Goal: Task Accomplishment & Management: Use online tool/utility

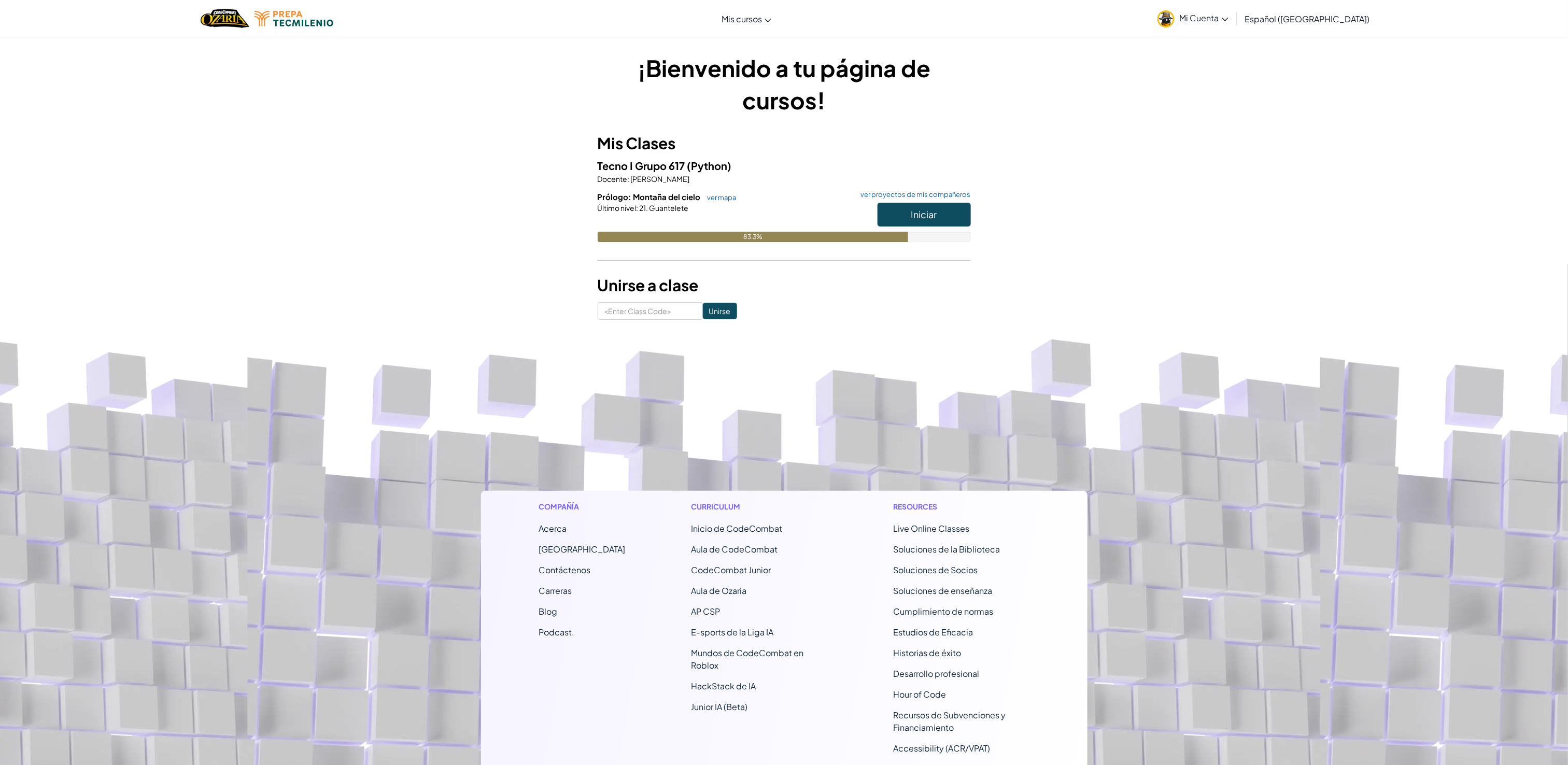
click at [1226, 22] on span "Mi Cuenta" at bounding box center [1204, 17] width 48 height 11
click at [1401, 305] on div "¡Bienvenido a tu página de cursos! Mis Clases Tecno I Grupo 617 (Python) Docent…" at bounding box center [784, 186] width 1568 height 299
click at [952, 223] on button "Iniciar" at bounding box center [924, 215] width 93 height 24
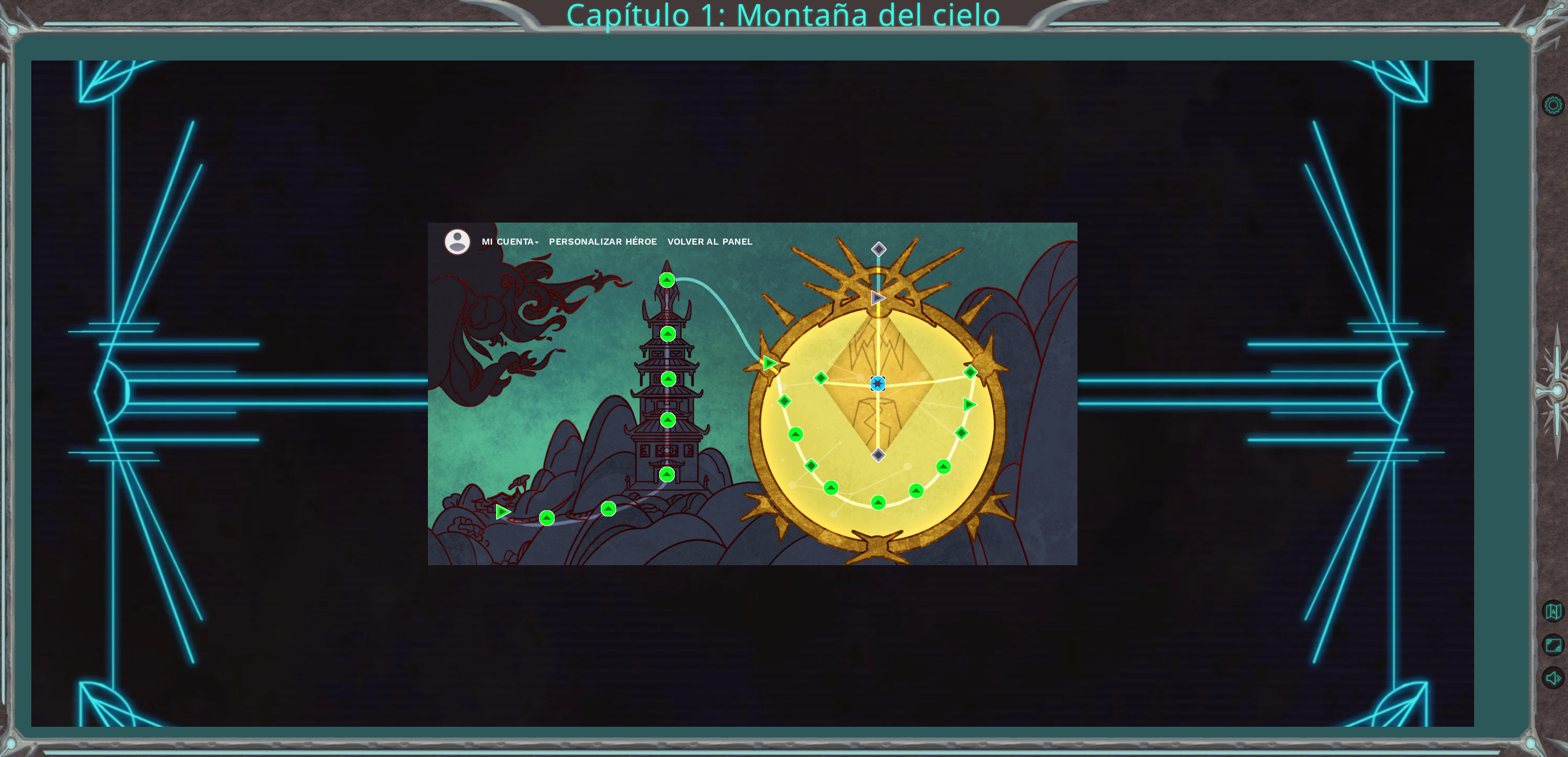
click at [877, 383] on img at bounding box center [878, 384] width 15 height 15
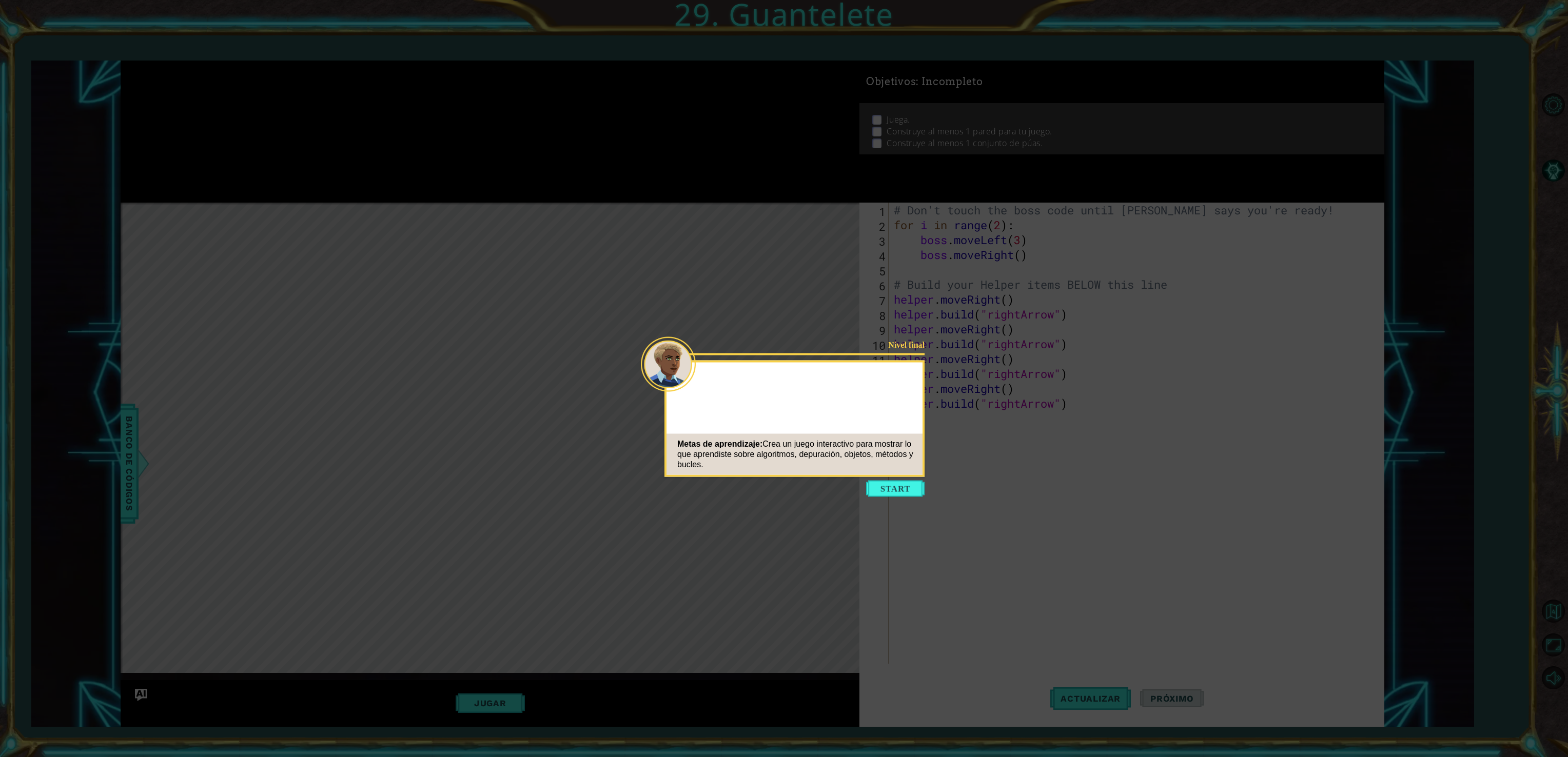
click at [920, 449] on div "Metas de aprendizaje: Crea un juego interactivo para mostrar lo que aprendiste …" at bounding box center [794, 455] width 256 height 41
click at [900, 490] on button "Start" at bounding box center [895, 488] width 58 height 16
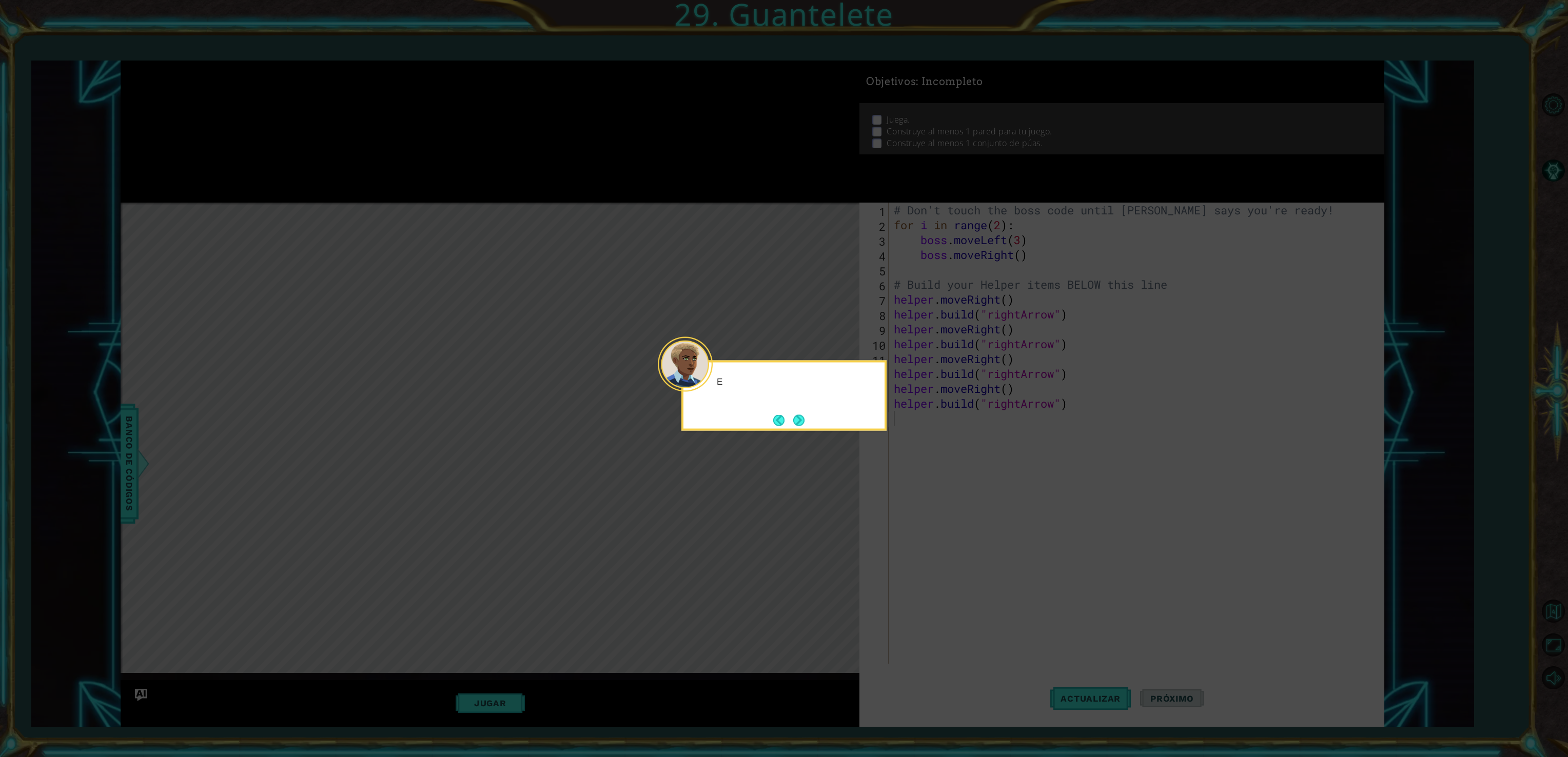
click at [845, 443] on icon at bounding box center [784, 378] width 1568 height 757
click at [815, 437] on icon at bounding box center [784, 378] width 1568 height 757
click at [793, 425] on button "Next" at bounding box center [799, 420] width 11 height 11
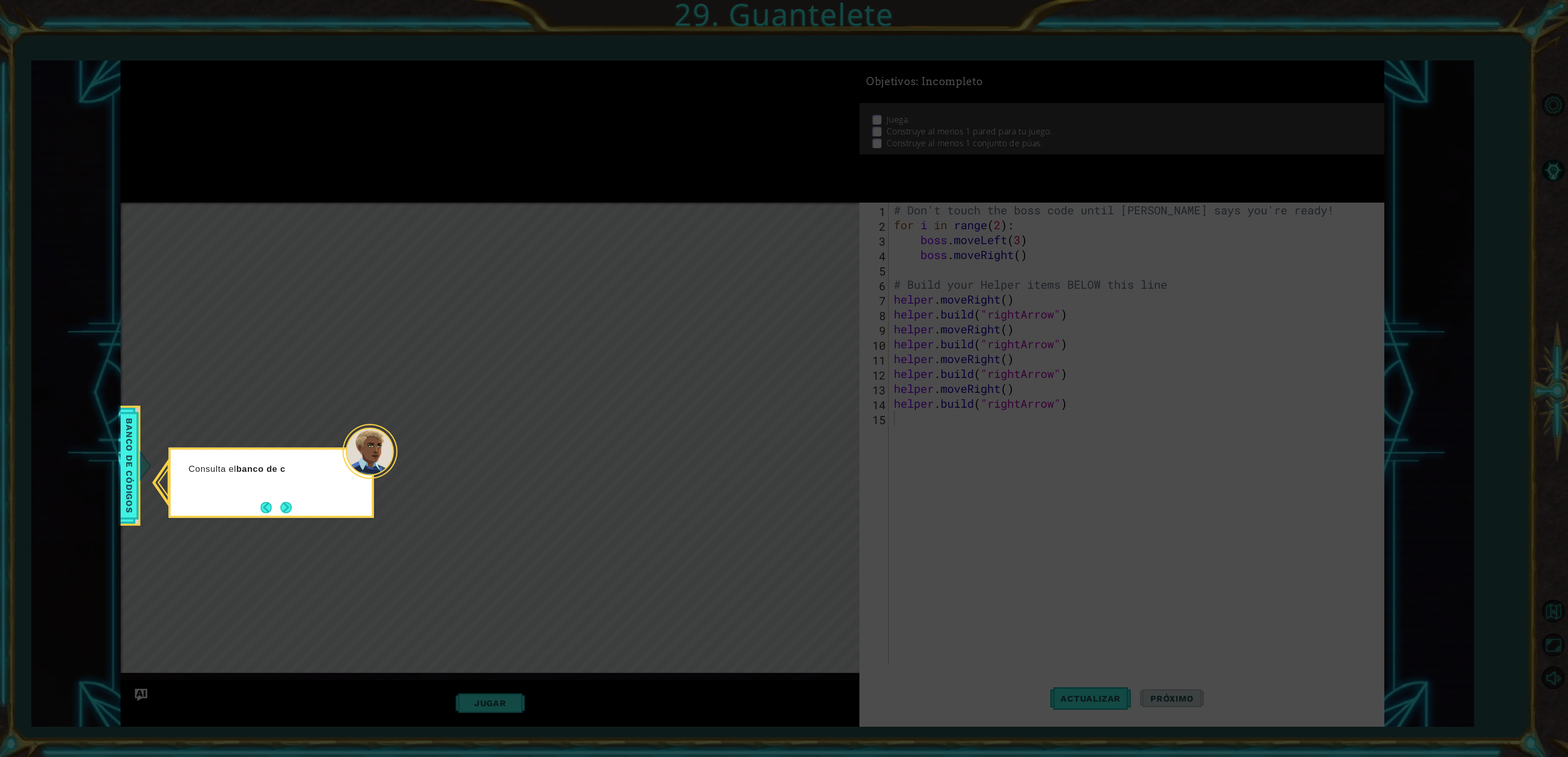
click at [294, 528] on icon at bounding box center [784, 378] width 1568 height 757
click at [304, 508] on div "Consulta el banco de c" at bounding box center [271, 483] width 205 height 70
click at [292, 508] on button "Next" at bounding box center [286, 508] width 12 height 12
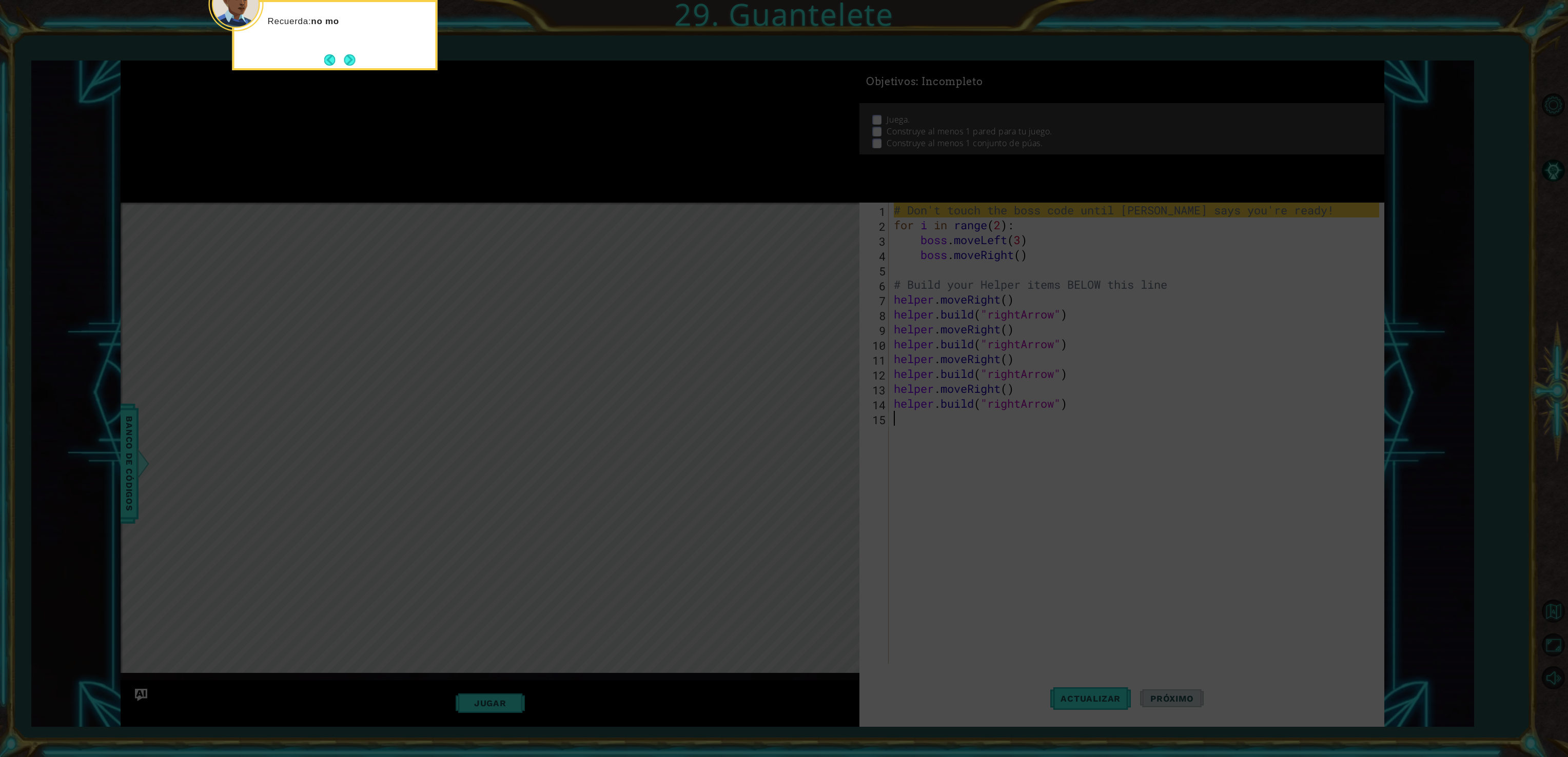
click at [364, 67] on div "Recuerda: no mo" at bounding box center [335, 35] width 205 height 70
click at [351, 61] on button "Next" at bounding box center [349, 60] width 11 height 11
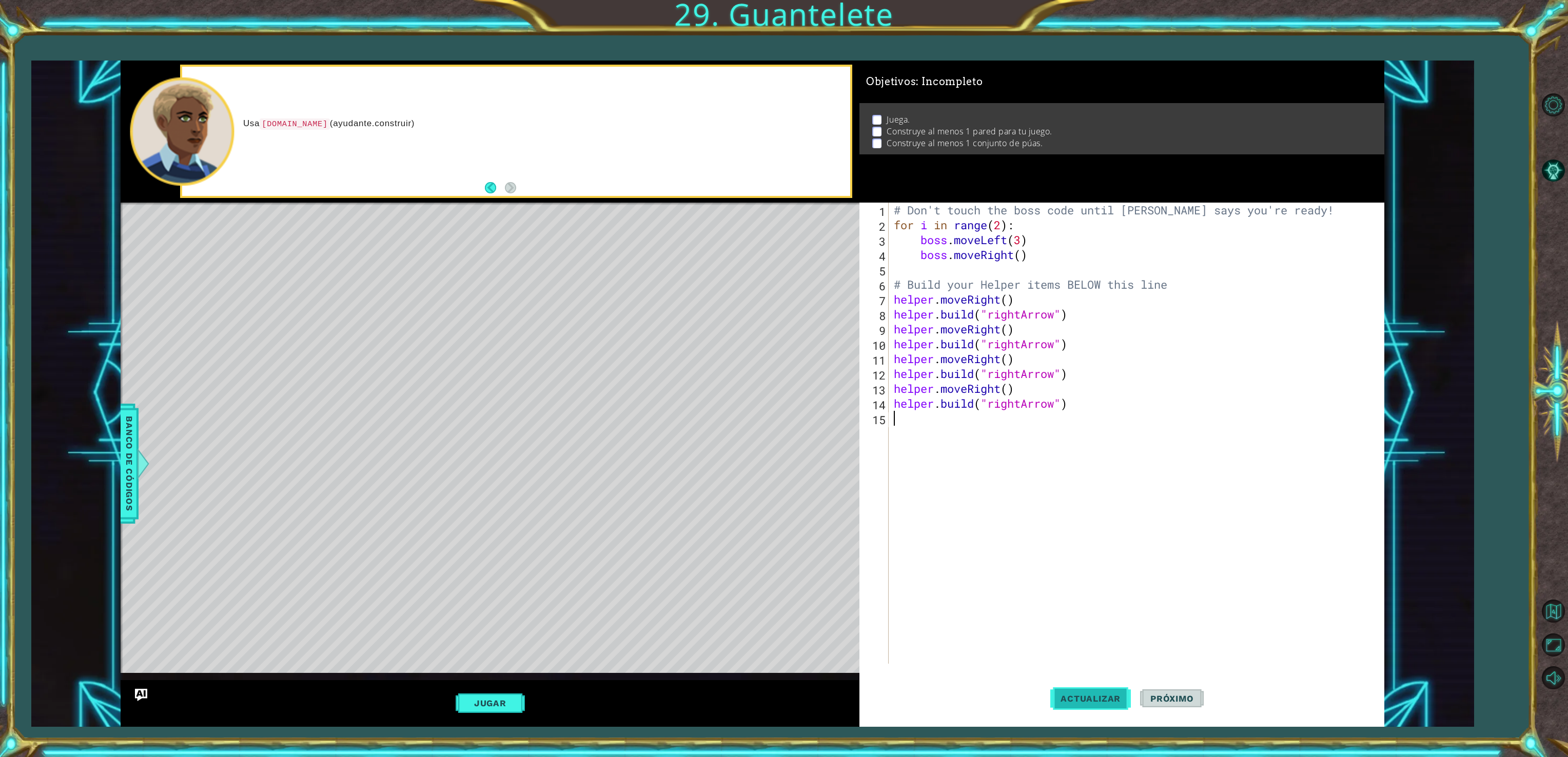
click at [1090, 698] on span "Actualizar" at bounding box center [1090, 698] width 80 height 10
click at [480, 699] on button "Jugar" at bounding box center [490, 702] width 69 height 20
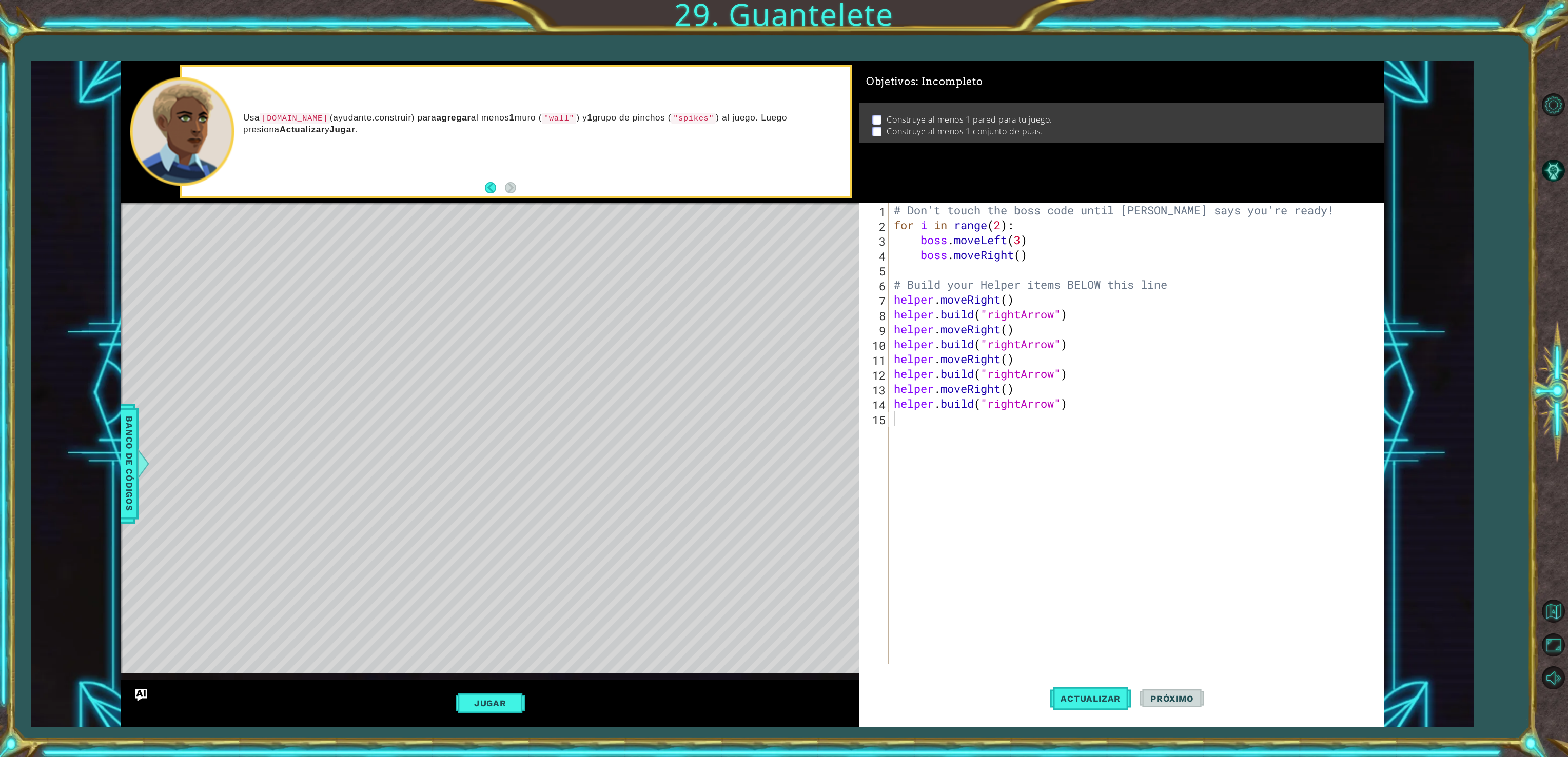
click at [1081, 402] on div "# Don't touch the boss code until [PERSON_NAME] says you're ready! for i in ran…" at bounding box center [1138, 448] width 492 height 490
type textarea "[DOMAIN_NAME]("rightArrow")"
click at [917, 414] on div "# Don't touch the boss code until [PERSON_NAME] says you're ready! for i in ran…" at bounding box center [1138, 448] width 492 height 490
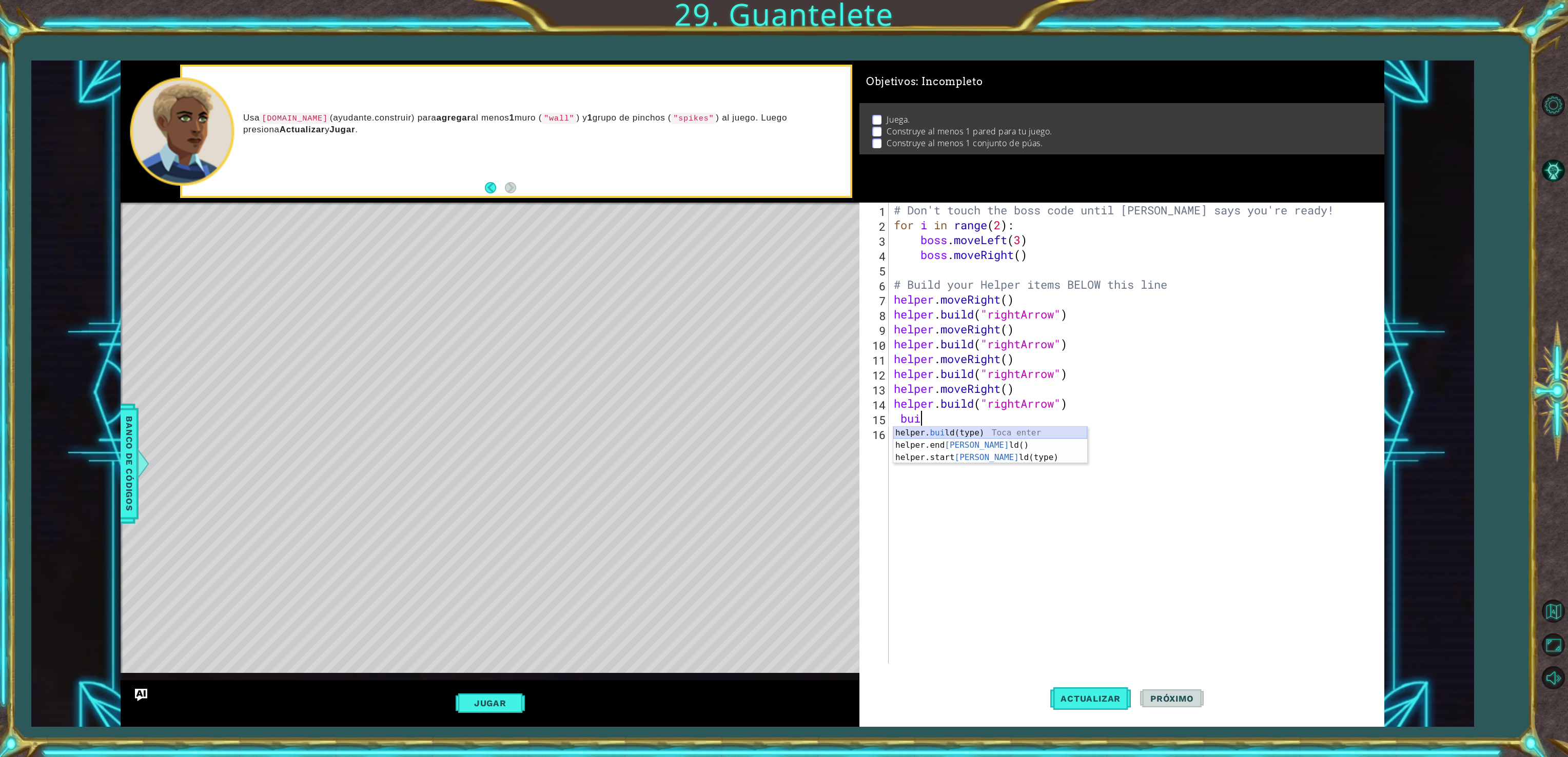
click at [952, 431] on div "helper. [PERSON_NAME](type) Toca enter helper.end [PERSON_NAME]() Toca enter he…" at bounding box center [990, 457] width 194 height 62
type textarea "[DOMAIN_NAME]("wall")"
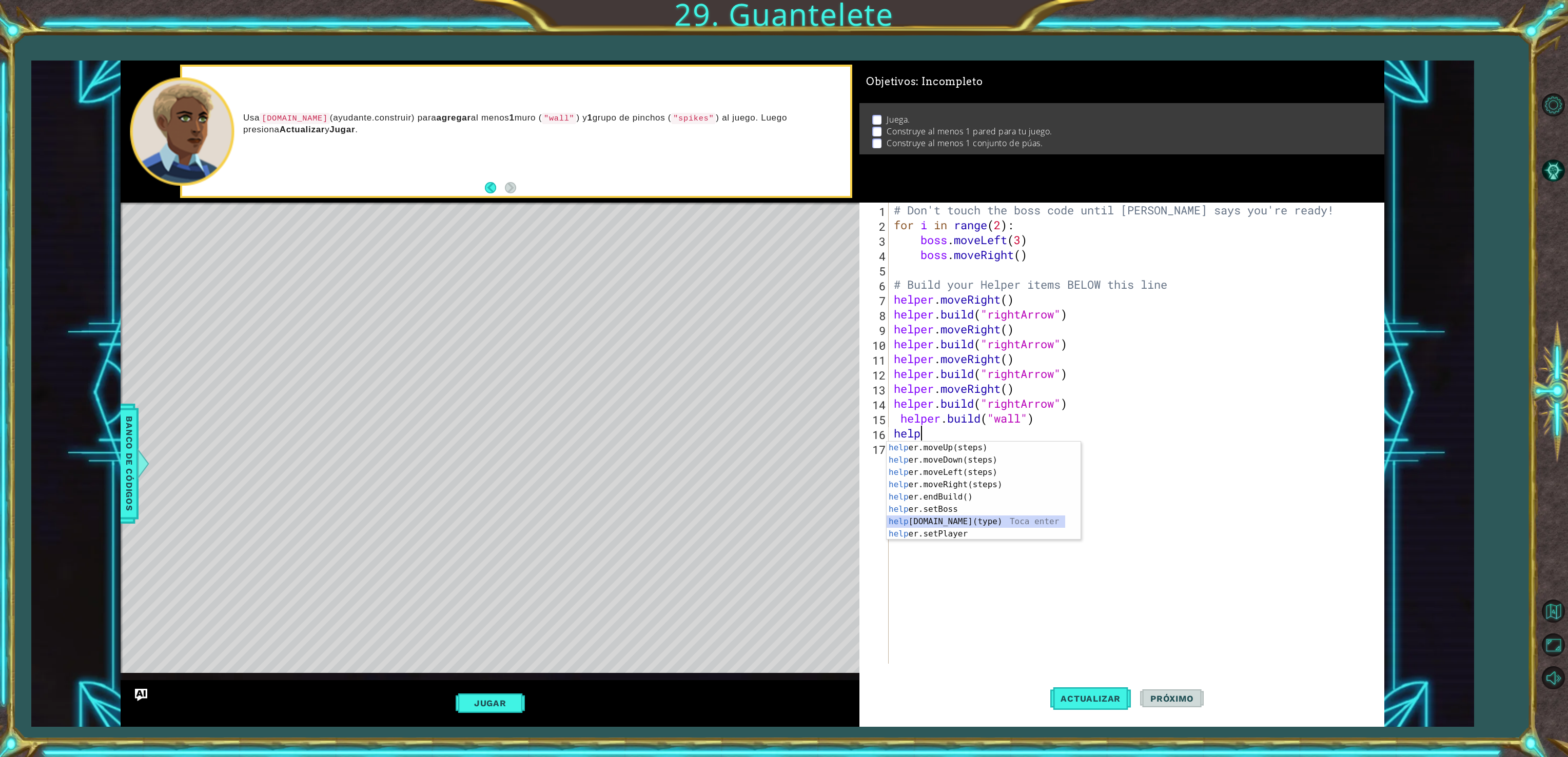
click at [961, 525] on div "help er.moveUp(steps) Toca enter help er.moveDown(steps) Toca enter help er.mov…" at bounding box center [976, 503] width 179 height 123
click at [905, 420] on div "# Don't touch the boss code until [PERSON_NAME] says you're ready! for i in ran…" at bounding box center [1138, 448] width 492 height 490
type textarea "[DOMAIN_NAME]("wall")"
click at [1073, 693] on span "Actualizar" at bounding box center [1090, 698] width 80 height 10
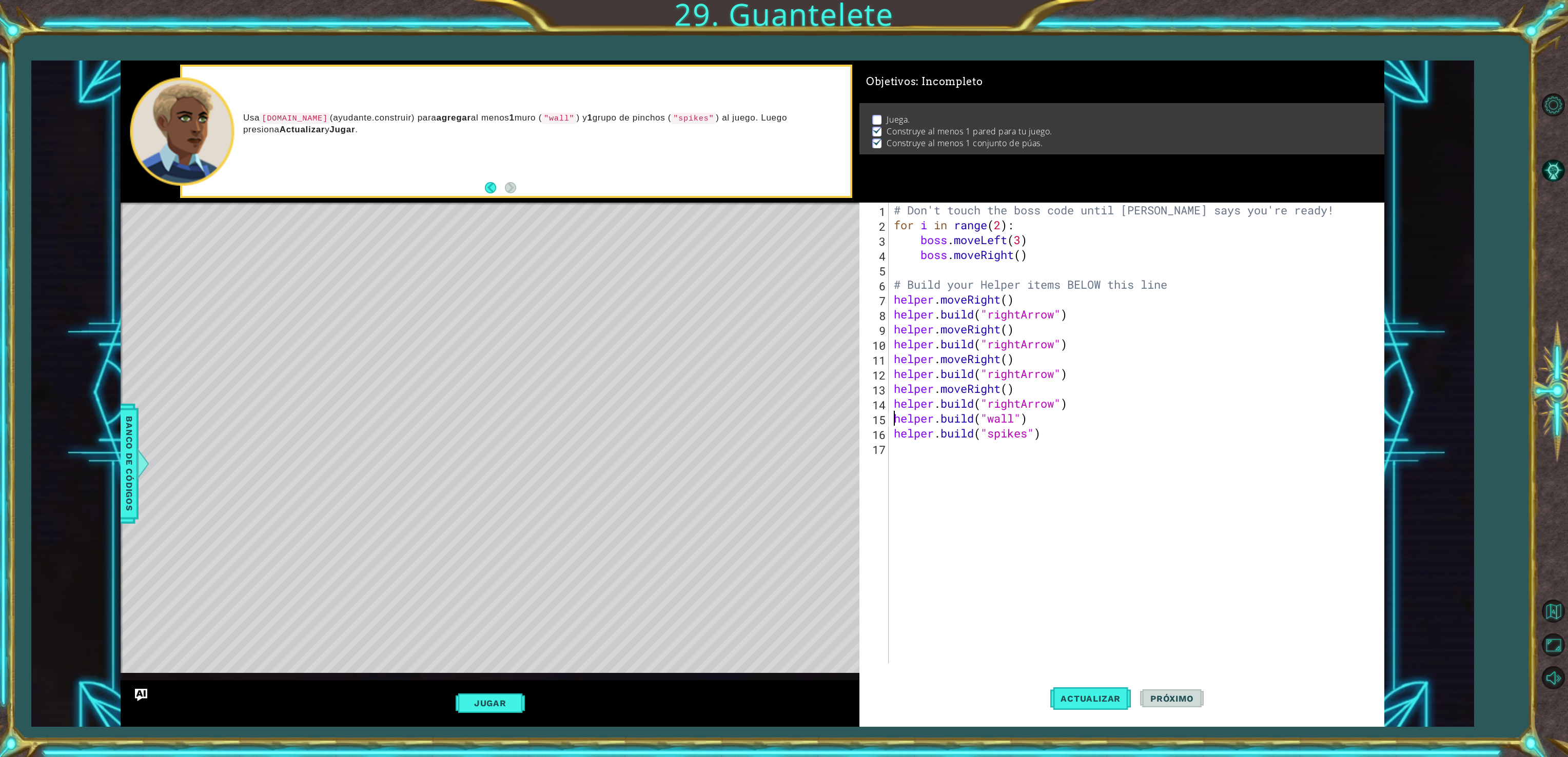
click at [528, 746] on div "1 ההההההההההההההההההההההההההההההההההההההההההההההההההההההההההההההההההההההההההההה…" at bounding box center [784, 378] width 1568 height 757
click at [505, 706] on button "Jugar" at bounding box center [490, 702] width 69 height 20
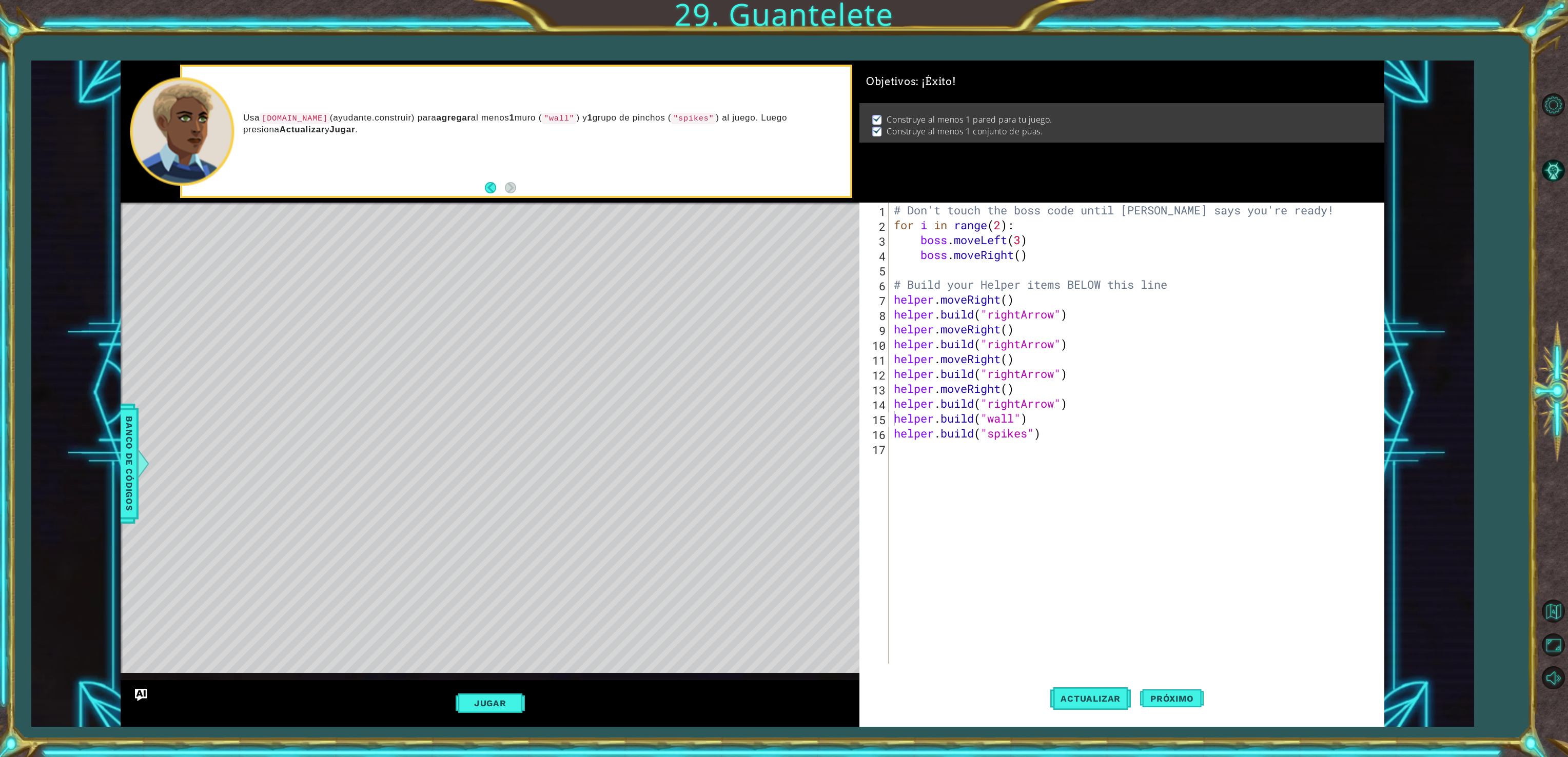
scroll to position [0, 0]
click at [911, 455] on div "# Don't touch the boss code until [PERSON_NAME] says you're ready! for i in ran…" at bounding box center [1138, 448] width 492 height 490
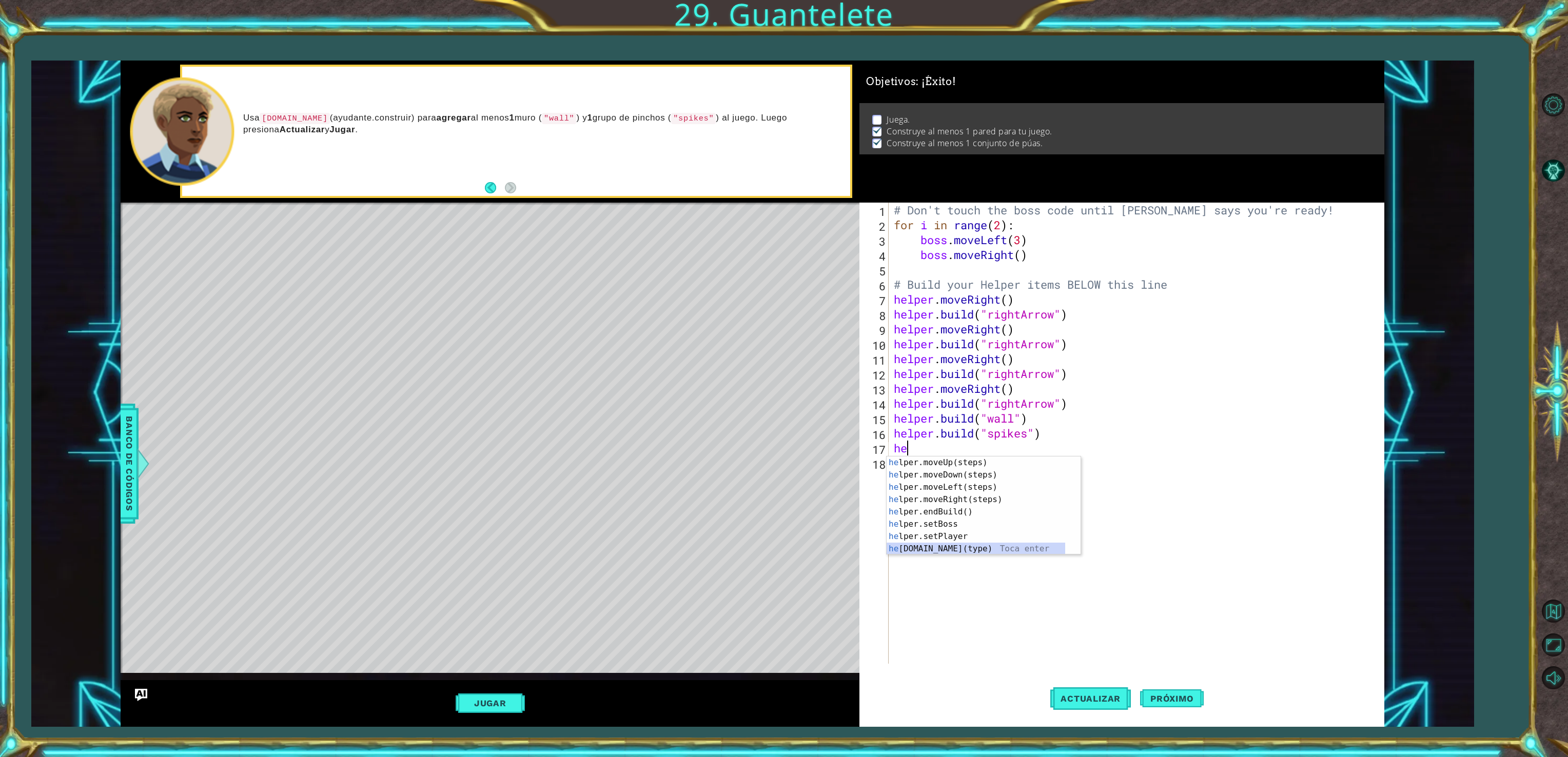
click at [952, 549] on div "he lper.moveUp(steps) Toca enter he lper.moveDown(steps) Toca enter he lper.mov…" at bounding box center [976, 518] width 179 height 123
type textarea "[DOMAIN_NAME]("spikes")"
drag, startPoint x: 1234, startPoint y: 462, endPoint x: 1335, endPoint y: 496, distance: 106.6
click at [1335, 496] on div "# Don't touch the boss code until [PERSON_NAME] says you're ready! for i in ran…" at bounding box center [1138, 448] width 492 height 490
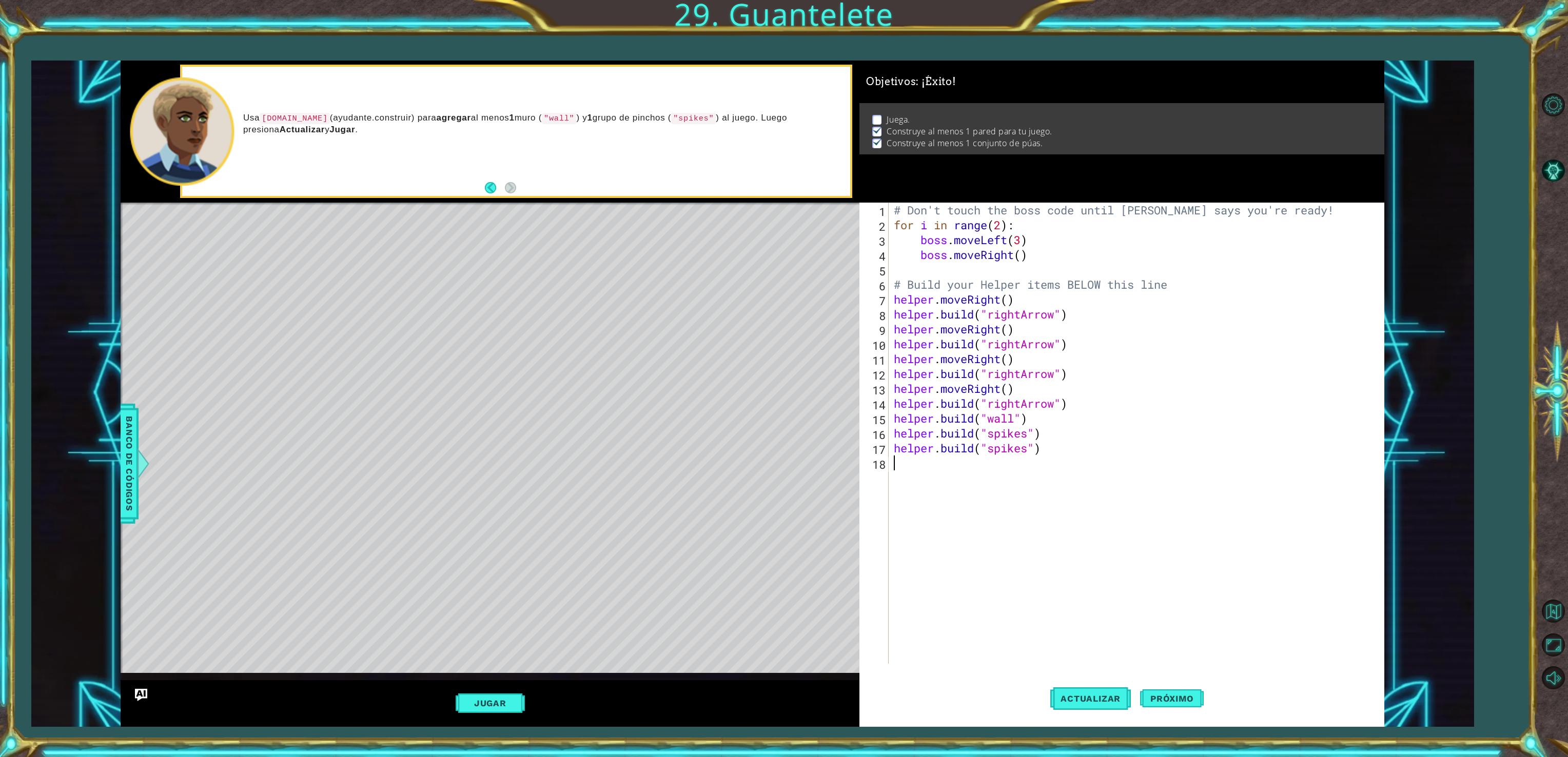
scroll to position [0, 0]
type textarea "[DOMAIN_NAME]("spikes")"
drag, startPoint x: 1335, startPoint y: 496, endPoint x: 1354, endPoint y: 461, distance: 39.8
click at [1354, 461] on div "# Don't touch the boss code until [PERSON_NAME] says you're ready! for i in ran…" at bounding box center [1138, 448] width 492 height 490
type textarea "[DOMAIN_NAME]("spikes")"
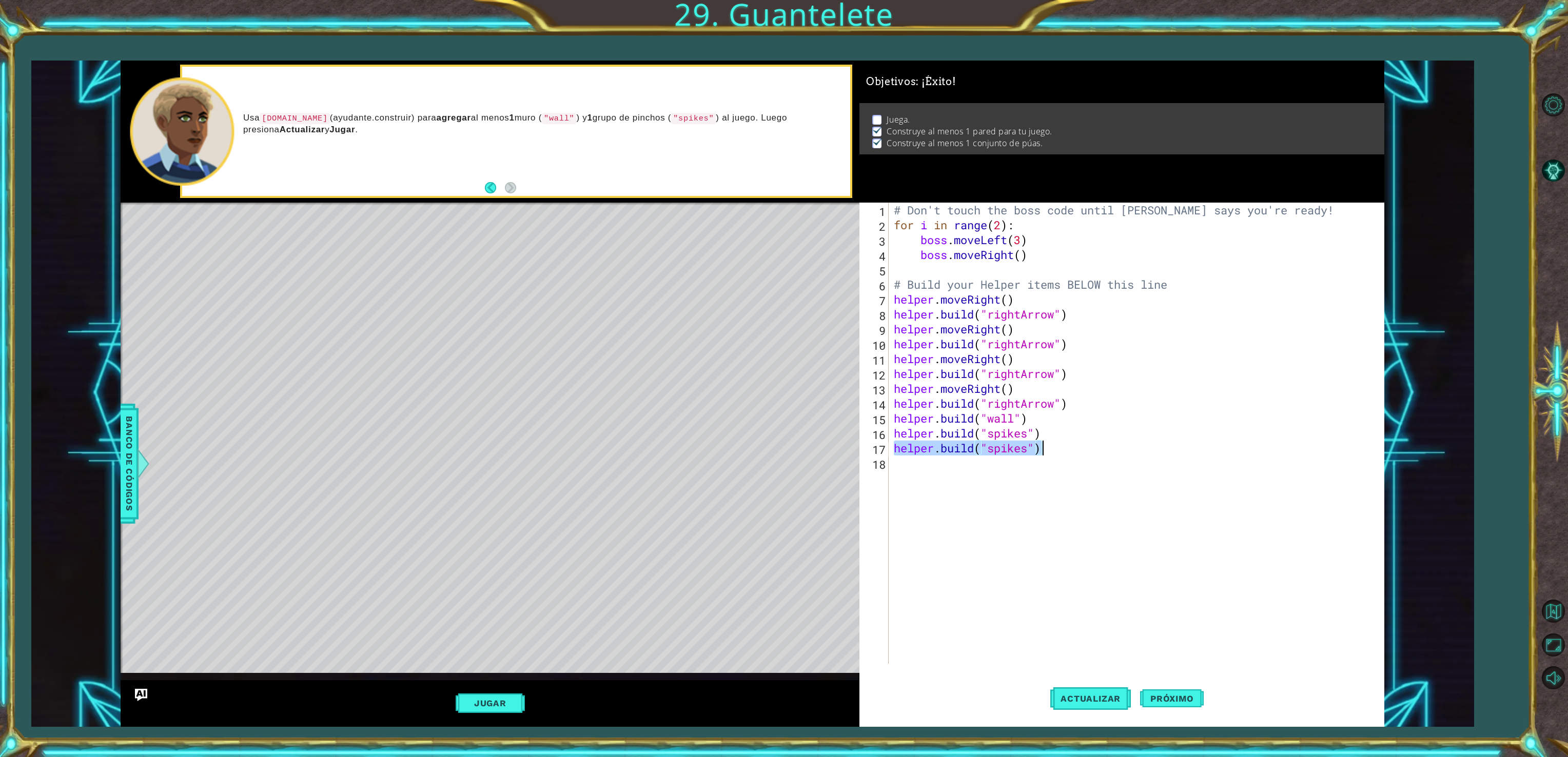
drag, startPoint x: 895, startPoint y: 446, endPoint x: 1058, endPoint y: 452, distance: 163.1
click at [1058, 452] on div "# Don't touch the boss code until [PERSON_NAME] says you're ready! for i in ran…" at bounding box center [1138, 448] width 492 height 490
paste textarea "[DOMAIN_NAME]("spikes")"
type textarea "[DOMAIN_NAME]("spikes")"
paste textarea "[DOMAIN_NAME]("spikes")"
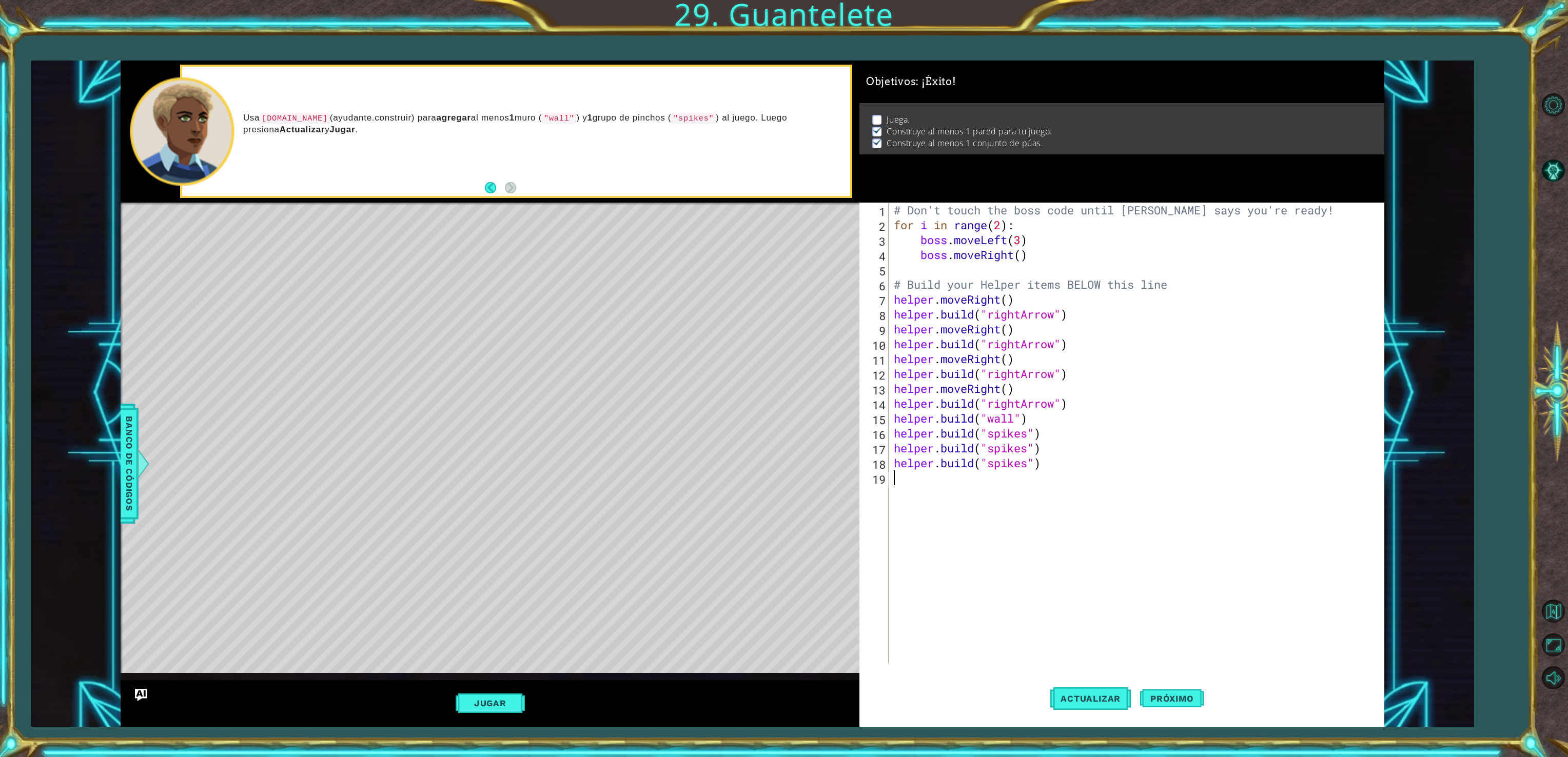
type textarea "[DOMAIN_NAME]("spikes")"
paste textarea "[DOMAIN_NAME]("spikes")"
type textarea "[DOMAIN_NAME]("spikes")"
paste textarea "[DOMAIN_NAME]("spikes")"
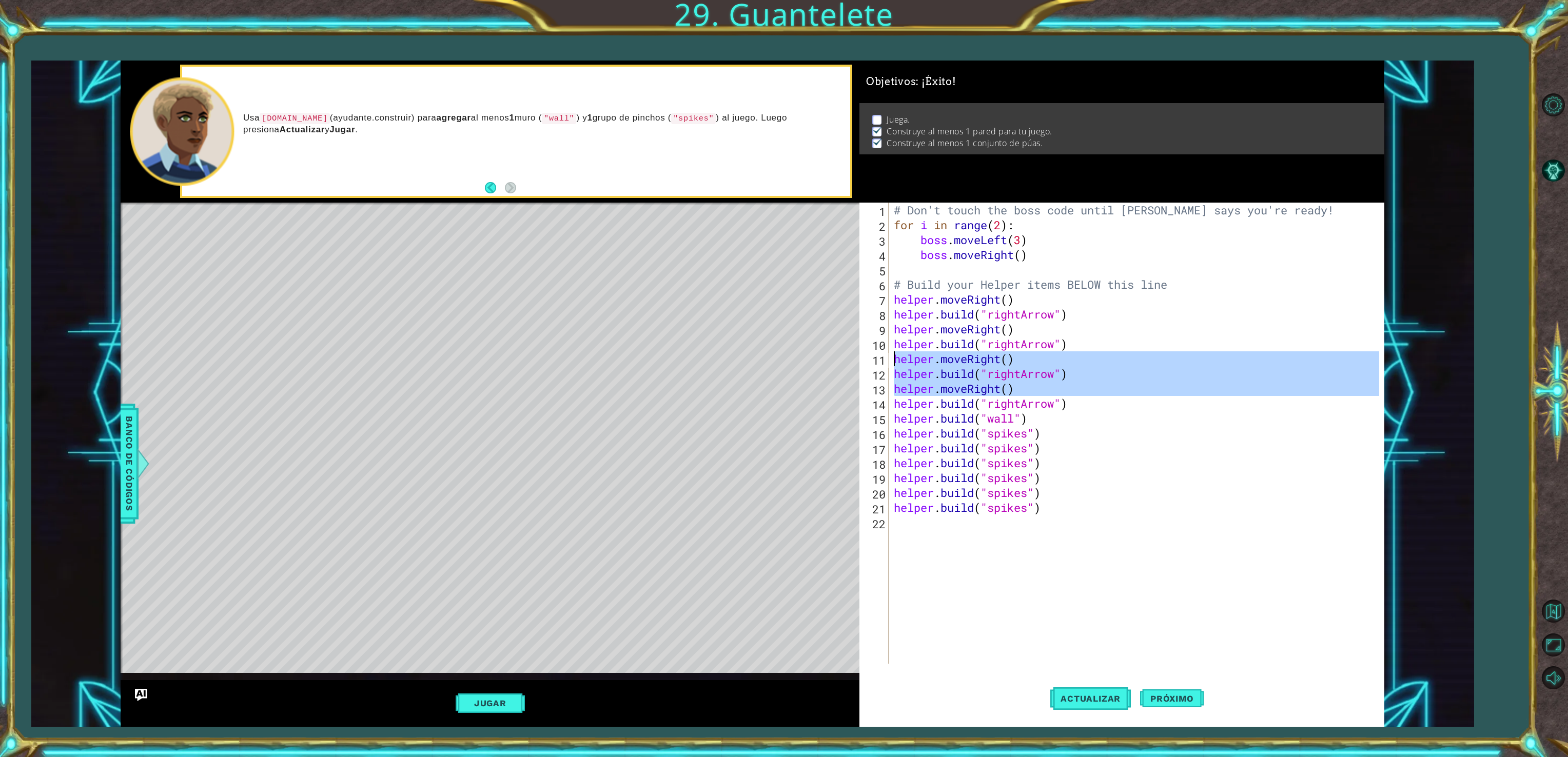
click at [761, 348] on div "1 ההההההההההההההההההההההההההההההההההההההההההההההההההההההההההההההההההההההההההההה…" at bounding box center [752, 394] width 1264 height 666
type textarea "[DOMAIN_NAME]("rightArrow") helper.moveRight()"
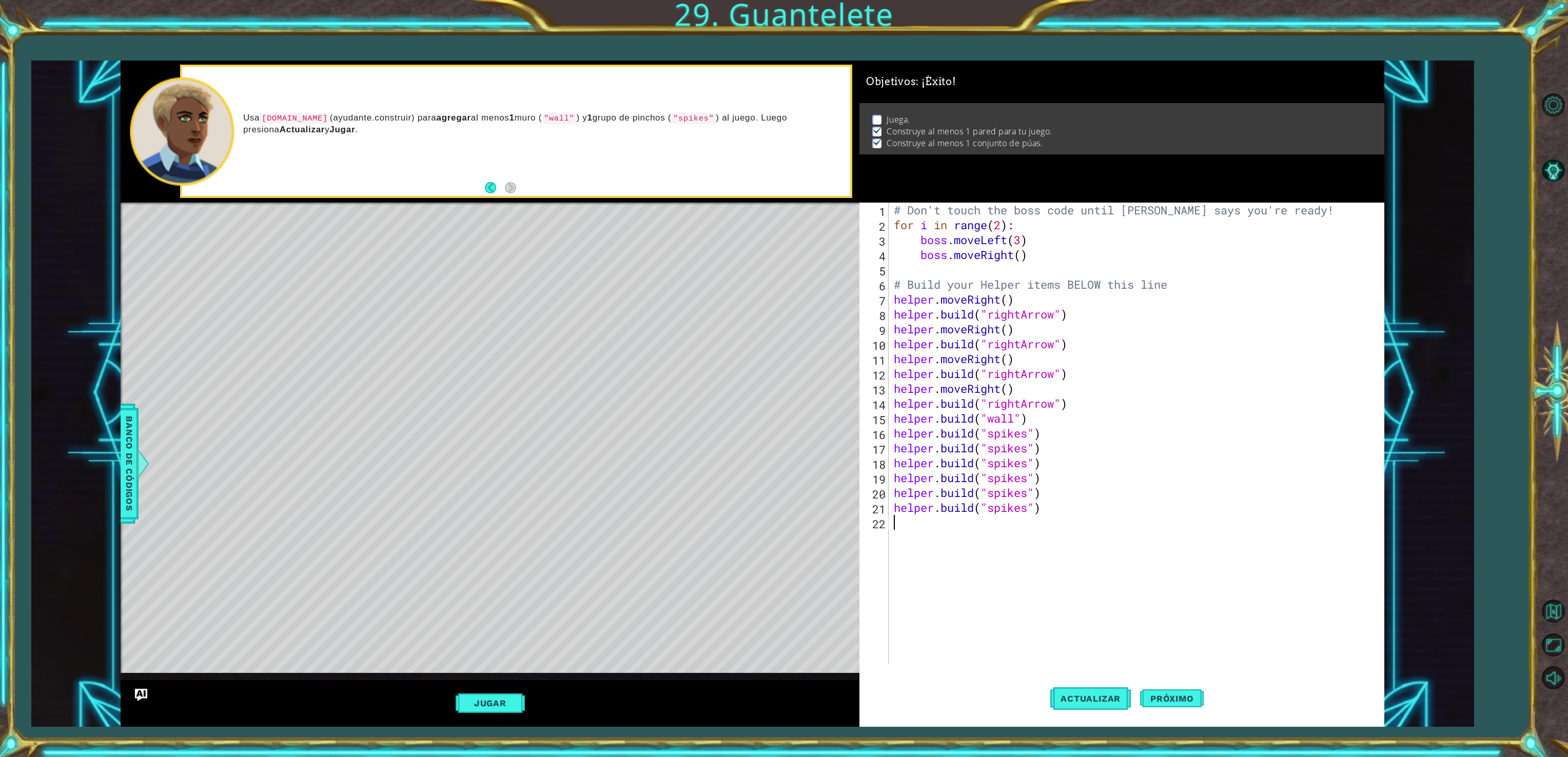
click at [1043, 604] on div "# Don't touch the boss code until [PERSON_NAME] says you're ready! for i in ran…" at bounding box center [1138, 448] width 492 height 490
click at [891, 415] on div "1 2 3 4 5 6 7 8 9 10 11 12 13 14 15 16 17 18 19 20 21 22 # Don't touch the boss…" at bounding box center [1119, 433] width 520 height 461
drag, startPoint x: 891, startPoint y: 415, endPoint x: 893, endPoint y: 423, distance: 8.2
click at [893, 423] on div "1 2 3 4 5 6 7 8 9 10 11 12 13 14 15 16 17 18 19 20 21 22 # Don't touch the boss…" at bounding box center [1119, 433] width 520 height 461
drag, startPoint x: 893, startPoint y: 423, endPoint x: 1052, endPoint y: 417, distance: 159.1
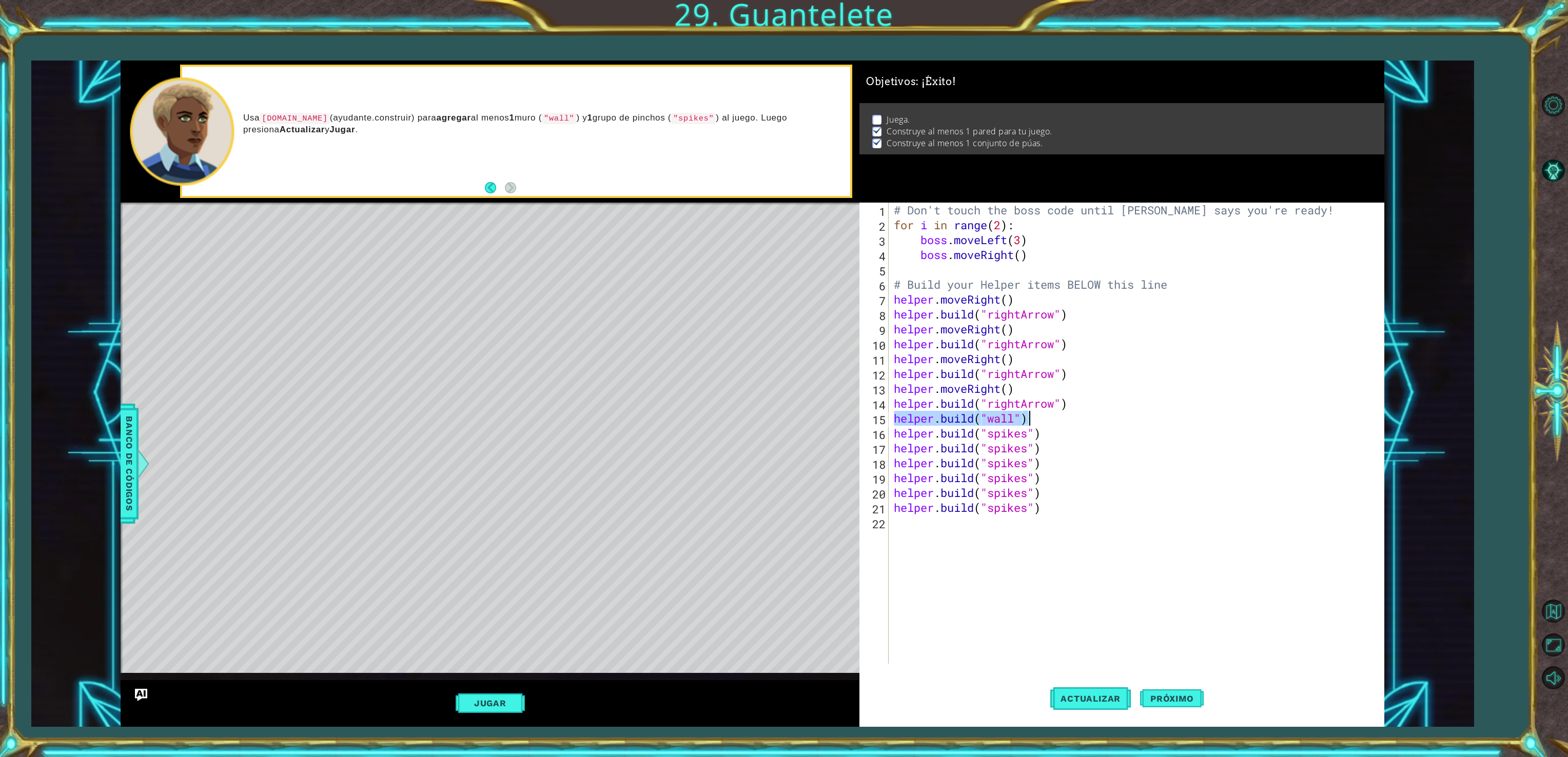
click at [1052, 417] on div "# Don't touch the boss code until [PERSON_NAME] says you're ready! for i in ran…" at bounding box center [1138, 448] width 492 height 490
type textarea "[DOMAIN_NAME]("spikes")"
paste textarea "[DOMAIN_NAME]("wall")"
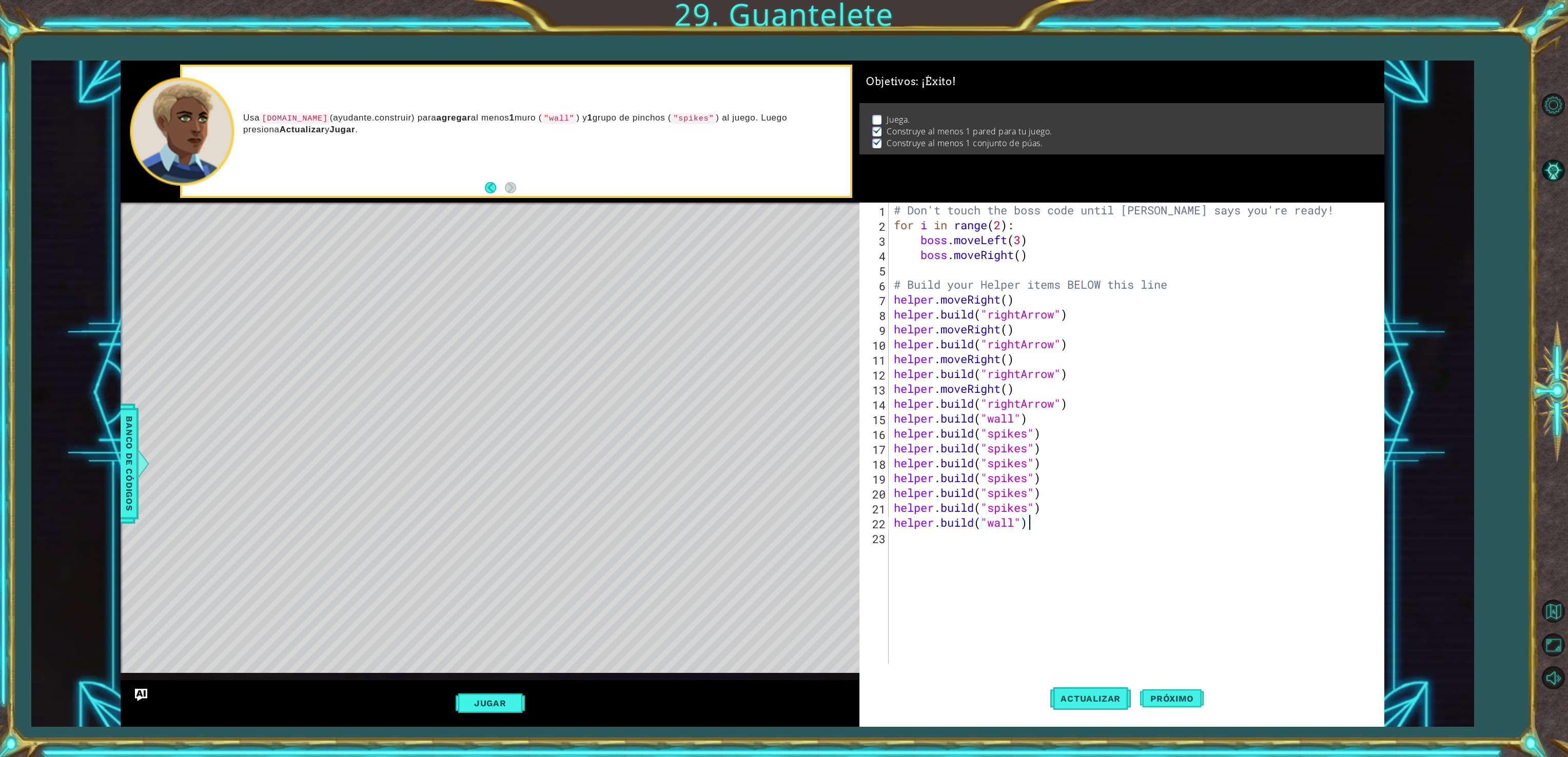
paste textarea "[DOMAIN_NAME]("wall")"
type textarea "[DOMAIN_NAME]("wall")[DOMAIN_NAME]("wall")"
paste textarea "[DOMAIN_NAME]("wall")"
click at [1086, 695] on span "Actualizar" at bounding box center [1090, 698] width 80 height 10
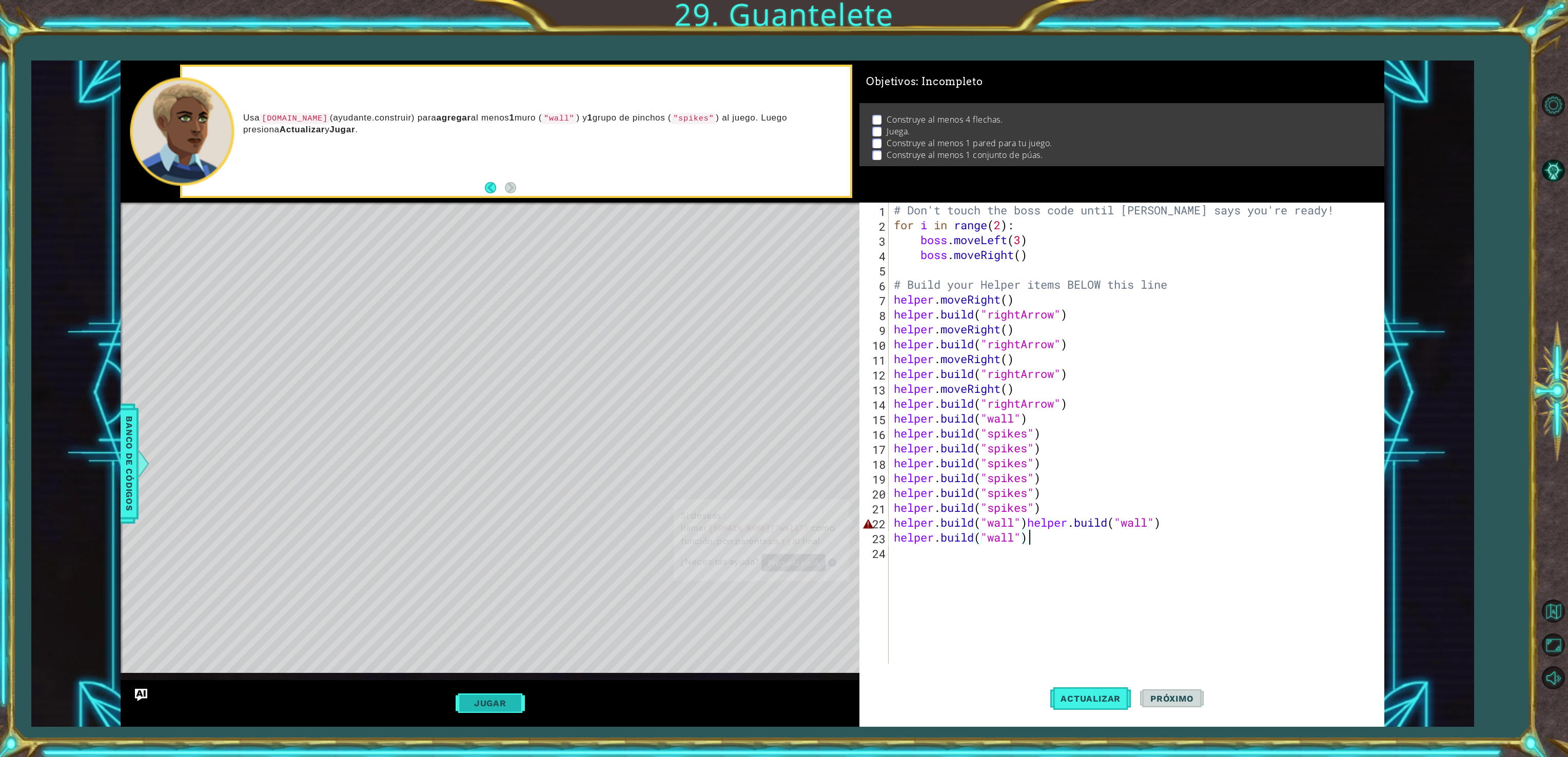
click at [475, 695] on button "Jugar" at bounding box center [490, 702] width 69 height 20
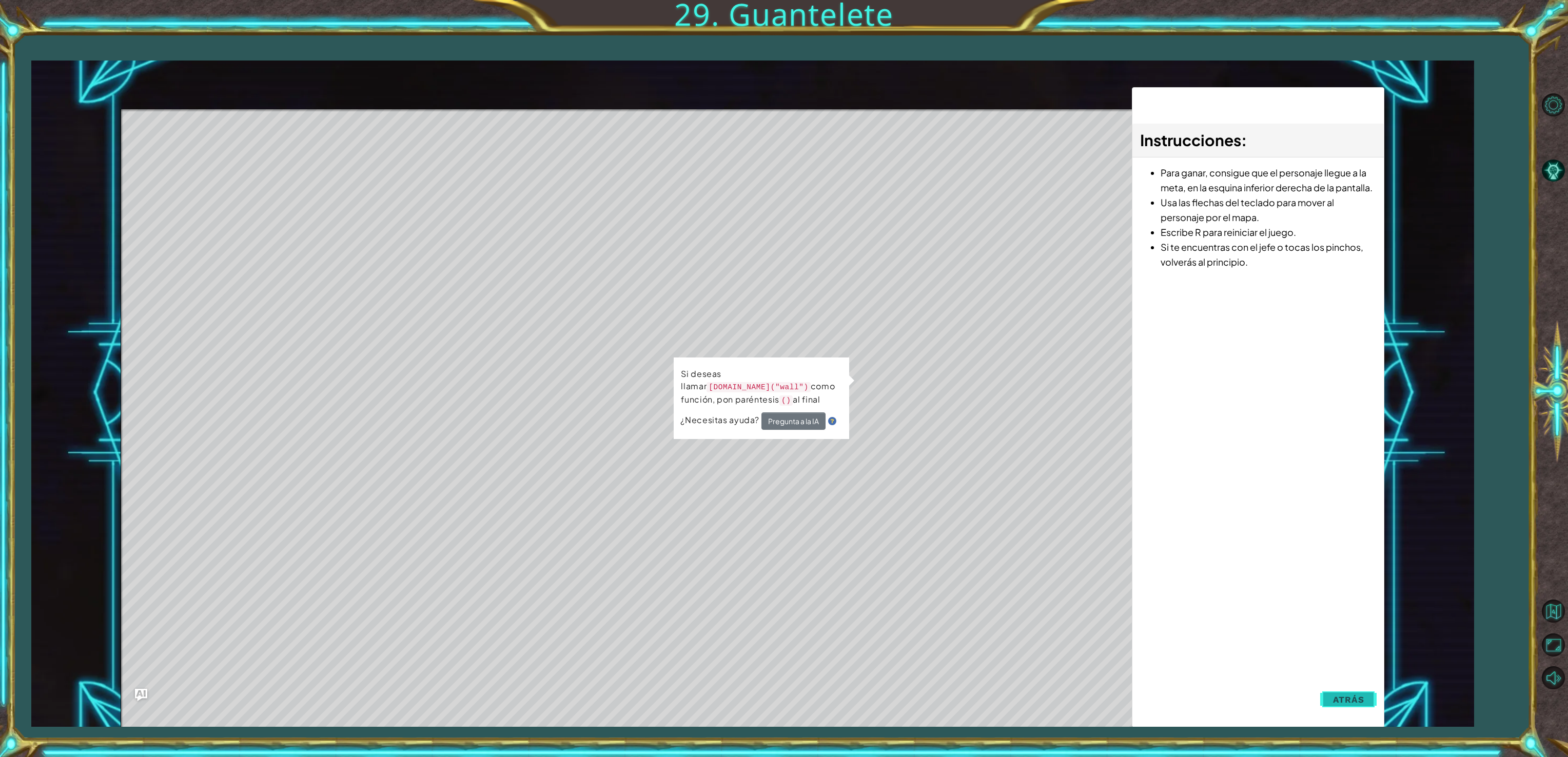
click at [1347, 695] on span "Atrás" at bounding box center [1348, 700] width 32 height 10
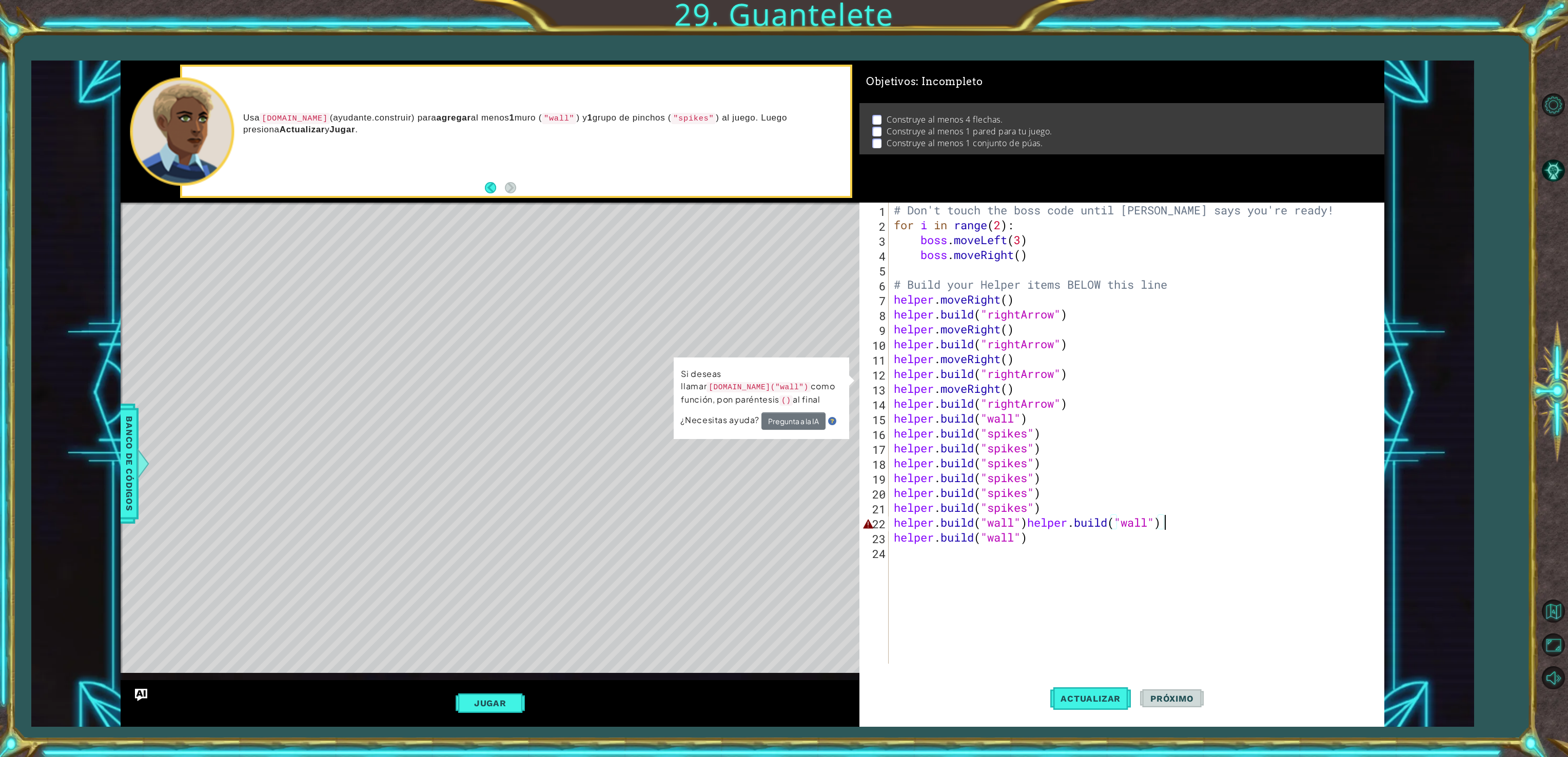
click at [1168, 526] on div "# Don't touch the boss code until [PERSON_NAME] says you're ready! for i in ran…" at bounding box center [1138, 448] width 492 height 490
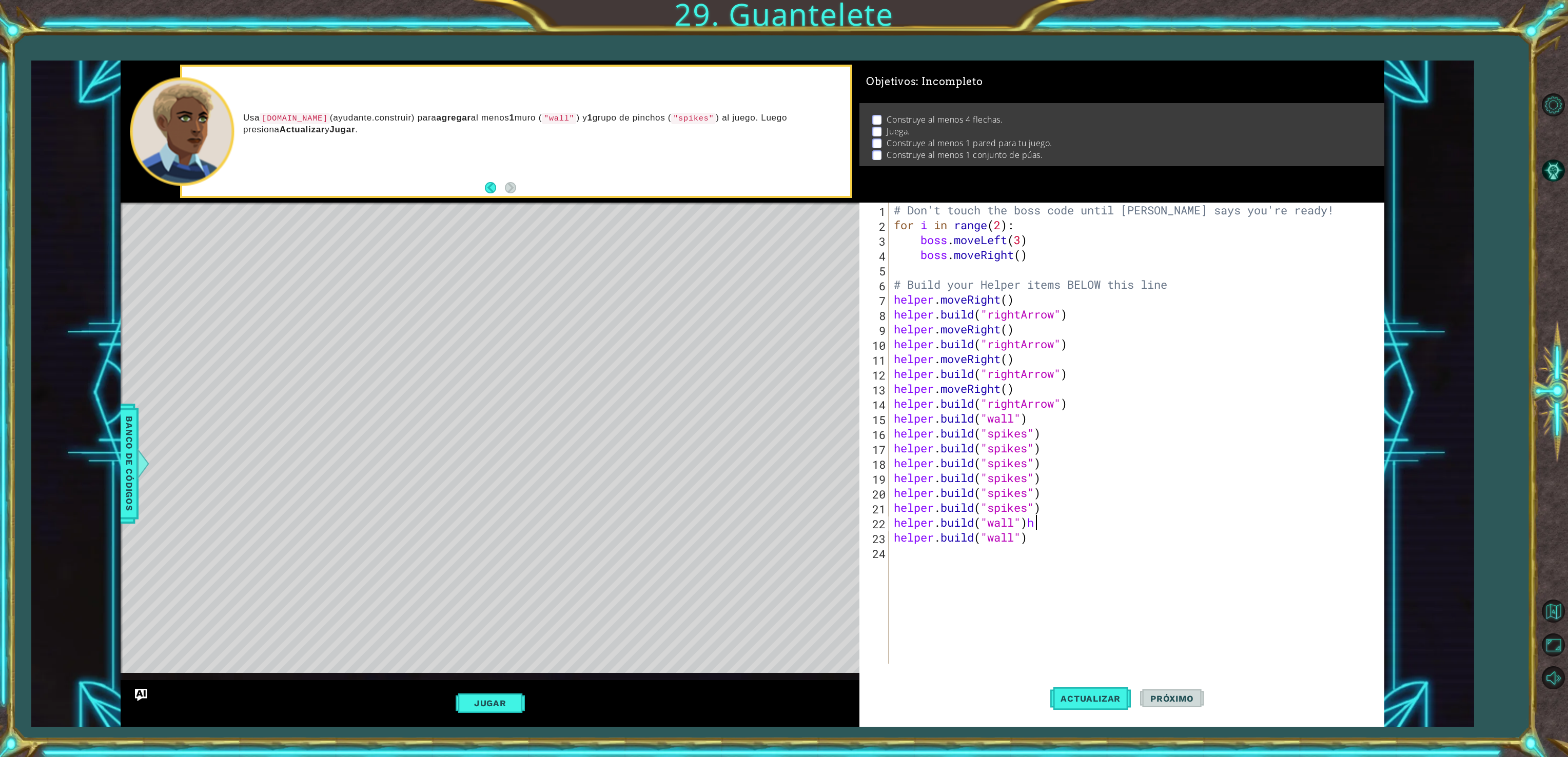
type textarea "[DOMAIN_NAME]("wall")"
click at [1100, 701] on span "Actualizar" at bounding box center [1090, 698] width 80 height 10
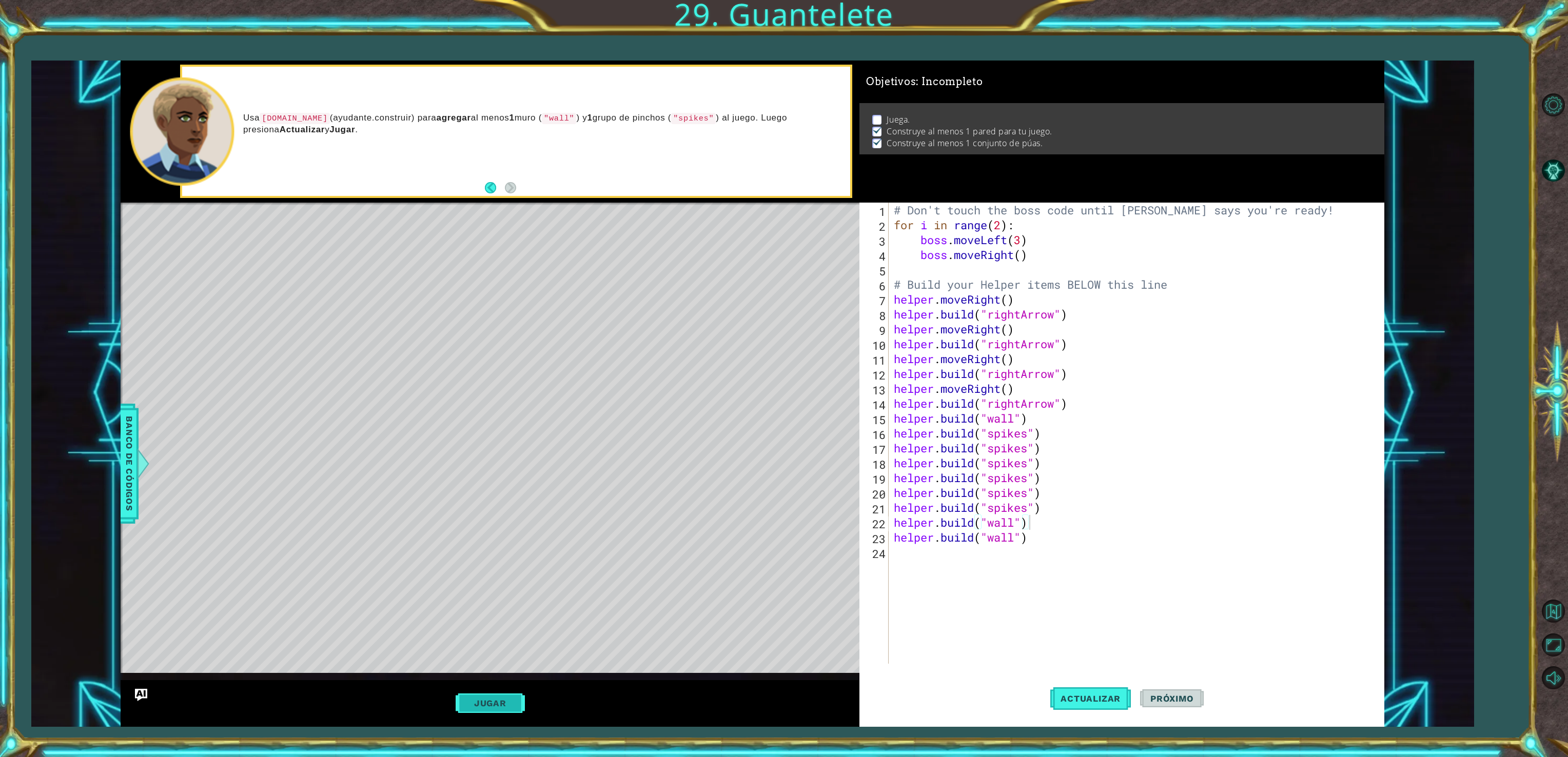
click at [487, 706] on button "Jugar" at bounding box center [490, 702] width 69 height 20
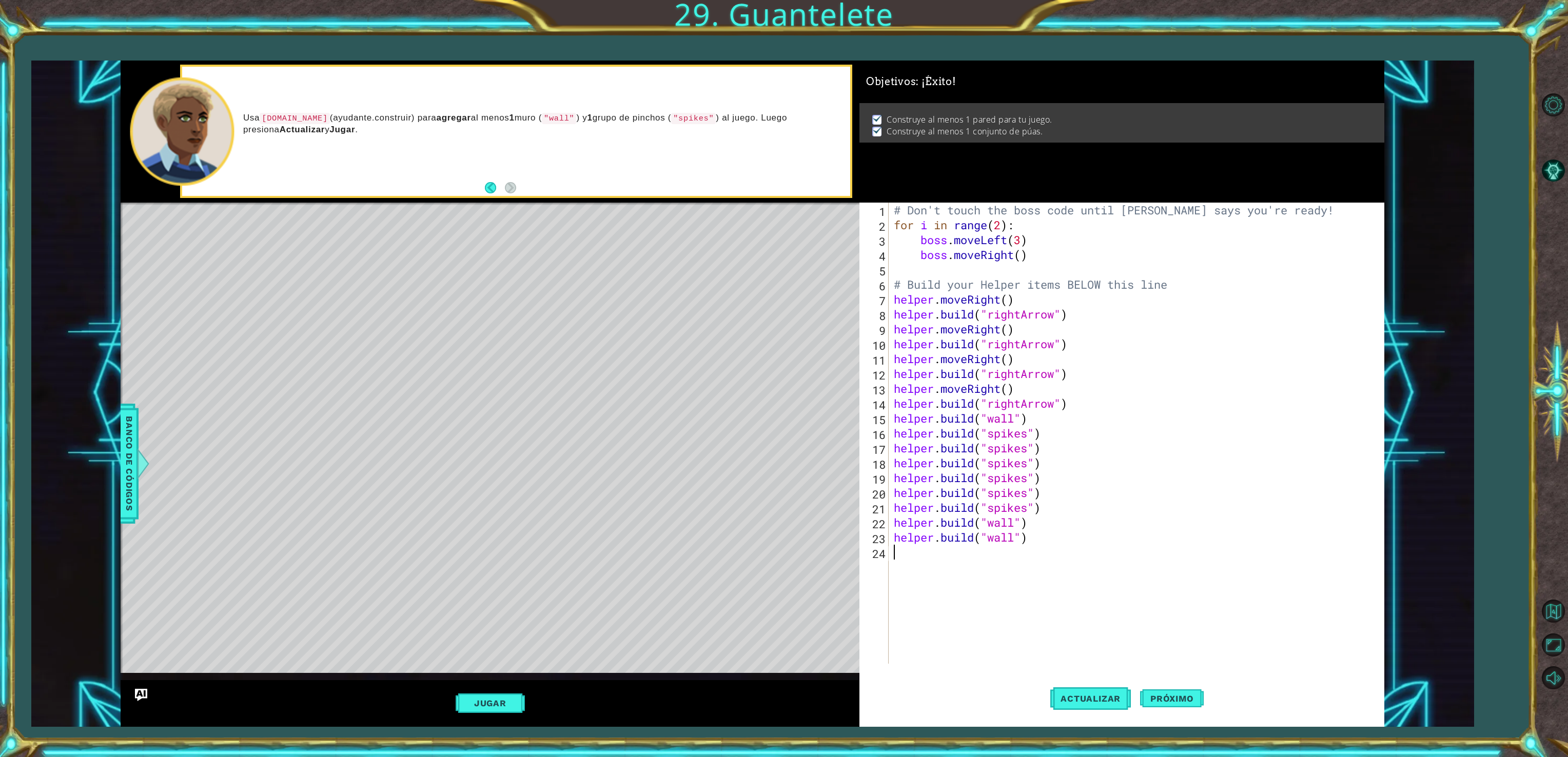
click at [969, 545] on div "# Don't touch the boss code until [PERSON_NAME] says you're ready! for i in ran…" at bounding box center [1138, 448] width 492 height 490
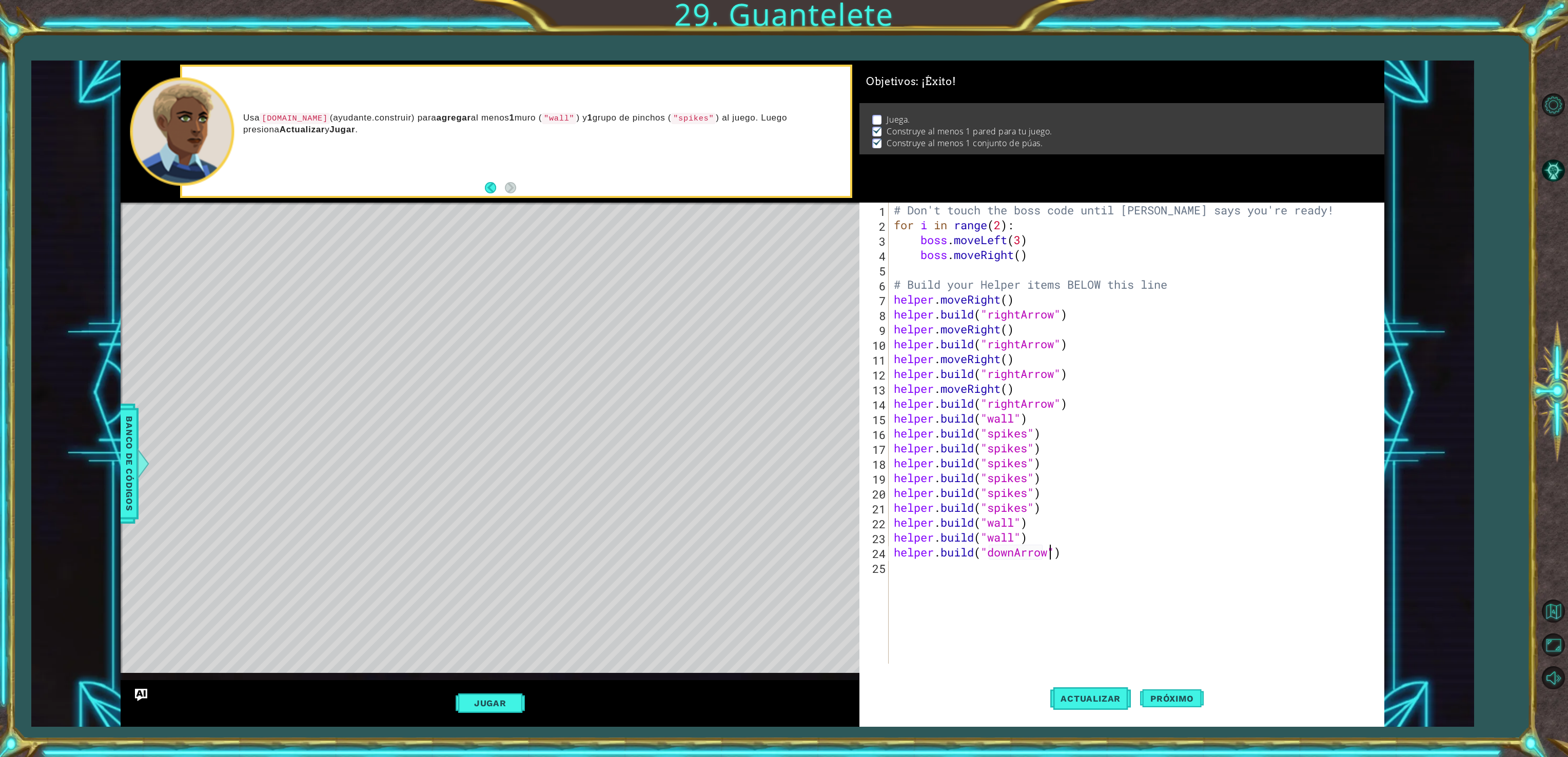
scroll to position [0, 6]
type textarea "[DOMAIN_NAME]("downArrow")"
click at [1095, 701] on span "Actualizar" at bounding box center [1090, 698] width 80 height 10
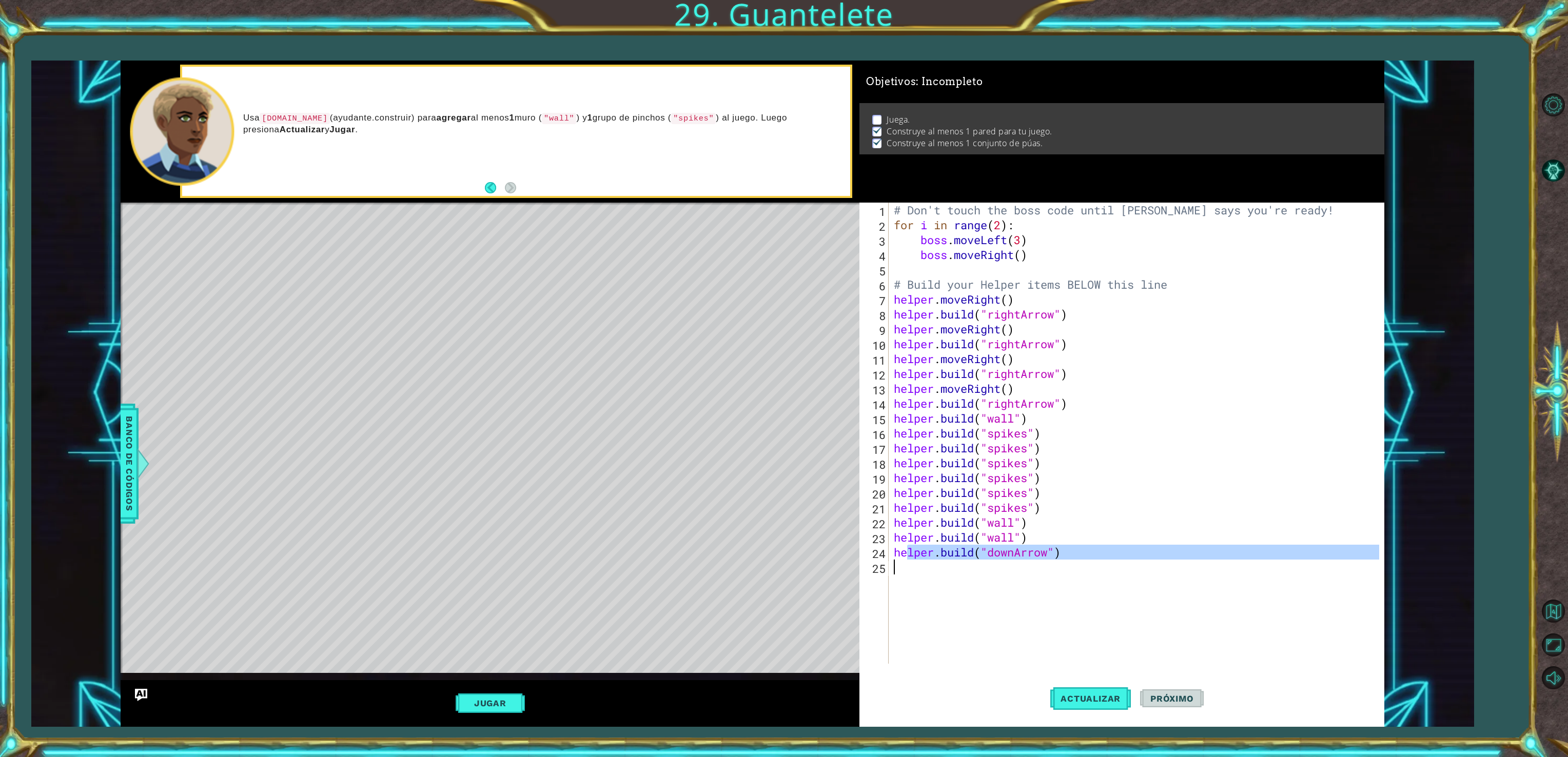
drag, startPoint x: 906, startPoint y: 545, endPoint x: 1051, endPoint y: 565, distance: 146.4
click at [1051, 565] on div "# Don't touch the boss code until [PERSON_NAME] says you're ready! for i in ran…" at bounding box center [1138, 448] width 492 height 490
type textarea "[DOMAIN_NAME]("downArrow")"
click at [1055, 613] on div "# Don't touch the boss code until [PERSON_NAME] says you're ready! for i in ran…" at bounding box center [1135, 433] width 487 height 461
drag, startPoint x: 893, startPoint y: 554, endPoint x: 1107, endPoint y: 552, distance: 214.0
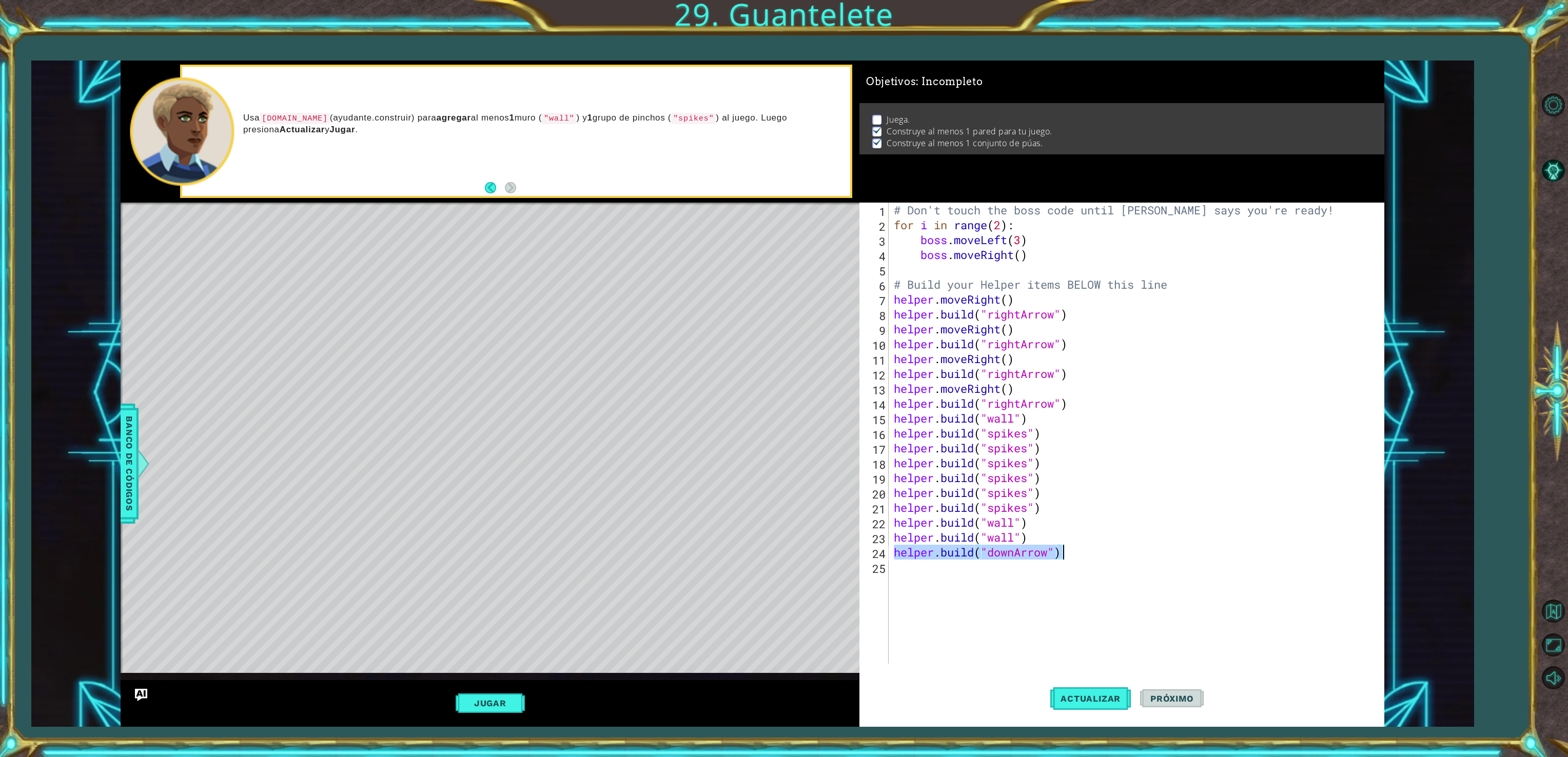
click at [1107, 552] on div "# Don't touch the boss code until [PERSON_NAME] says you're ready! for i in ran…" at bounding box center [1138, 448] width 492 height 490
type textarea "[DOMAIN_NAME]("downArrow")"
paste textarea "[DOMAIN_NAME]("downArrow")"
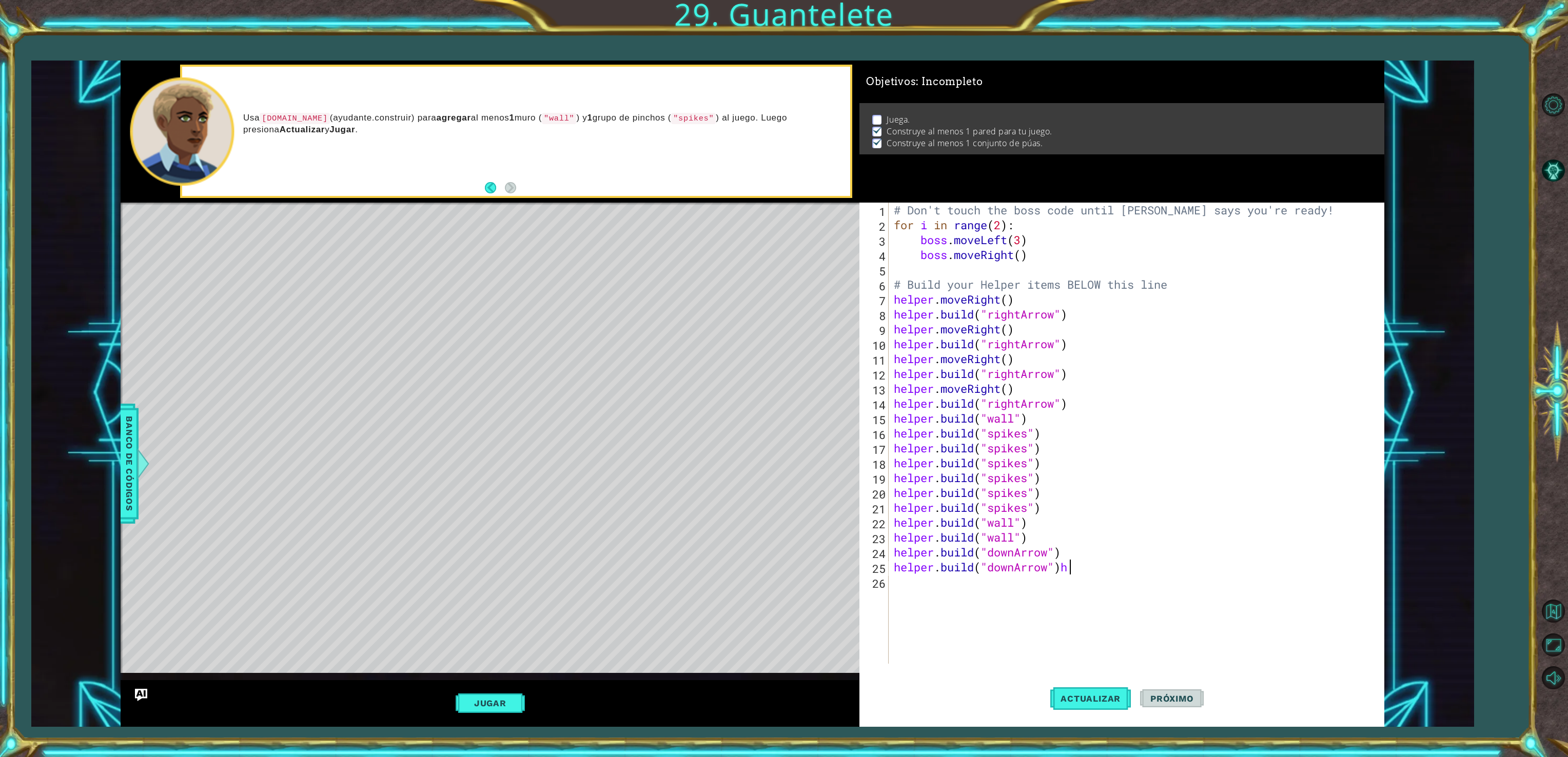
type textarea "[DOMAIN_NAME]("downArrow")"
paste textarea "[DOMAIN_NAME]("downArrow")"
type textarea "[DOMAIN_NAME]("downArrow")"
paste textarea "[DOMAIN_NAME]("downArrow")"
type textarea "[DOMAIN_NAME]("downArrow")"
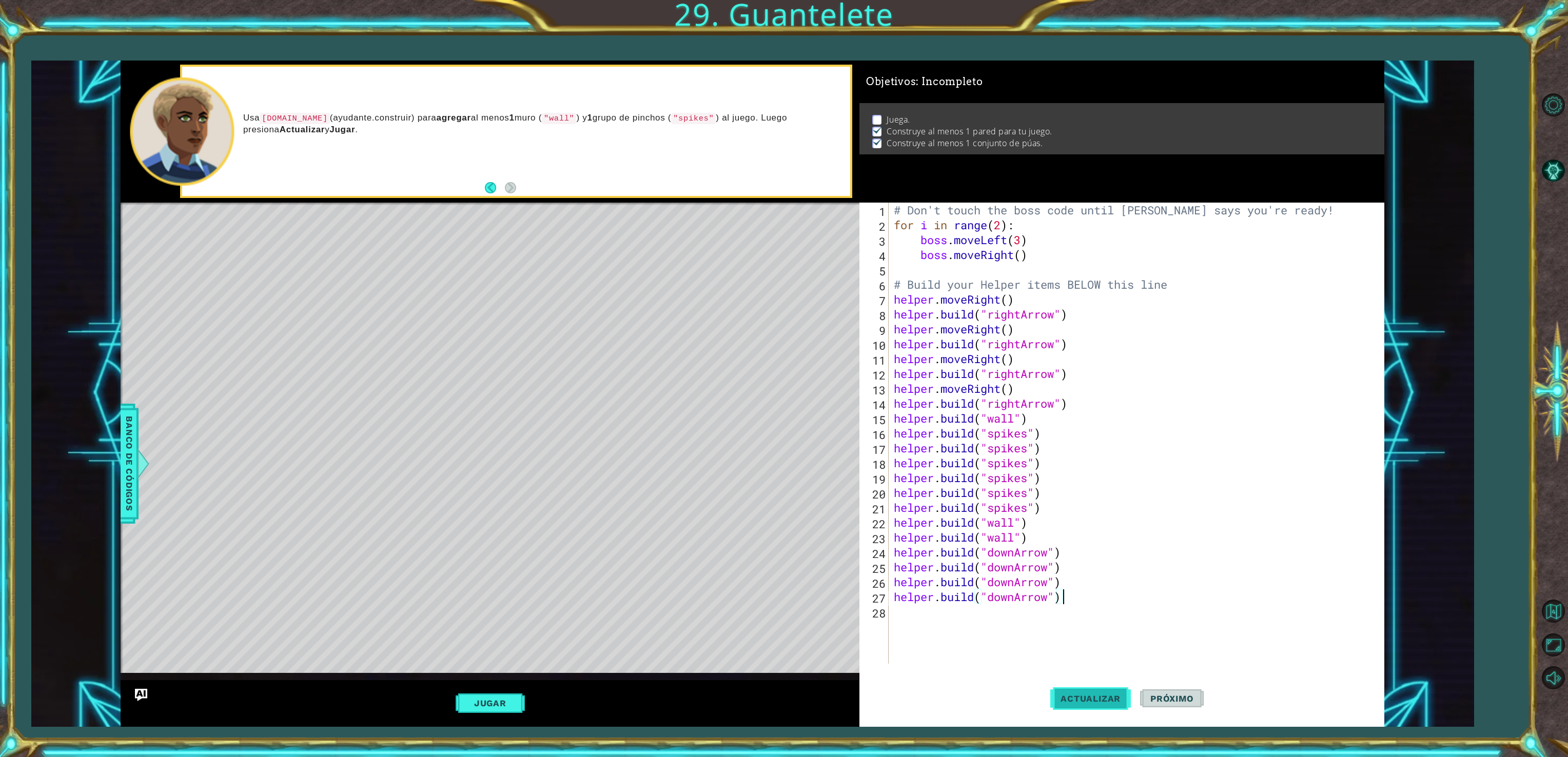
click at [1095, 701] on span "Actualizar" at bounding box center [1090, 698] width 80 height 10
click at [1089, 711] on button "Actualizar" at bounding box center [1090, 698] width 80 height 52
click at [486, 705] on button "Jugar" at bounding box center [490, 702] width 69 height 20
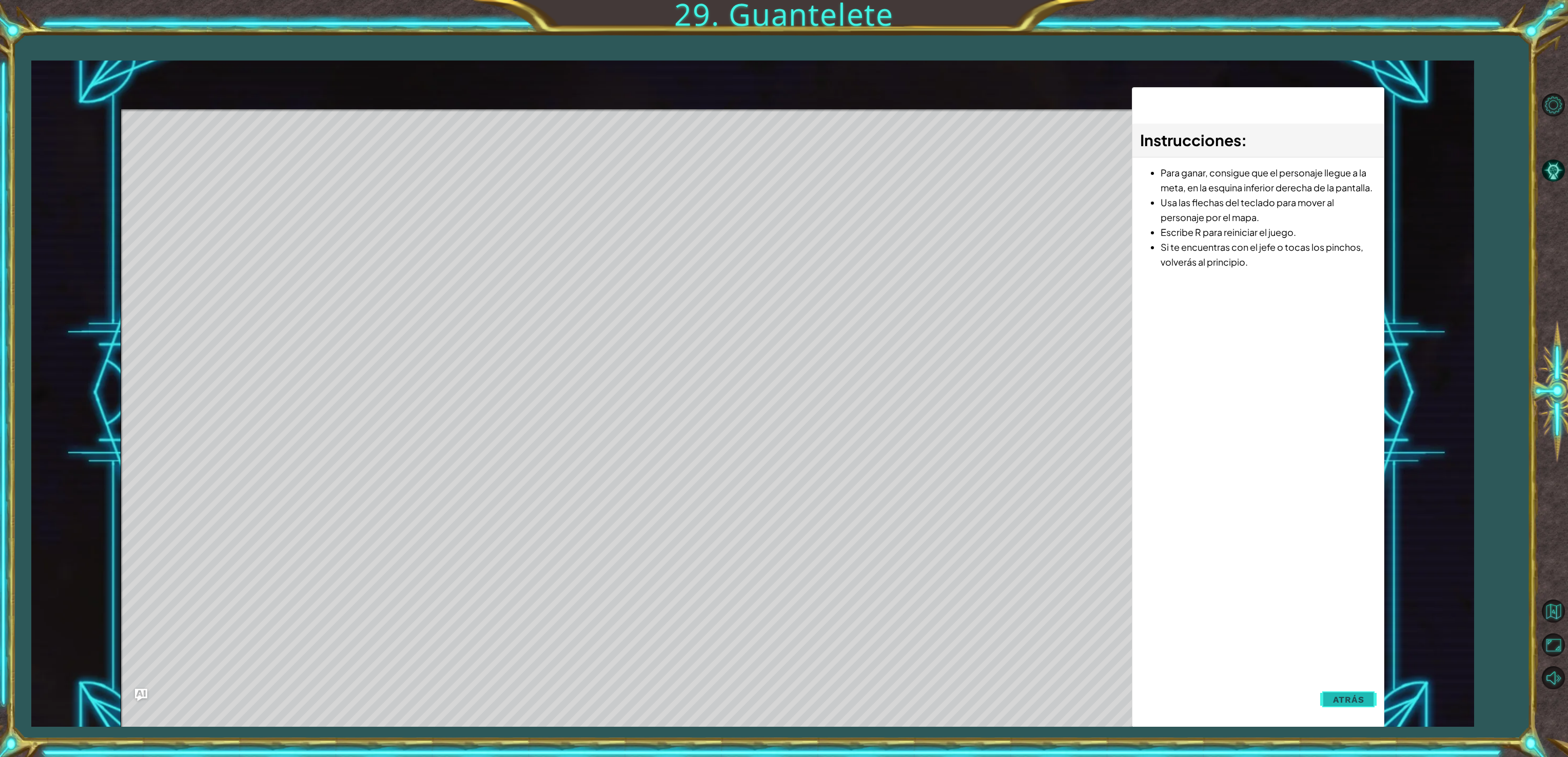
click at [1354, 697] on span "Atrás" at bounding box center [1348, 700] width 32 height 10
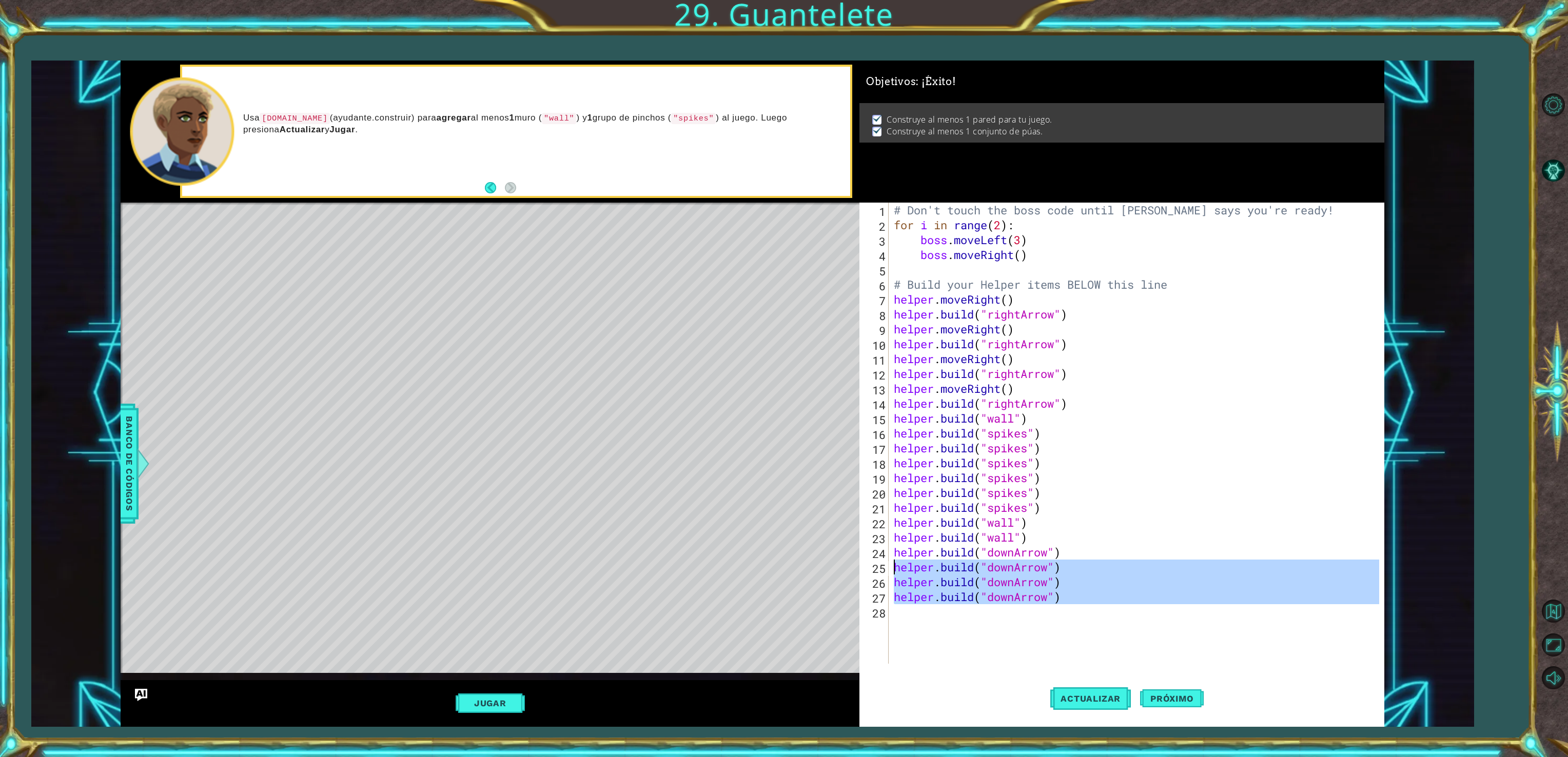
drag, startPoint x: 1098, startPoint y: 613, endPoint x: 891, endPoint y: 569, distance: 211.6
click at [892, 569] on div "# Don't touch the boss code until [PERSON_NAME] says you're ready! for i in ran…" at bounding box center [1138, 448] width 492 height 490
type textarea "[DOMAIN_NAME]("downArrow") [DOMAIN_NAME]("downArrow")"
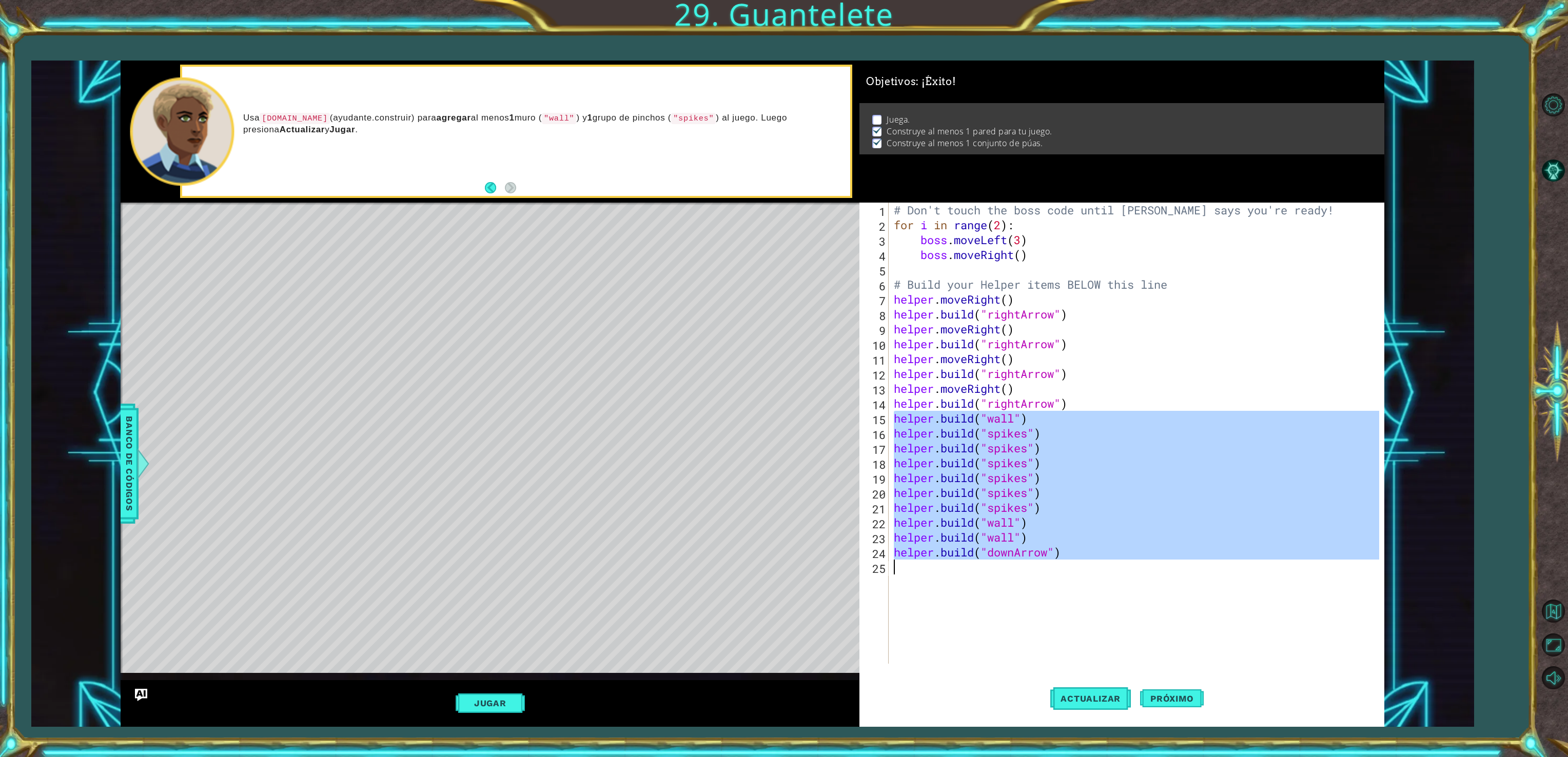
drag, startPoint x: 895, startPoint y: 414, endPoint x: 1118, endPoint y: 589, distance: 283.5
click at [1118, 589] on div "# Don't touch the boss code until [PERSON_NAME] says you're ready! for i in ran…" at bounding box center [1138, 448] width 492 height 490
type textarea "[DOMAIN_NAME]("downArrow")"
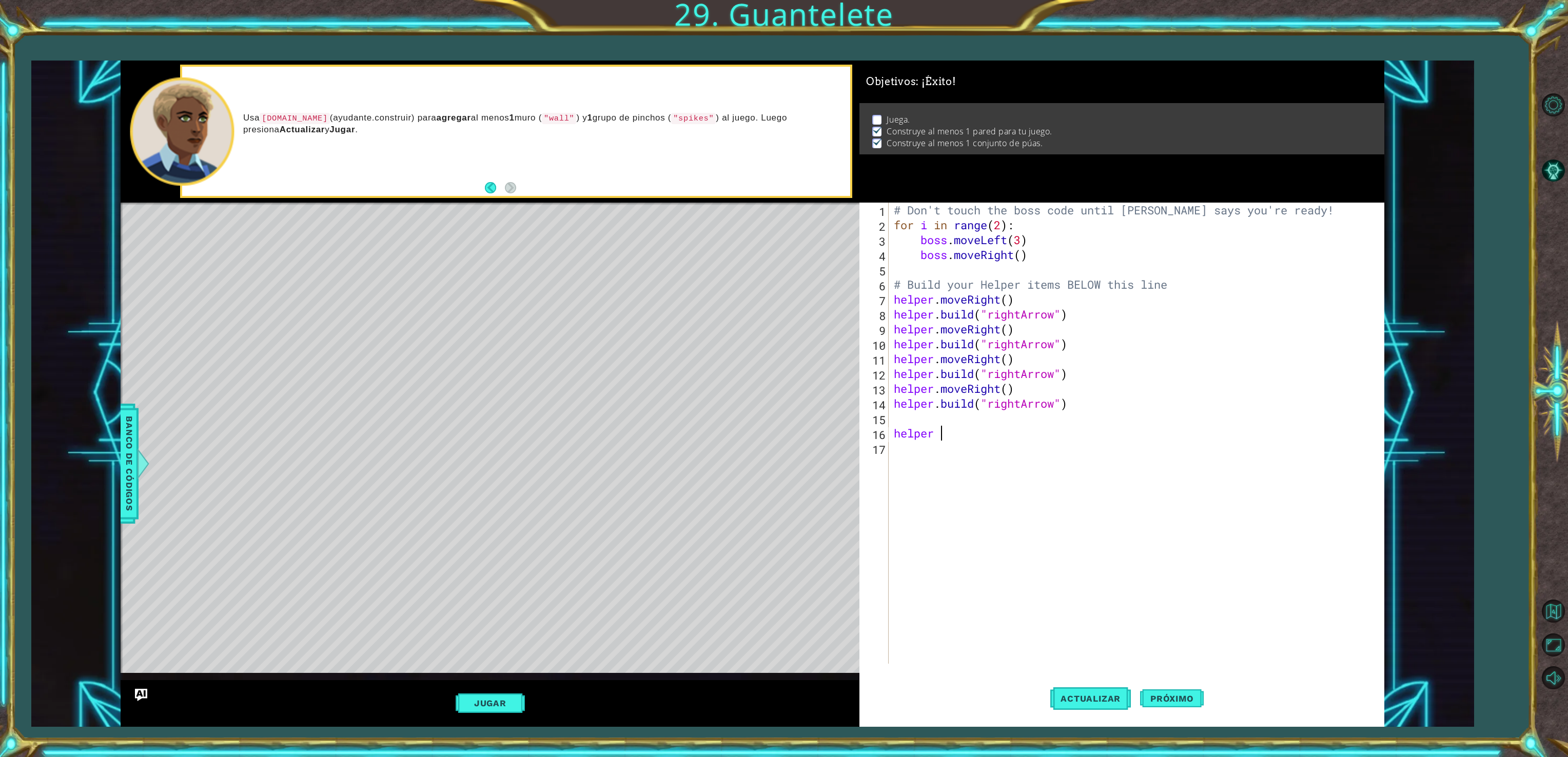
scroll to position [0, 2]
click at [978, 449] on div "helper. [PERSON_NAME](type) Toca enter helper.end [PERSON_NAME]() Toca enter he…" at bounding box center [1030, 472] width 194 height 62
type textarea "[DOMAIN_NAME]("wall")"
type textarea "h"
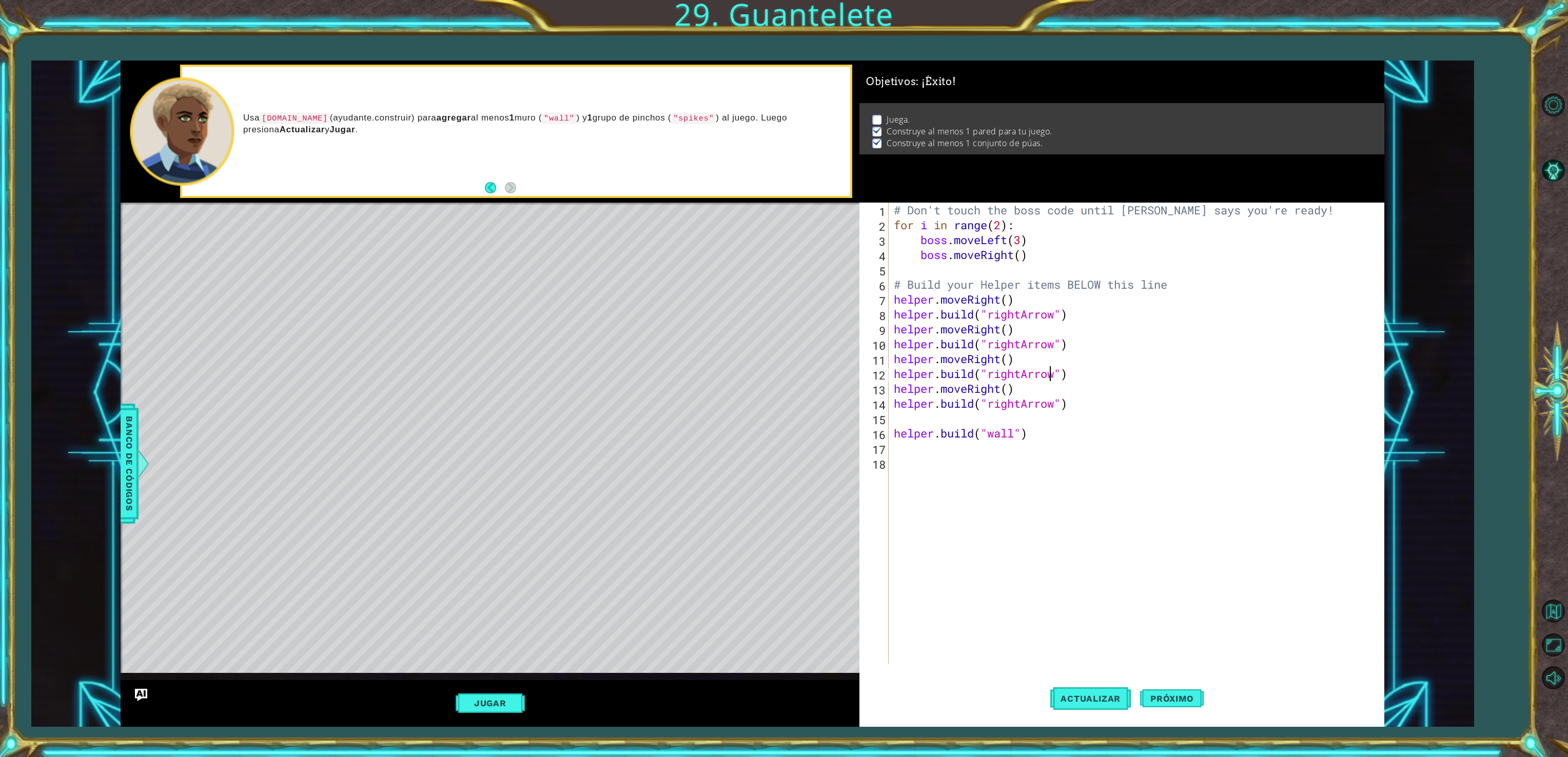
click at [1046, 372] on div "# Don't touch the boss code until [PERSON_NAME] says you're ready! for i in ran…" at bounding box center [1138, 448] width 492 height 490
type textarea "[DOMAIN_NAME]("rightArrow")"
click at [1023, 455] on div "# Don't touch the boss code until [PERSON_NAME] says you're ready! for i in ran…" at bounding box center [1138, 448] width 492 height 490
type textarea "[DOMAIN_NAME]("wall")"
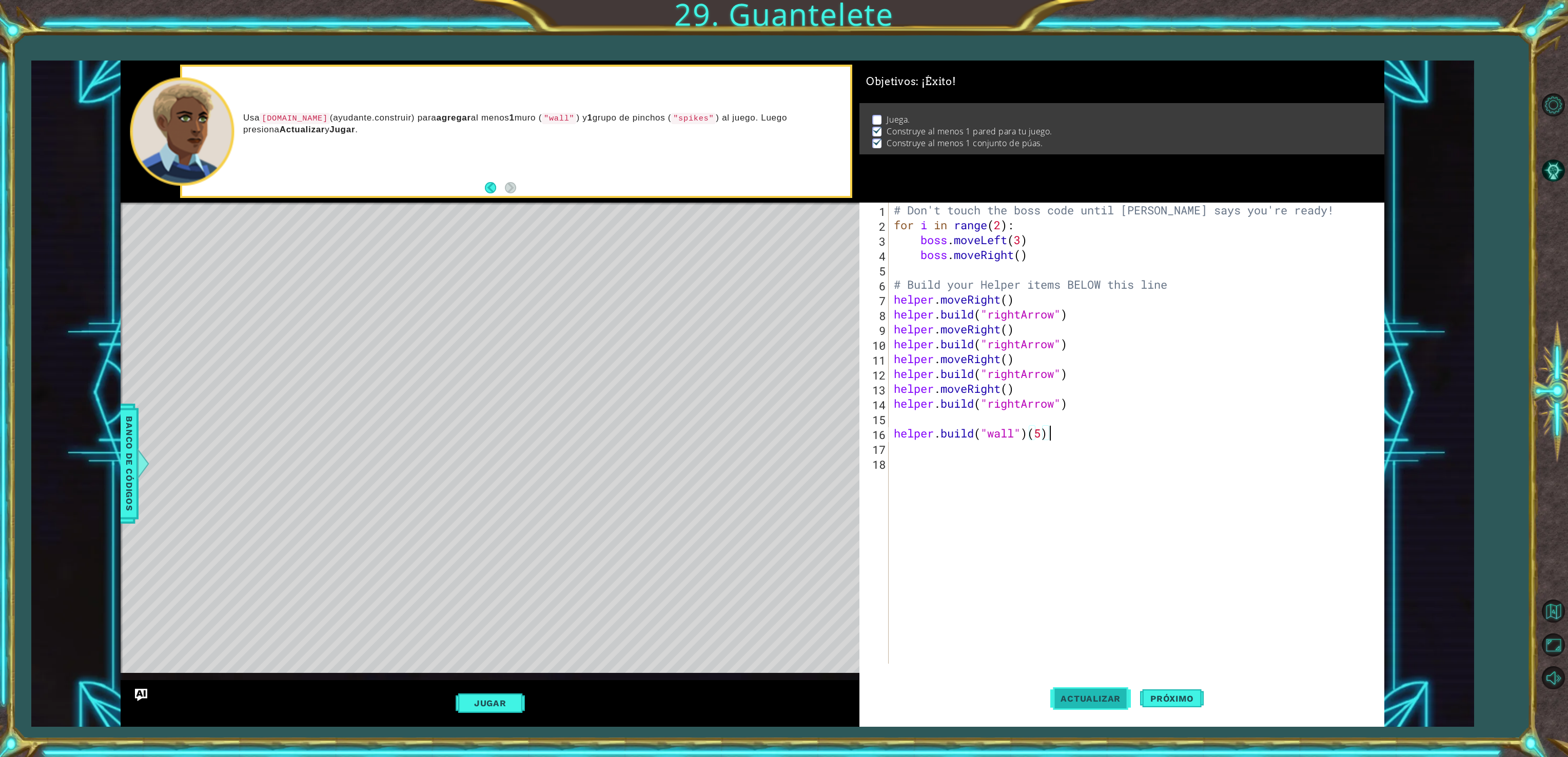
click at [1106, 700] on span "Actualizar" at bounding box center [1090, 698] width 80 height 10
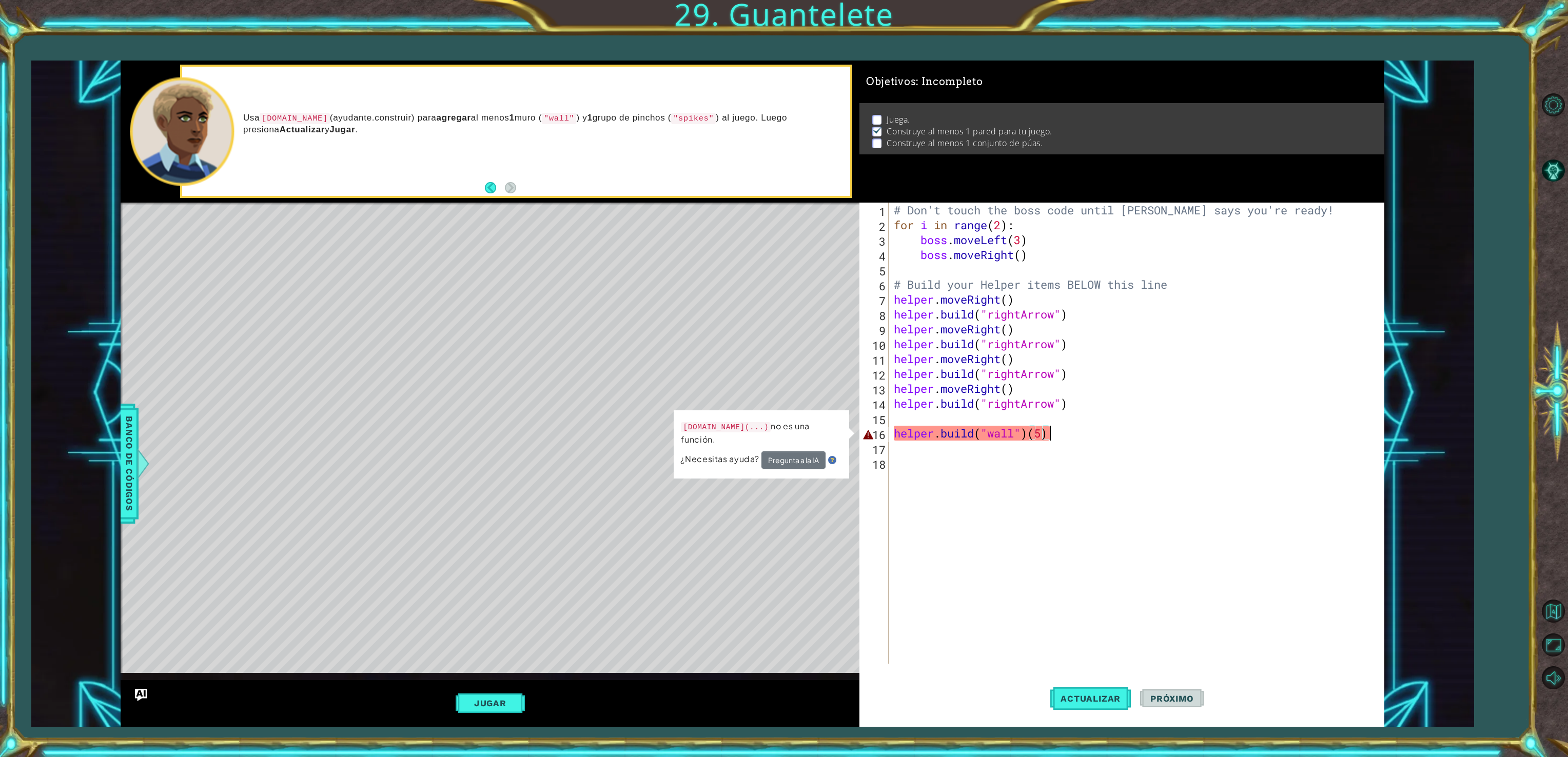
click at [809, 465] on div "[DOMAIN_NAME](...) no es una función. ¿Necesitas ayuda? Pregunta a la IA" at bounding box center [761, 443] width 176 height 71
click at [813, 453] on button "Pregunta a la IA" at bounding box center [793, 460] width 64 height 17
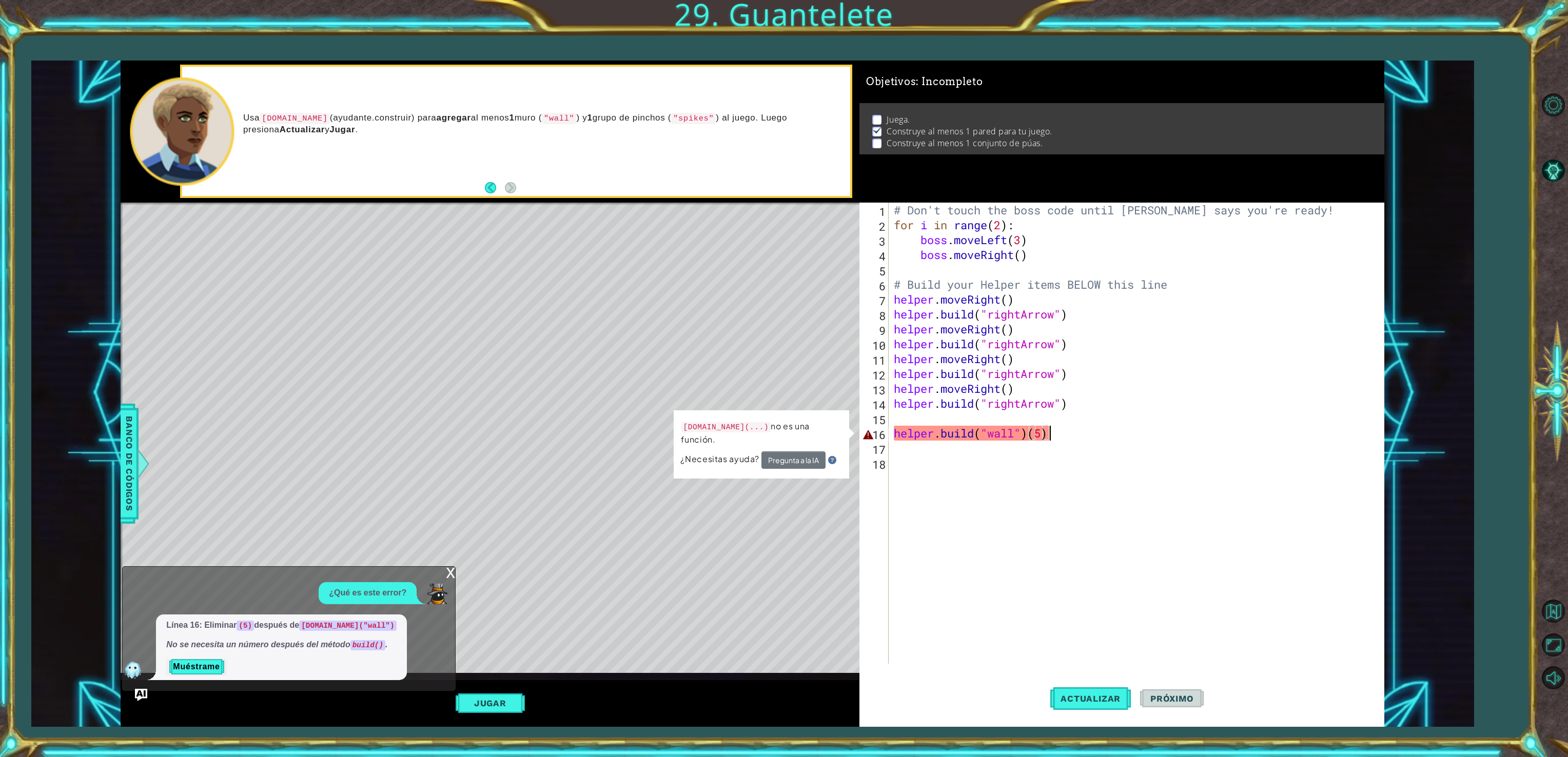
click at [1054, 436] on div "# Don't touch the boss code until [PERSON_NAME] says you're ready! for i in ran…" at bounding box center [1138, 448] width 492 height 490
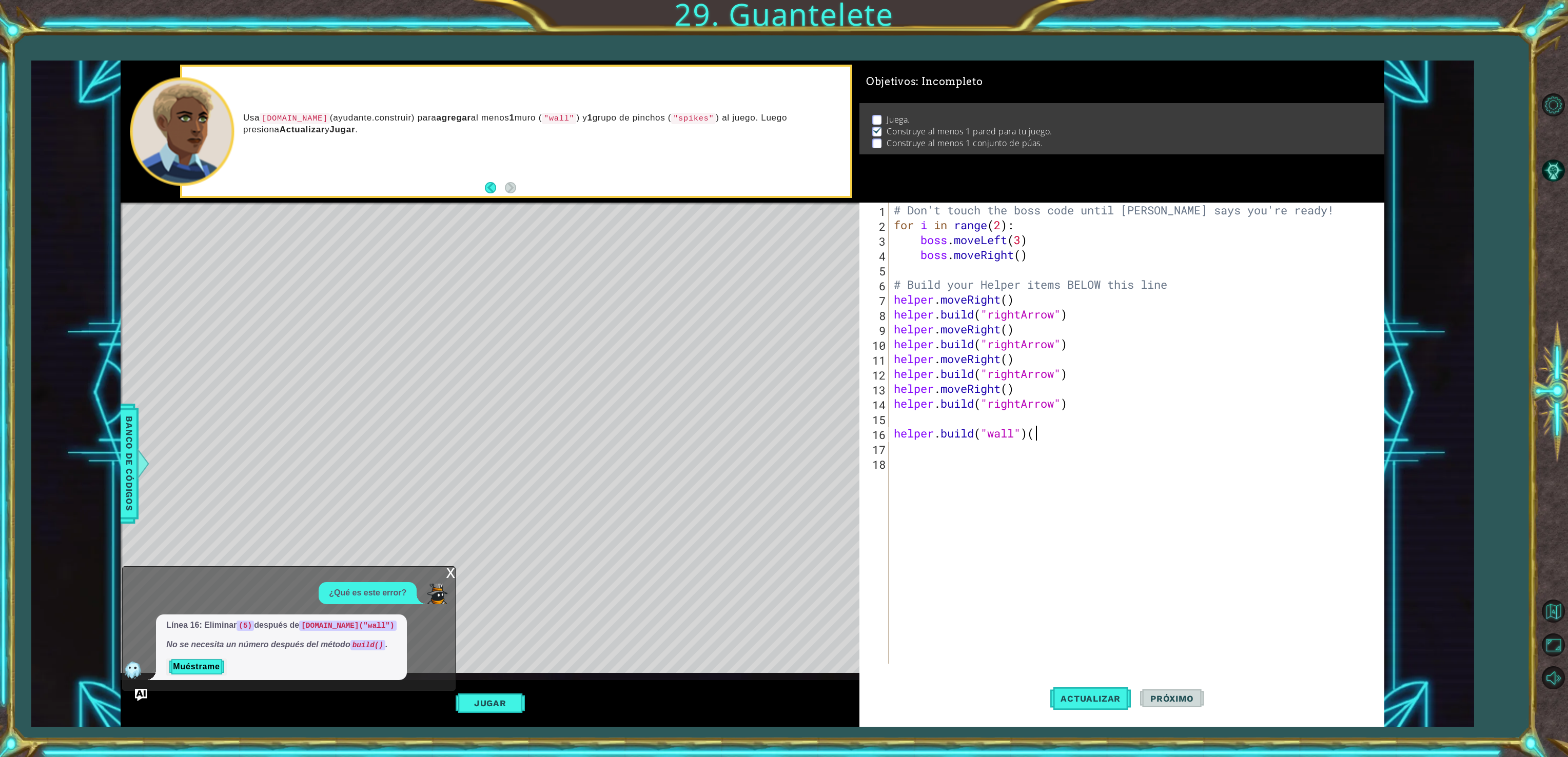
type textarea "[DOMAIN_NAME]("wall")"
click at [1082, 658] on div "# Don't touch the boss code until [PERSON_NAME] says you're ready! for i in ran…" at bounding box center [1138, 448] width 492 height 490
click at [1077, 701] on span "Actualizar" at bounding box center [1090, 698] width 80 height 10
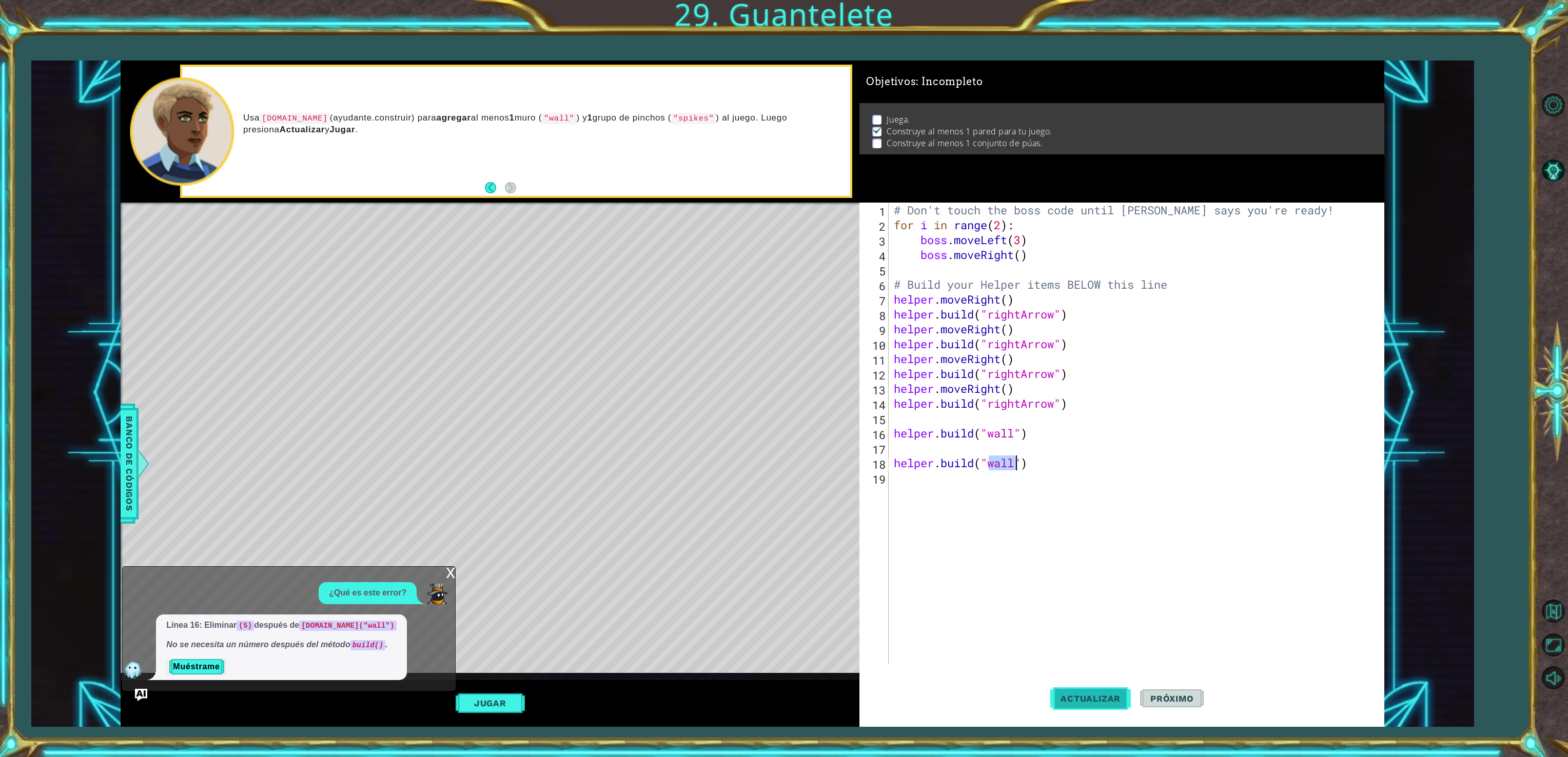
click at [1077, 695] on span "Actualizar" at bounding box center [1090, 698] width 80 height 10
type textarea "[DOMAIN_NAME]("wall"")"
click at [936, 467] on div "# Don't touch the boss code until [PERSON_NAME] says you're ready! for i in ran…" at bounding box center [1138, 448] width 492 height 490
type textarea "[DOMAIN_NAME]("wall")"
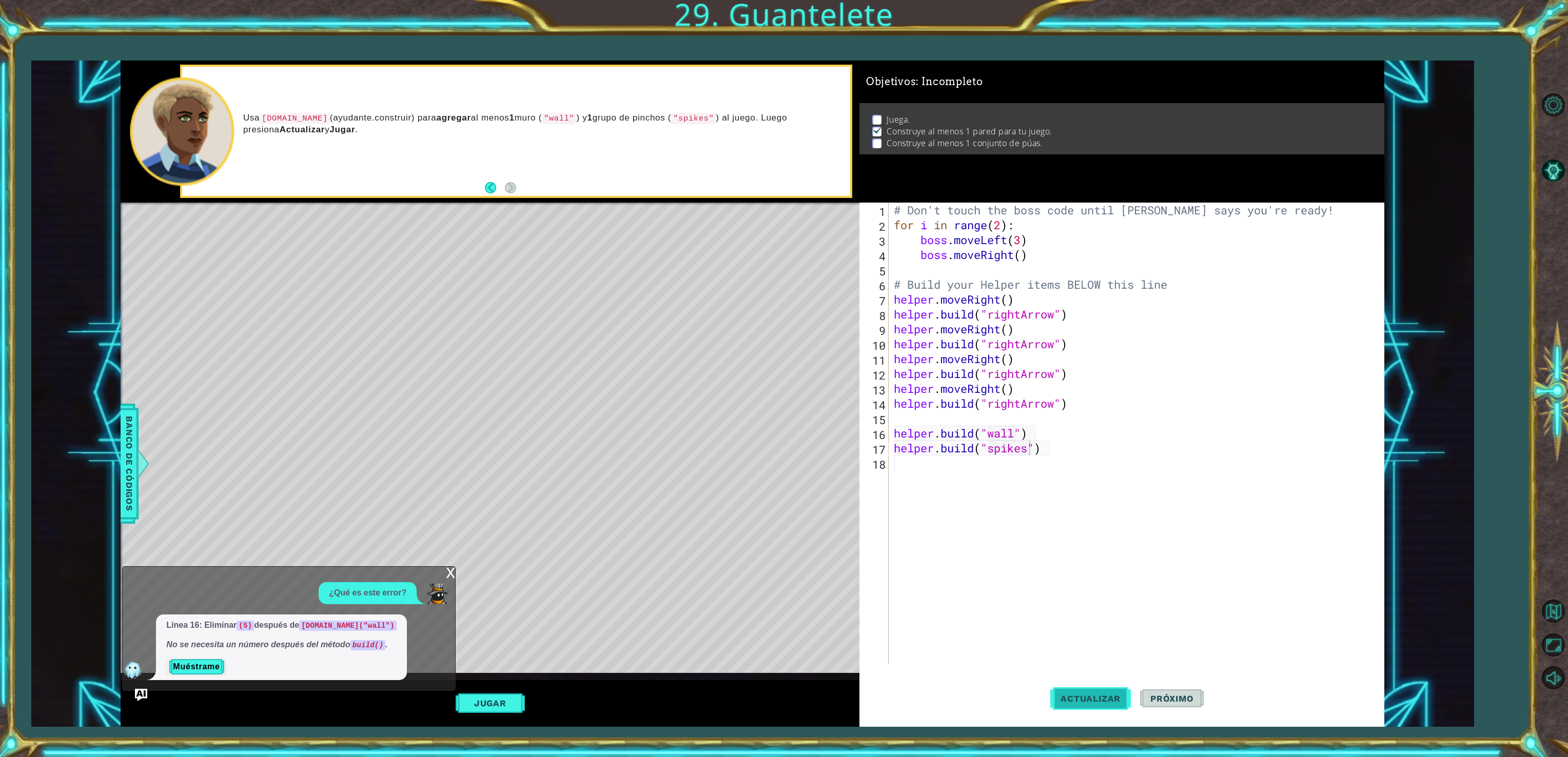
click at [1084, 700] on span "Actualizar" at bounding box center [1090, 698] width 80 height 10
type textarea "[DOMAIN_NAME]("wall")"
click at [1089, 693] on span "Actualizar" at bounding box center [1090, 698] width 80 height 10
click at [893, 492] on div "# Don't touch the boss code until [PERSON_NAME] says you're ready! for i in ran…" at bounding box center [1138, 448] width 492 height 490
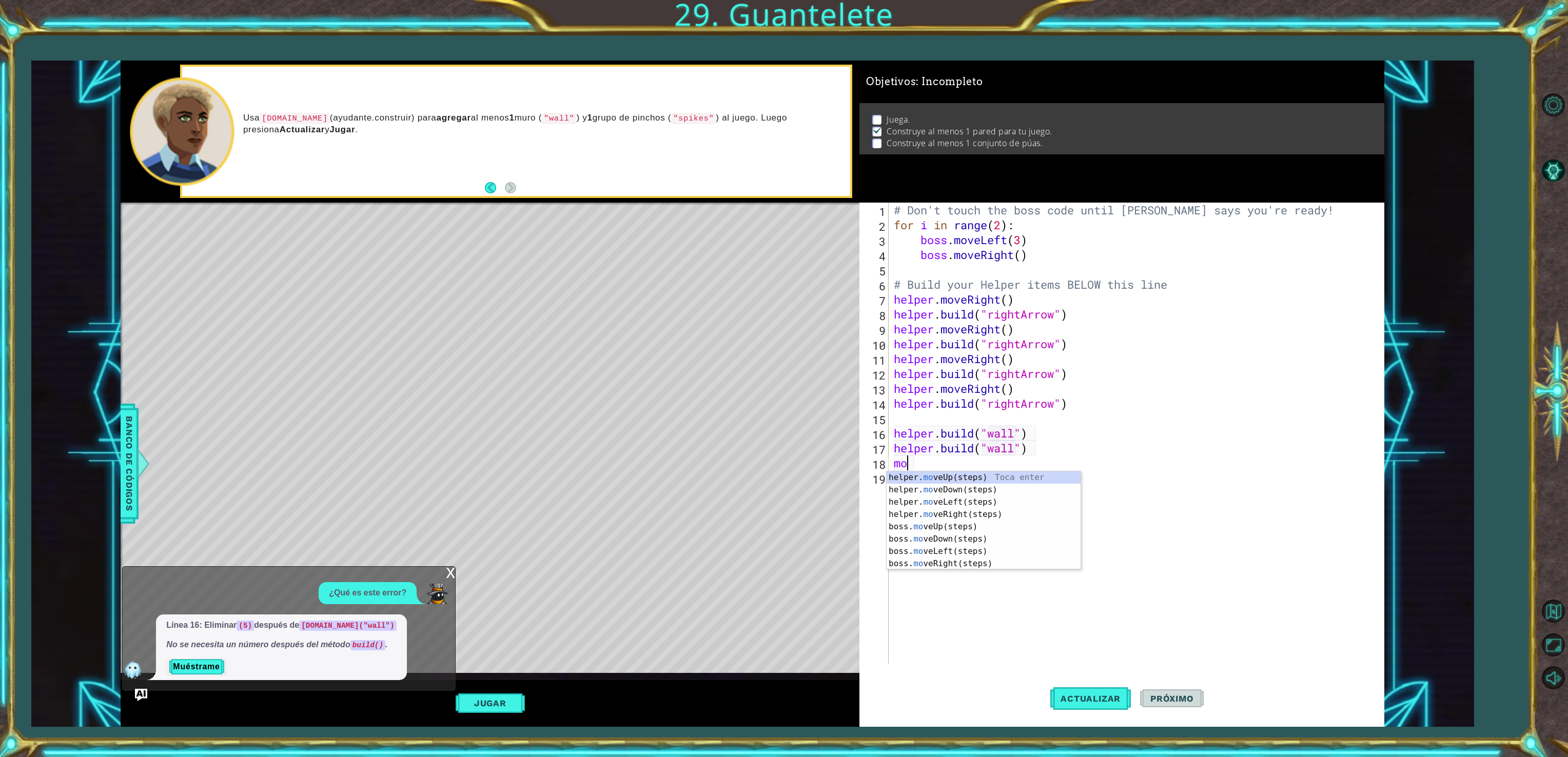
type textarea "m"
click at [916, 472] on div "helper. [PERSON_NAME](type) Toca enter helper.end [PERSON_NAME]() Toca enter he…" at bounding box center [983, 502] width 194 height 62
click at [449, 566] on div "1 2 3 4 5 6 7 8 9 10 11 12 13 14 15 16 17 # Don't touch the boss code until [PE…" at bounding box center [752, 394] width 1264 height 666
type textarea "[DOMAIN_NAME]("wall")"
click at [449, 566] on div "x" at bounding box center [451, 572] width 9 height 10
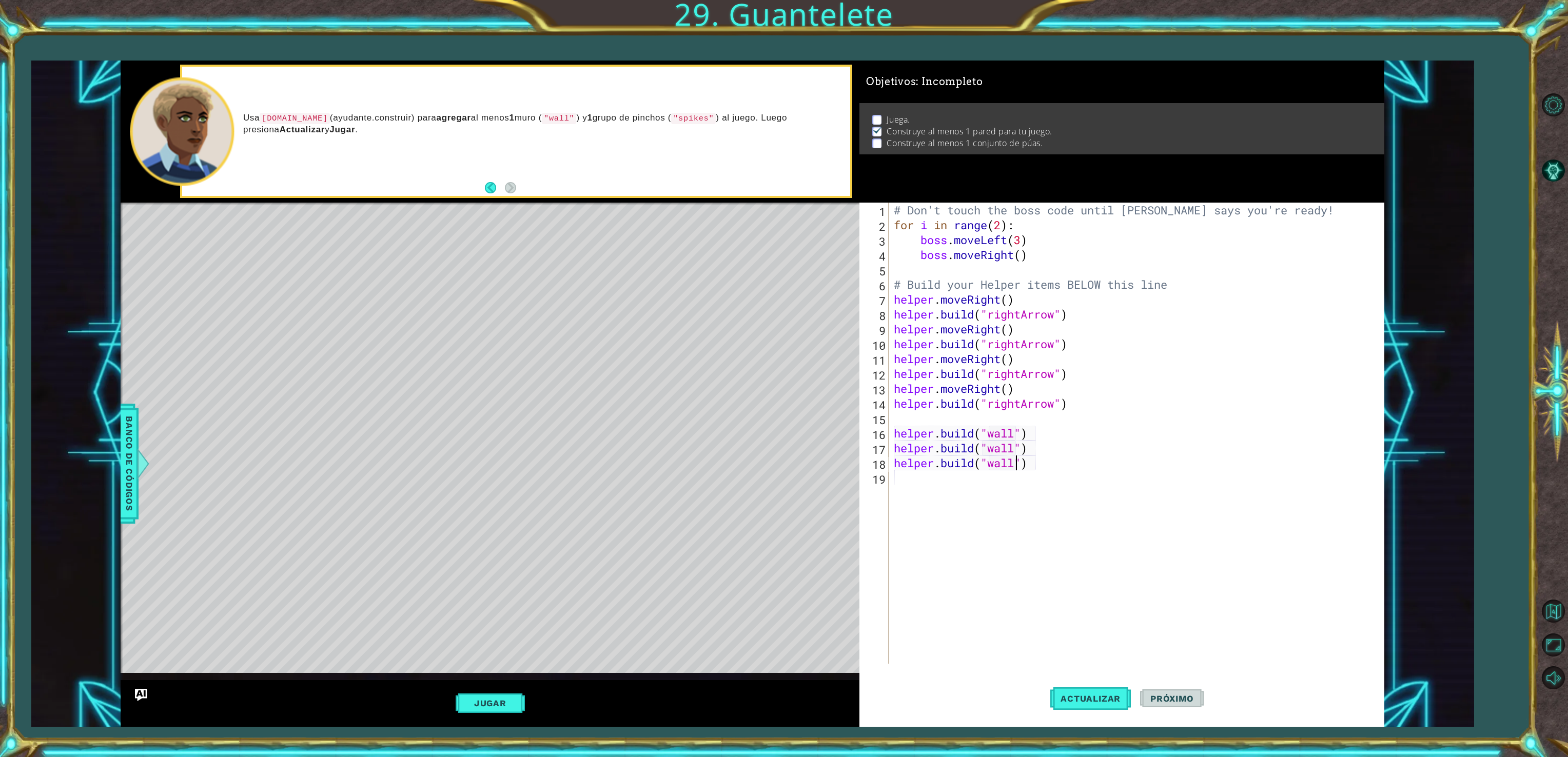
click at [1069, 515] on div "1 2 3 4 5 6 7 8 9 10 11 12 13 14 15 16 17 # Don't touch the boss code until [PE…" at bounding box center [752, 394] width 1264 height 666
click at [1058, 607] on div "# Don't touch the boss code until [PERSON_NAME] says you're ready! for i in ran…" at bounding box center [1138, 448] width 492 height 490
type textarea "#construir en a linea de abajo"
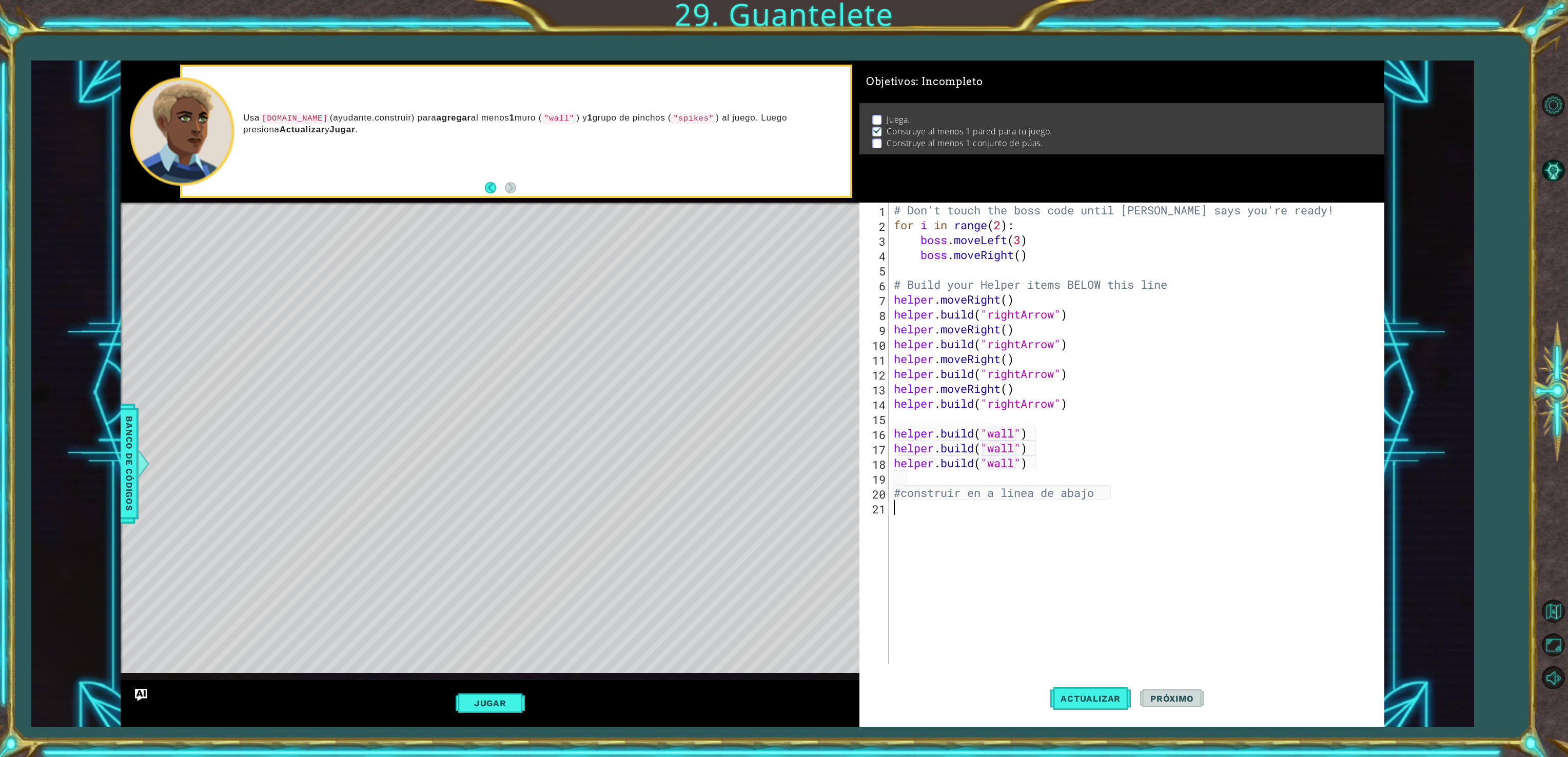
scroll to position [0, 0]
type textarea "l"
type textarea "[DOMAIN_NAME]("spikes")"
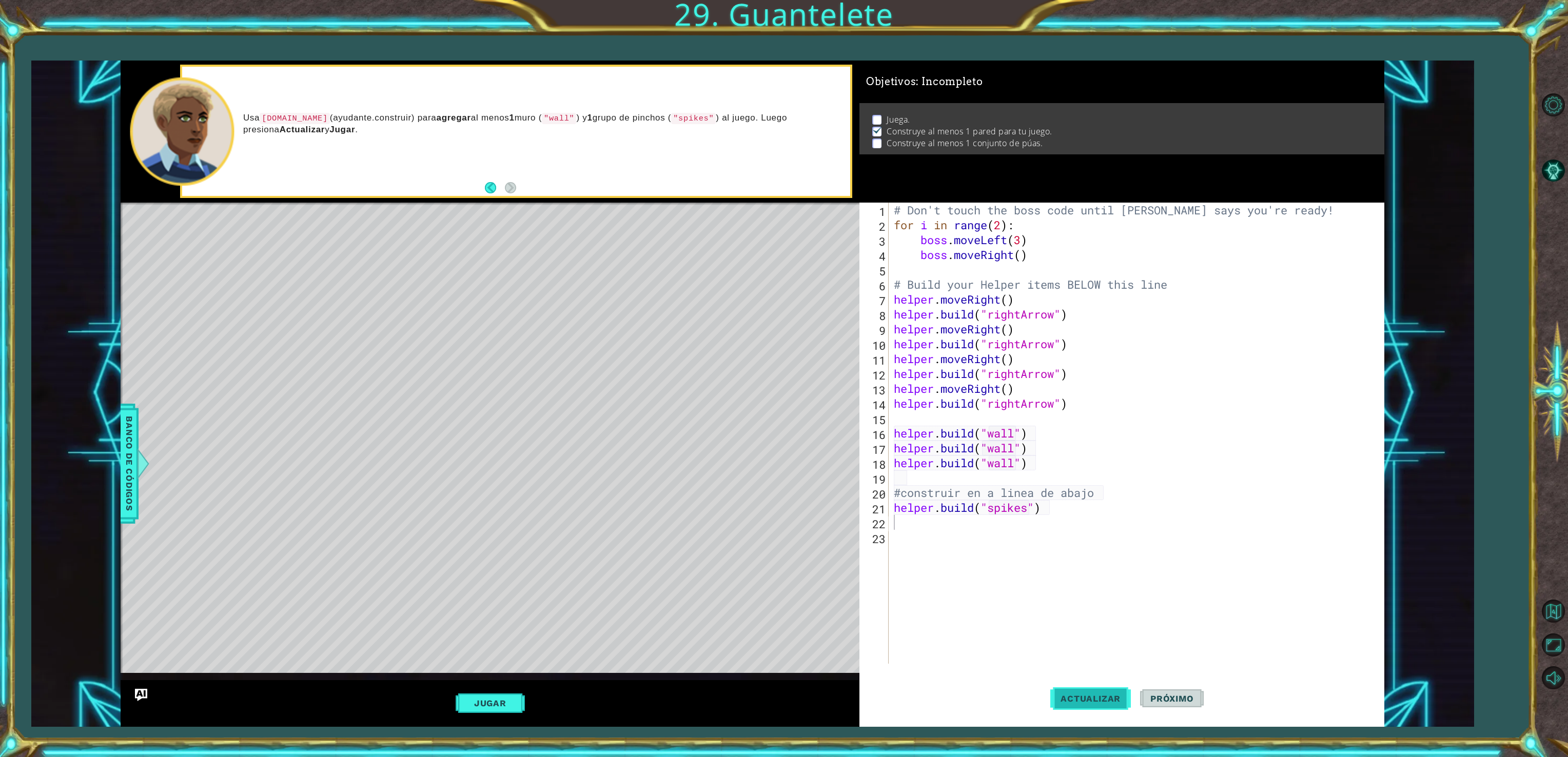
click at [1112, 707] on button "Actualizar" at bounding box center [1090, 698] width 80 height 52
click at [1049, 515] on div "# Don't touch the boss code until [PERSON_NAME] says you're ready! for i in ran…" at bounding box center [1138, 448] width 492 height 490
type textarea "#"
click at [1077, 701] on span "Actualizar" at bounding box center [1090, 698] width 80 height 10
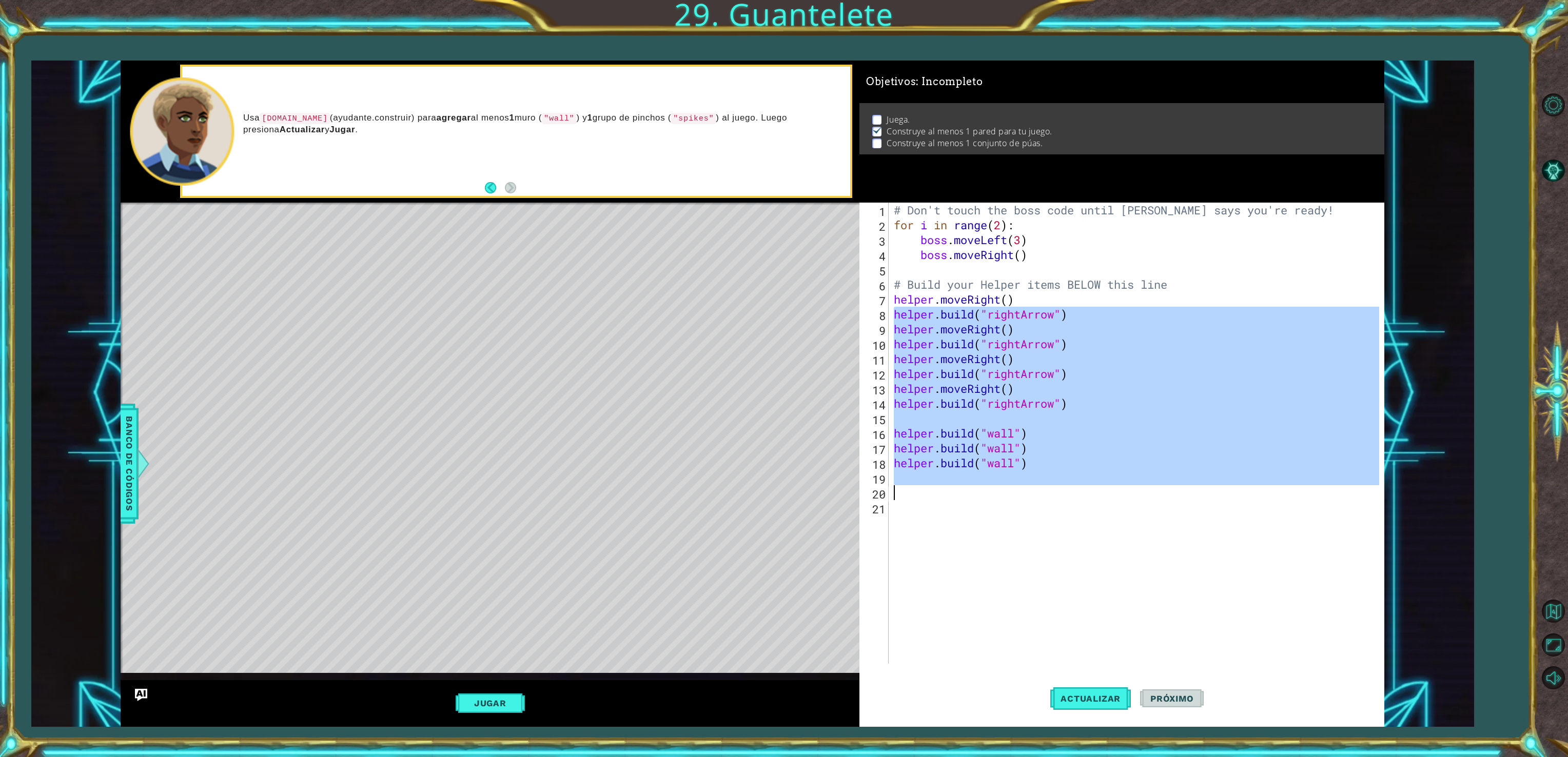
drag, startPoint x: 895, startPoint y: 316, endPoint x: 1036, endPoint y: 485, distance: 220.1
click at [1036, 485] on div "# Don't touch the boss code until [PERSON_NAME] says you're ready! for i in ran…" at bounding box center [1138, 448] width 492 height 490
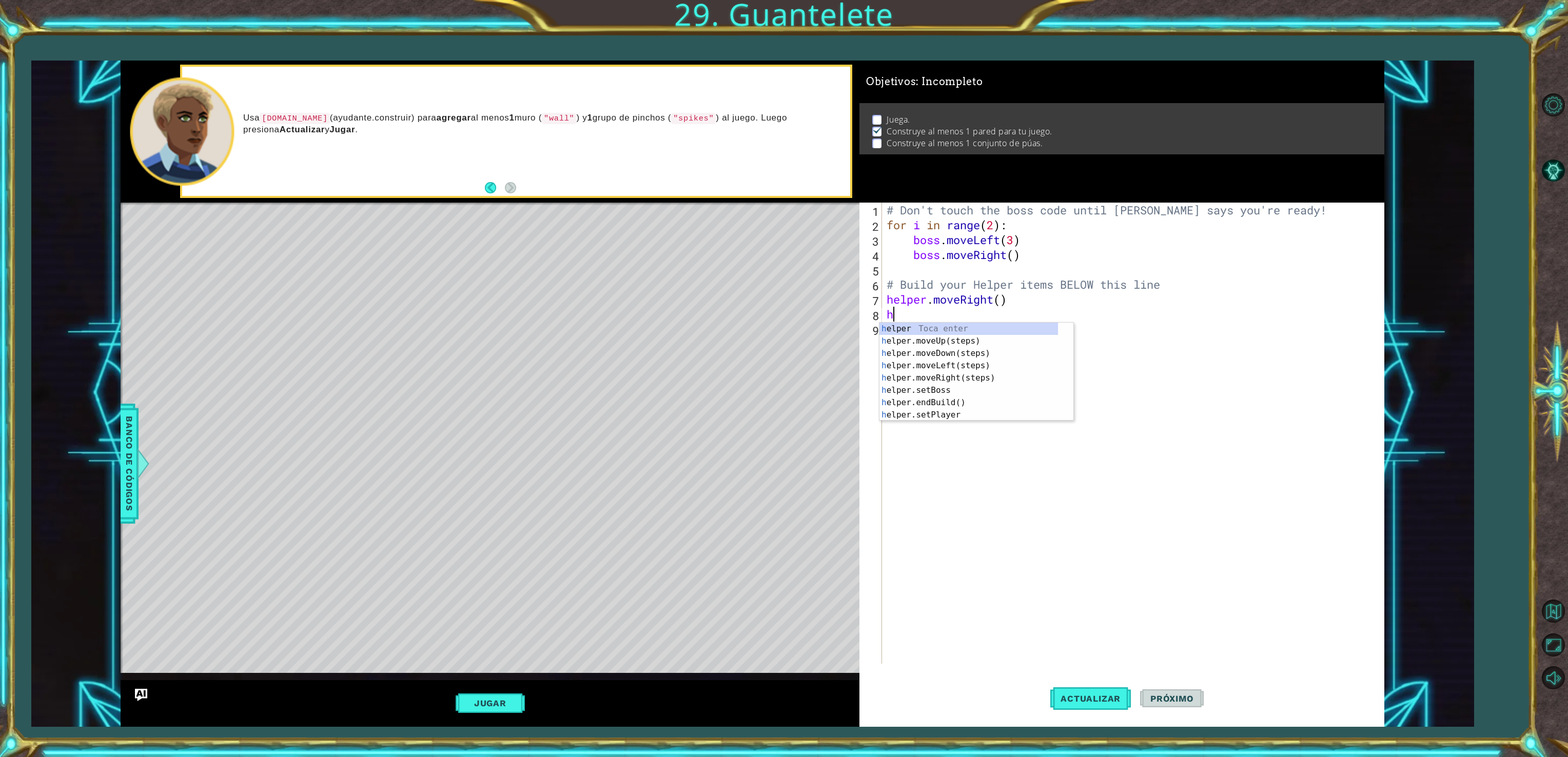
type textarea "he"
click at [973, 362] on div "he lper Toca enter he lper.moveUp(steps) Toca enter he lper.moveDown(steps) Toc…" at bounding box center [969, 384] width 179 height 123
click at [975, 337] on body "1 2 3 4 5 6 7 8 9 10 11 12 13 14 15 16 17 # Don't touch the boss code until [PE…" at bounding box center [784, 378] width 1568 height 757
click at [913, 328] on div "# Don't touch the boss code until [PERSON_NAME] says you're ready! for i in ran…" at bounding box center [1137, 448] width 493 height 490
type textarea "righ"
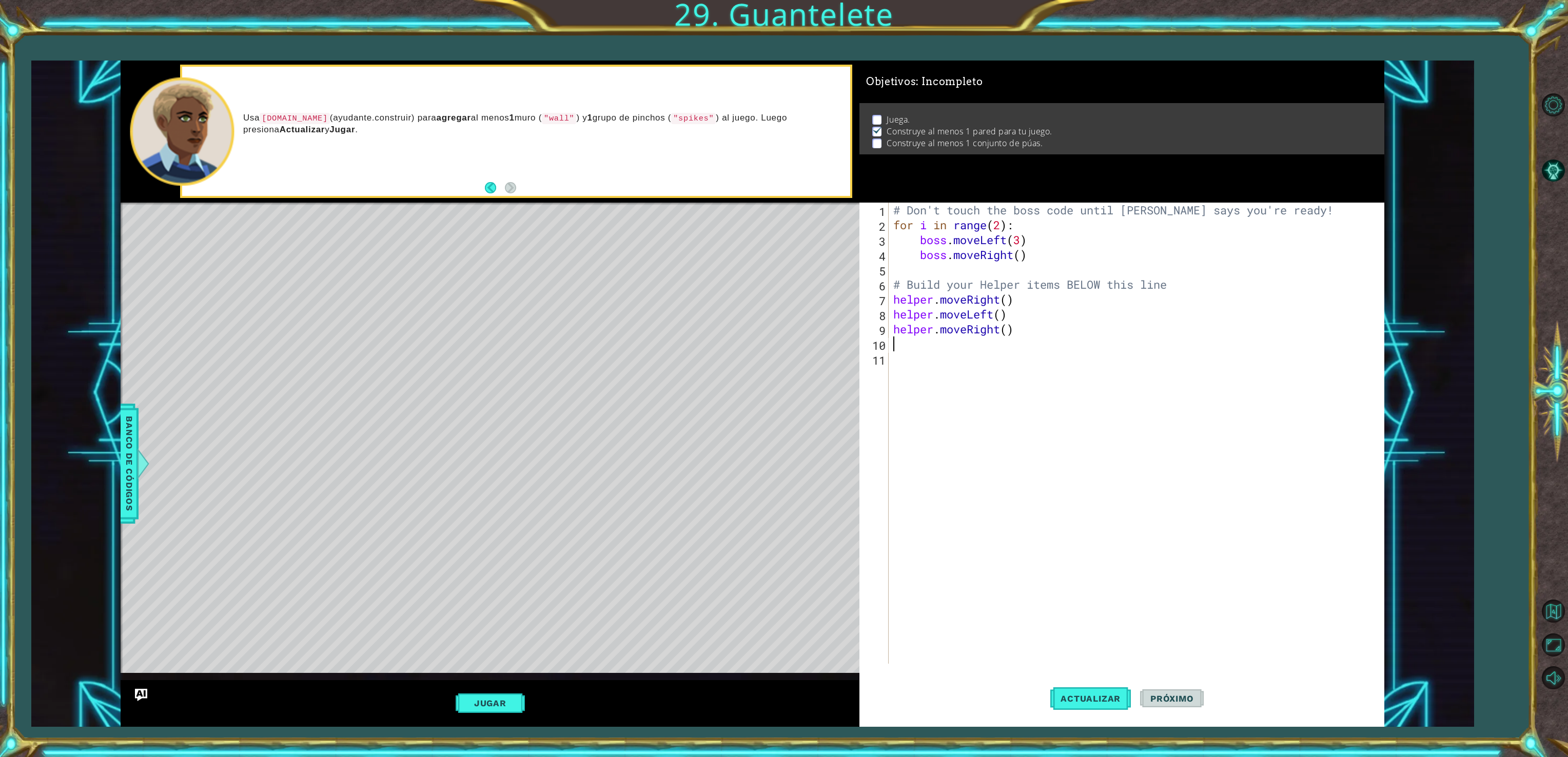
click at [989, 231] on div "# Don't touch the boss code until [PERSON_NAME] says you're ready! for i in ran…" at bounding box center [1137, 448] width 493 height 490
type textarea "boss.moveRight()"
type textarea "helper.moveRight(3)"
type textarea "[DOMAIN_NAME]("wall")"
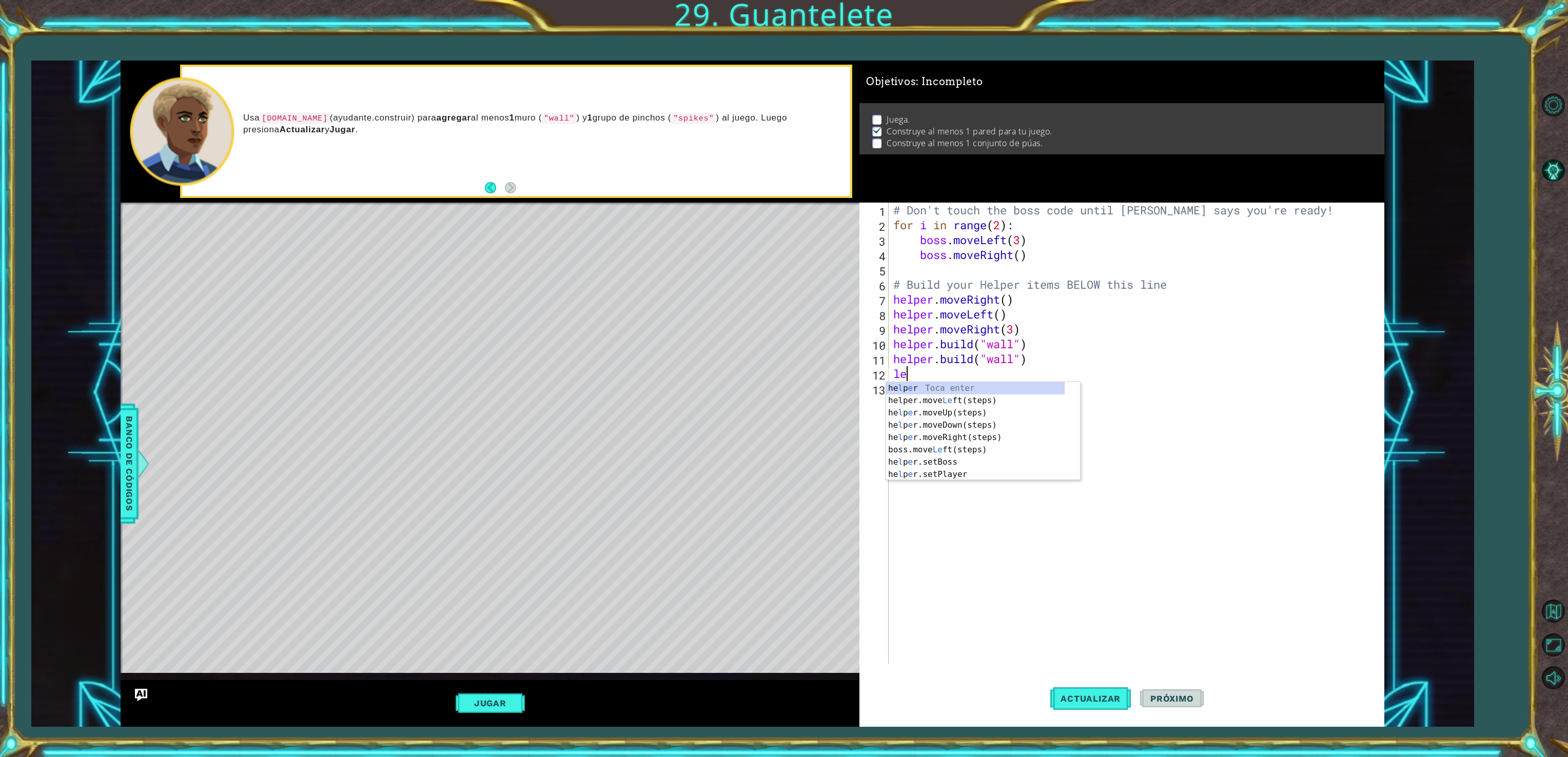
type textarea "left"
type textarea "[DOMAIN_NAME]("spikes")"
type textarea "dow"
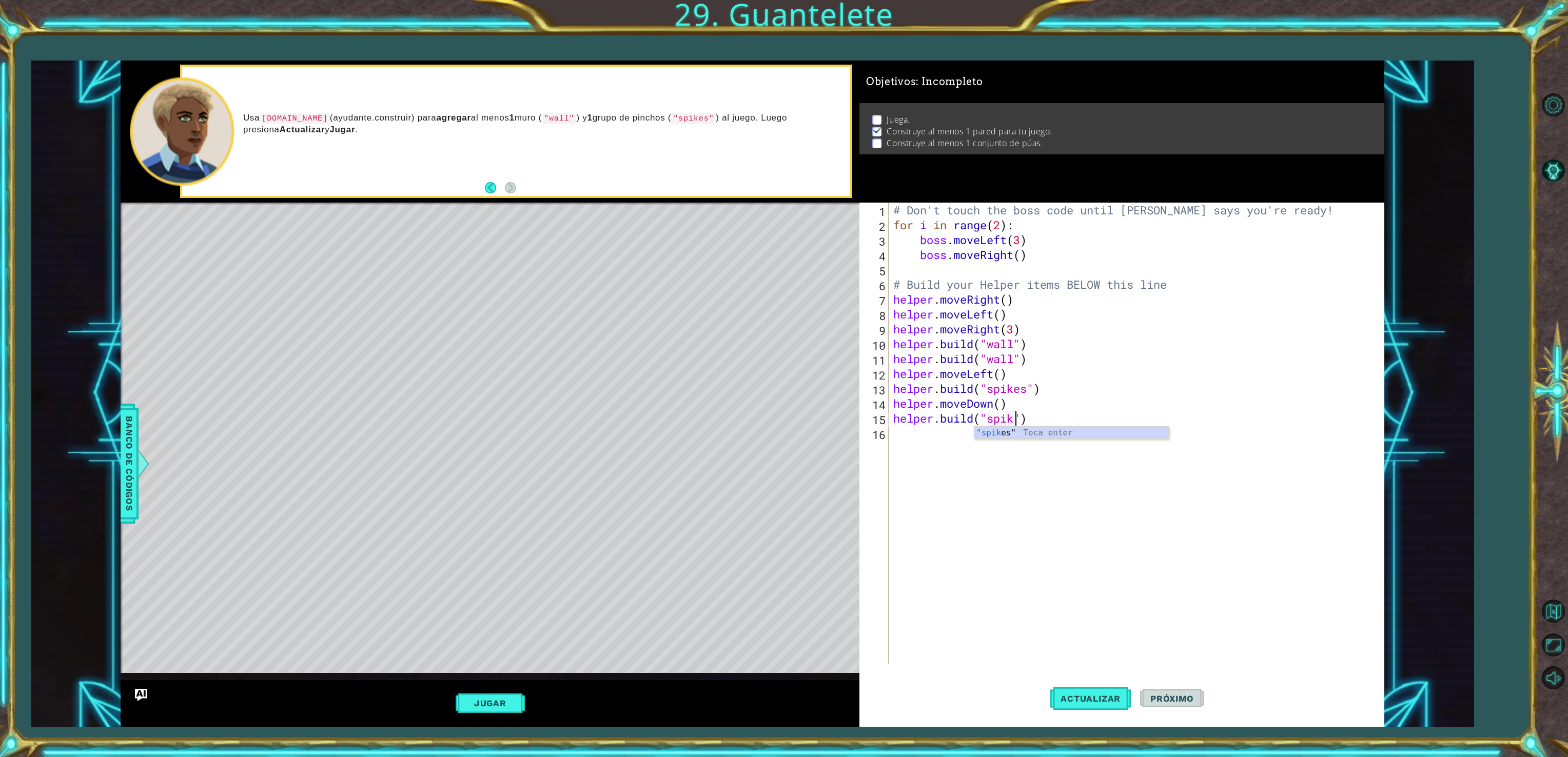
scroll to position [0, 4]
type textarea "[DOMAIN_NAME]("spikes")"
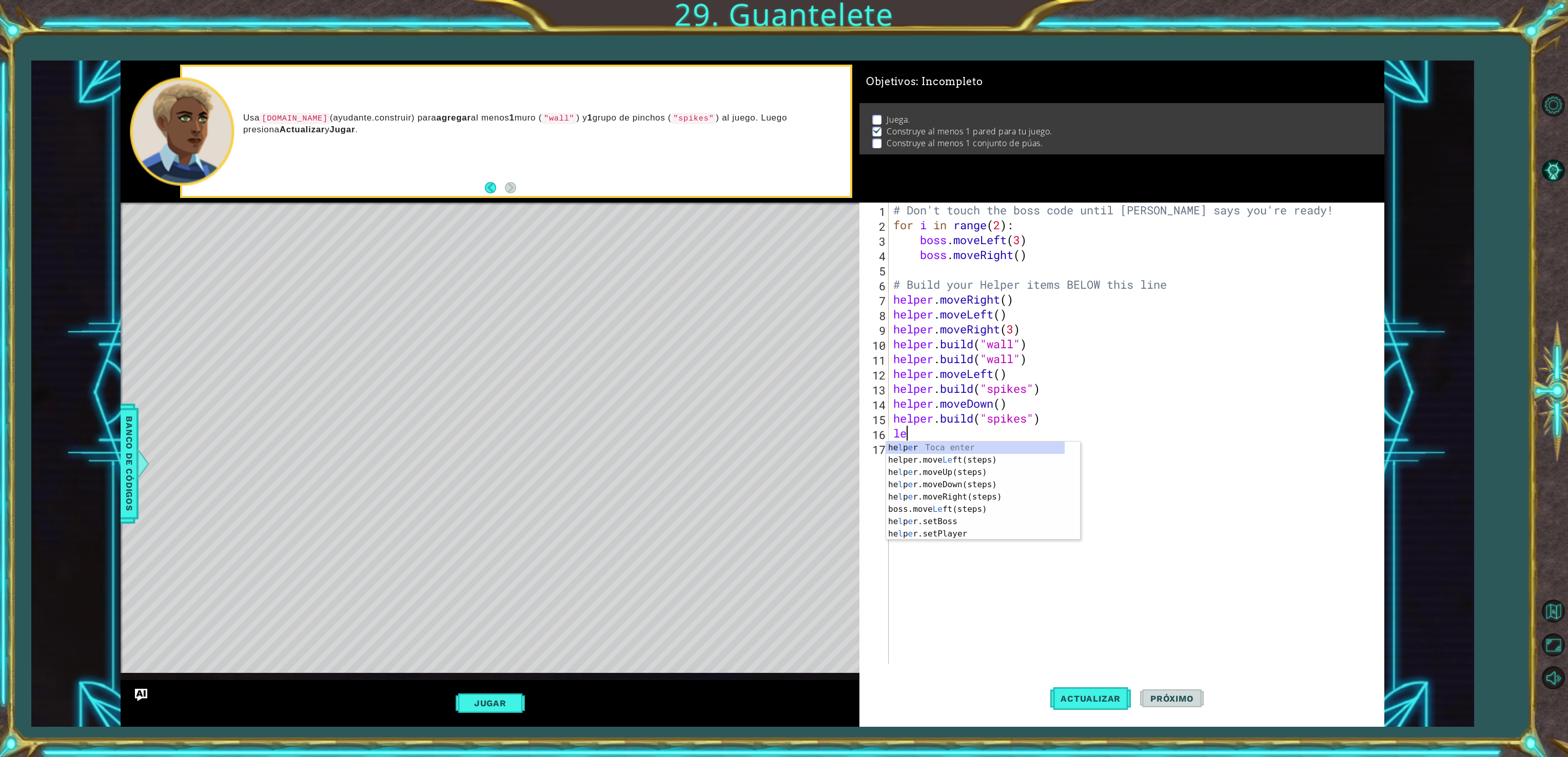
type textarea "left"
type textarea "[PERSON_NAME]}"
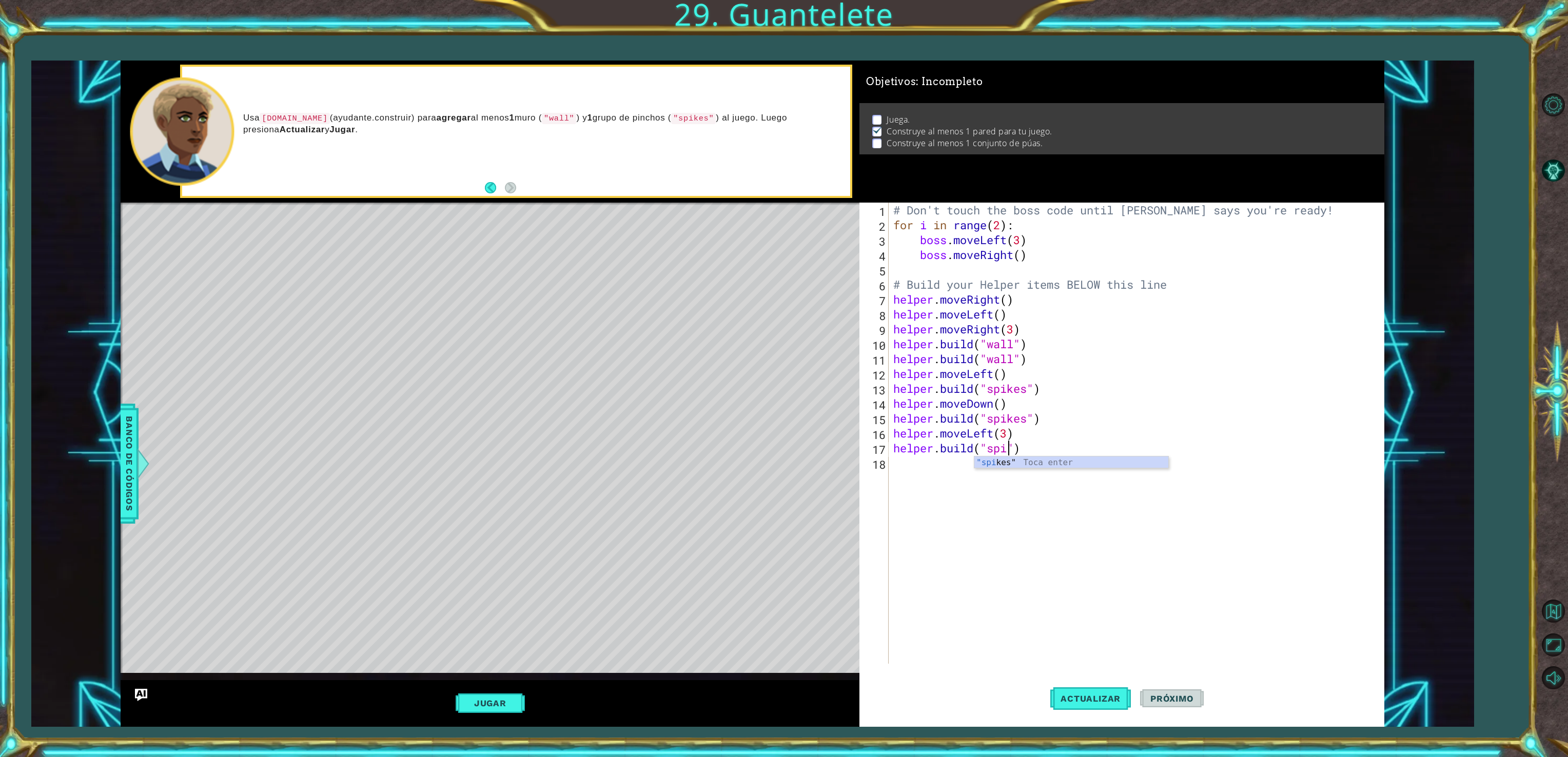
scroll to position [0, 4]
type textarea "[DOMAIN_NAME]("spikes")"
type textarea "rig"
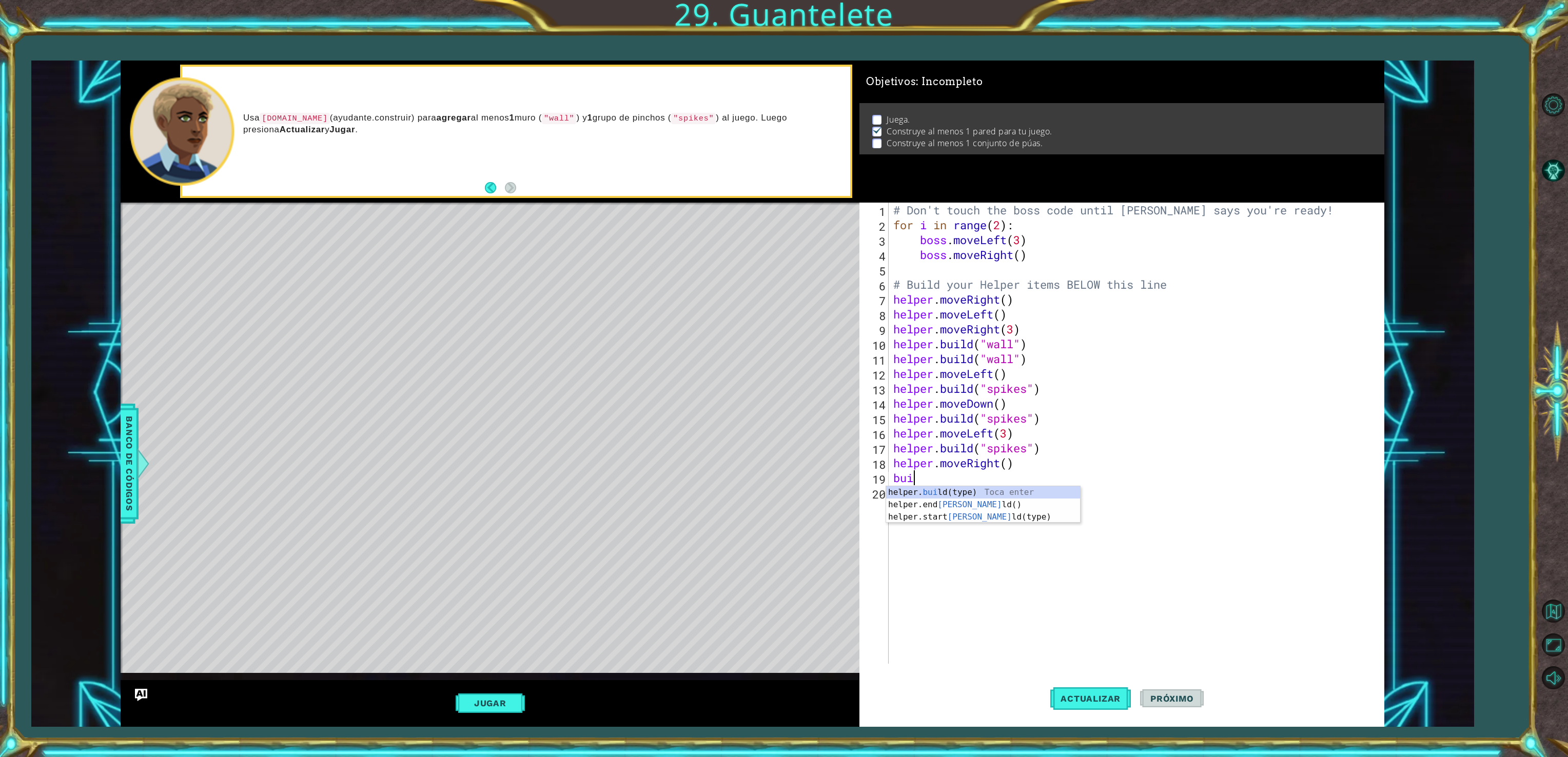
type textarea "[DOMAIN_NAME]("wall")"
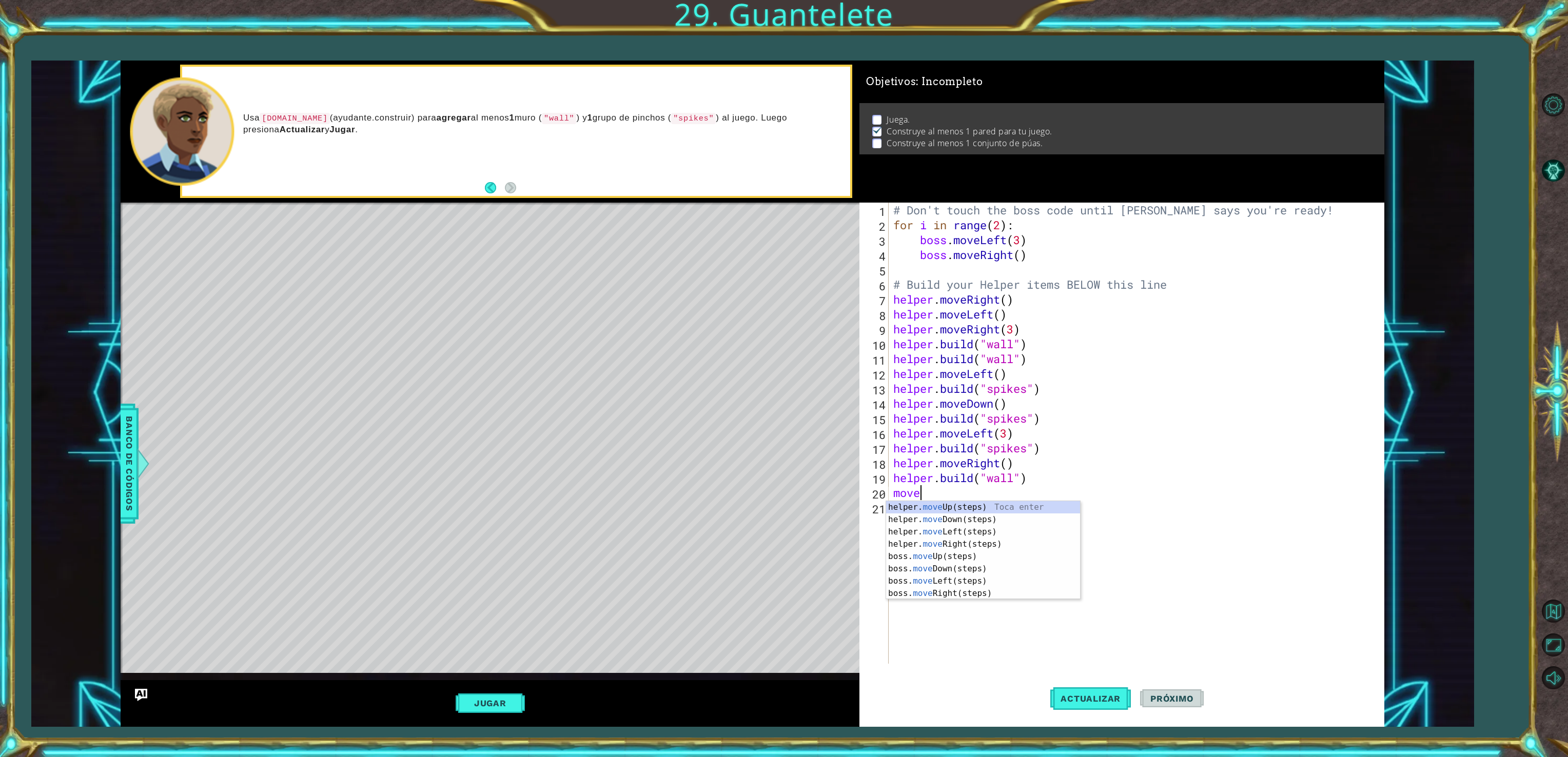
scroll to position [0, 1]
type textarea "movedow"
type textarea "helper.moveDown(2)"
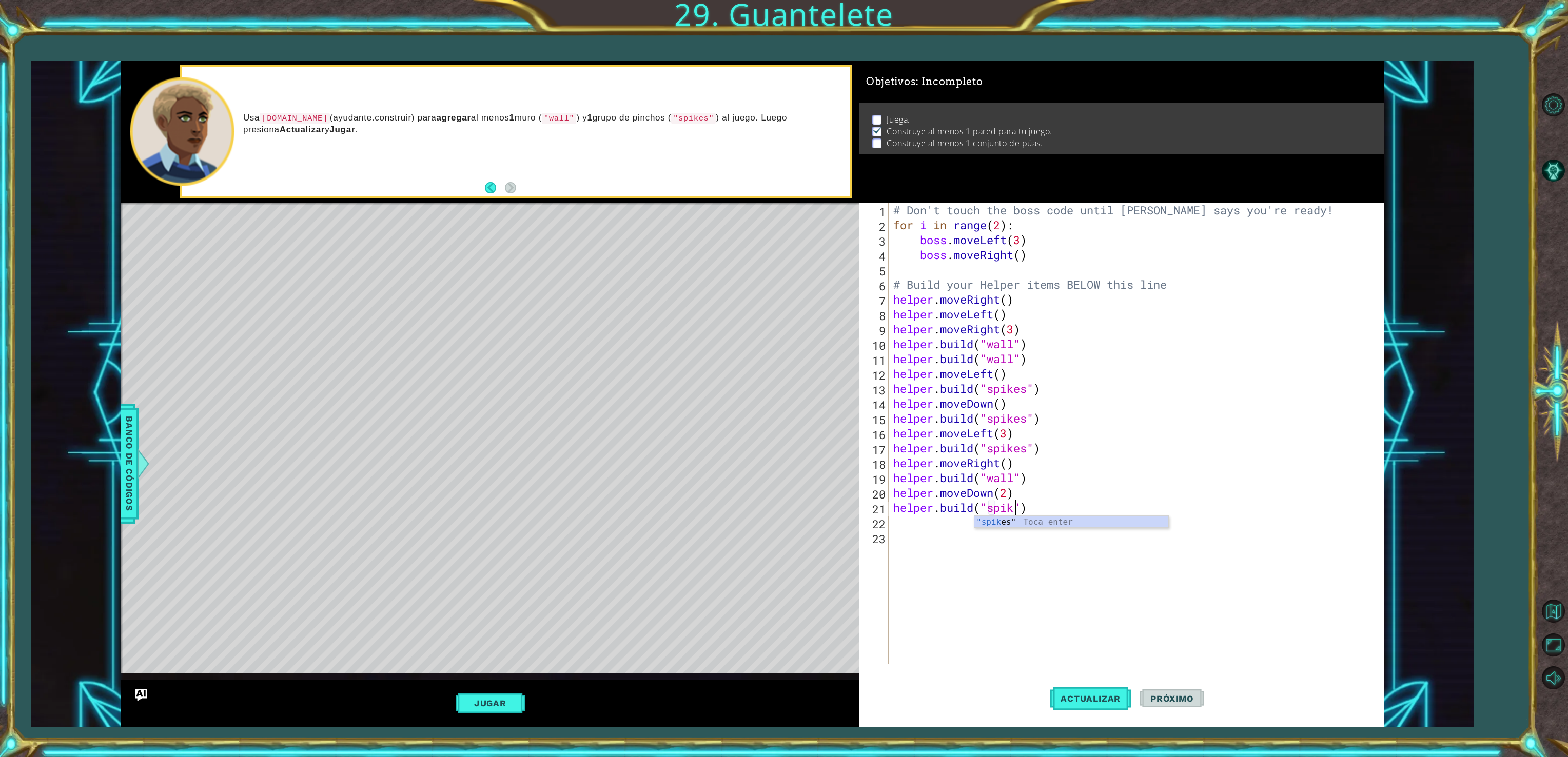
scroll to position [0, 4]
type textarea "[DOMAIN_NAME]("spikes")"
type textarea "moveleft"
click at [1093, 202] on div "Objetivos : Incompleto Juega. Construye al menos 1 pared para tu juego. Constru…" at bounding box center [1122, 132] width 525 height 142
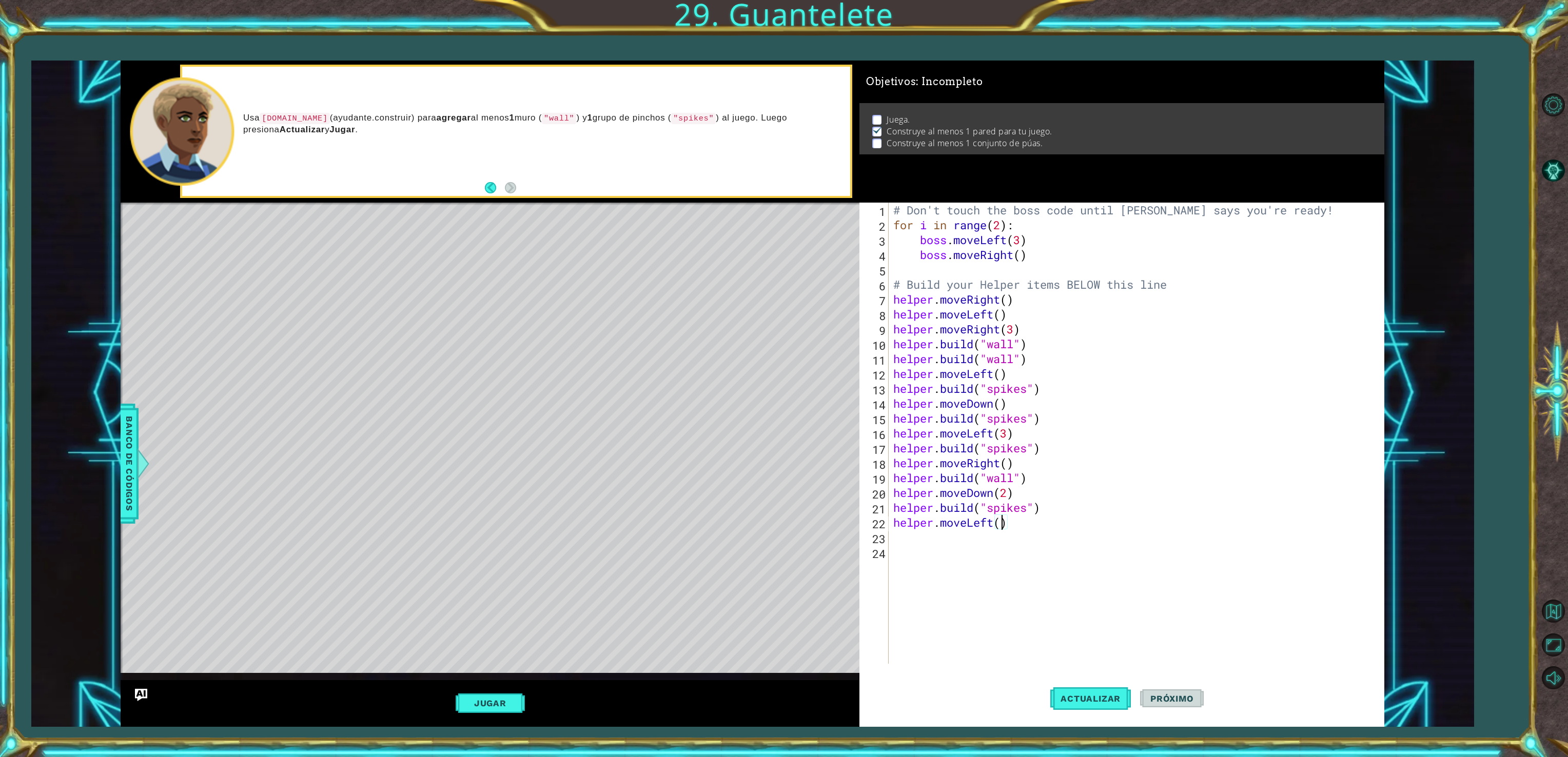
type textarea "helper.moveLeft(3)"
type textarea "moverigt"
click at [1147, 142] on li "Construye al menos 1 conjunto de púas." at bounding box center [1123, 144] width 501 height 12
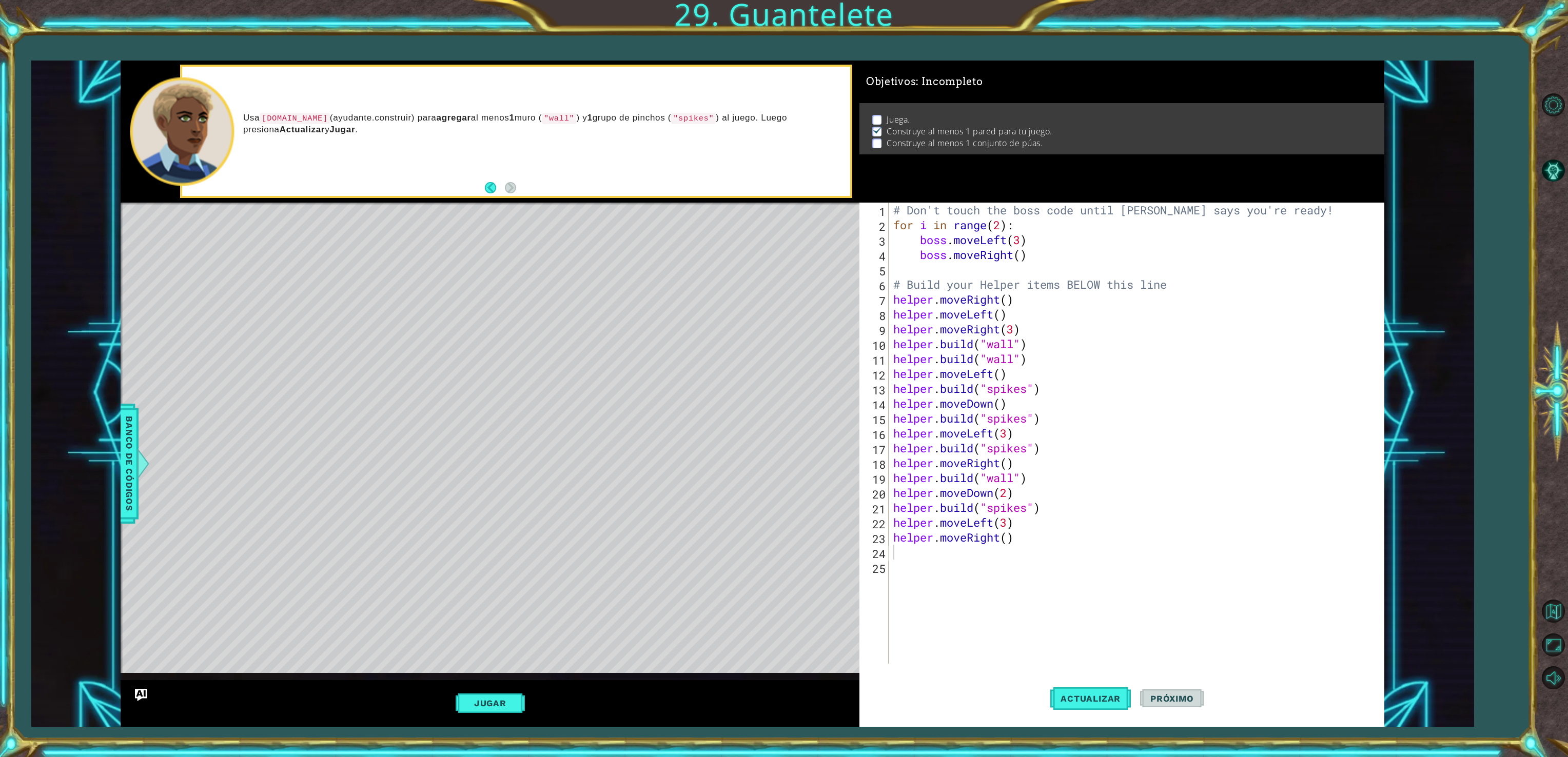
click at [1018, 429] on div "# Don't touch the boss code until [PERSON_NAME] says you're ready! for i in ran…" at bounding box center [1137, 448] width 493 height 490
click at [998, 497] on div "# Don't touch the boss code until [PERSON_NAME] says you're ready! for i in ran…" at bounding box center [1137, 448] width 493 height 490
type textarea "helper.moveDown(2)"
click at [987, 548] on div "# Don't touch the boss code until [PERSON_NAME] says you're ready! for i in ran…" at bounding box center [1137, 448] width 493 height 490
click at [1011, 537] on div "# Don't touch the boss code until [PERSON_NAME] says you're ready! for i in ran…" at bounding box center [1137, 448] width 493 height 490
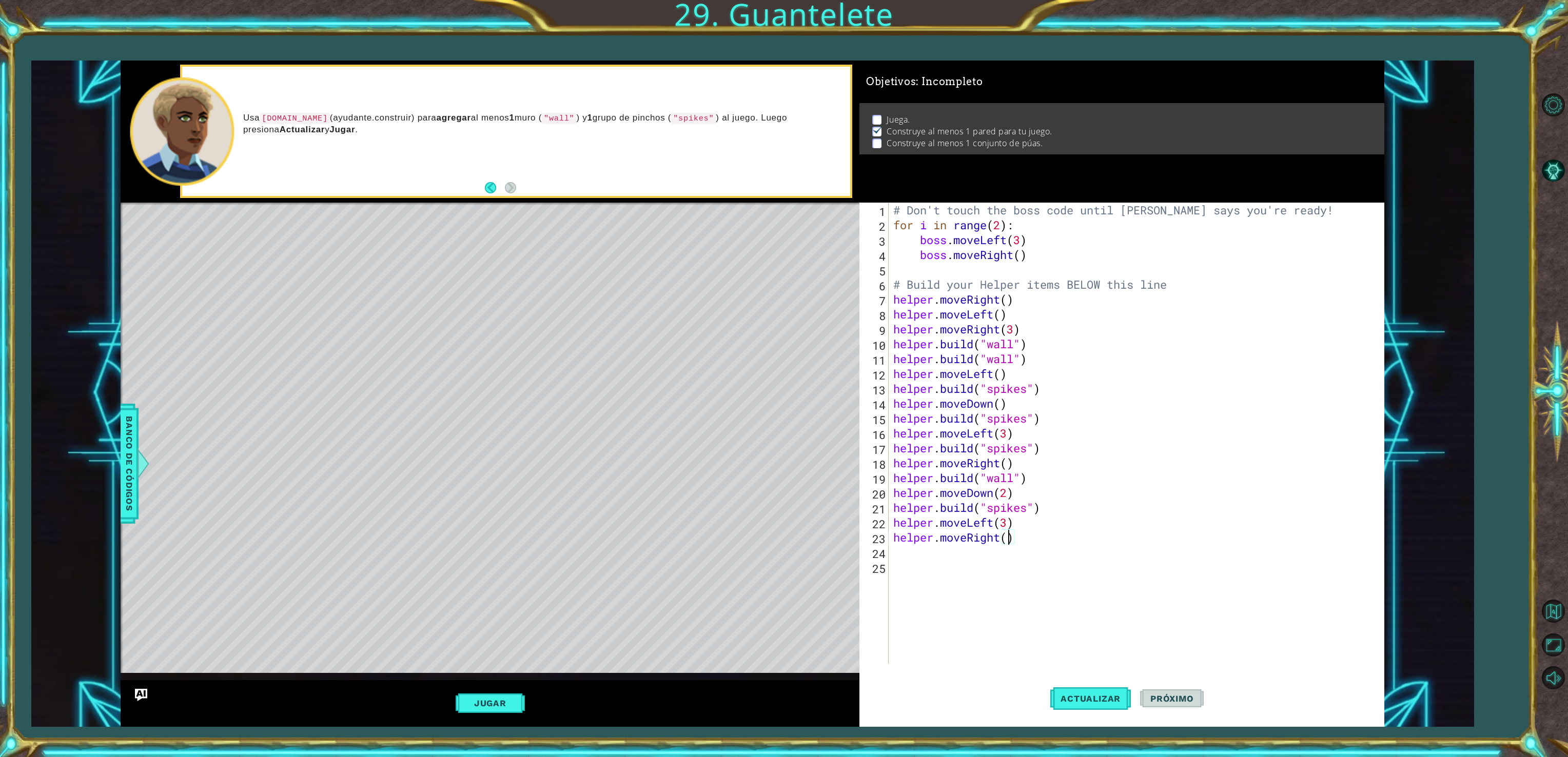
type textarea "helper.moveRight(4)"
type textarea "moveup"
type textarea "helper.moveUp(4)"
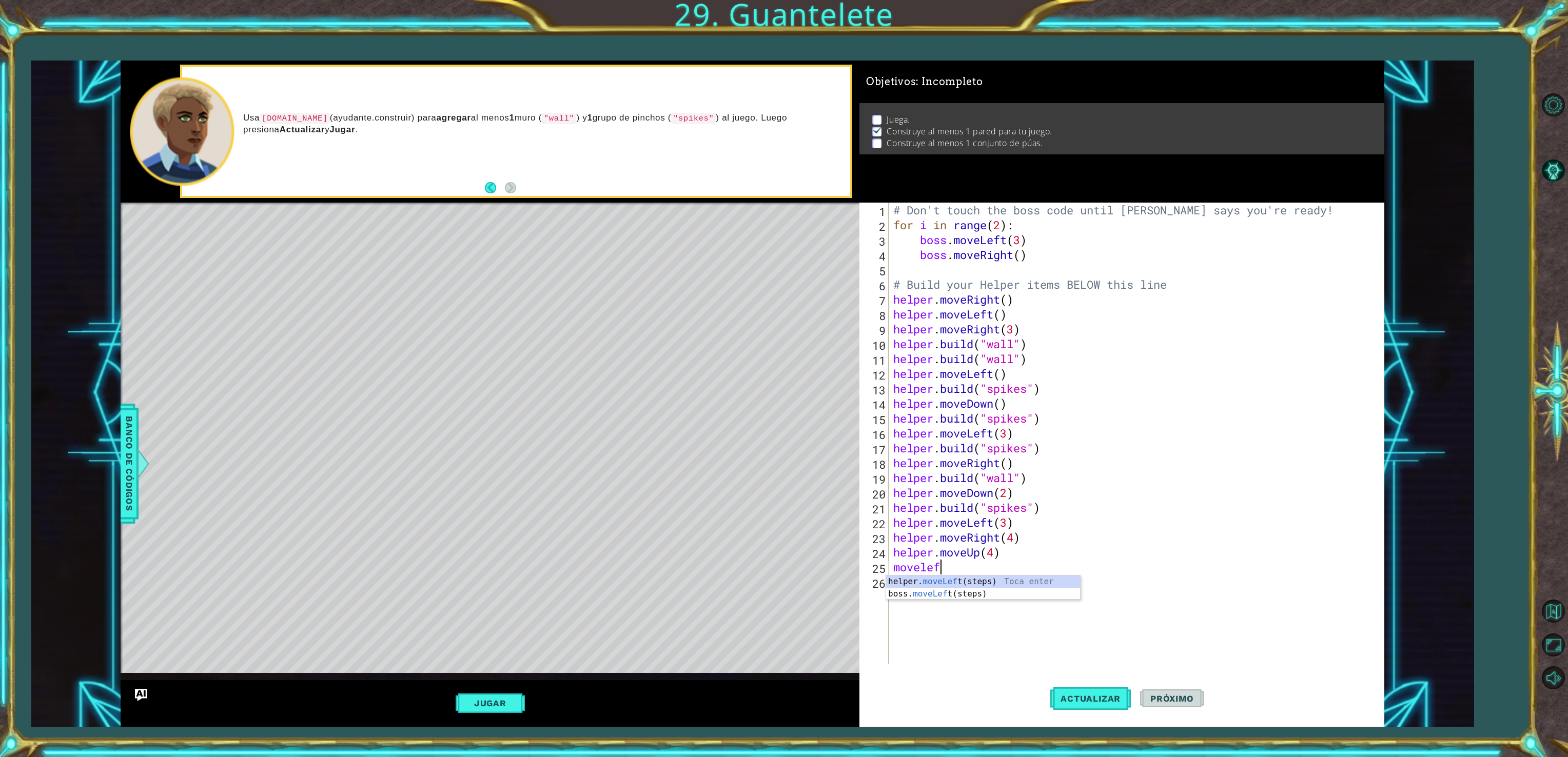
type textarea "moveleft"
type textarea "helper.moveLeft(4)"
click at [1070, 700] on span "Actualizar" at bounding box center [1090, 698] width 80 height 10
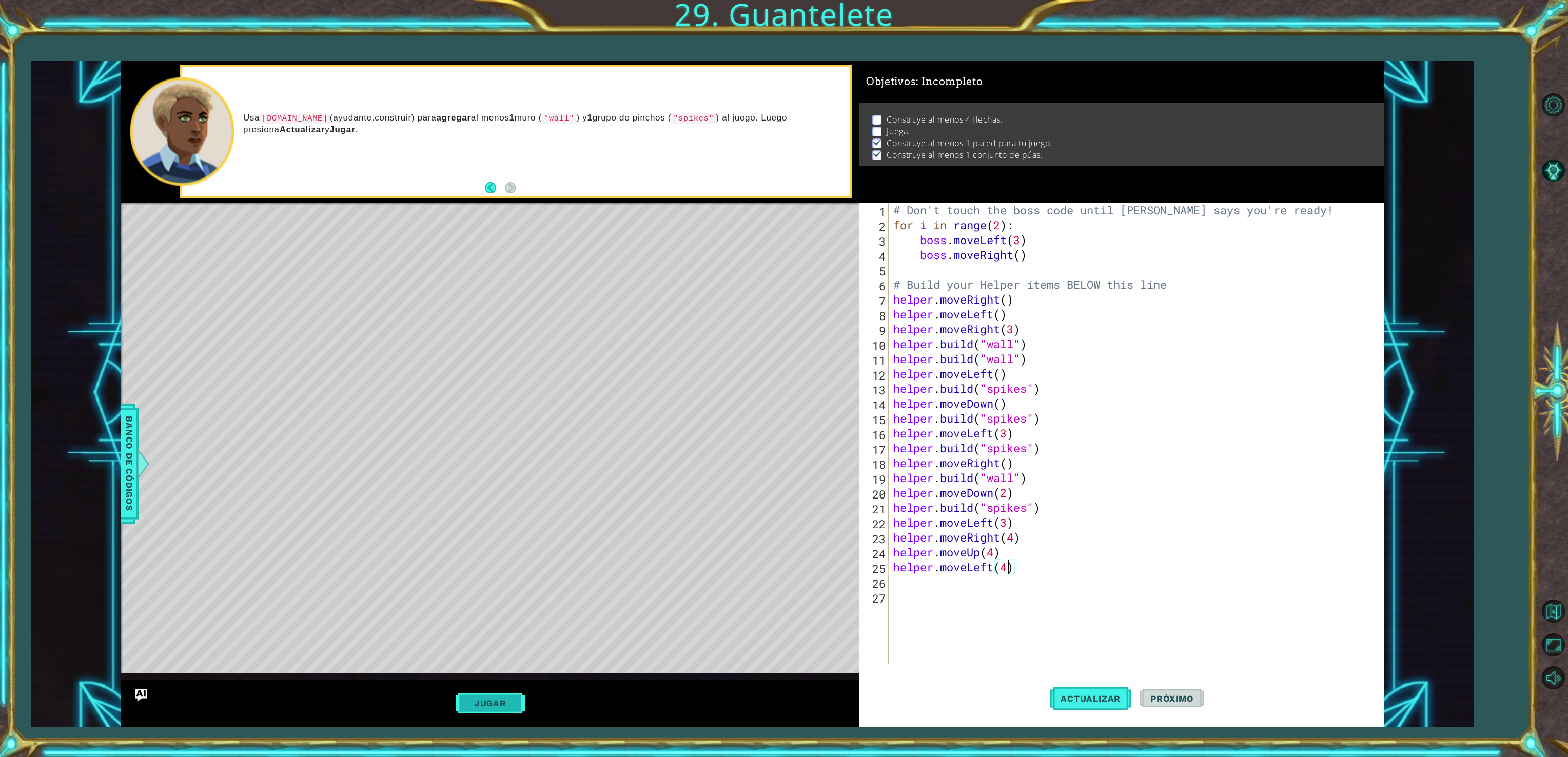
click at [466, 703] on button "Jugar" at bounding box center [490, 702] width 69 height 20
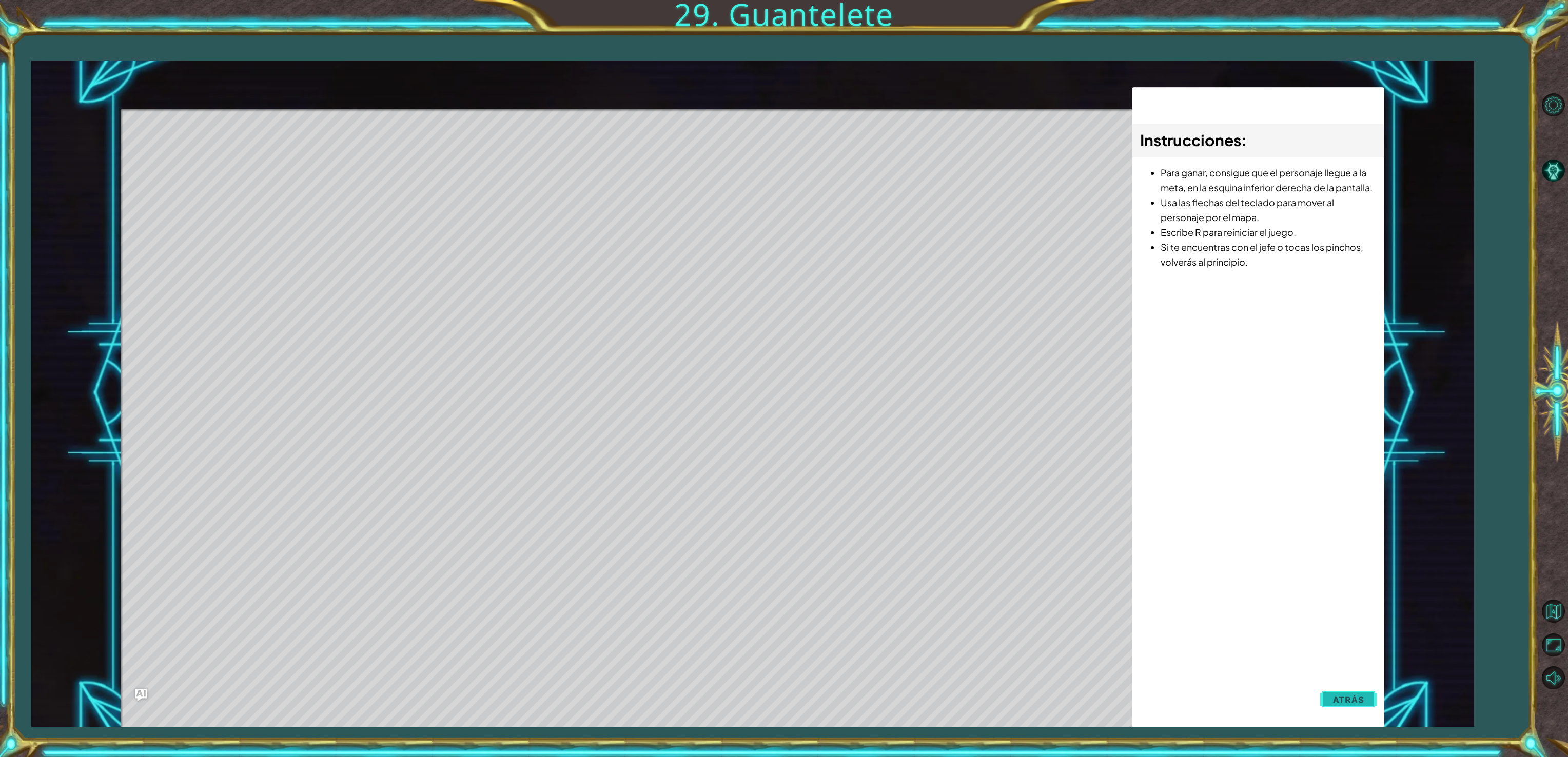
click at [1358, 705] on button "Atrás" at bounding box center [1348, 700] width 57 height 21
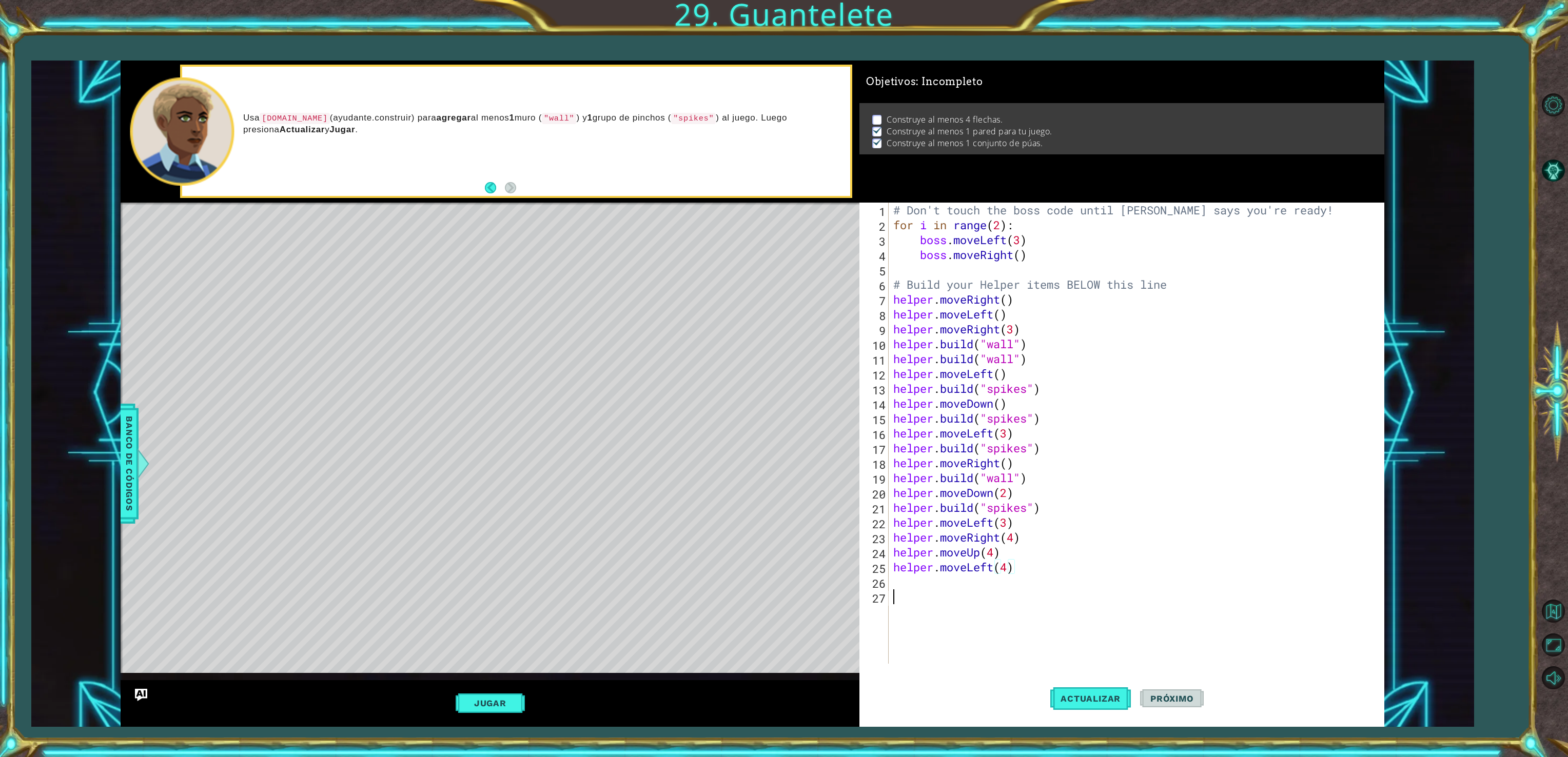
scroll to position [0, 0]
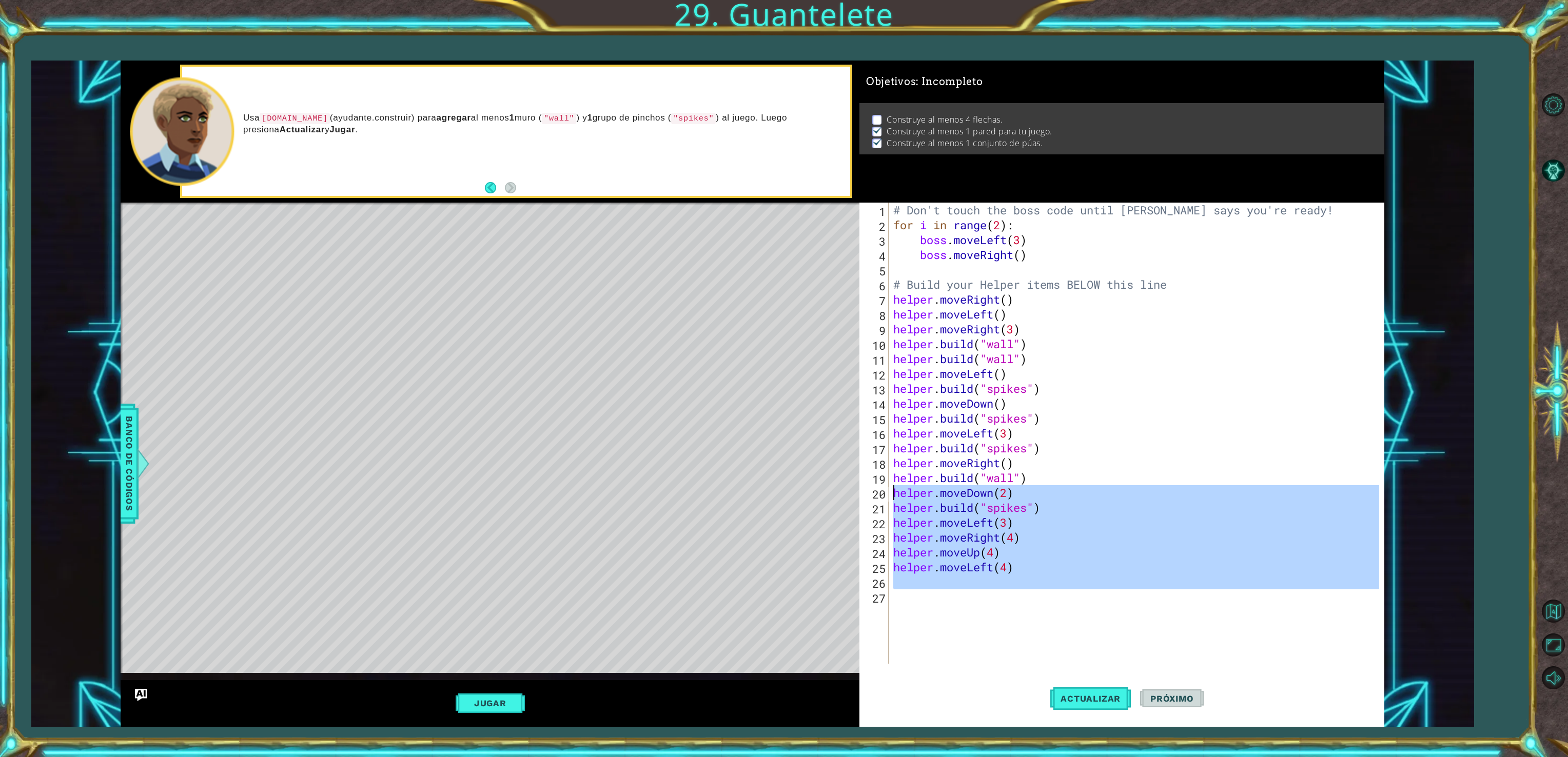
click at [686, 600] on div "1 2 3 4 5 6 7 8 9 10 11 12 13 14 15 16 17 # Don't touch the boss code until [PE…" at bounding box center [752, 394] width 1264 height 666
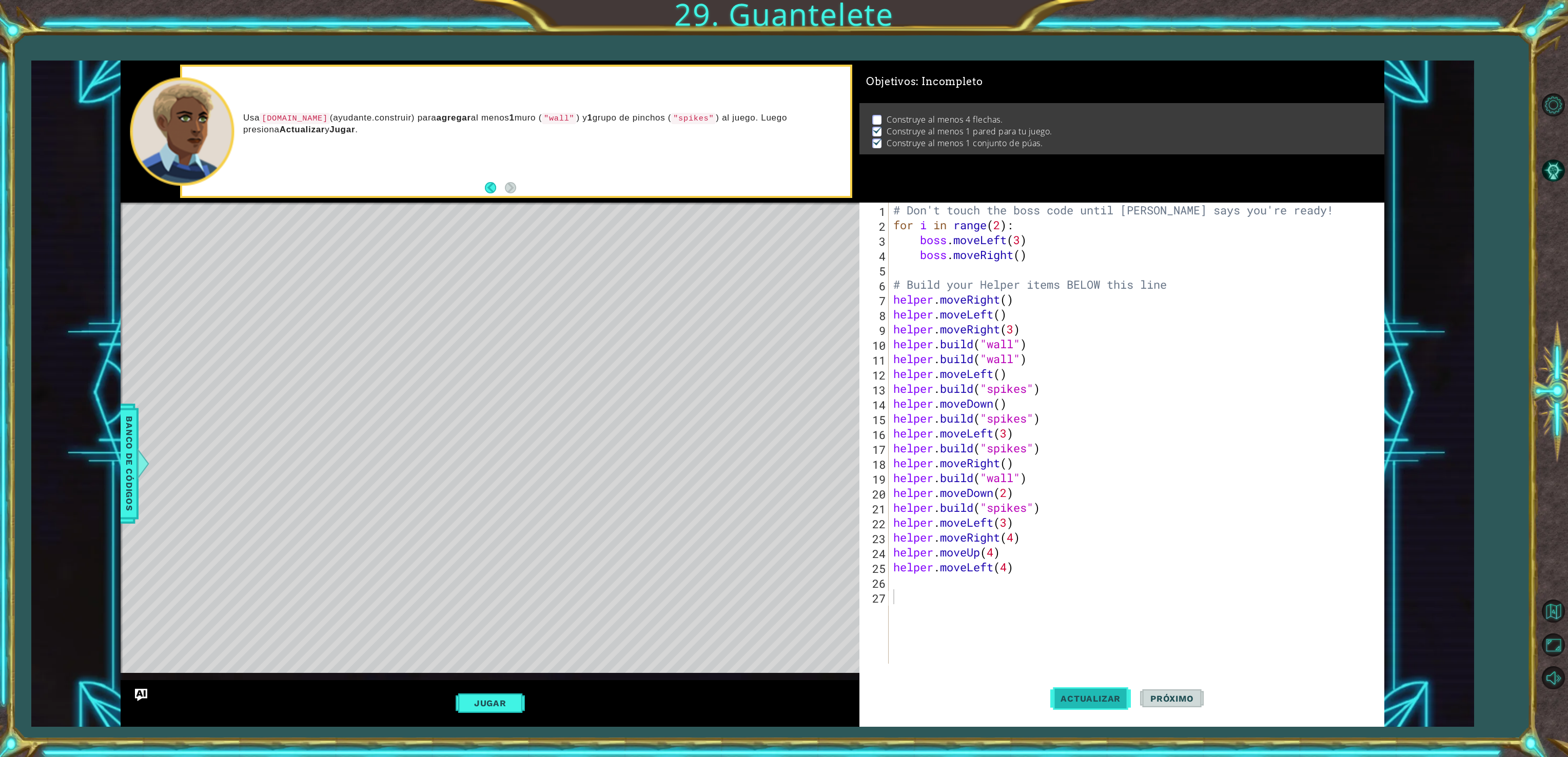
click at [1077, 685] on button "Actualizar" at bounding box center [1090, 698] width 80 height 52
click at [1080, 691] on button "Actualizar" at bounding box center [1090, 698] width 80 height 52
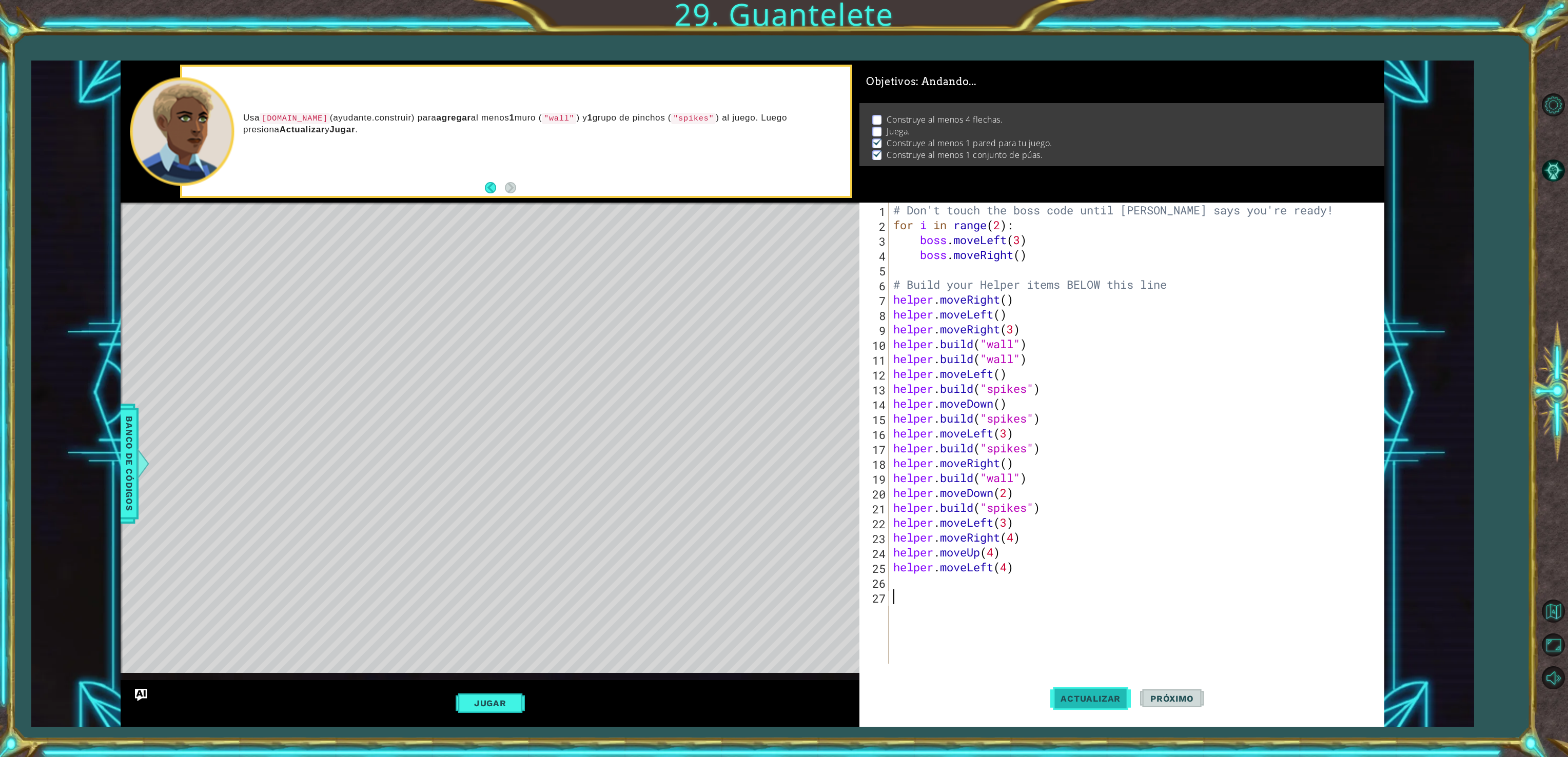
click at [1080, 691] on button "Actualizar" at bounding box center [1090, 698] width 80 height 52
type textarea "j"
click at [475, 701] on button "Jugar" at bounding box center [490, 702] width 69 height 20
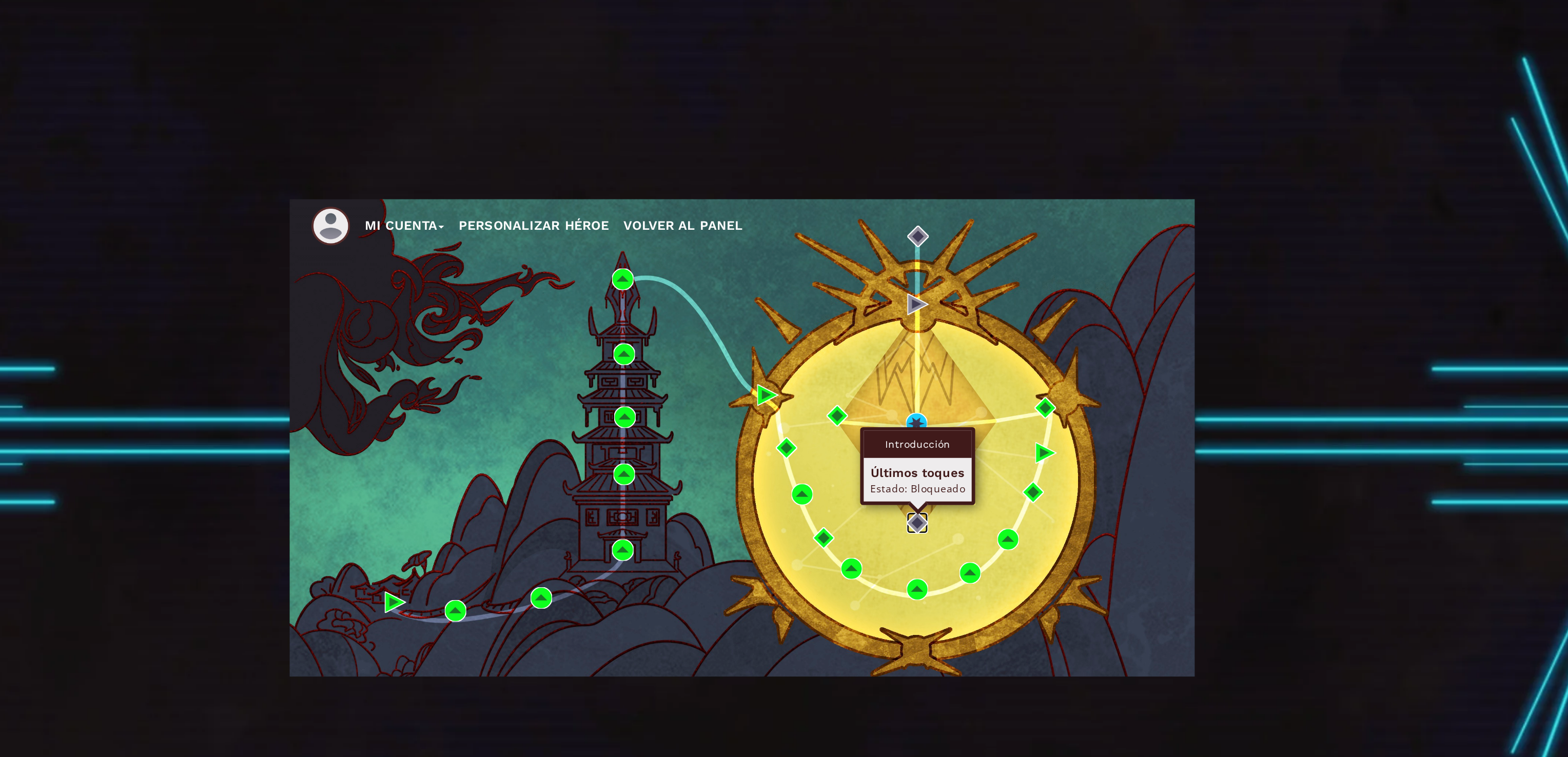
click at [877, 451] on img at bounding box center [878, 455] width 15 height 15
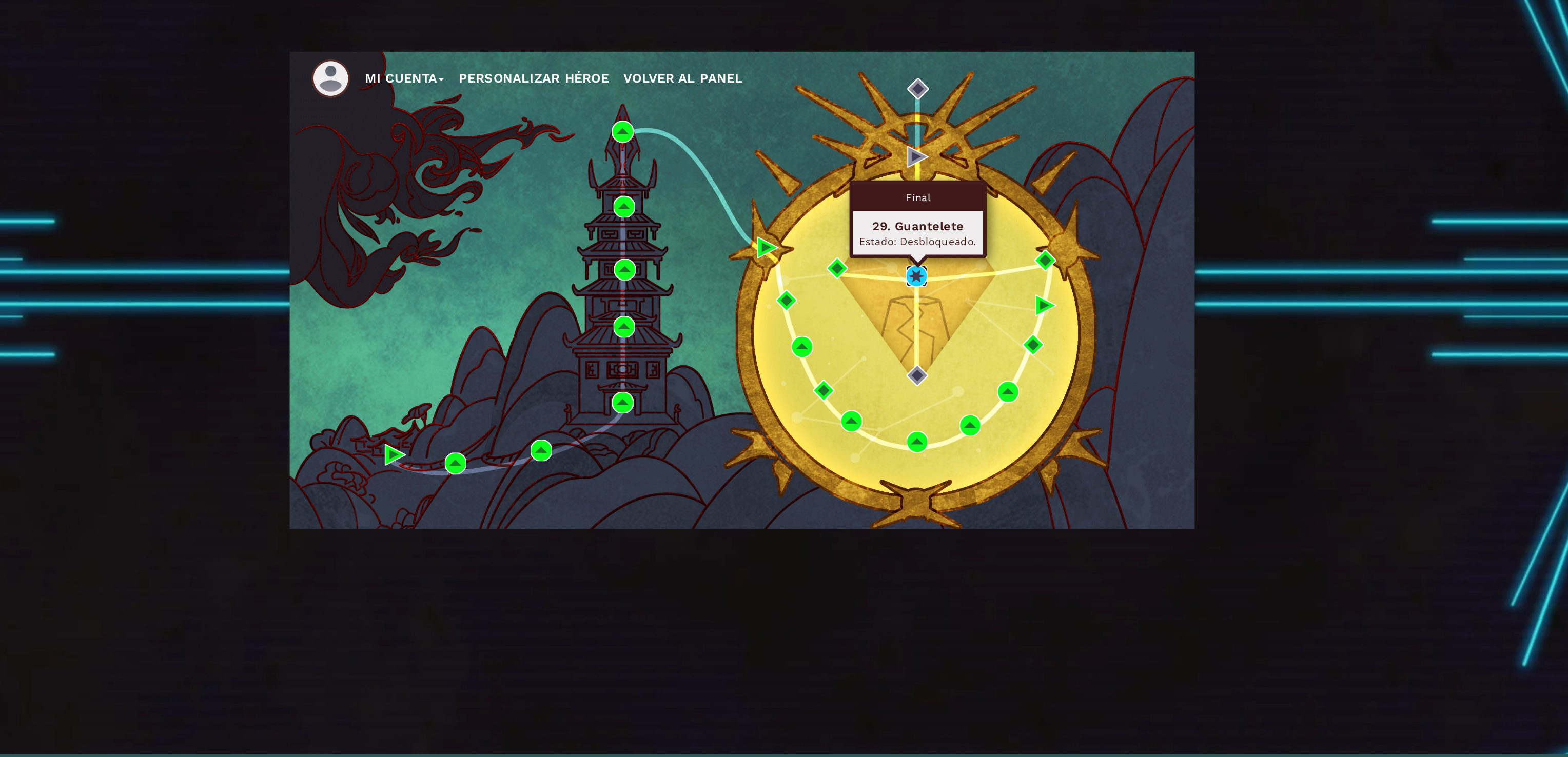
click at [877, 381] on img at bounding box center [878, 384] width 15 height 15
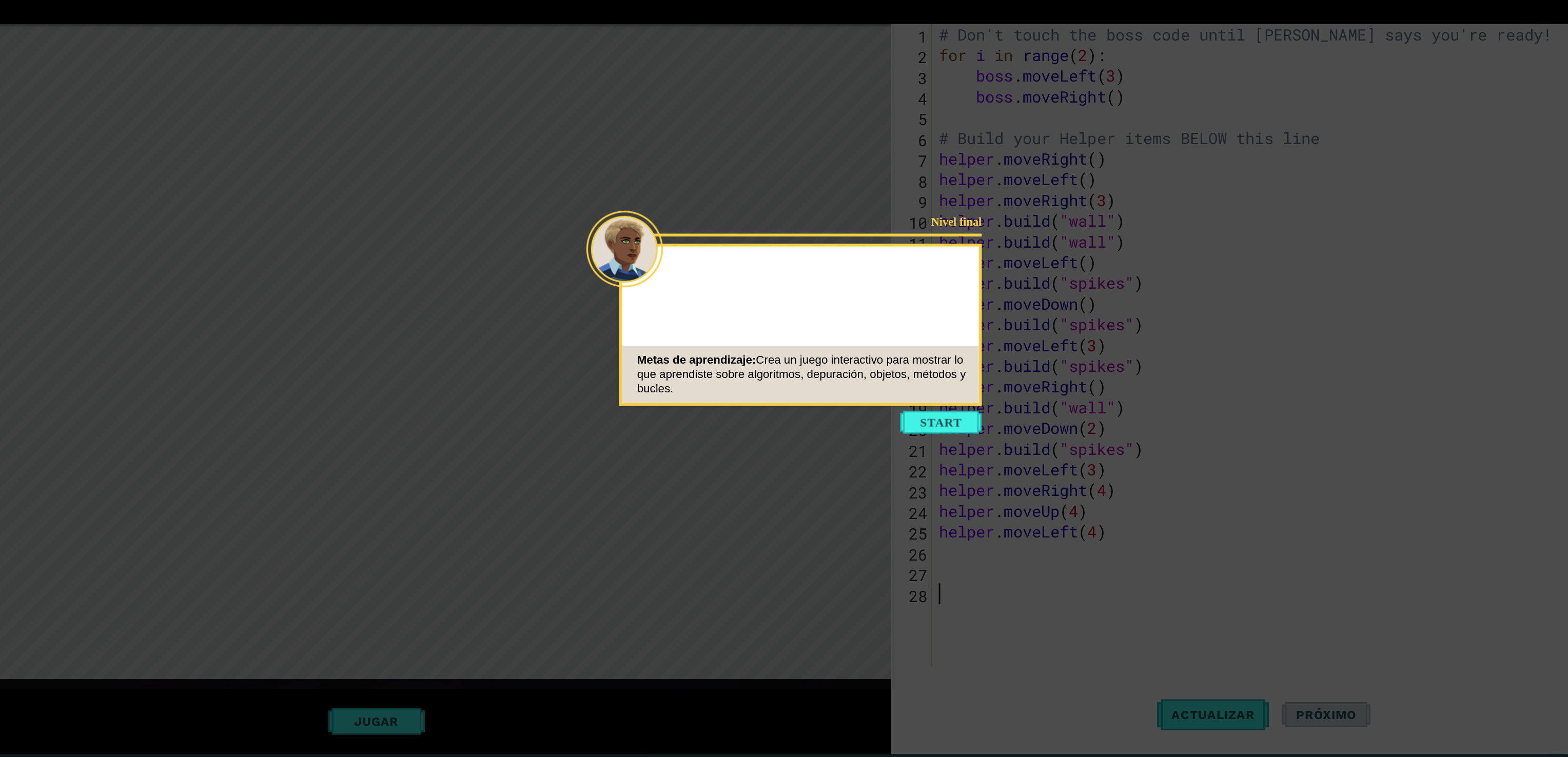
click at [909, 507] on icon at bounding box center [784, 378] width 1568 height 757
click at [885, 478] on icon at bounding box center [784, 378] width 1568 height 757
click at [887, 467] on div "Metas de aprendizaje: Crea un juego interactivo para mostrar lo que aprendiste …" at bounding box center [794, 455] width 256 height 41
click at [903, 490] on button "Start" at bounding box center [895, 488] width 58 height 16
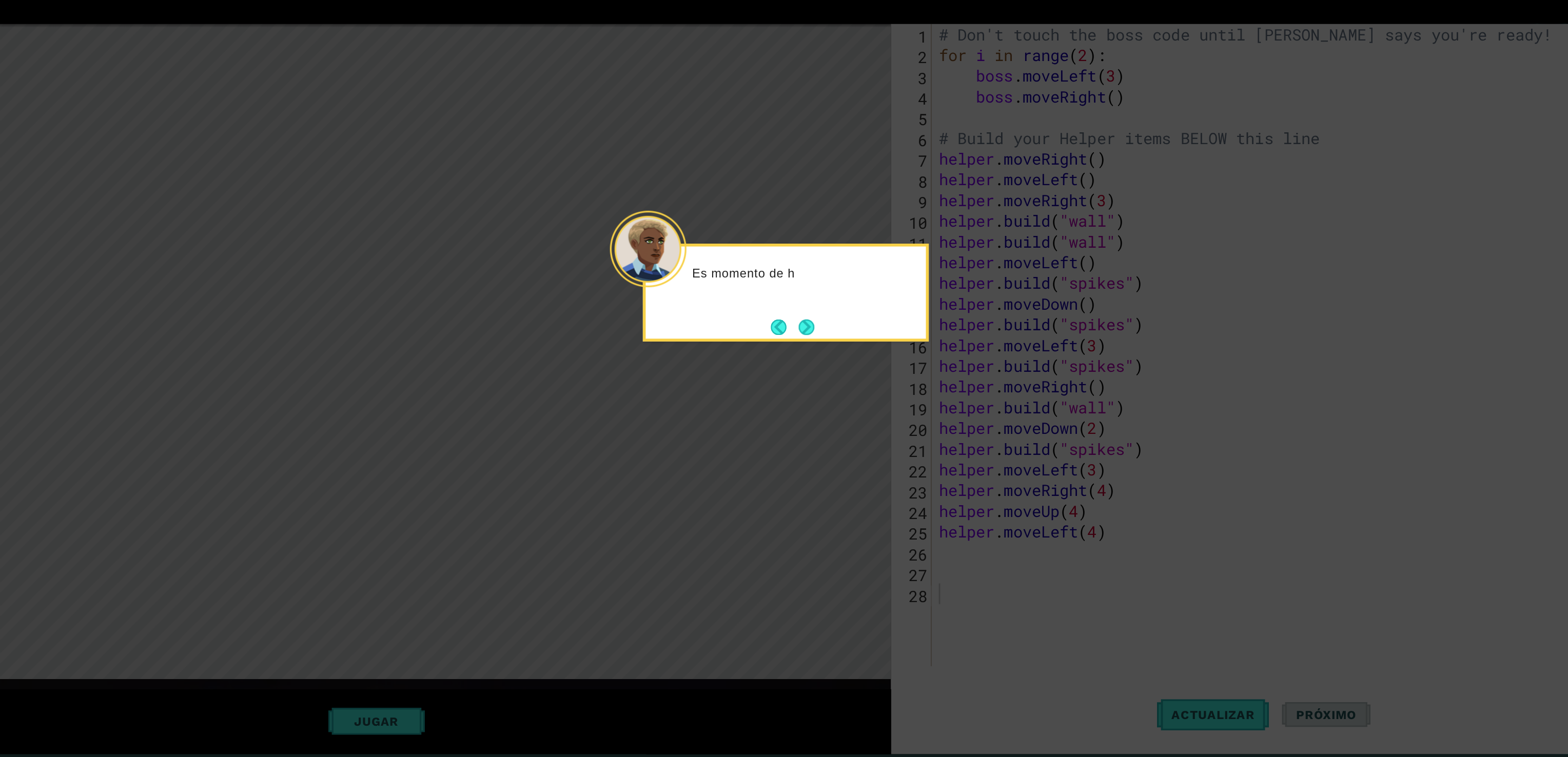
click at [805, 436] on icon at bounding box center [784, 378] width 1568 height 757
click at [802, 419] on button "Next" at bounding box center [799, 420] width 11 height 11
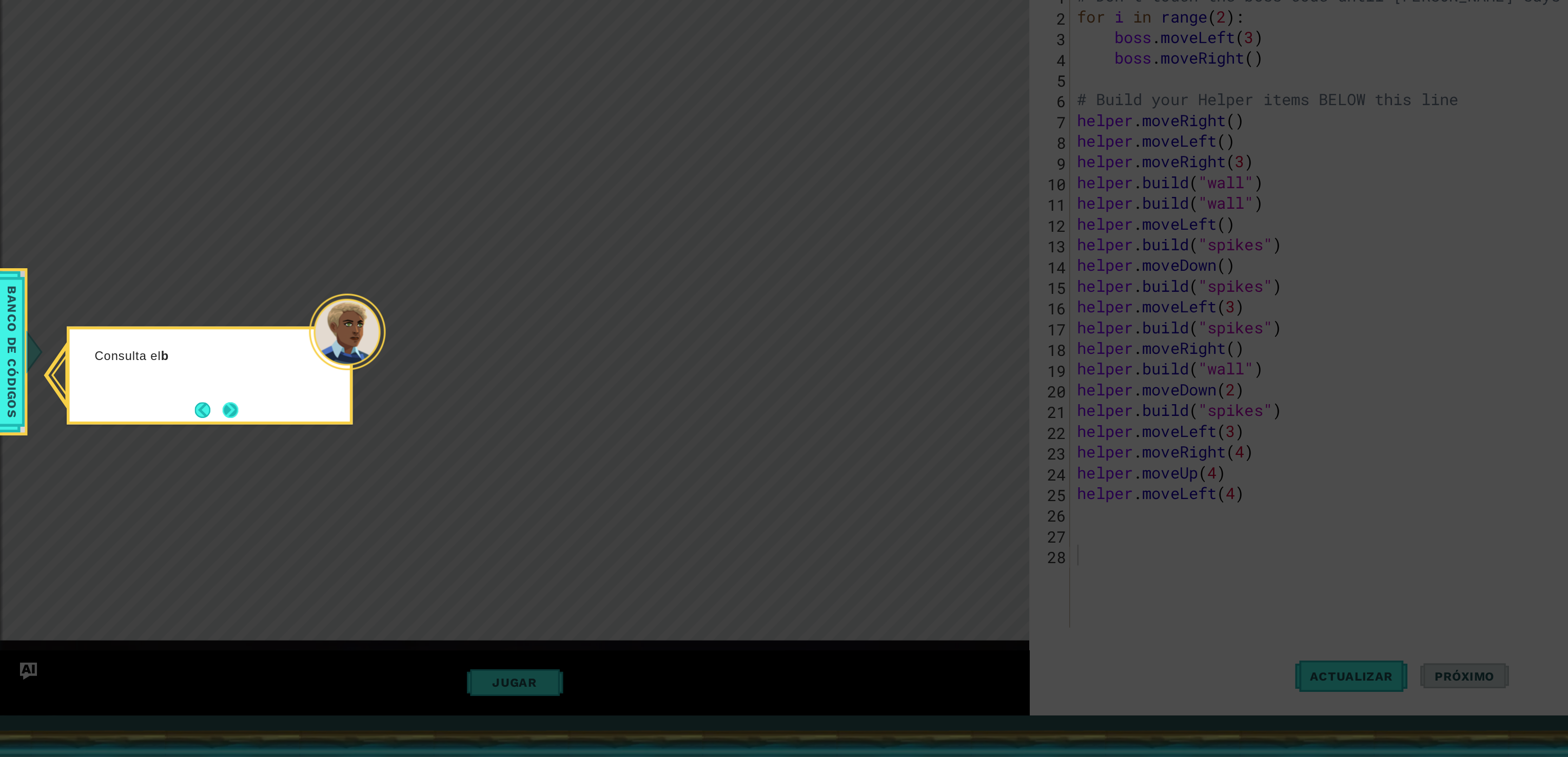
click at [285, 513] on button "Next" at bounding box center [286, 508] width 12 height 12
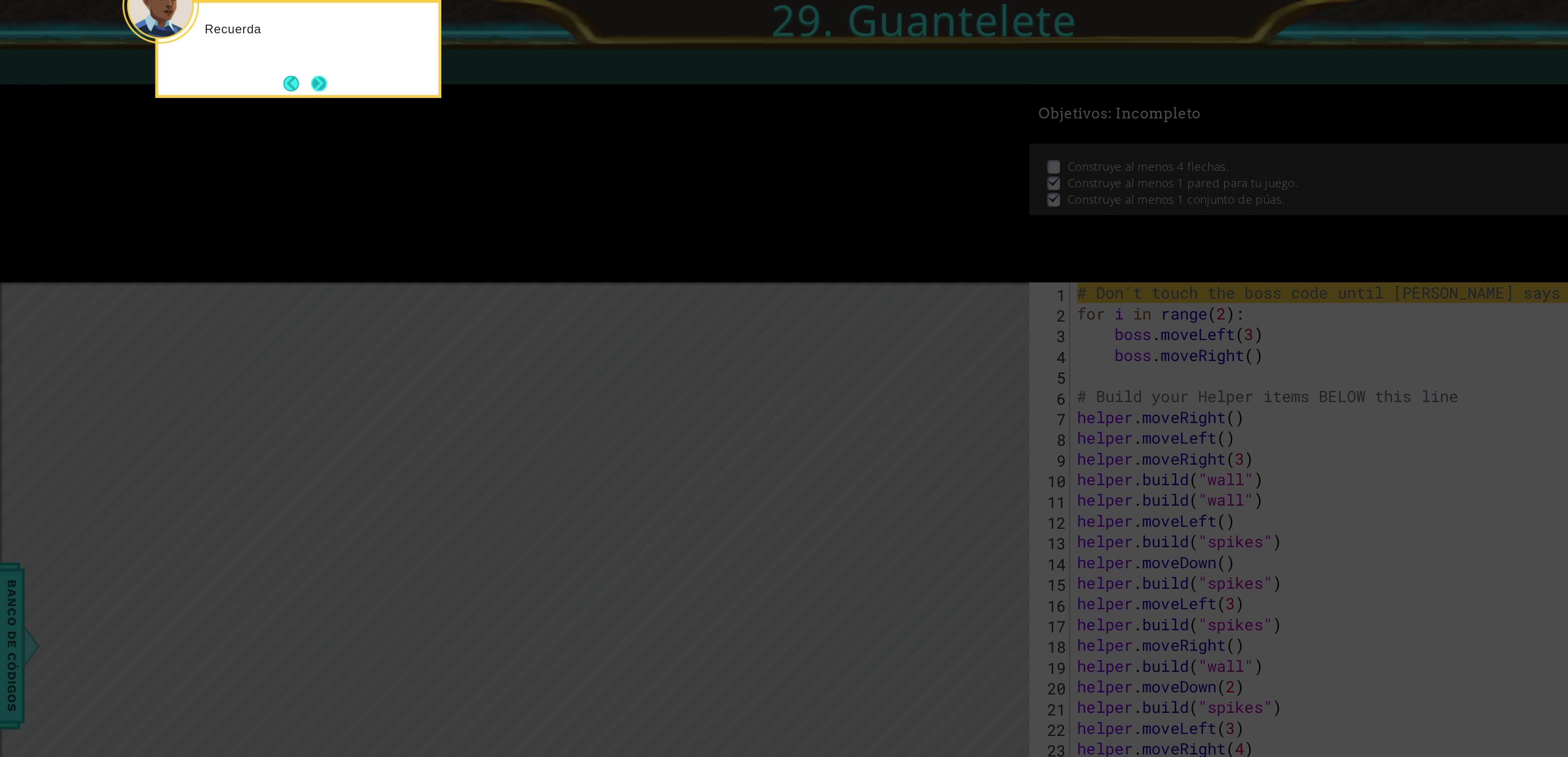
click at [352, 63] on button "Next" at bounding box center [350, 60] width 12 height 12
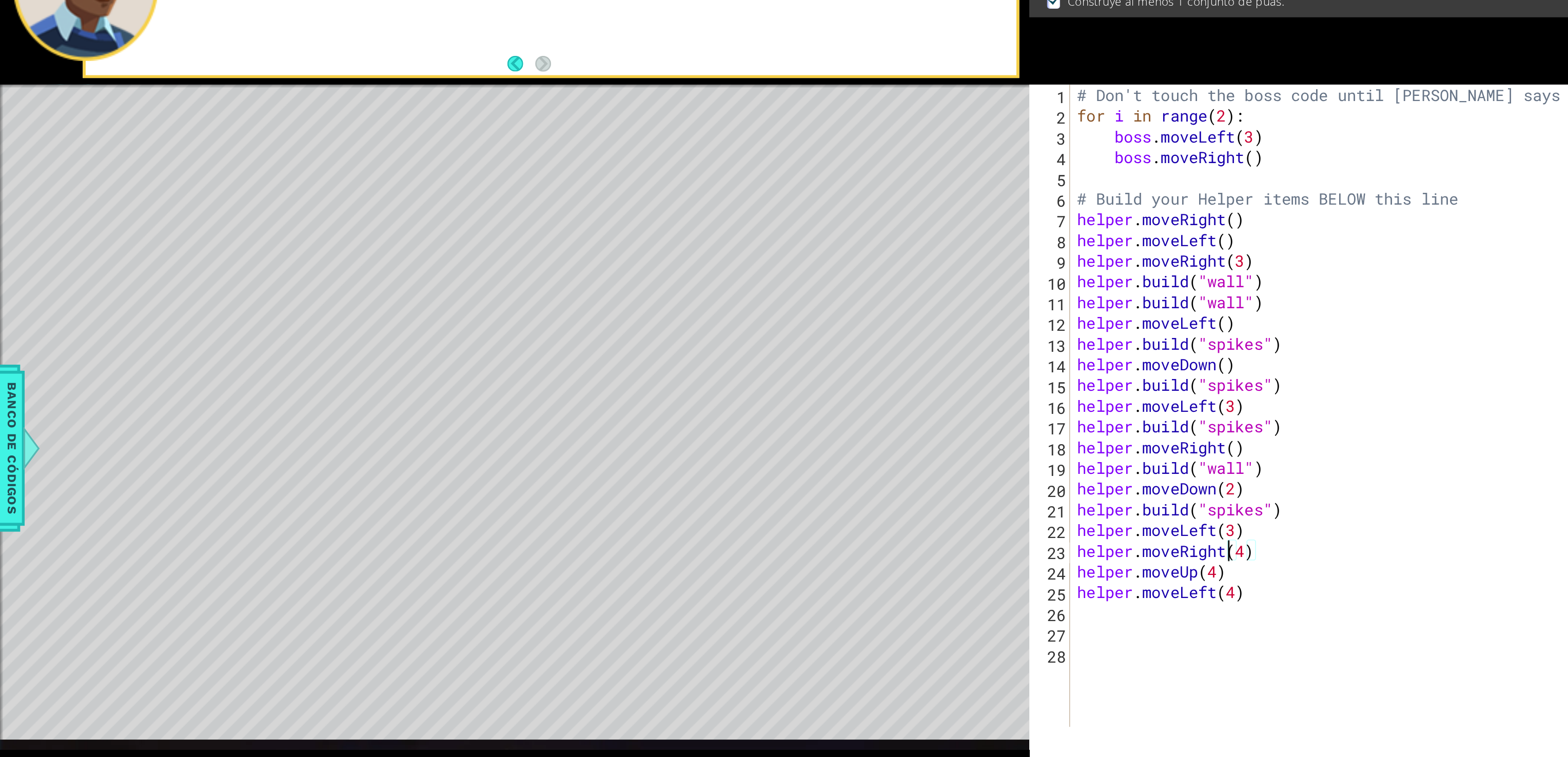
click at [1004, 534] on div "# Don't touch the boss code until [PERSON_NAME] says you're ready! for i in ran…" at bounding box center [1138, 448] width 492 height 490
click at [1014, 572] on div "# Don't touch the boss code until [PERSON_NAME] says you're ready! for i in ran…" at bounding box center [1138, 448] width 492 height 490
click at [952, 479] on div "# Don't touch the boss code until [PERSON_NAME] says you're ready! for i in ran…" at bounding box center [1138, 448] width 492 height 490
type textarea "[DOMAIN_NAME]("wall")"
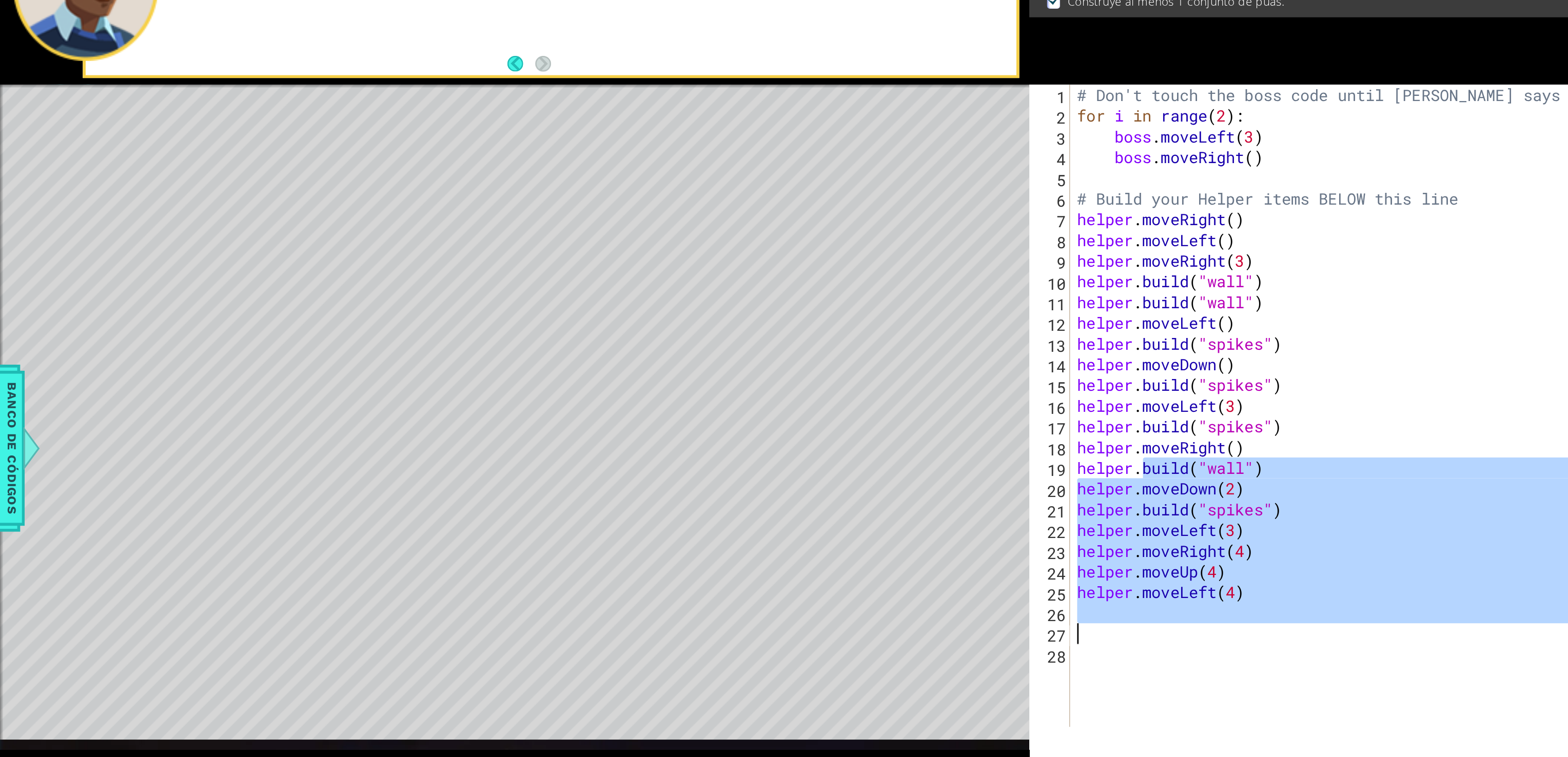
drag, startPoint x: 952, startPoint y: 479, endPoint x: 911, endPoint y: 597, distance: 124.9
click at [911, 597] on div "# Don't touch the boss code until [PERSON_NAME] says you're ready! for i in ran…" at bounding box center [1138, 448] width 492 height 490
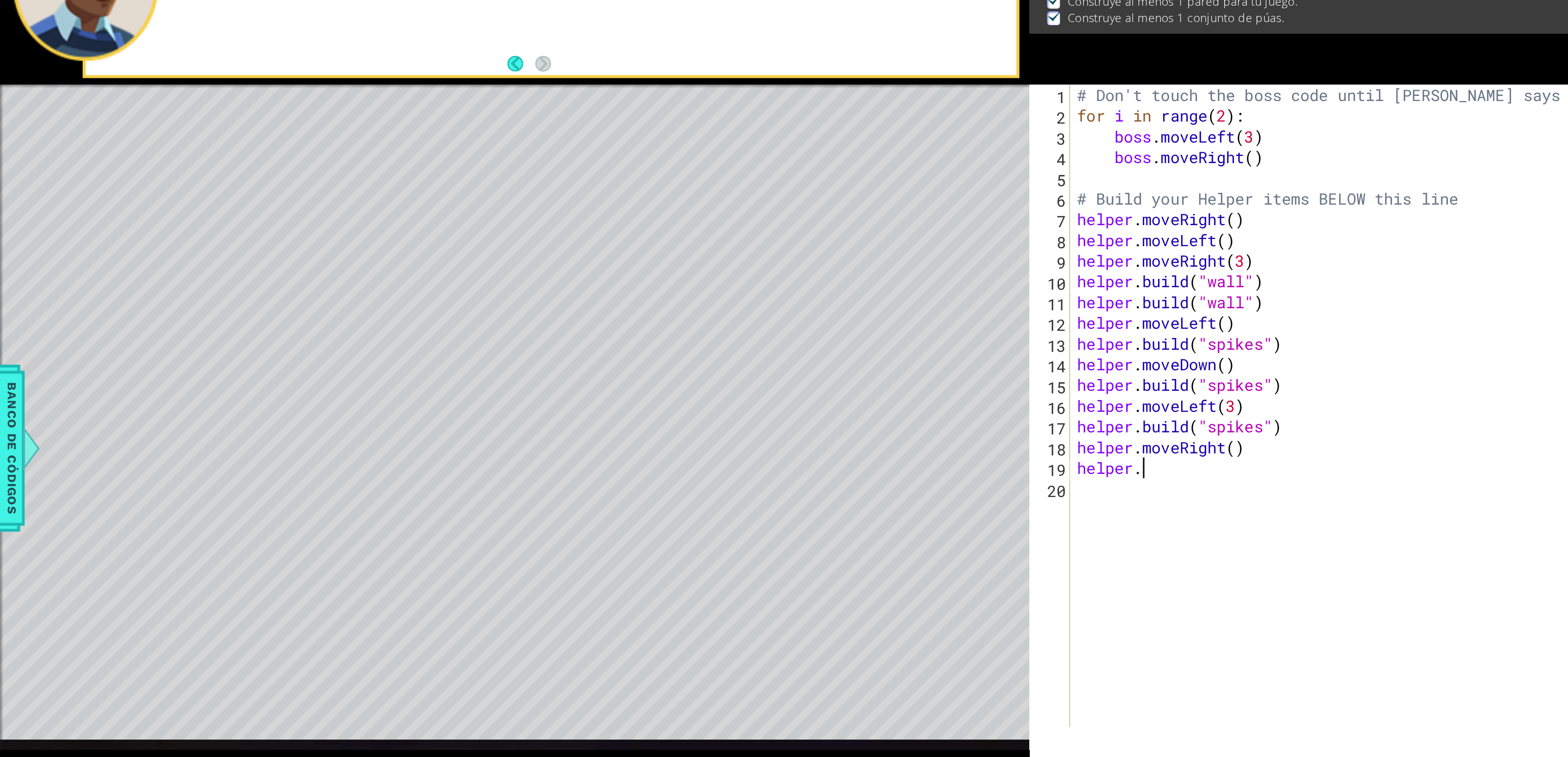
click at [948, 477] on div "# Don't touch the boss code until [PERSON_NAME] says you're ready! for i in ran…" at bounding box center [1138, 448] width 492 height 490
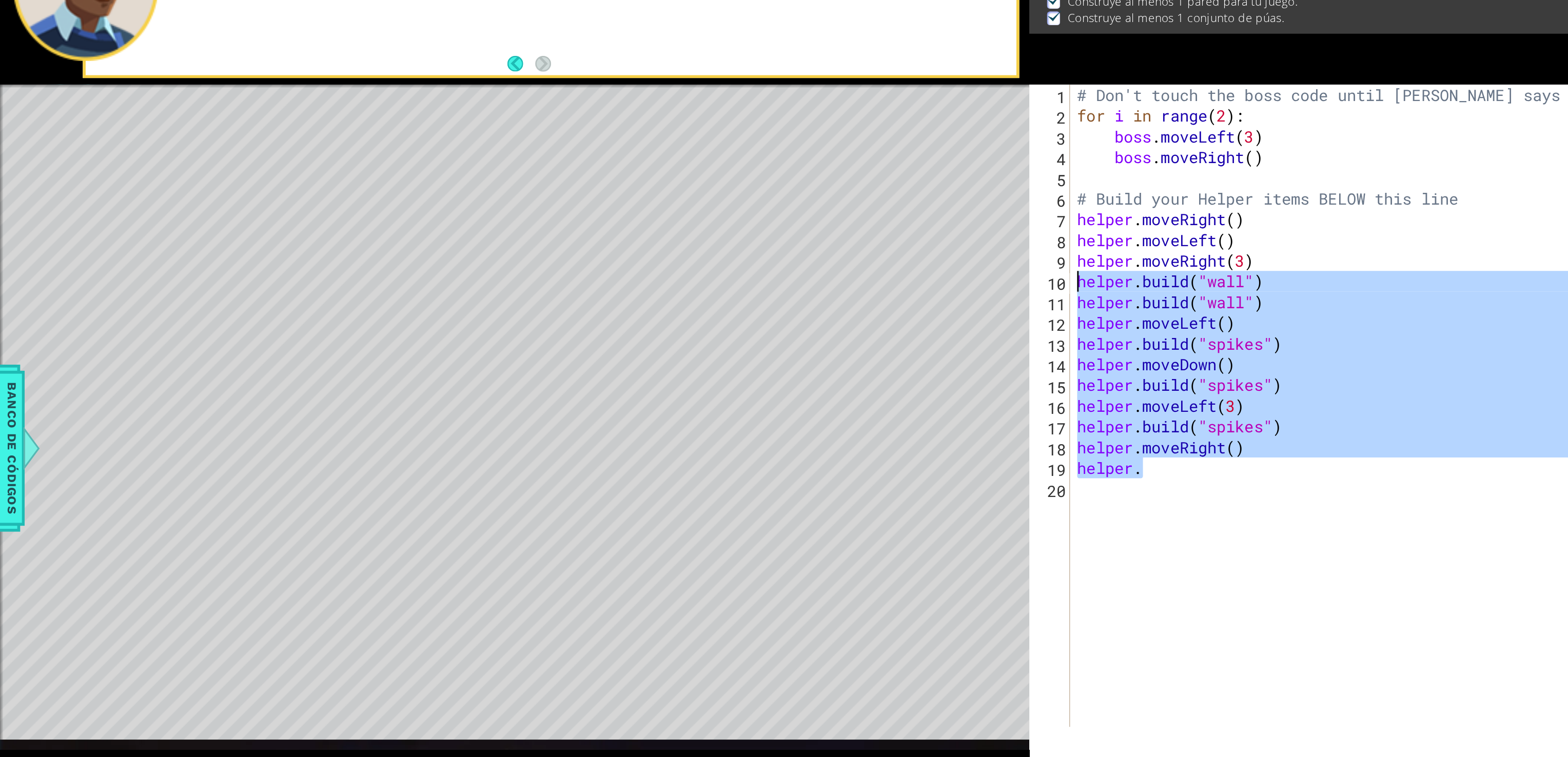
drag, startPoint x: 948, startPoint y: 477, endPoint x: 883, endPoint y: 349, distance: 143.6
click at [883, 349] on div "helper. 1 2 3 4 5 6 7 8 9 10 11 12 13 14 15 16 17 18 19 20 # Don't touch the bo…" at bounding box center [1119, 433] width 520 height 461
type textarea "[DOMAIN_NAME]("wall") [DOMAIN_NAME]("wall")"
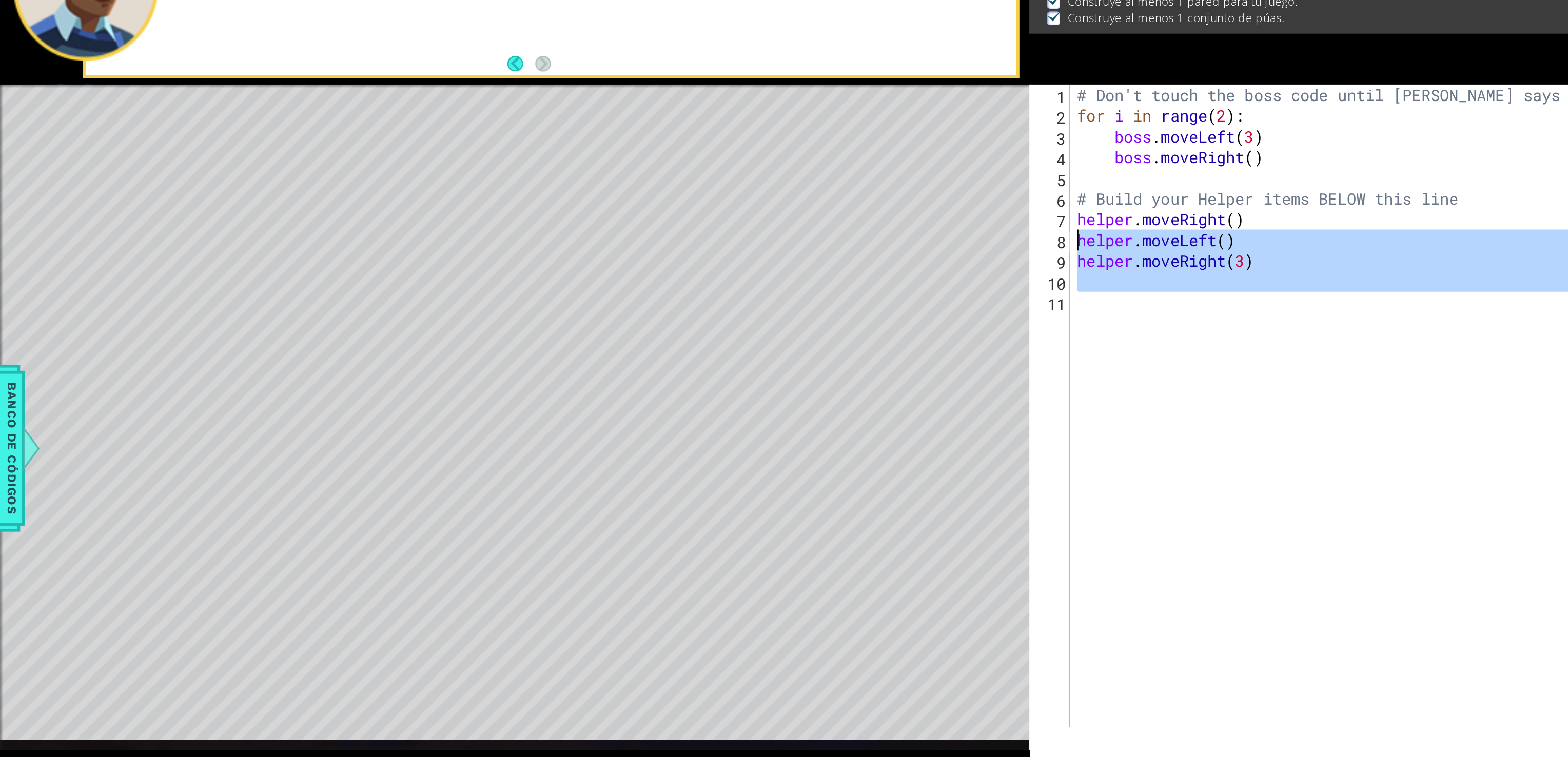
drag, startPoint x: 883, startPoint y: 349, endPoint x: 1028, endPoint y: 360, distance: 145.4
click at [1028, 360] on div "1 2 3 4 5 6 7 8 9 10 11 # Don't touch the boss code until [PERSON_NAME] says yo…" at bounding box center [1119, 433] width 520 height 461
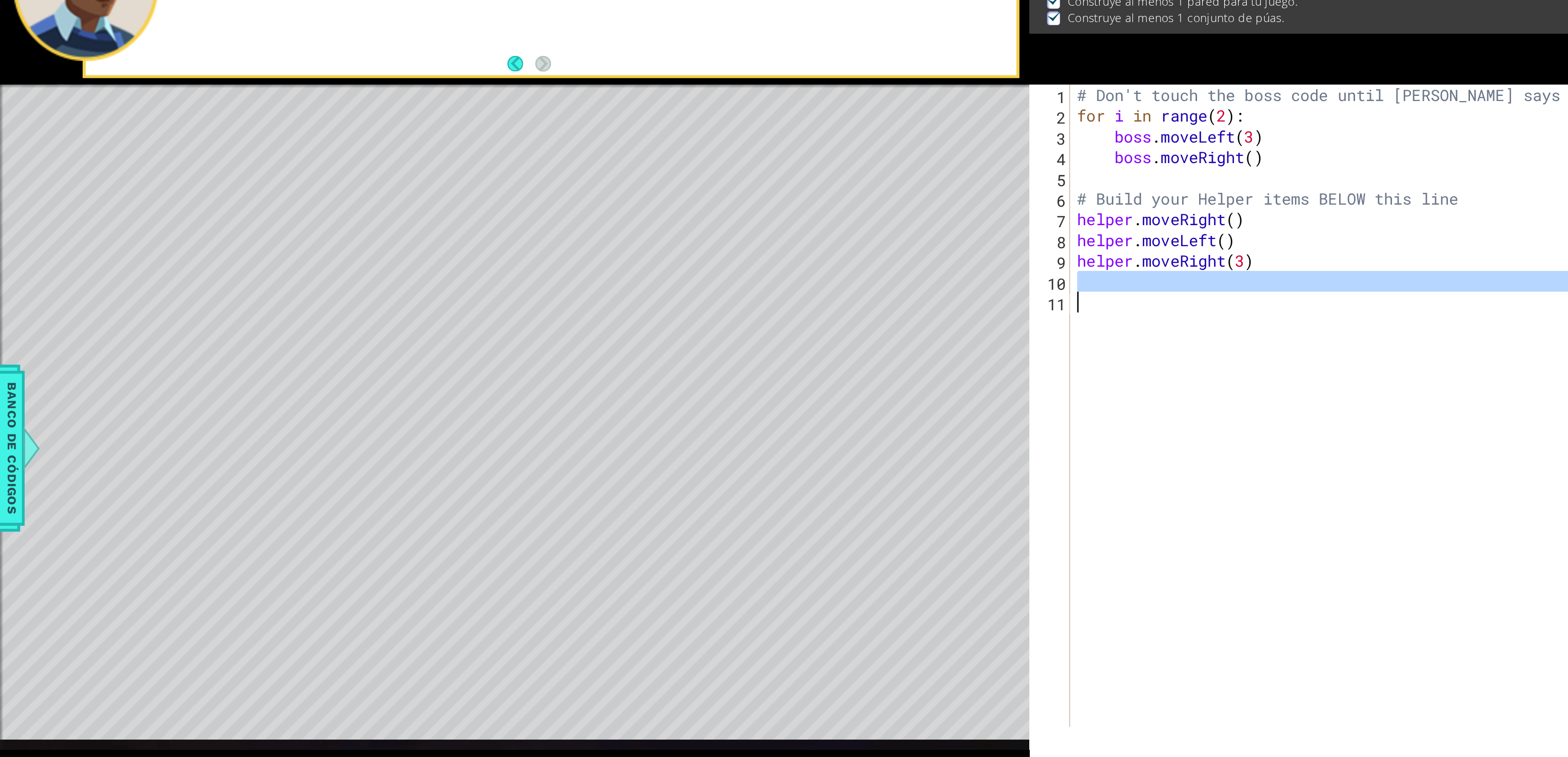
click at [1078, 403] on div "# Don't touch the boss code until [PERSON_NAME] says you're ready! for i in ran…" at bounding box center [1135, 433] width 487 height 461
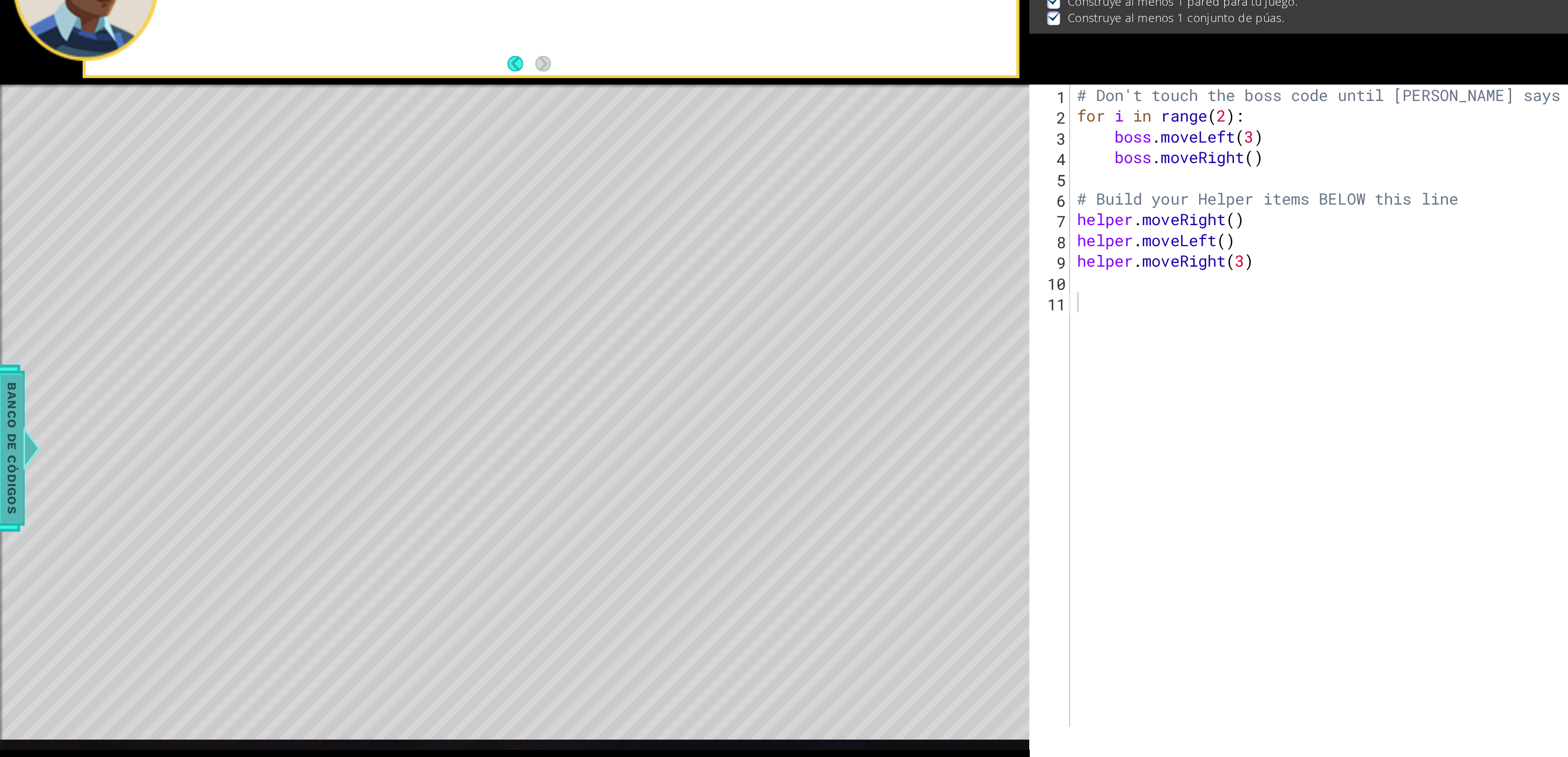
click at [122, 444] on span "Banco de códigos" at bounding box center [129, 464] width 16 height 106
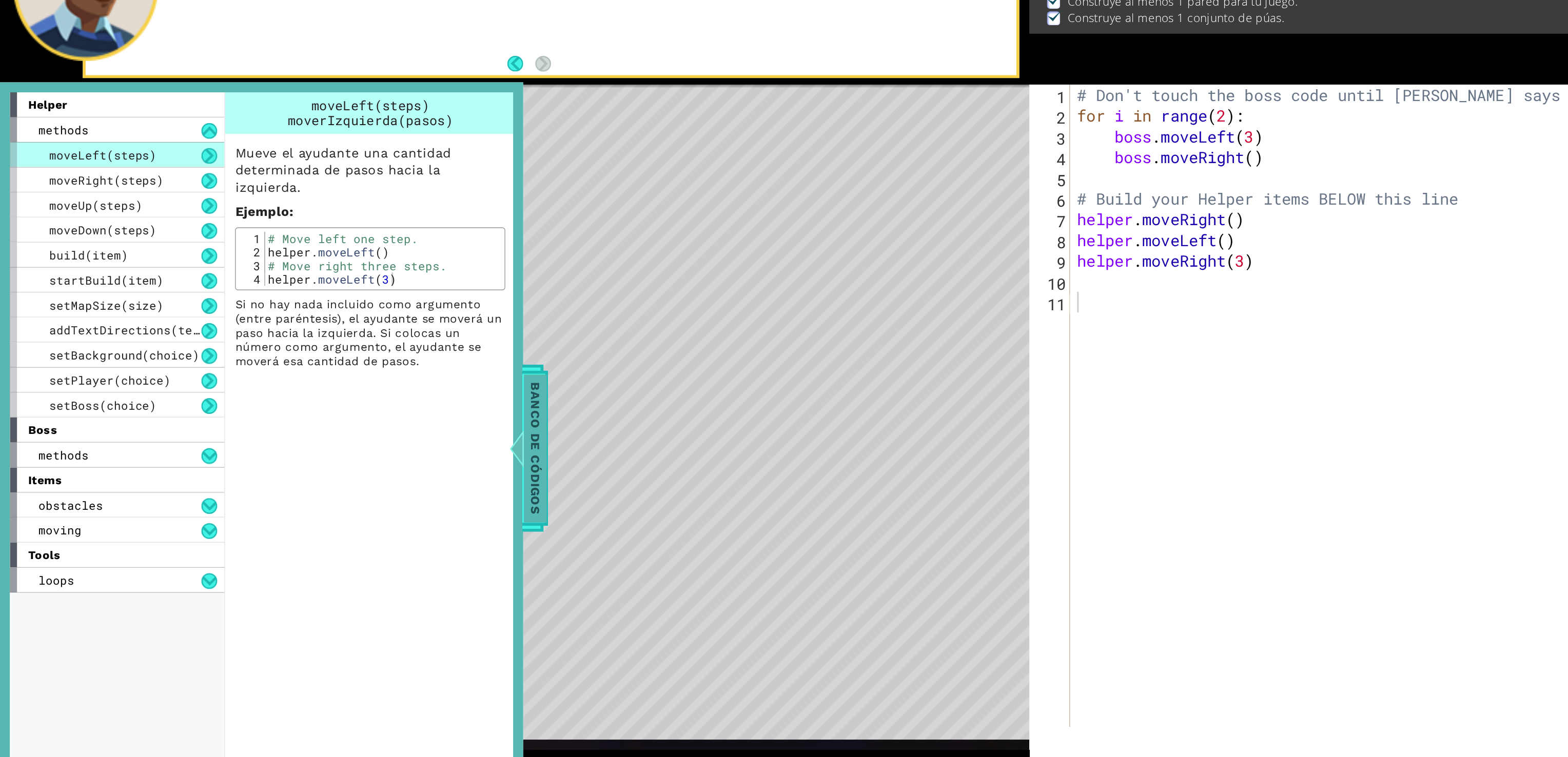
click at [509, 446] on span "Banco de códigos" at bounding box center [504, 464] width 16 height 106
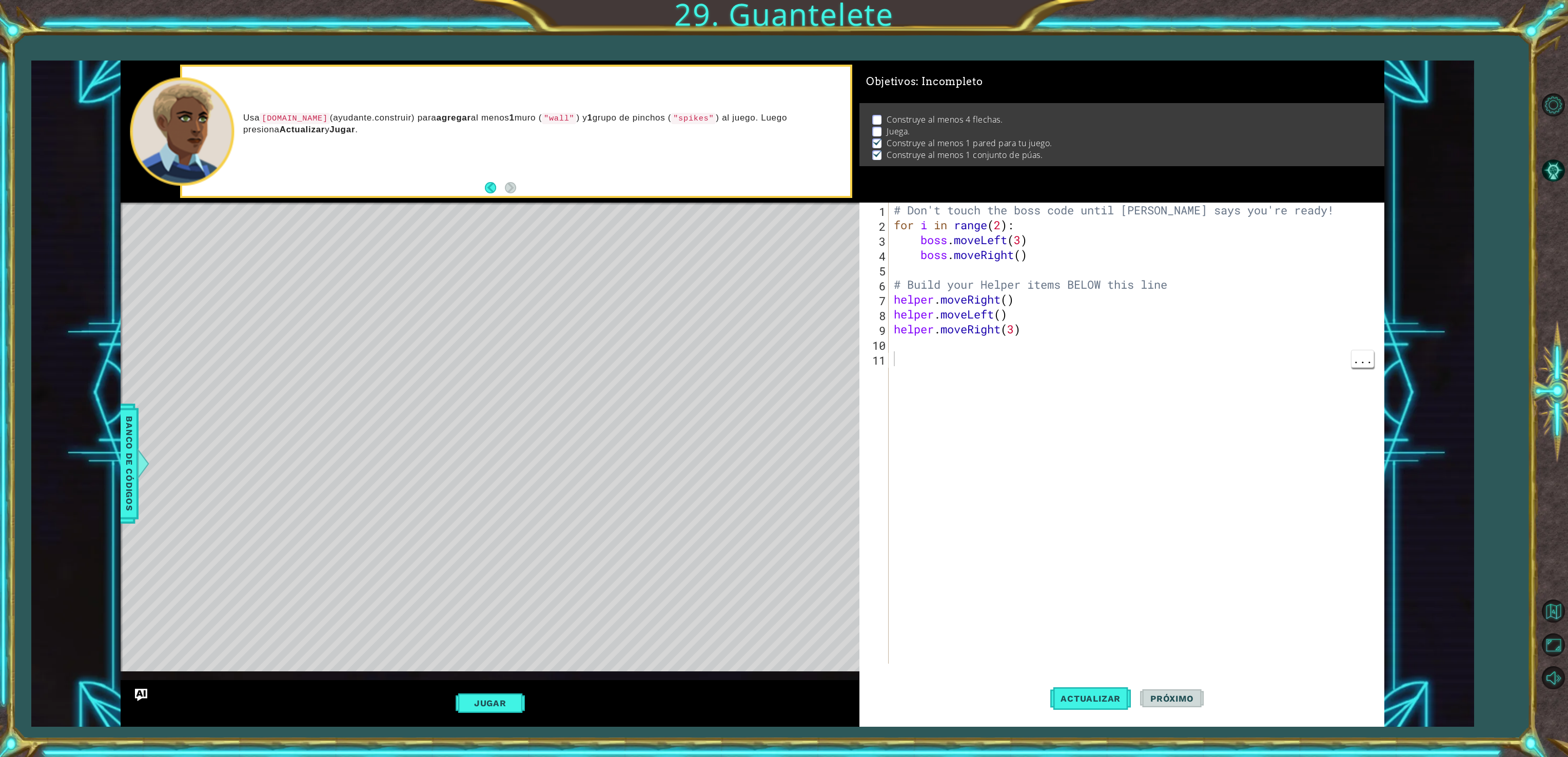
click at [1374, 339] on div "# Don't touch the boss code until [PERSON_NAME] says you're ready! for i in ran…" at bounding box center [1138, 448] width 492 height 490
click at [1359, 352] on span "..." at bounding box center [1363, 343] width 22 height 17
click at [1351, 375] on div "# Don't touch the boss code until [PERSON_NAME] says you're ready! for i in ran…" at bounding box center [1138, 448] width 492 height 490
click at [1365, 364] on span "..." at bounding box center [1363, 359] width 22 height 17
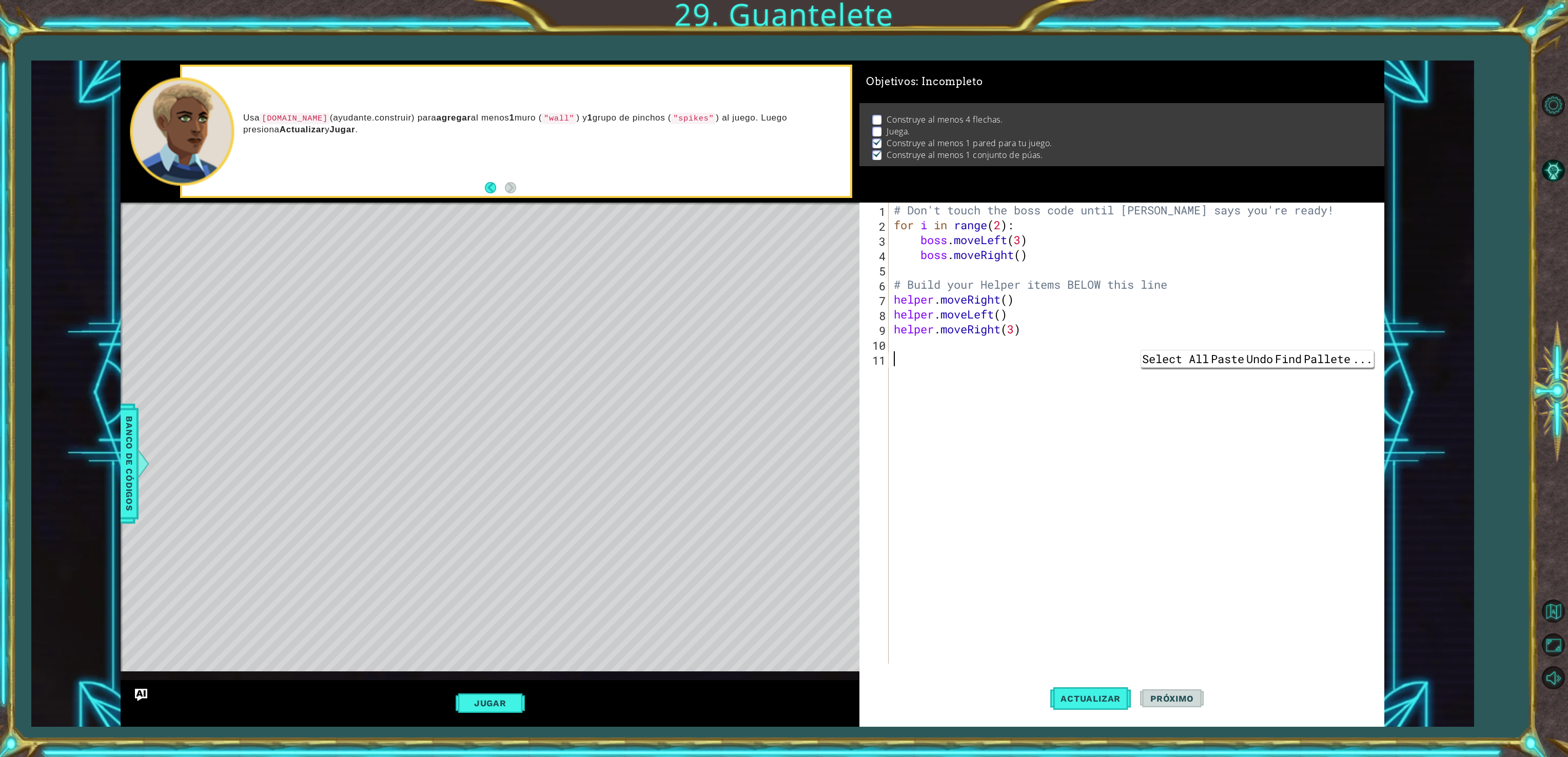
click at [1319, 365] on div "# Don't touch the boss code until [PERSON_NAME] says you're ready! for i in ran…" at bounding box center [1138, 448] width 492 height 490
click at [1444, 357] on div "1 ההההההההההההההההההההההההההההההההההההההההההההההההההההההההההההההההההההההההההההה…" at bounding box center [753, 394] width 1443 height 666
click at [1490, 248] on div "1 ההההההההההההההההההההההההההההההההההההההההההההההההההההההההההההההההההההההההההההה…" at bounding box center [784, 378] width 1568 height 757
click at [1088, 705] on button "Actualizar" at bounding box center [1090, 698] width 80 height 52
click at [1548, 101] on button "Opciones de nivel" at bounding box center [1553, 105] width 30 height 30
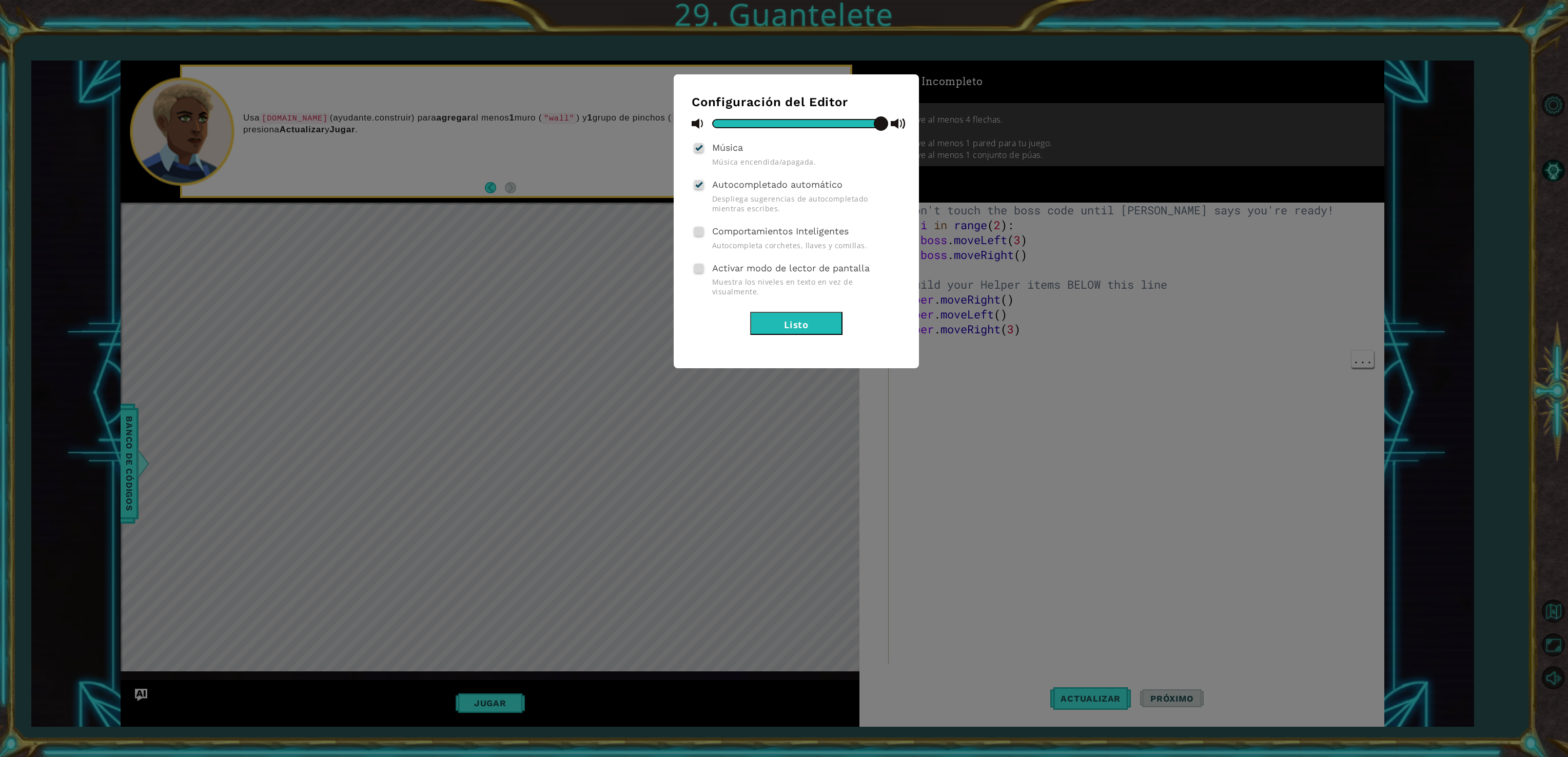
click at [1248, 127] on div "Configuración del Editor Música Música encendida/apagada. Autocompletado automá…" at bounding box center [784, 378] width 1568 height 757
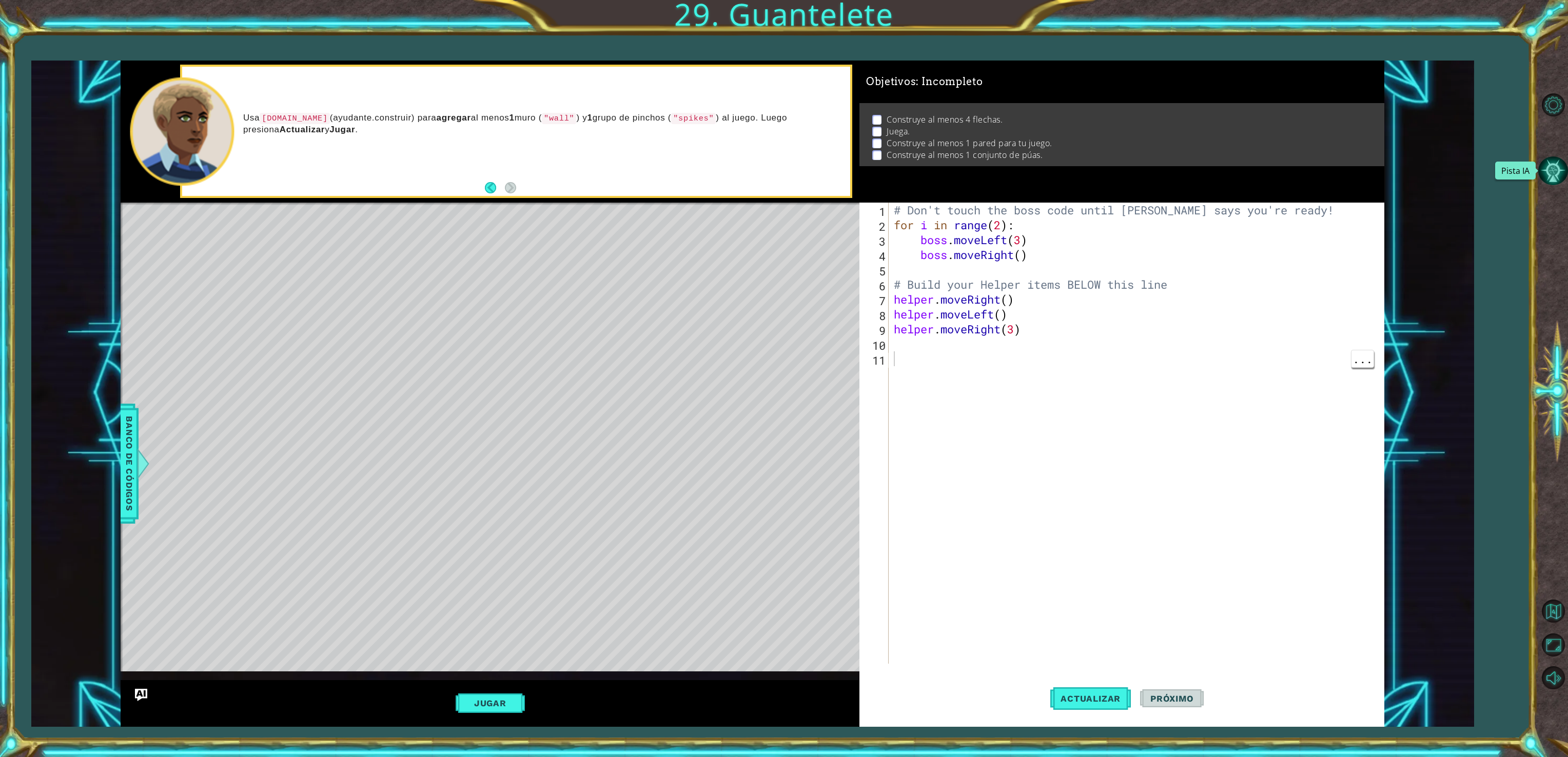
click at [1566, 173] on button "Pista IA" at bounding box center [1553, 170] width 30 height 30
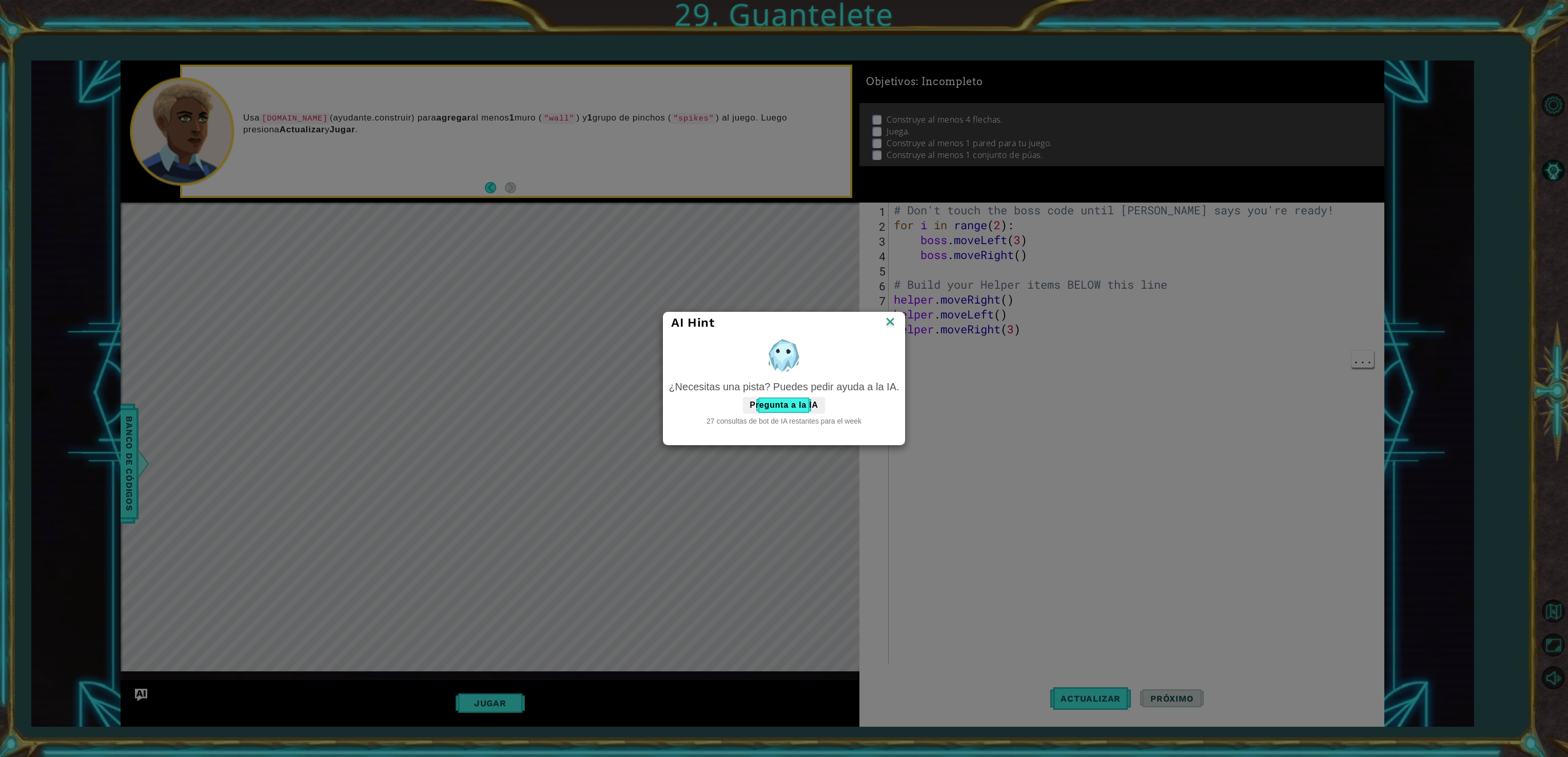
click at [893, 318] on img at bounding box center [890, 322] width 14 height 15
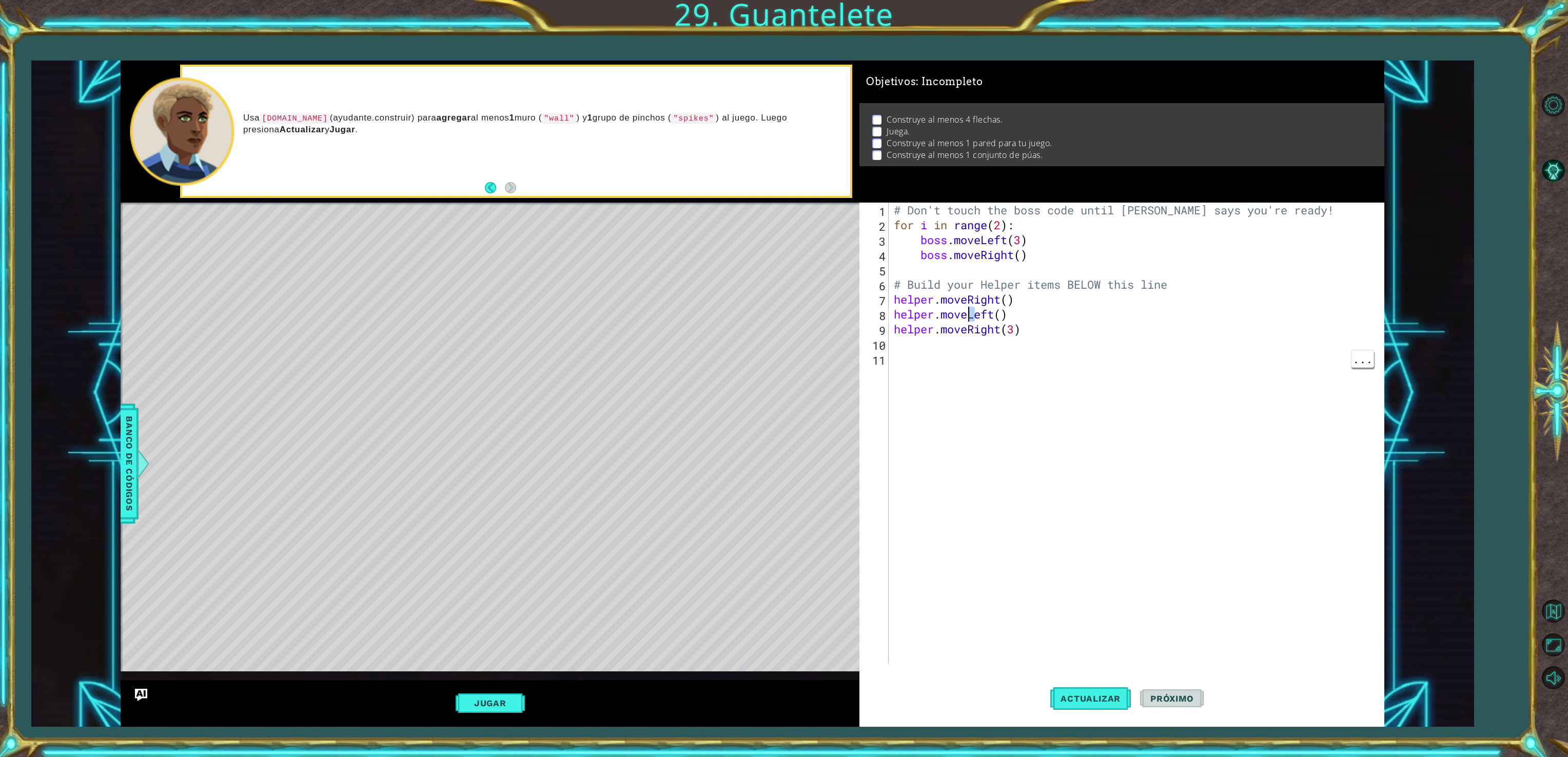
drag, startPoint x: 977, startPoint y: 320, endPoint x: 989, endPoint y: 322, distance: 12.2
click at [989, 322] on div "# Don't touch the boss code until [PERSON_NAME] says you're ready! for i in ran…" at bounding box center [1138, 448] width 492 height 490
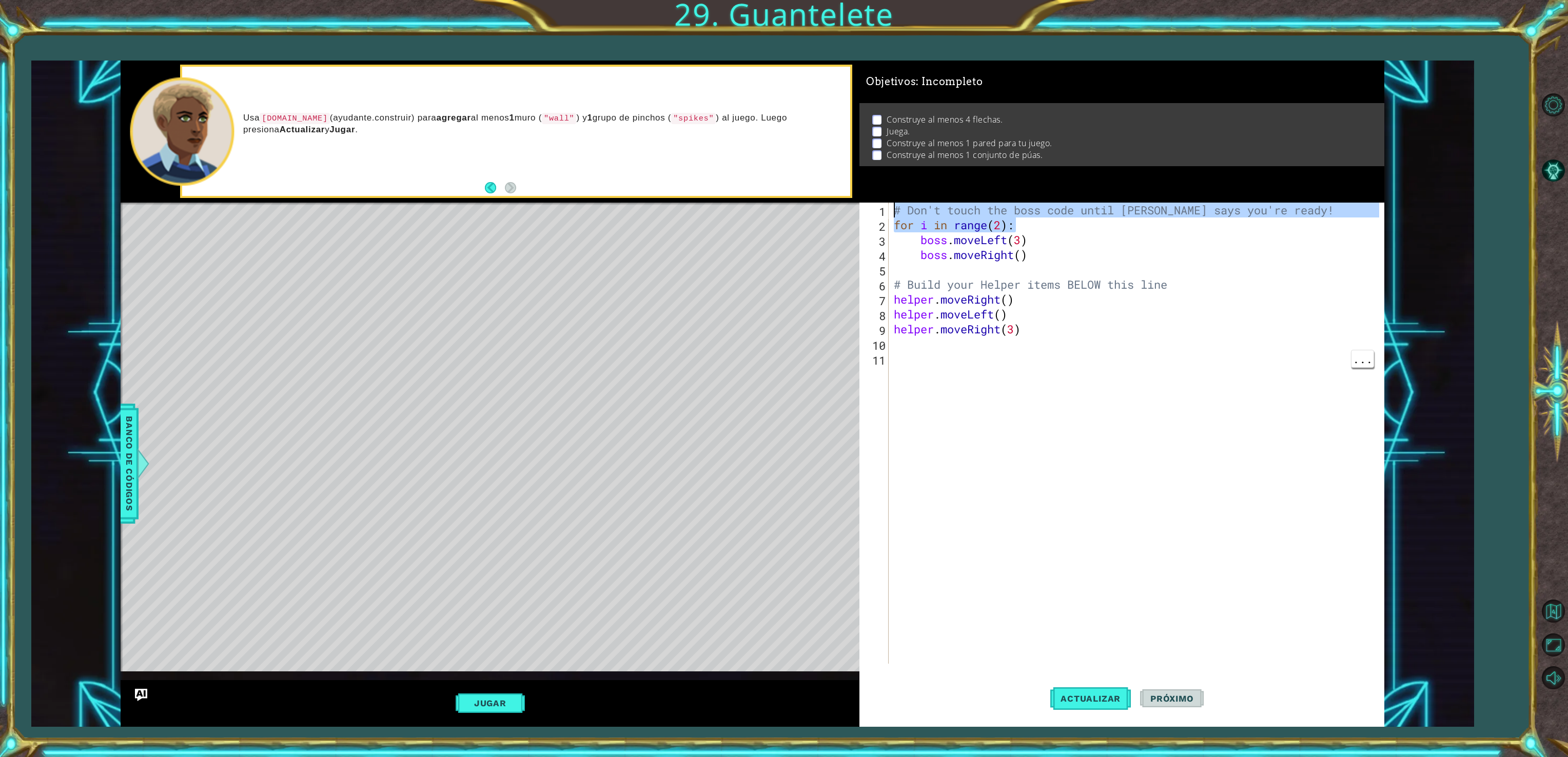
drag, startPoint x: 1225, startPoint y: 222, endPoint x: 1567, endPoint y: 203, distance: 342.5
click at [1567, 203] on html "1 ההההההההההההההההההההההההההההההההההההההההההההההההההההההההההההההההההההההההההההה…" at bounding box center [784, 378] width 1568 height 757
click at [1554, 168] on button "Pista IA" at bounding box center [1553, 170] width 30 height 30
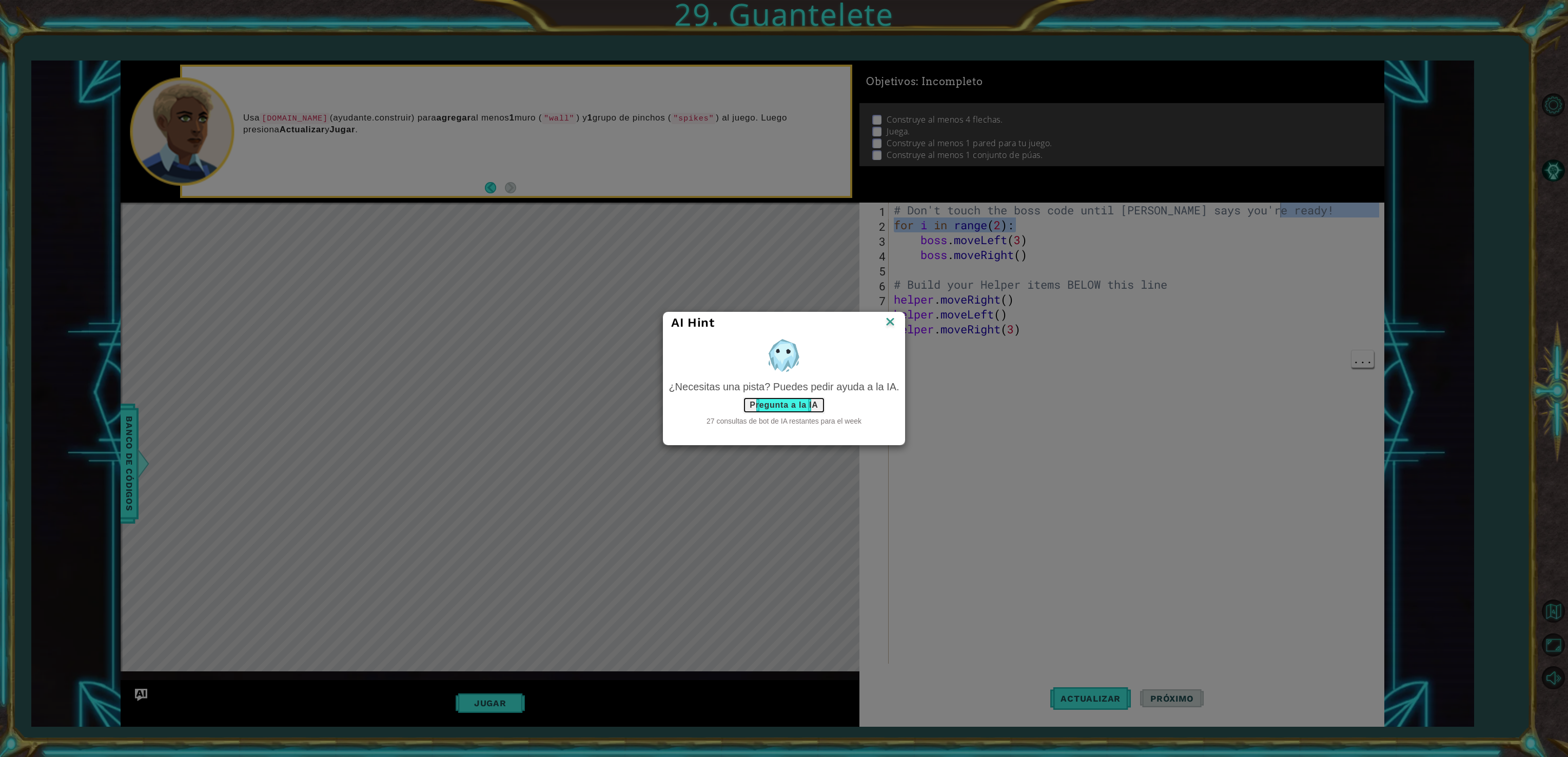
click at [799, 402] on button "Pregunta a la IA" at bounding box center [783, 405] width 81 height 16
type textarea "# Don't touch the boss code until [PERSON_NAME] says you're ready!"
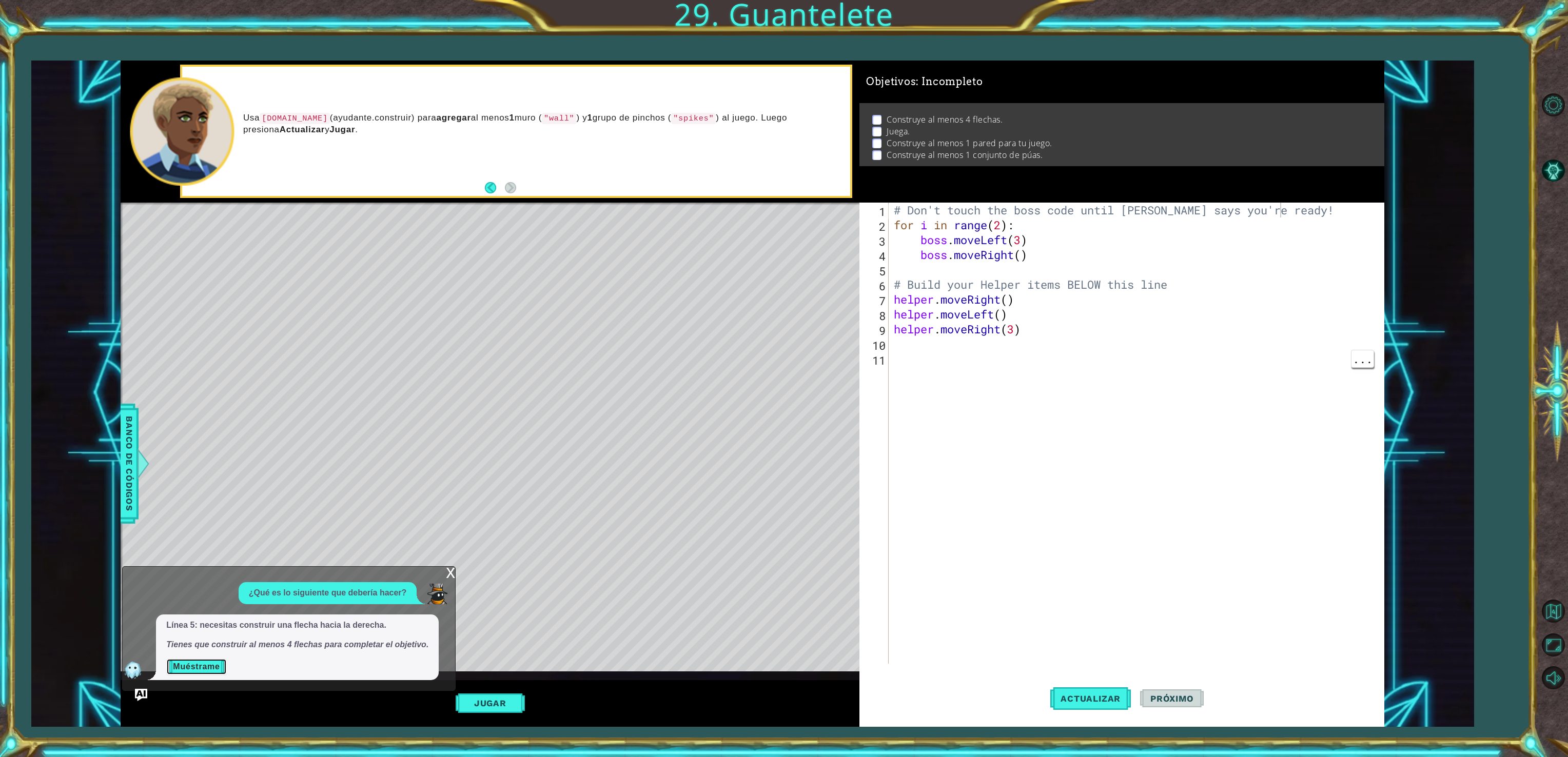
click at [189, 671] on button "Muéstrame" at bounding box center [196, 666] width 60 height 16
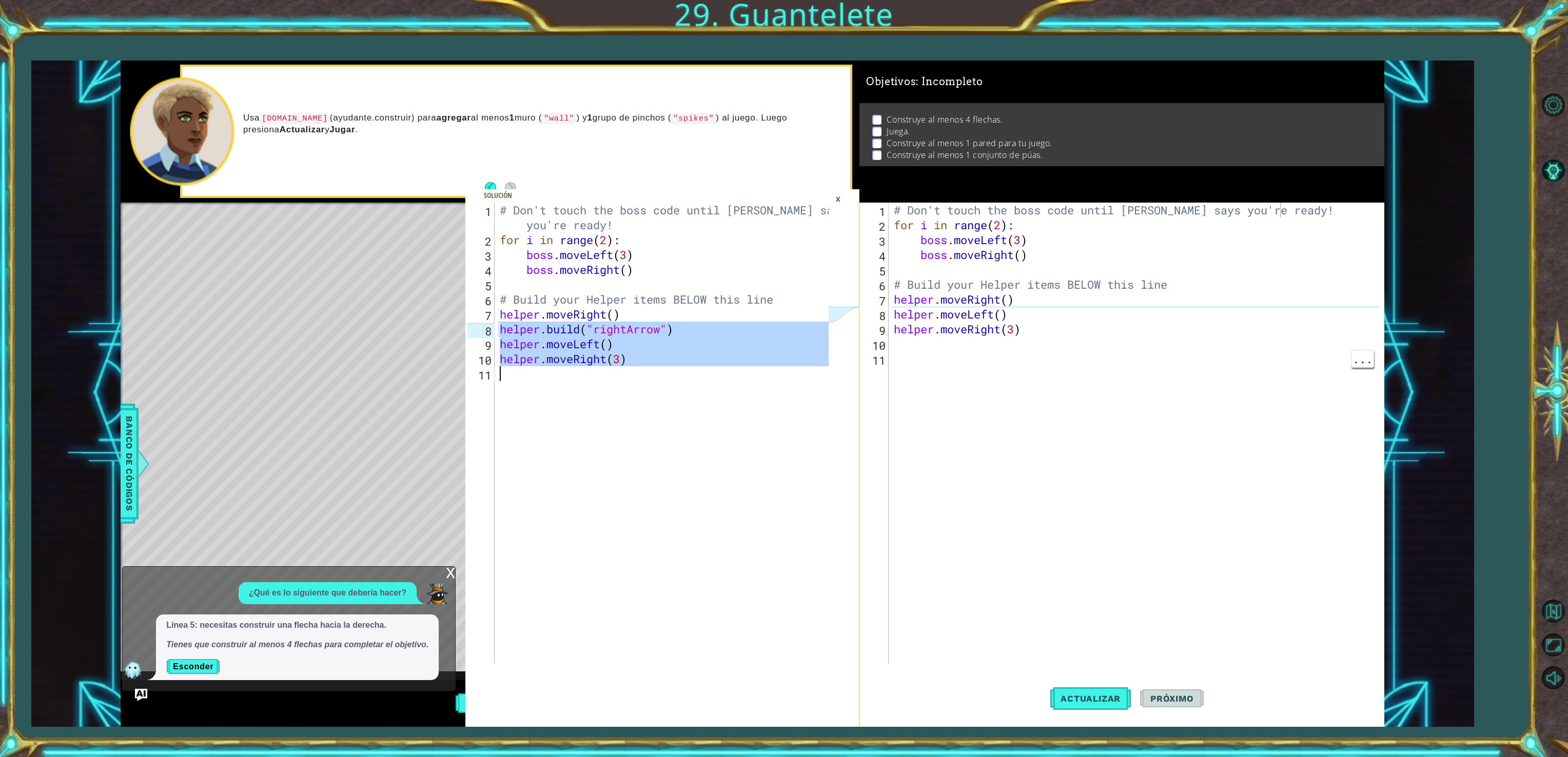
drag, startPoint x: 500, startPoint y: 328, endPoint x: 634, endPoint y: 387, distance: 146.4
click at [634, 387] on div "# Don't touch the boss code until [PERSON_NAME] says you're ready! for i in ran…" at bounding box center [665, 455] width 336 height 506
type textarea "helper.moveRight(3)"
type textarea "helper.moveLeft()"
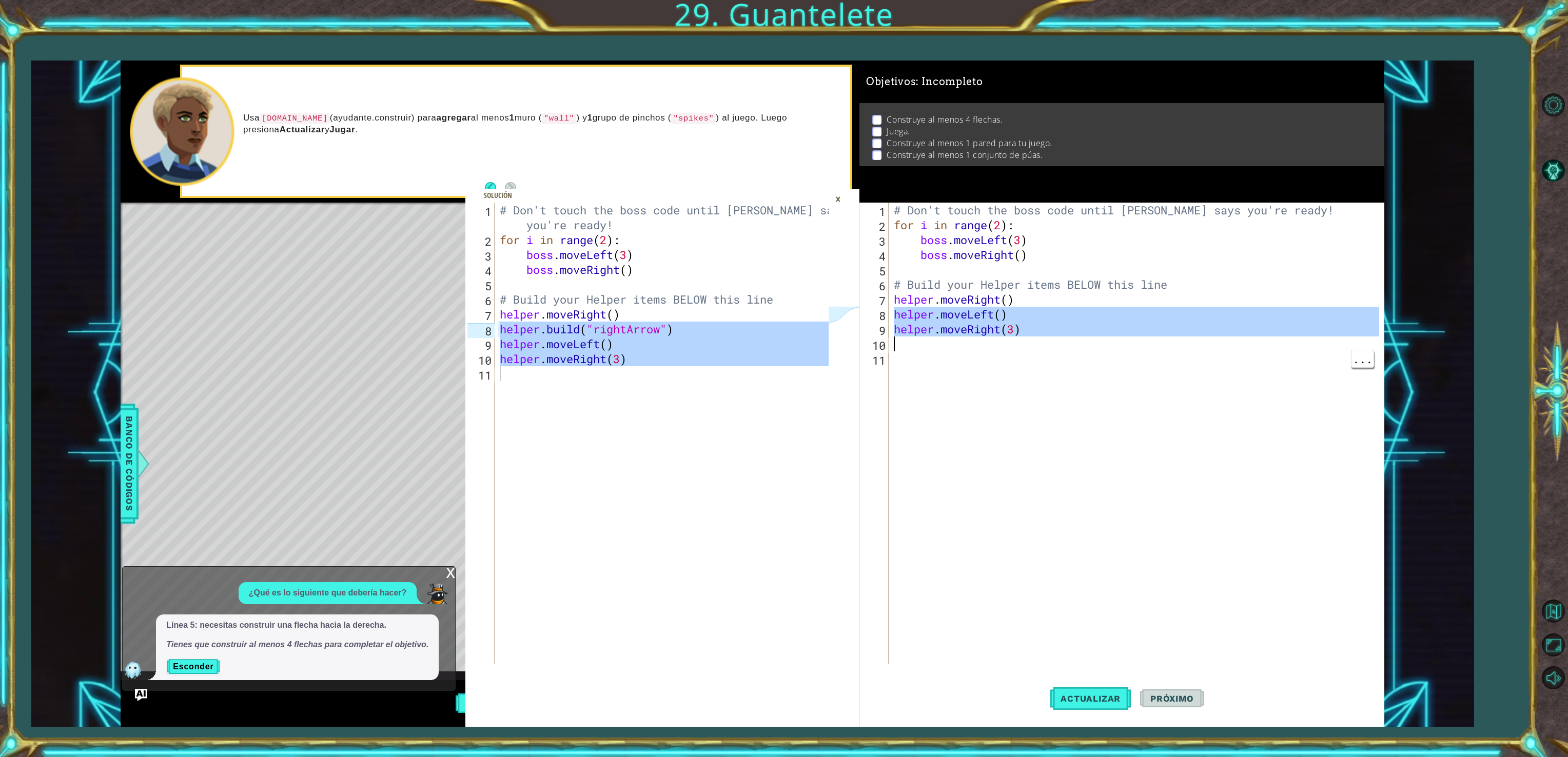
drag, startPoint x: 896, startPoint y: 314, endPoint x: 1016, endPoint y: 351, distance: 125.6
click at [1016, 351] on div "# Don't touch the boss code until [PERSON_NAME] says you're ready! for i in ran…" at bounding box center [1138, 448] width 492 height 490
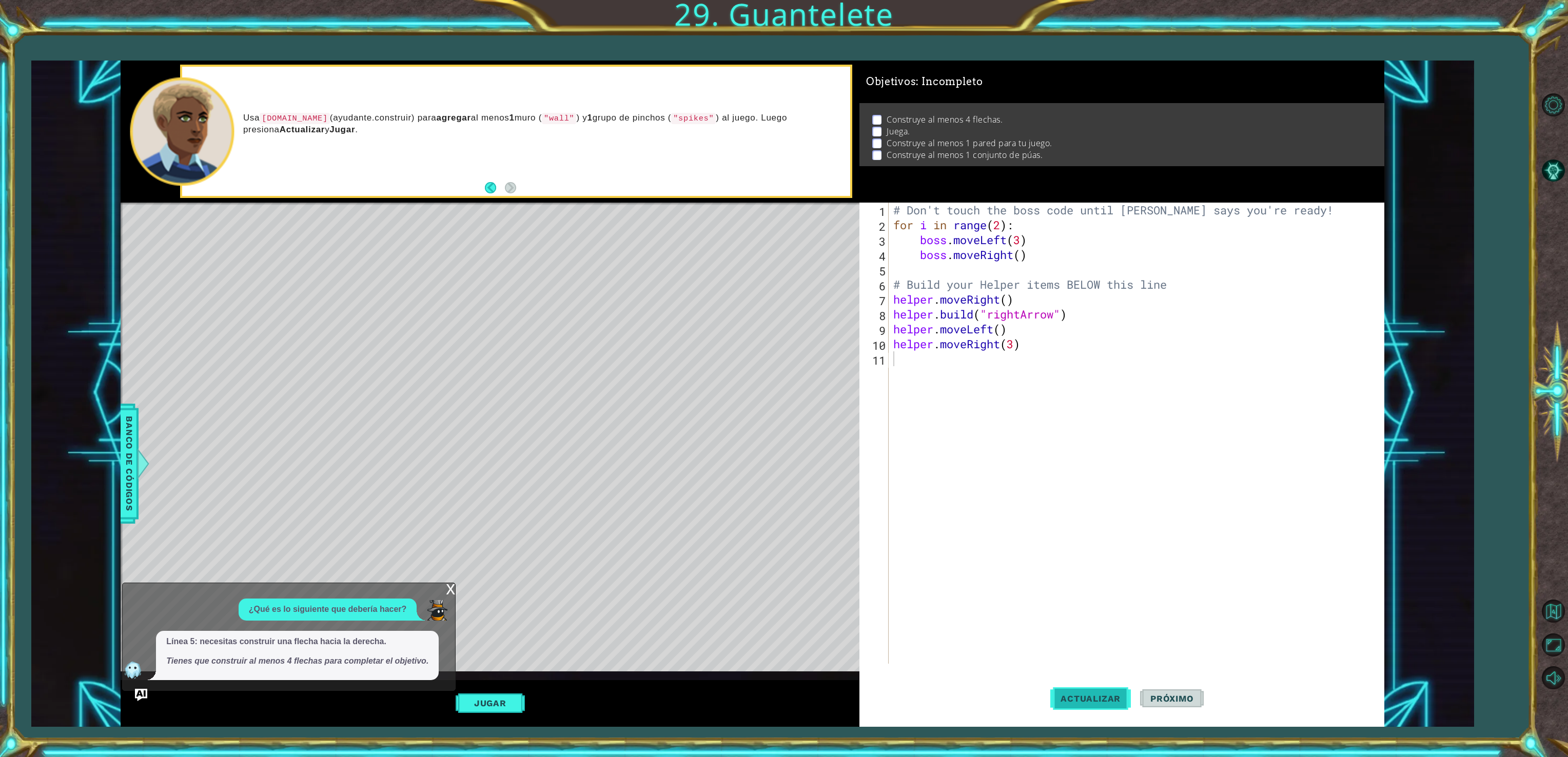
click at [1092, 695] on span "Actualizar" at bounding box center [1090, 698] width 80 height 10
click at [487, 707] on button "Jugar" at bounding box center [490, 702] width 69 height 20
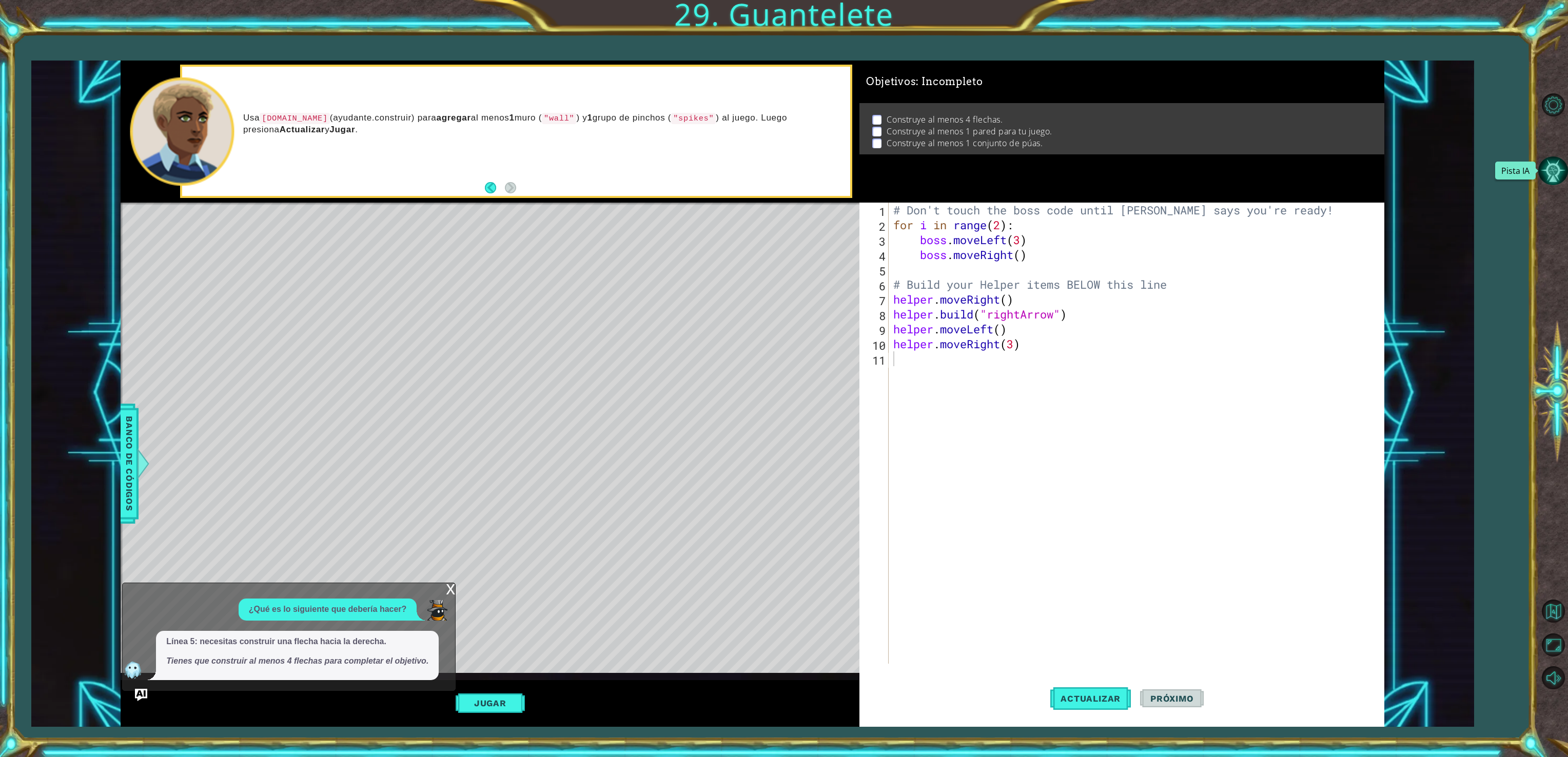
click at [1545, 163] on button "Pista IA" at bounding box center [1553, 170] width 30 height 30
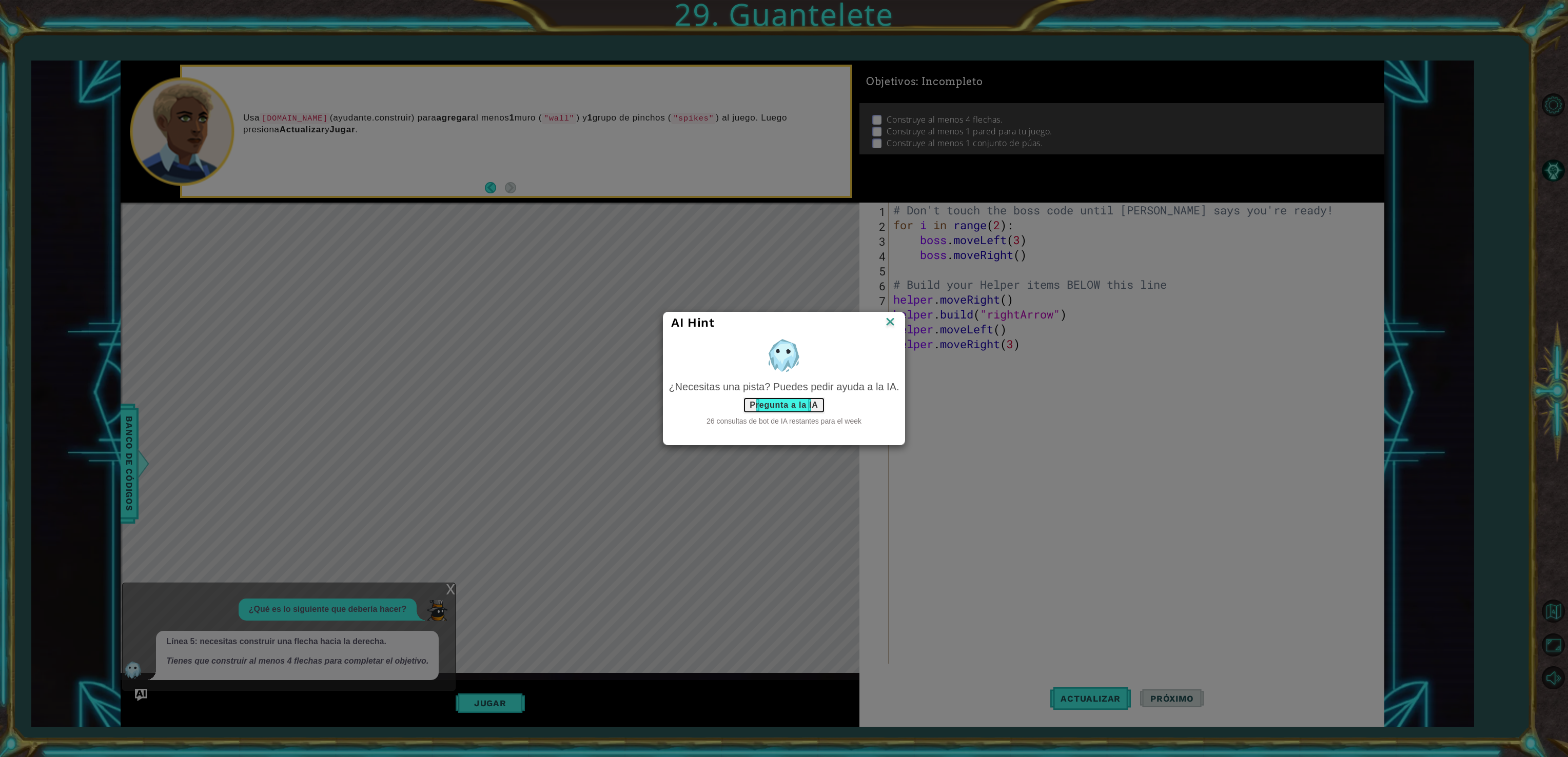
click at [813, 397] on button "Pregunta a la IA" at bounding box center [783, 405] width 81 height 16
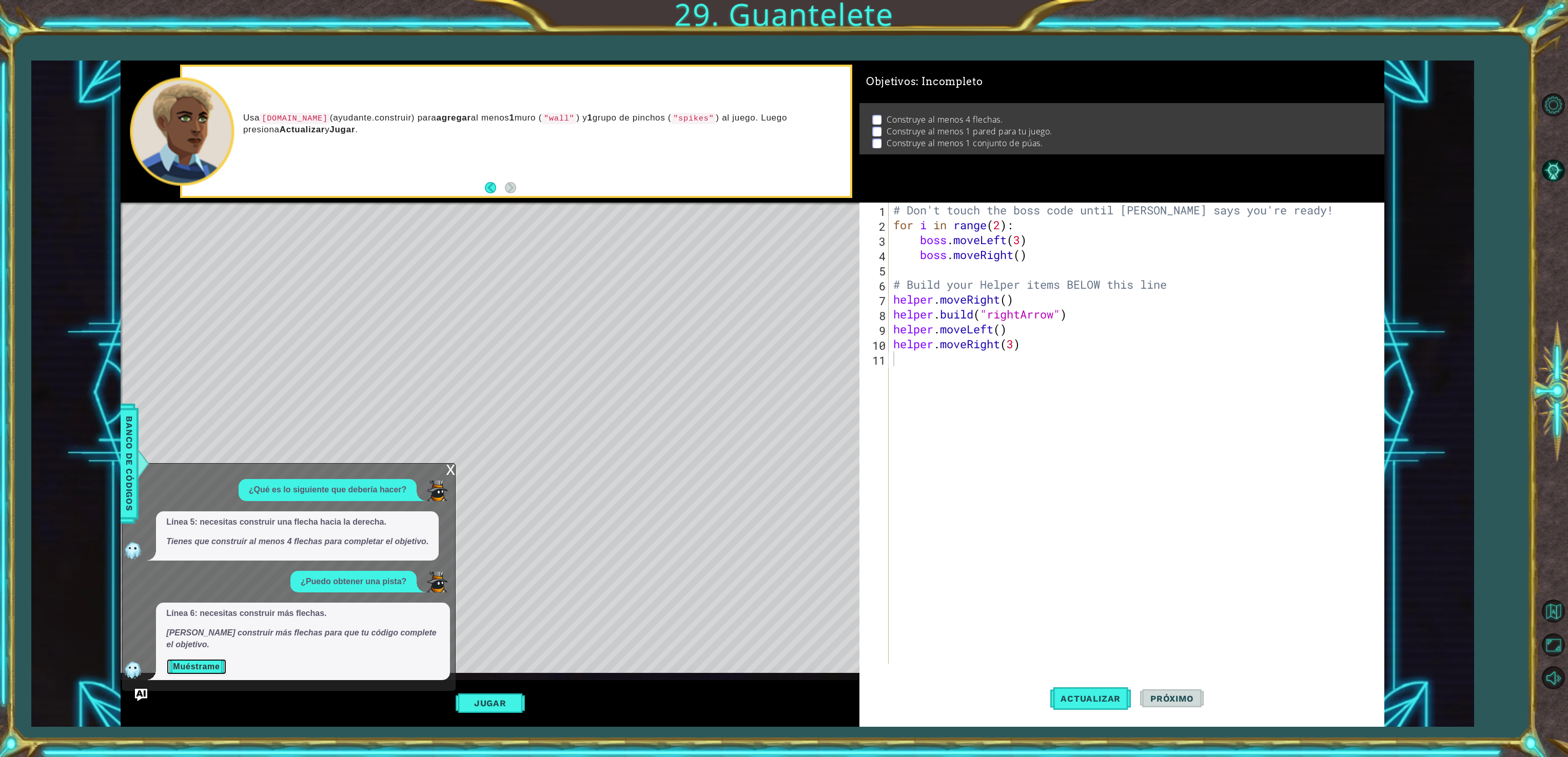
click at [177, 667] on button "Muéstrame" at bounding box center [196, 666] width 60 height 16
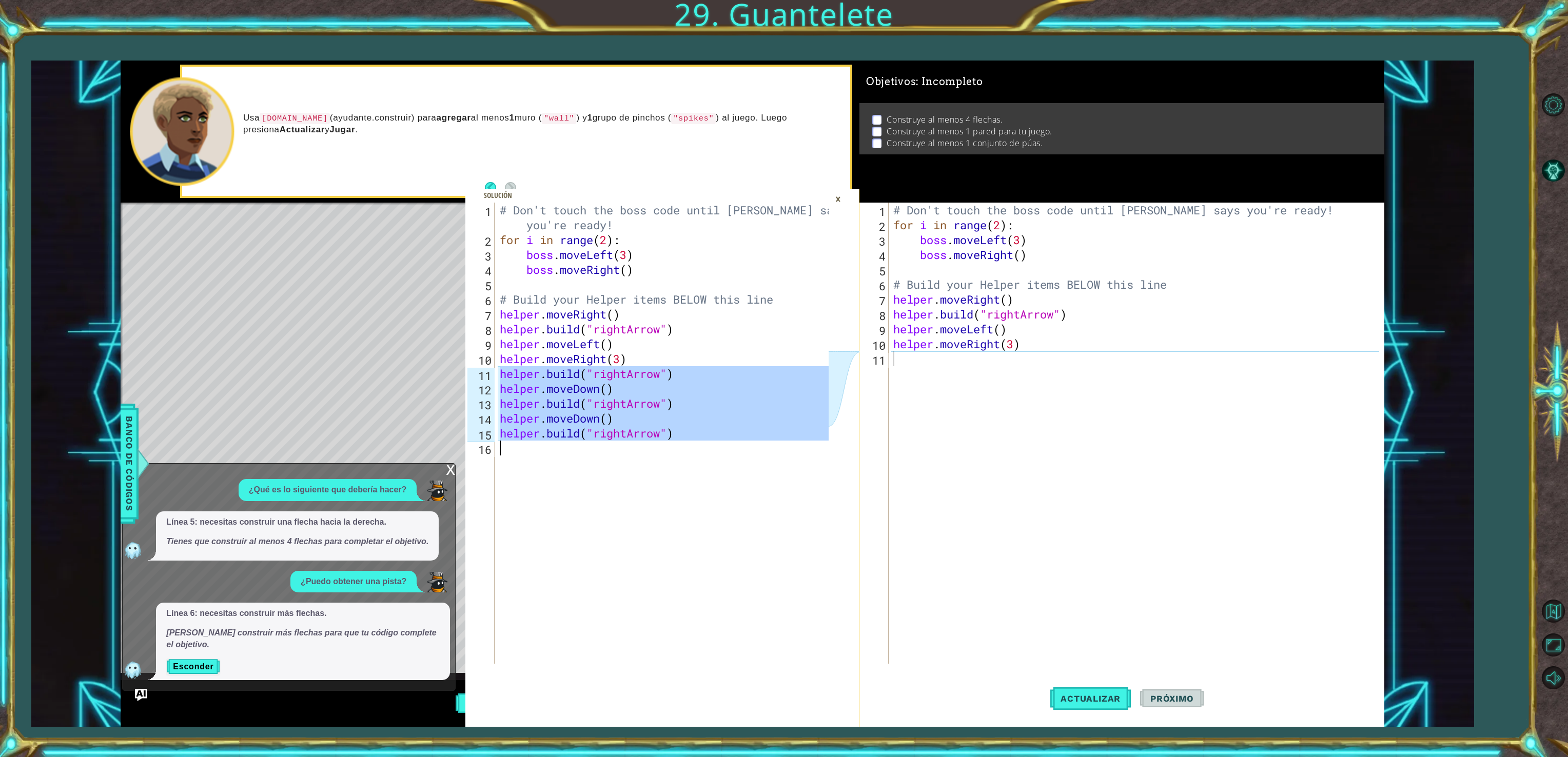
drag, startPoint x: 503, startPoint y: 371, endPoint x: 686, endPoint y: 443, distance: 196.7
click at [686, 443] on div "# Don't touch the boss code until [PERSON_NAME] says you're ready! for i in ran…" at bounding box center [665, 455] width 336 height 506
click at [926, 382] on div "# Don't touch the boss code until [PERSON_NAME] says you're ready! for i in ran…" at bounding box center [1137, 448] width 493 height 490
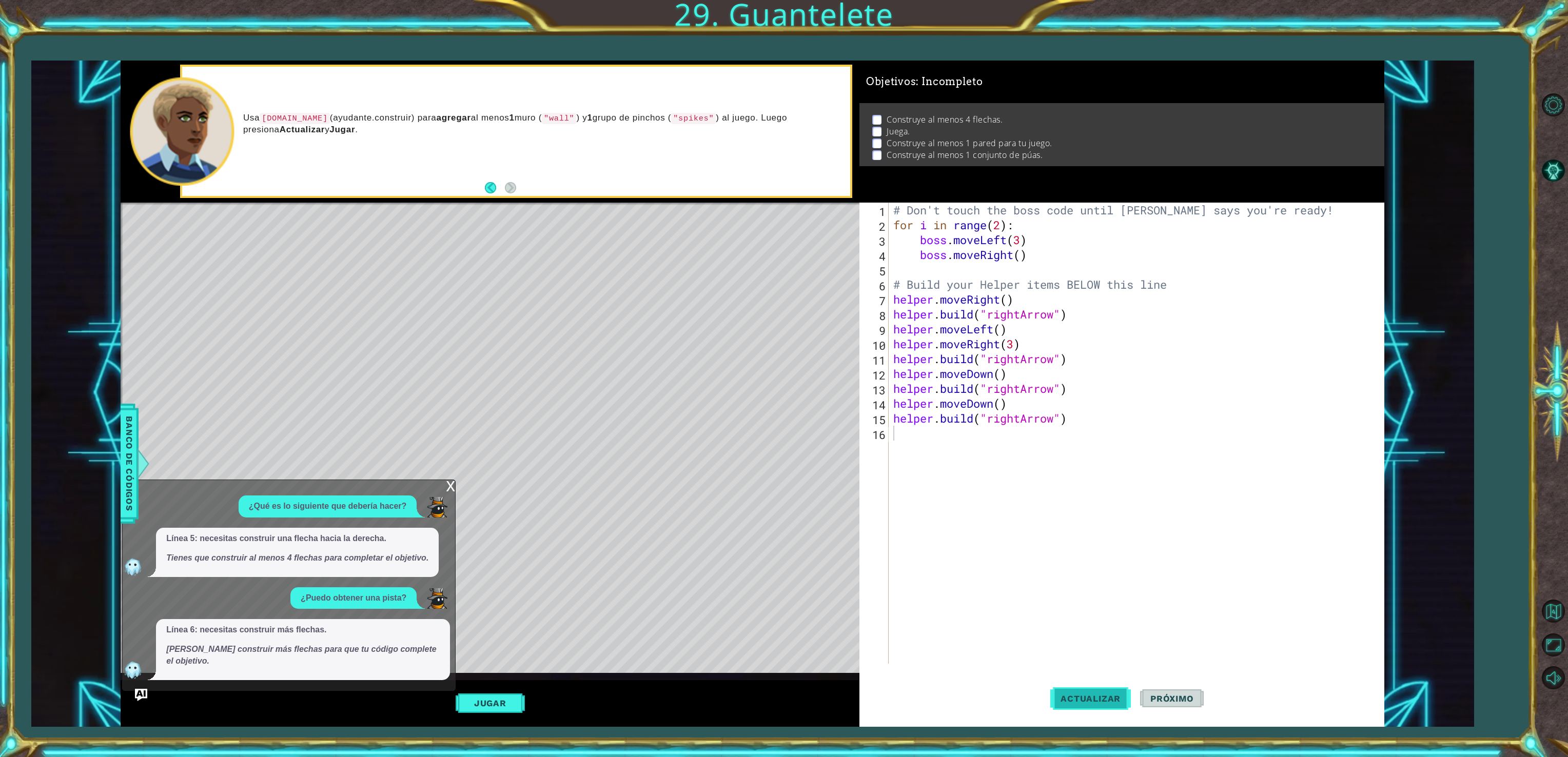
click at [1082, 711] on button "Actualizar" at bounding box center [1090, 698] width 80 height 52
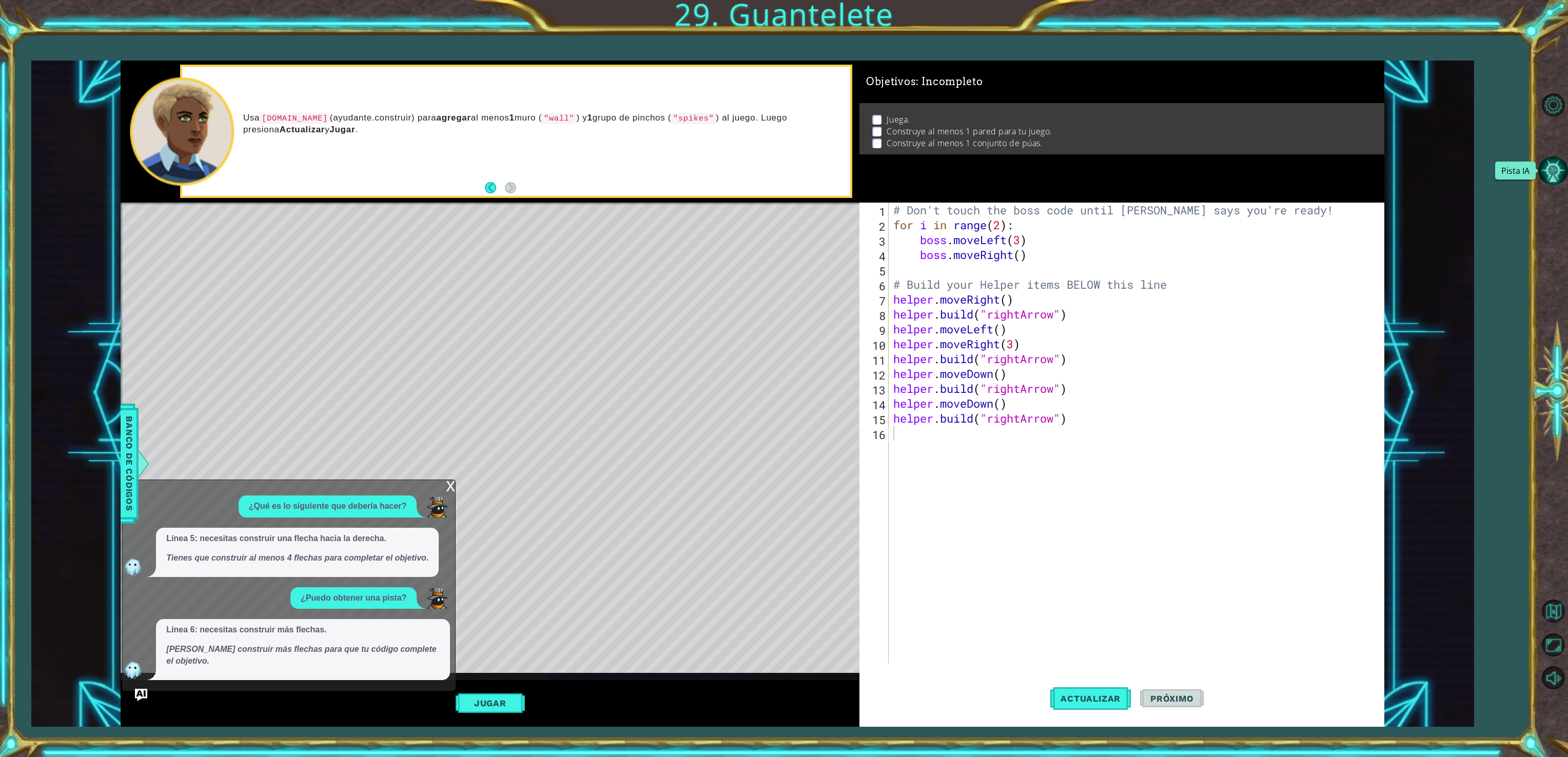
click at [1558, 183] on button "Pista IA" at bounding box center [1553, 170] width 30 height 30
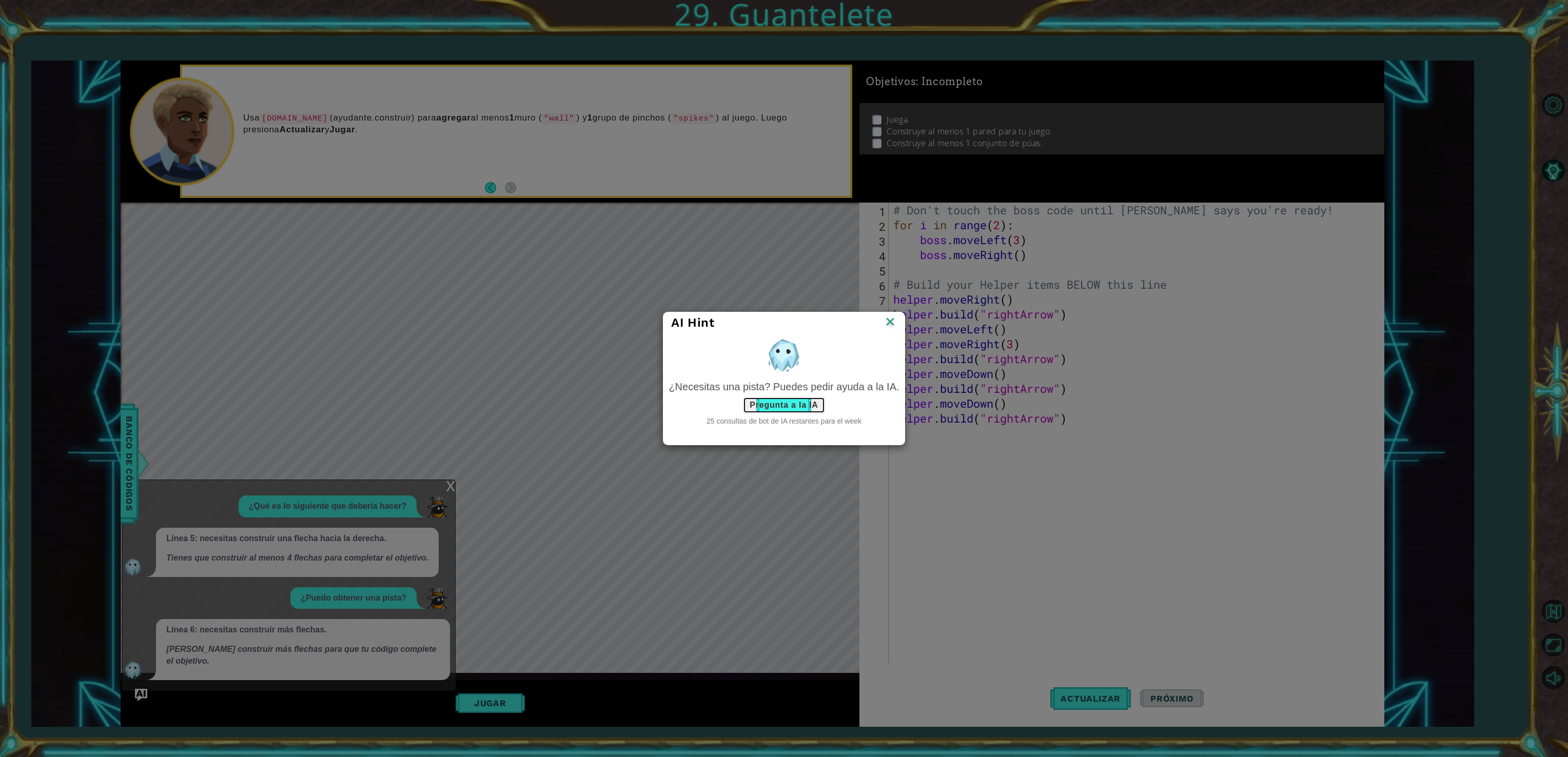
click at [769, 403] on button "Pregunta a la IA" at bounding box center [783, 405] width 81 height 16
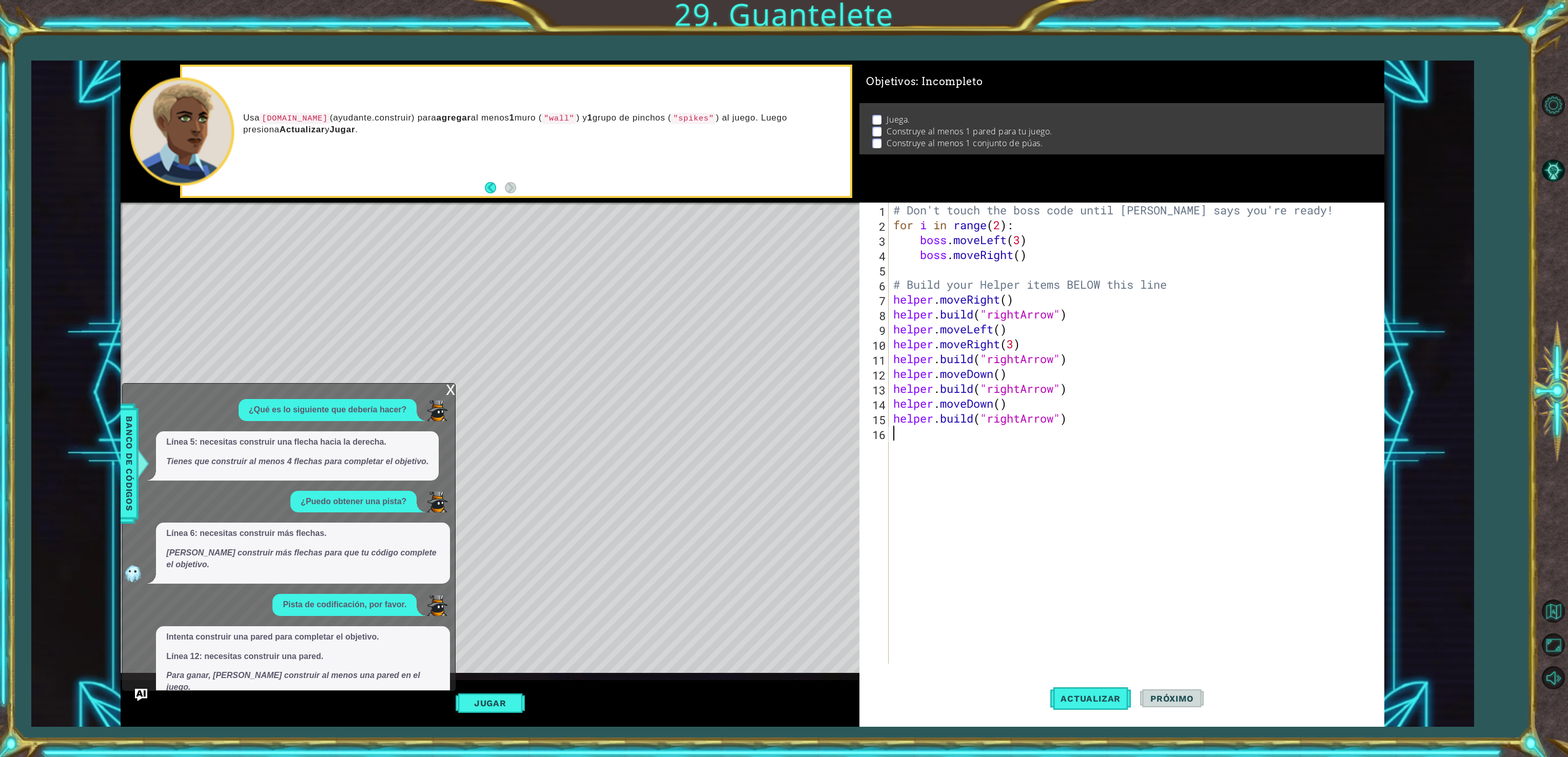
scroll to position [21, 0]
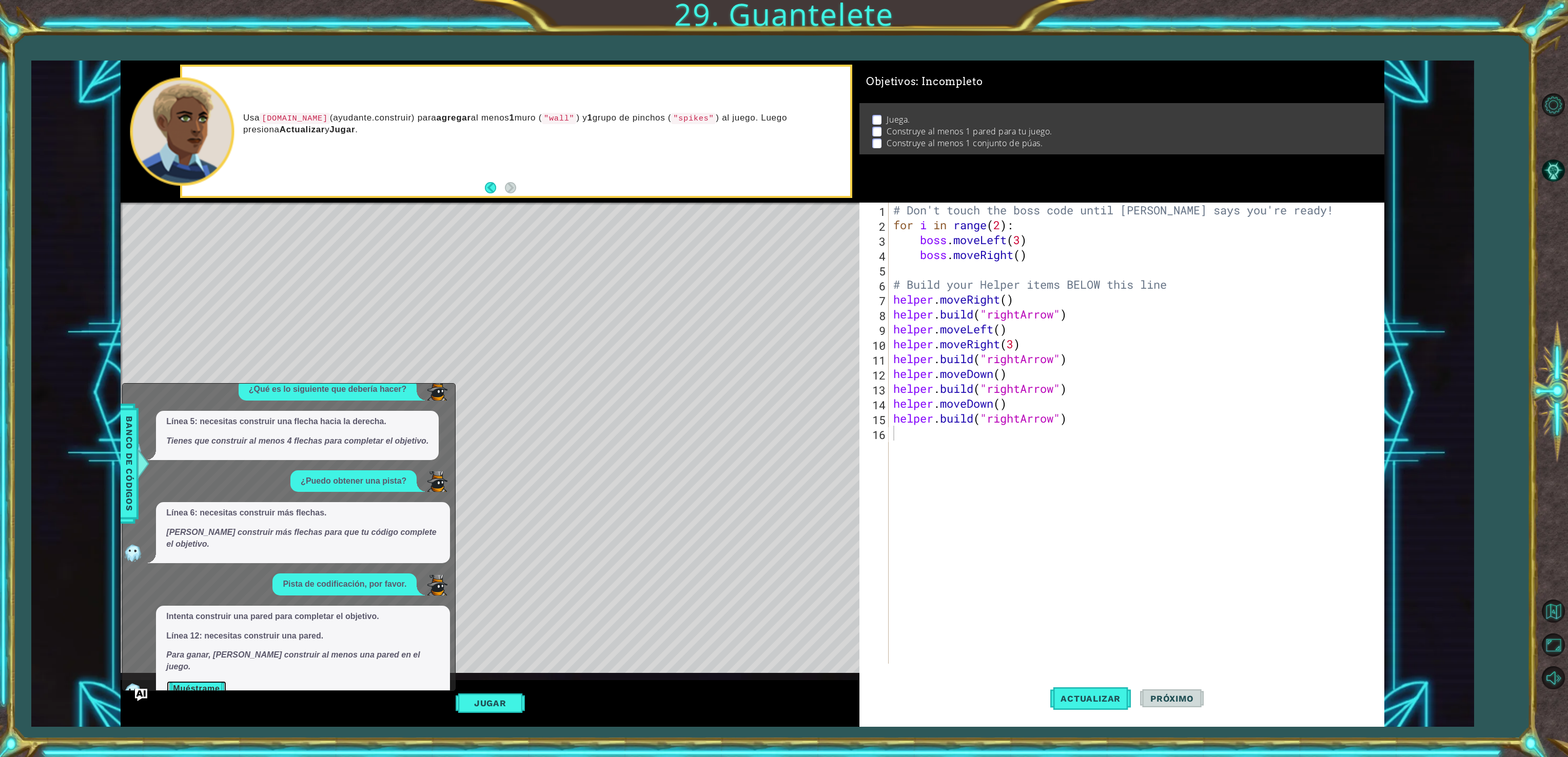
click at [180, 680] on button "Muéstrame" at bounding box center [196, 688] width 60 height 16
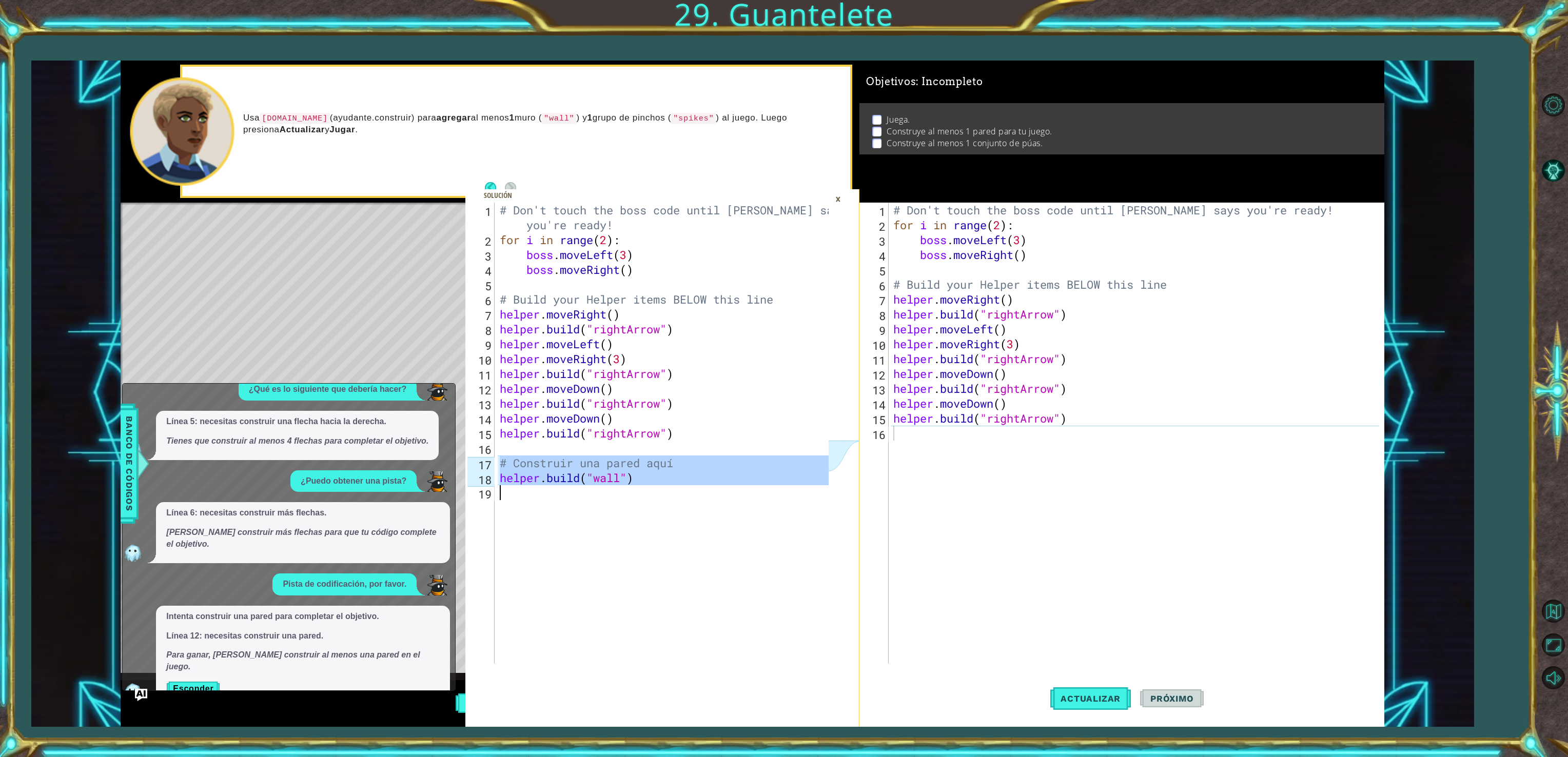
drag, startPoint x: 501, startPoint y: 461, endPoint x: 630, endPoint y: 490, distance: 132.2
click at [630, 490] on div "# Don't touch the boss code until [PERSON_NAME] says you're ready! for i in ran…" at bounding box center [665, 455] width 336 height 506
type textarea "[DOMAIN_NAME]("wall")"
click at [921, 400] on div "# Don't touch the boss code until [PERSON_NAME] says you're ready! for i in ran…" at bounding box center [1137, 448] width 493 height 490
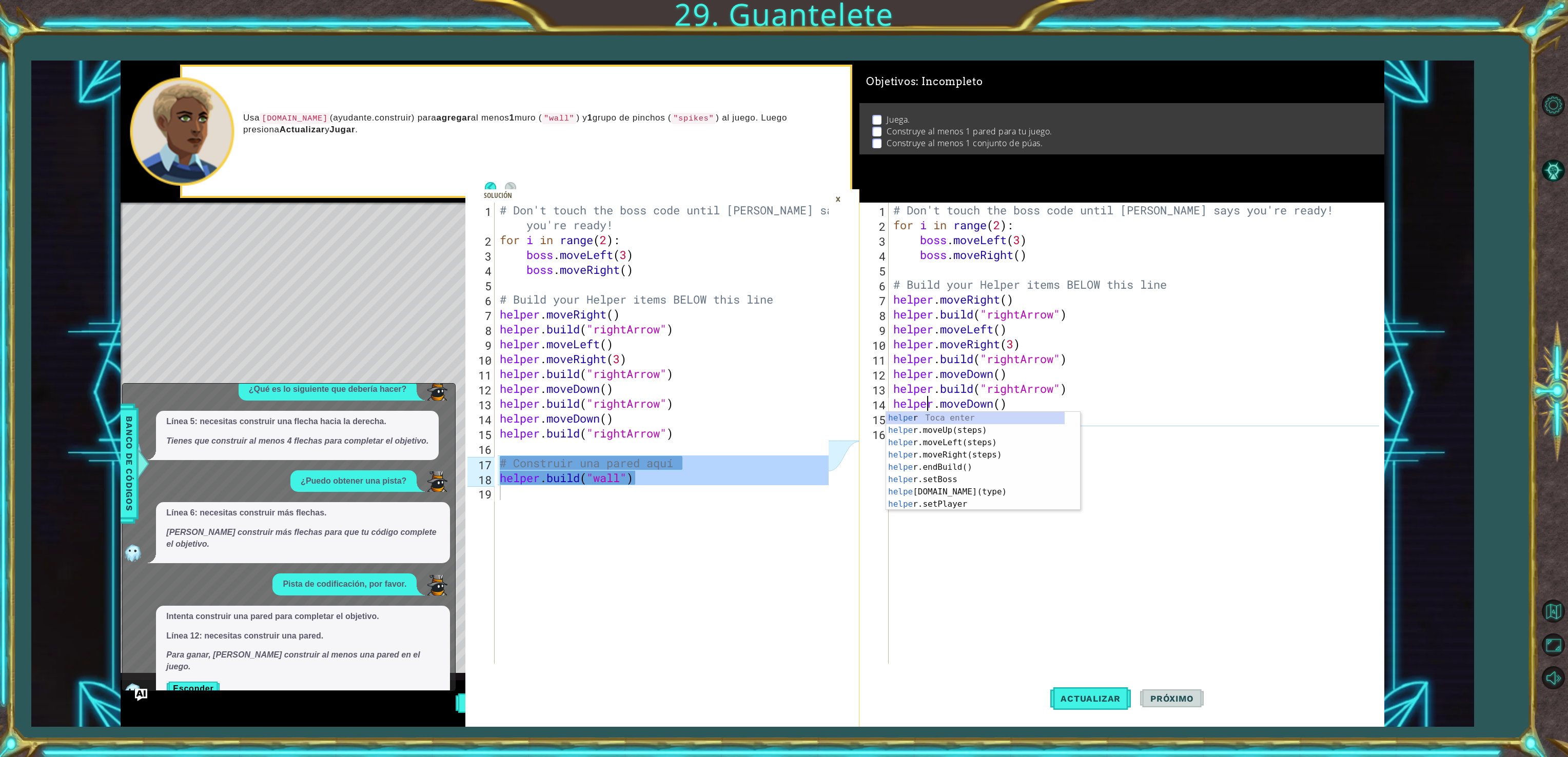
drag, startPoint x: 1031, startPoint y: 413, endPoint x: 1030, endPoint y: 400, distance: 13.0
click at [1030, 400] on body "[DOMAIN_NAME]("wall") 1 2 3 4 5 6 7 8 9 10 11 12 13 14 15 16 17 18 19 # Don't t…" at bounding box center [784, 378] width 1568 height 757
click at [1030, 400] on div "# Don't touch the boss code until [PERSON_NAME] says you're ready! for i in ran…" at bounding box center [1137, 448] width 493 height 490
type textarea "[DOMAIN_NAME]("rightArrow")"
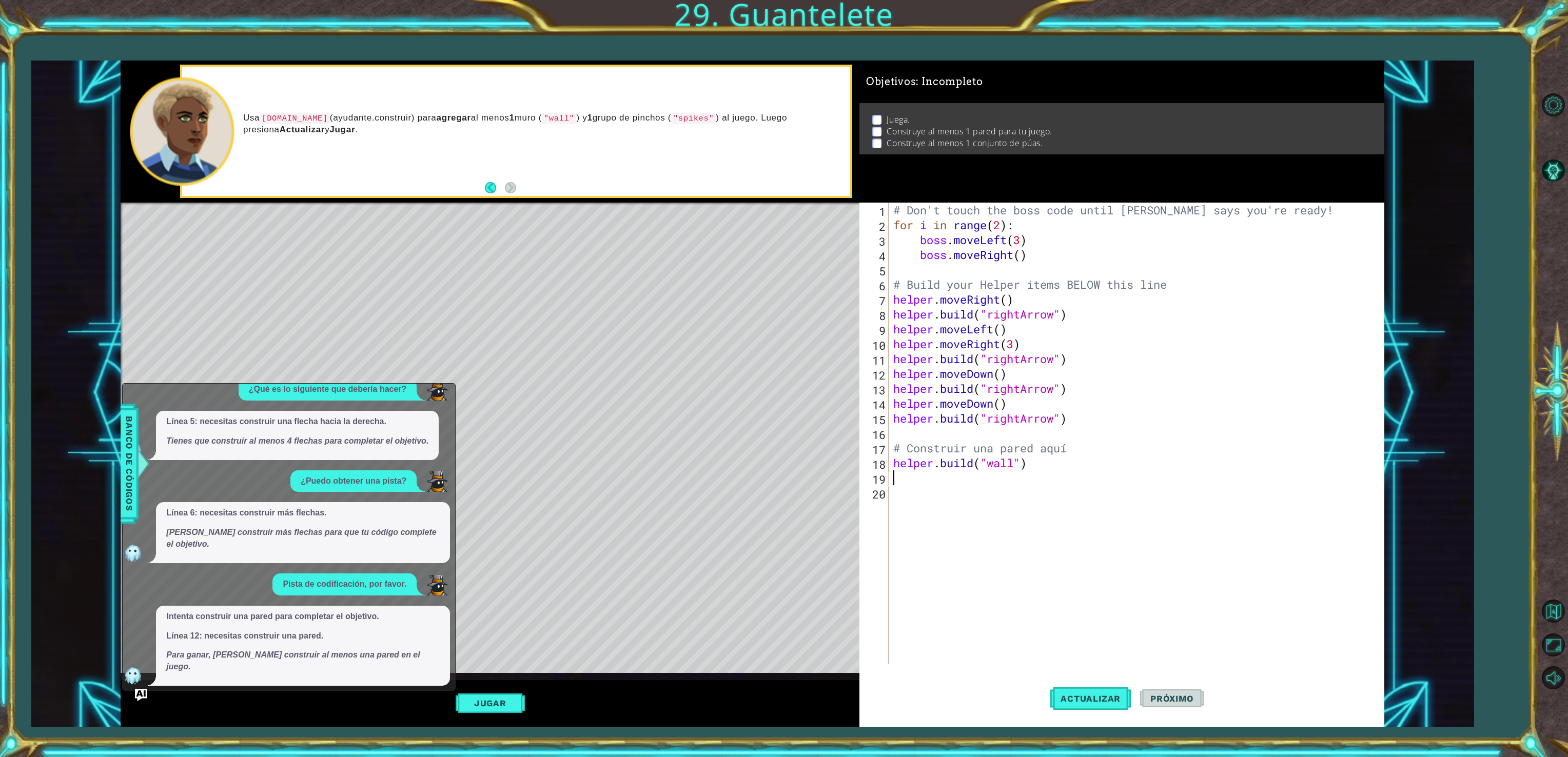
scroll to position [3, 0]
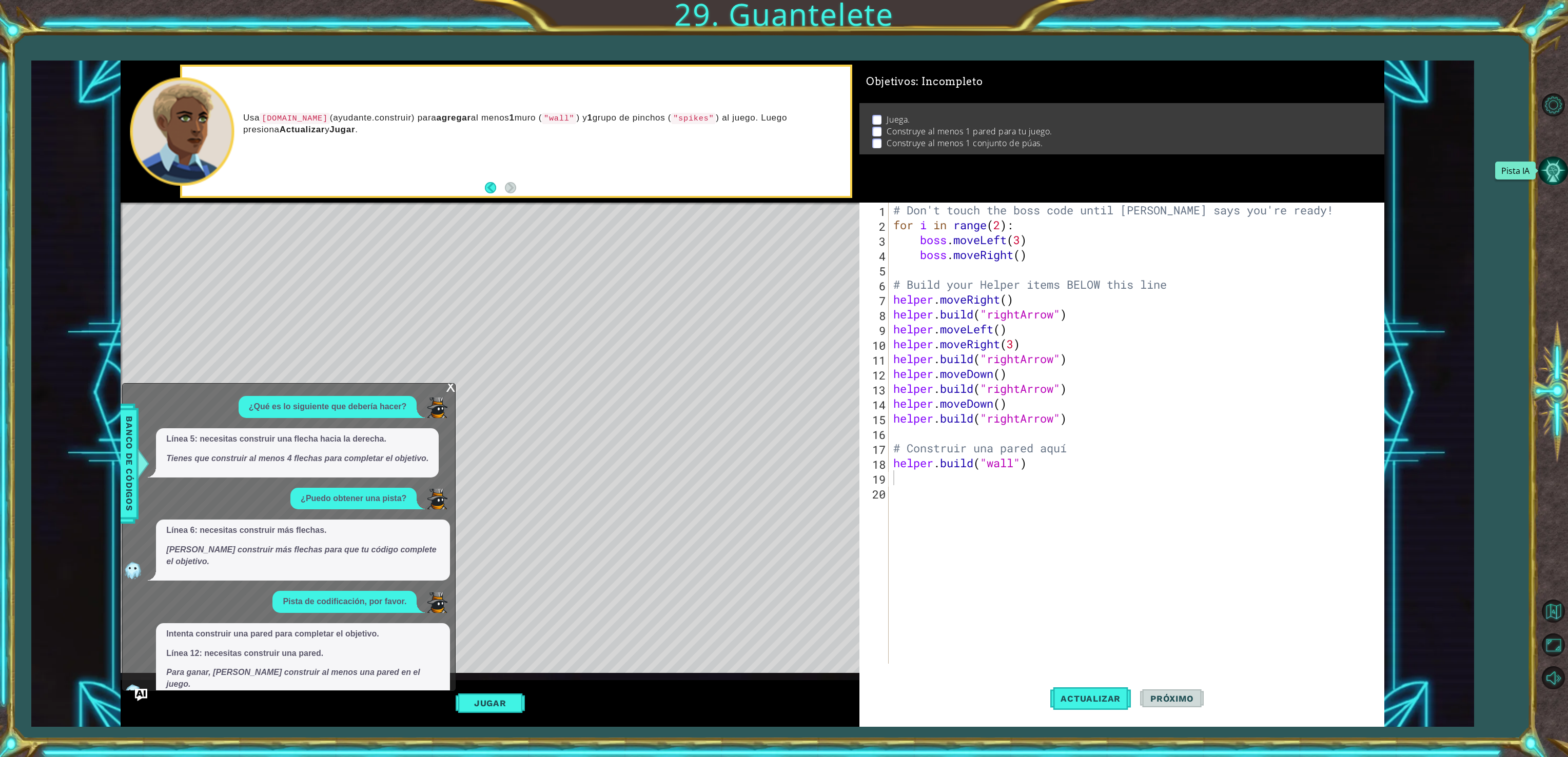
click at [1561, 167] on button "Pista IA" at bounding box center [1553, 170] width 30 height 30
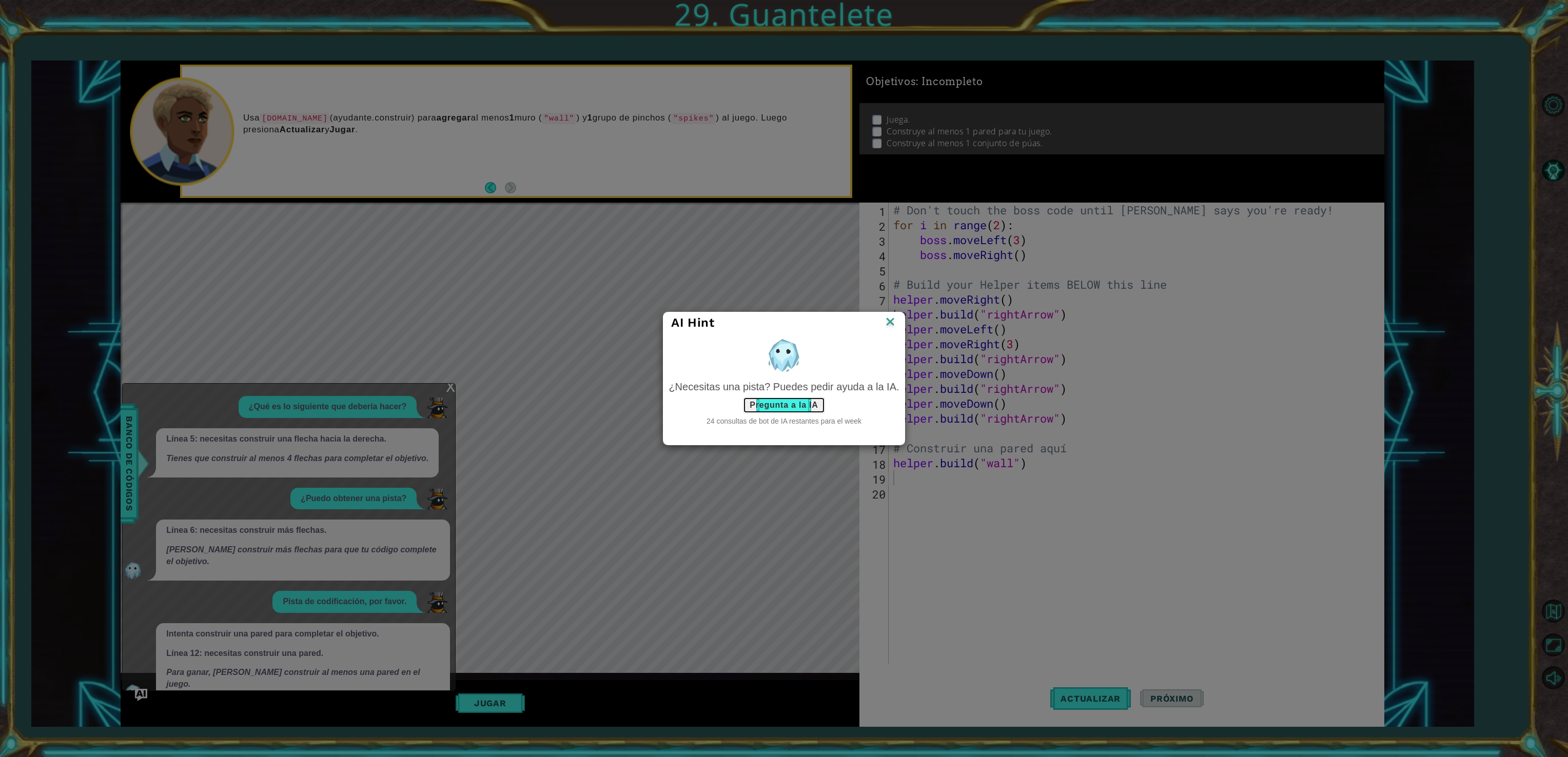
click at [805, 408] on button "Pregunta a la IA" at bounding box center [783, 405] width 81 height 16
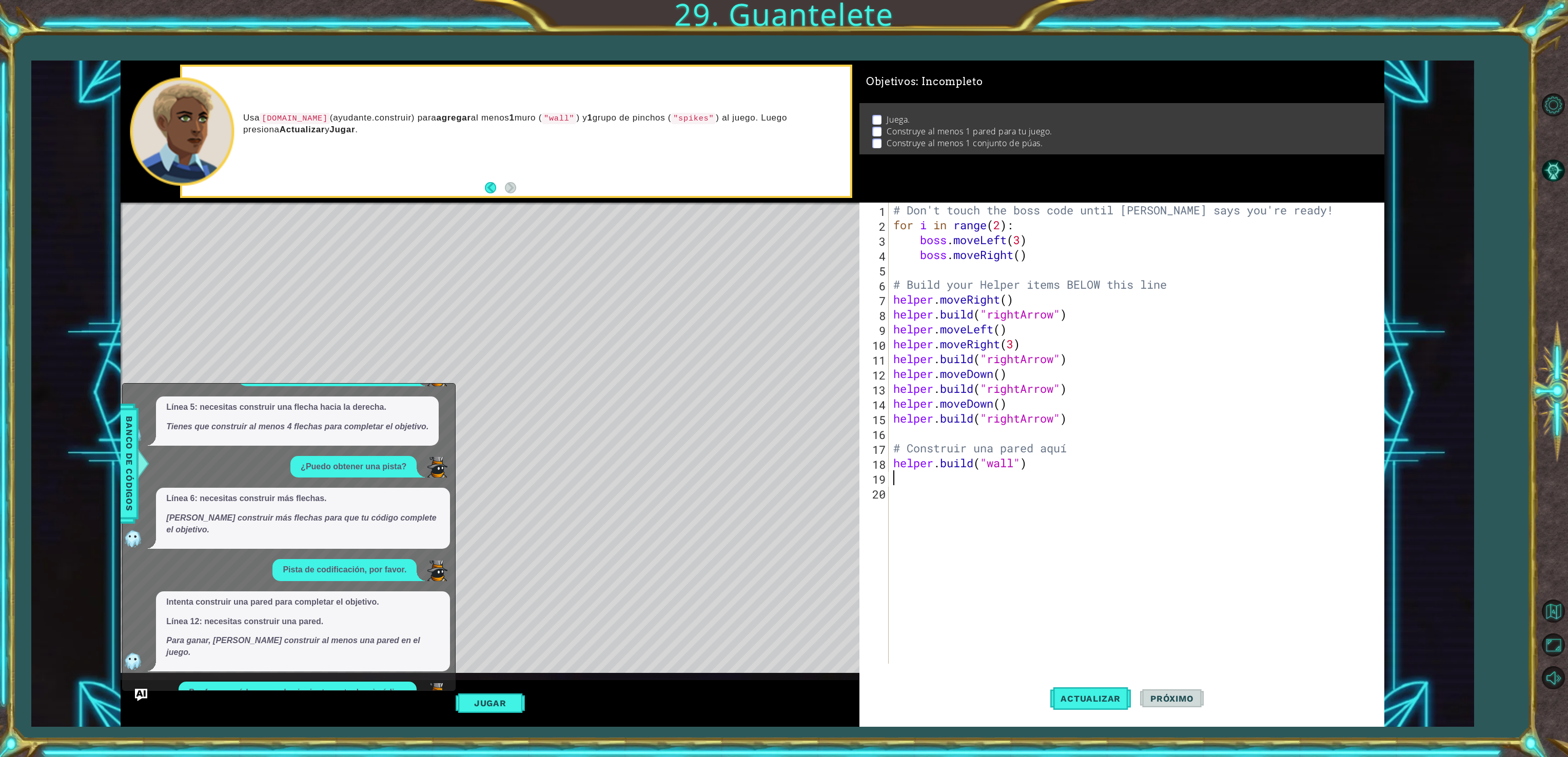
scroll to position [124, 0]
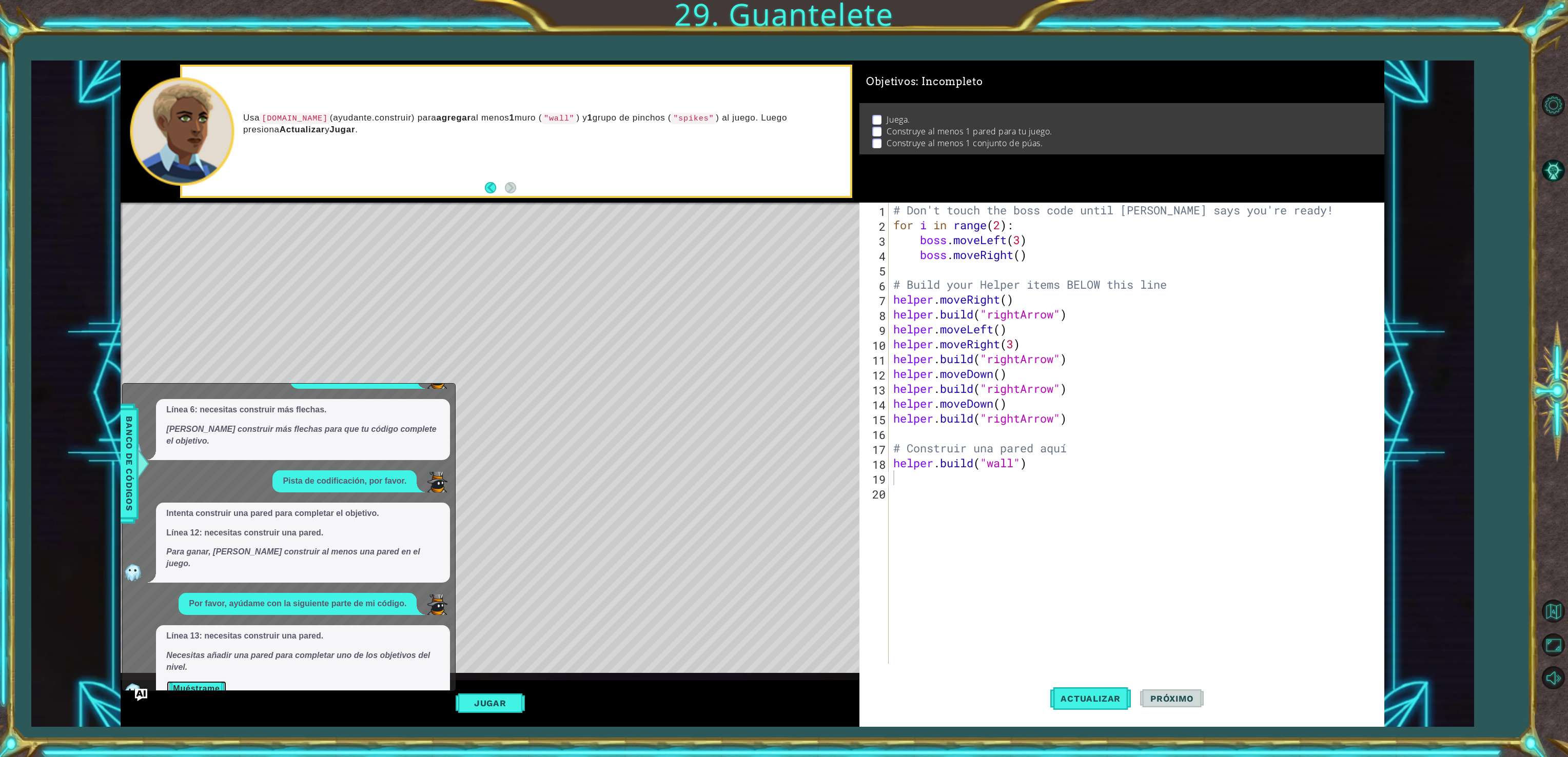
click at [203, 680] on button "Muéstrame" at bounding box center [196, 688] width 60 height 16
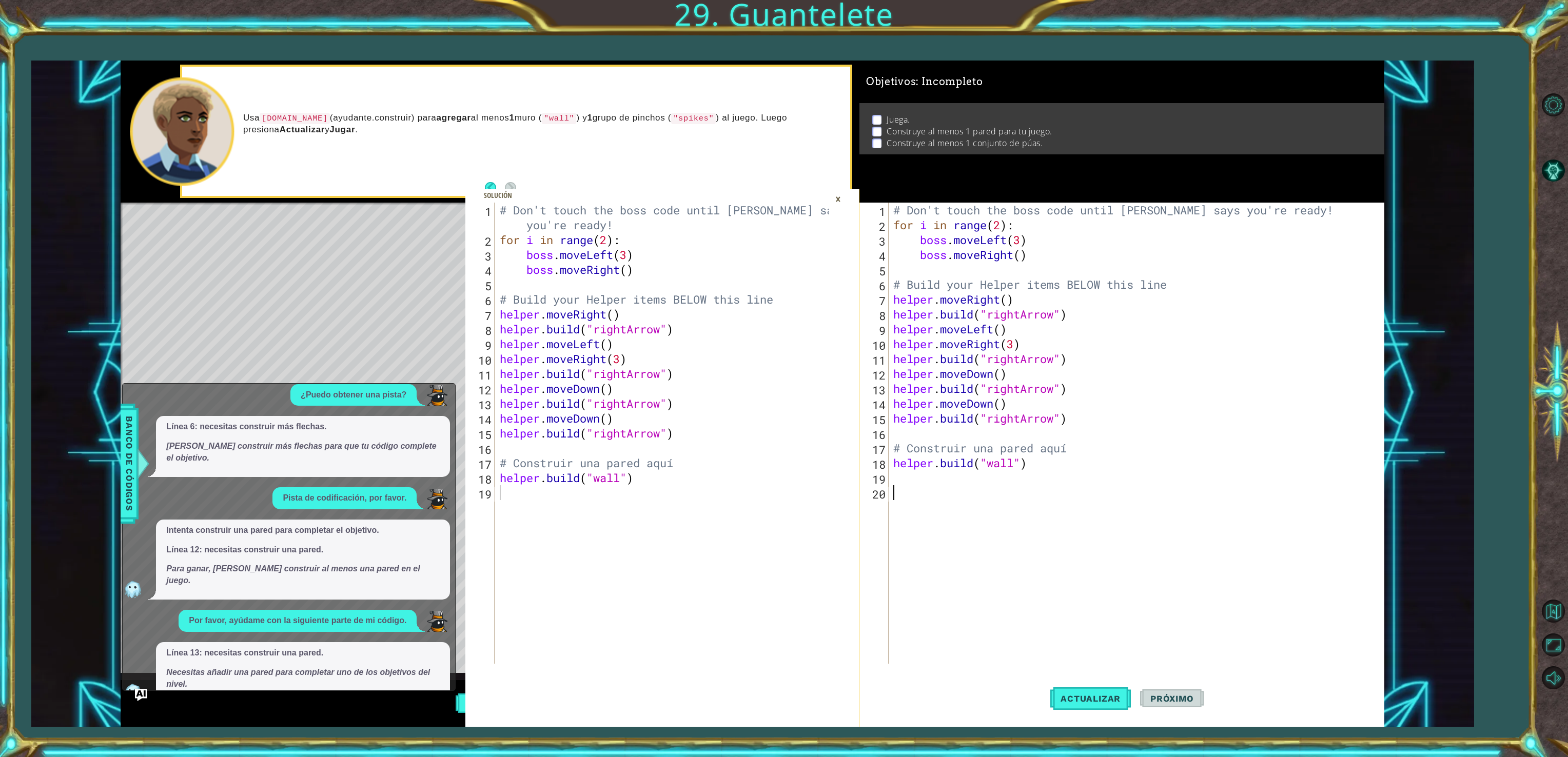
click at [977, 630] on div "# Don't touch the boss code until [PERSON_NAME] says you're ready! for i in ran…" at bounding box center [1137, 448] width 493 height 490
click at [1548, 164] on button "Pista IA" at bounding box center [1553, 170] width 30 height 30
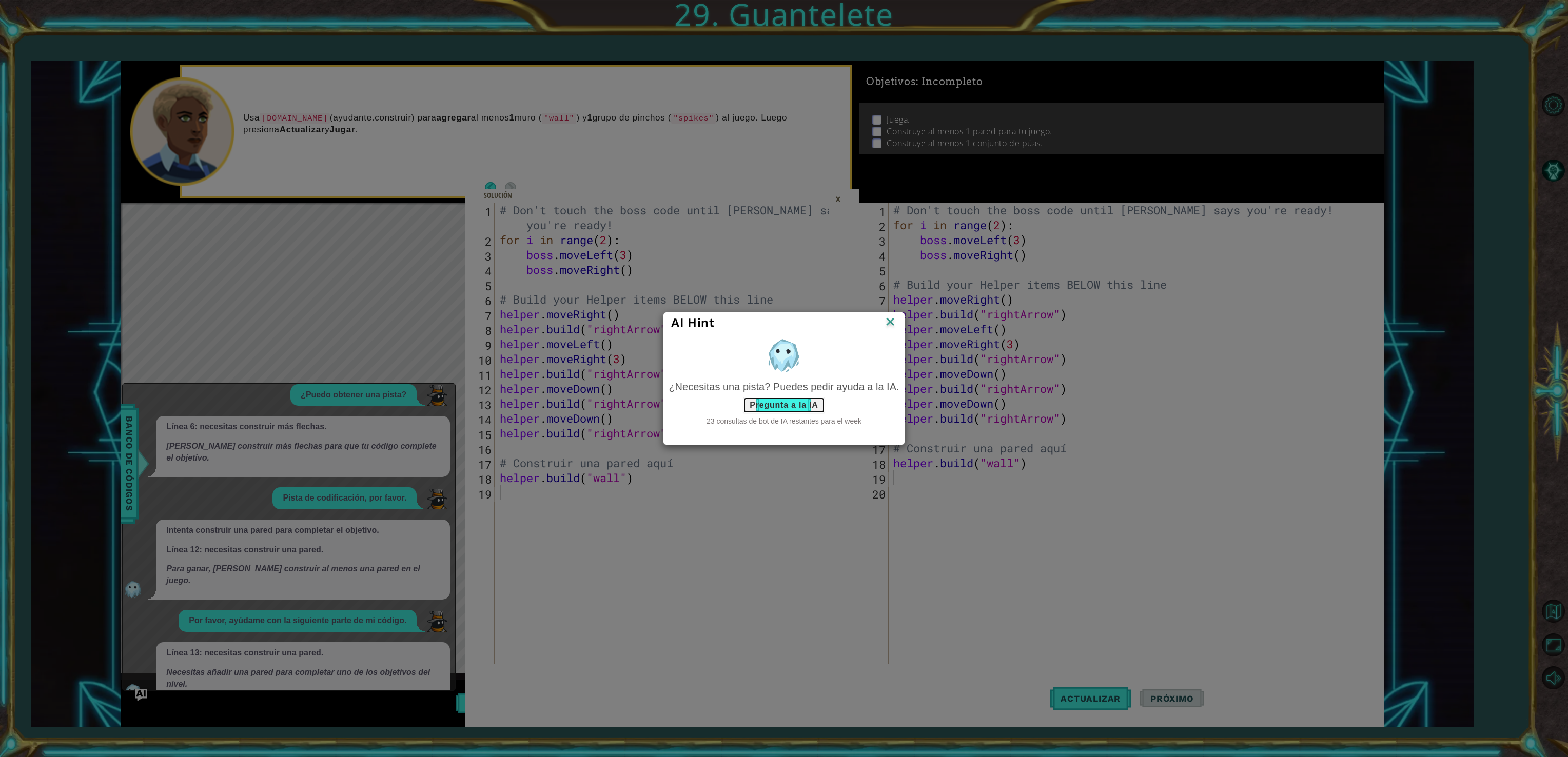
click at [806, 408] on button "Pregunta a la IA" at bounding box center [783, 405] width 81 height 16
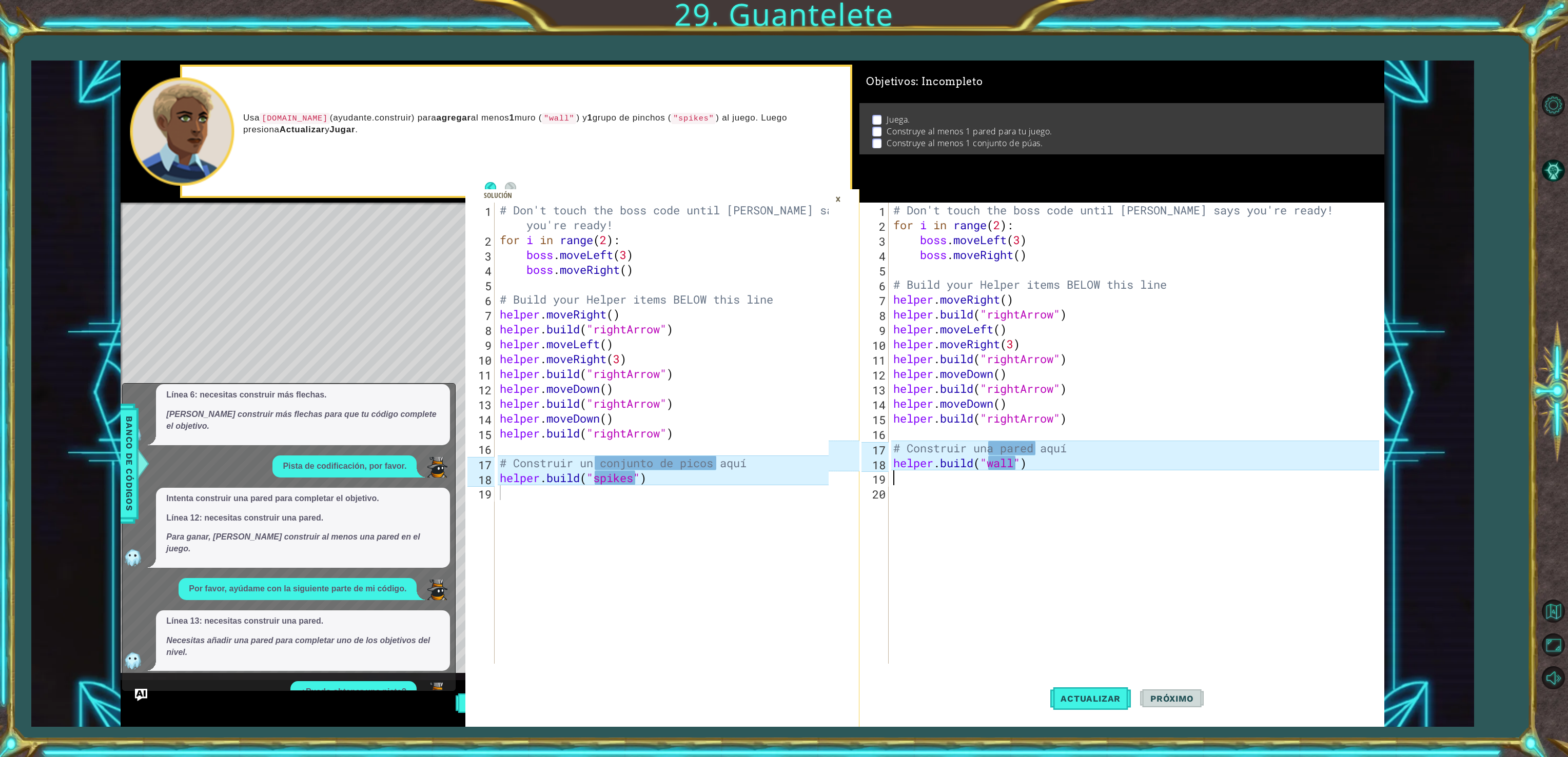
scroll to position [246, 0]
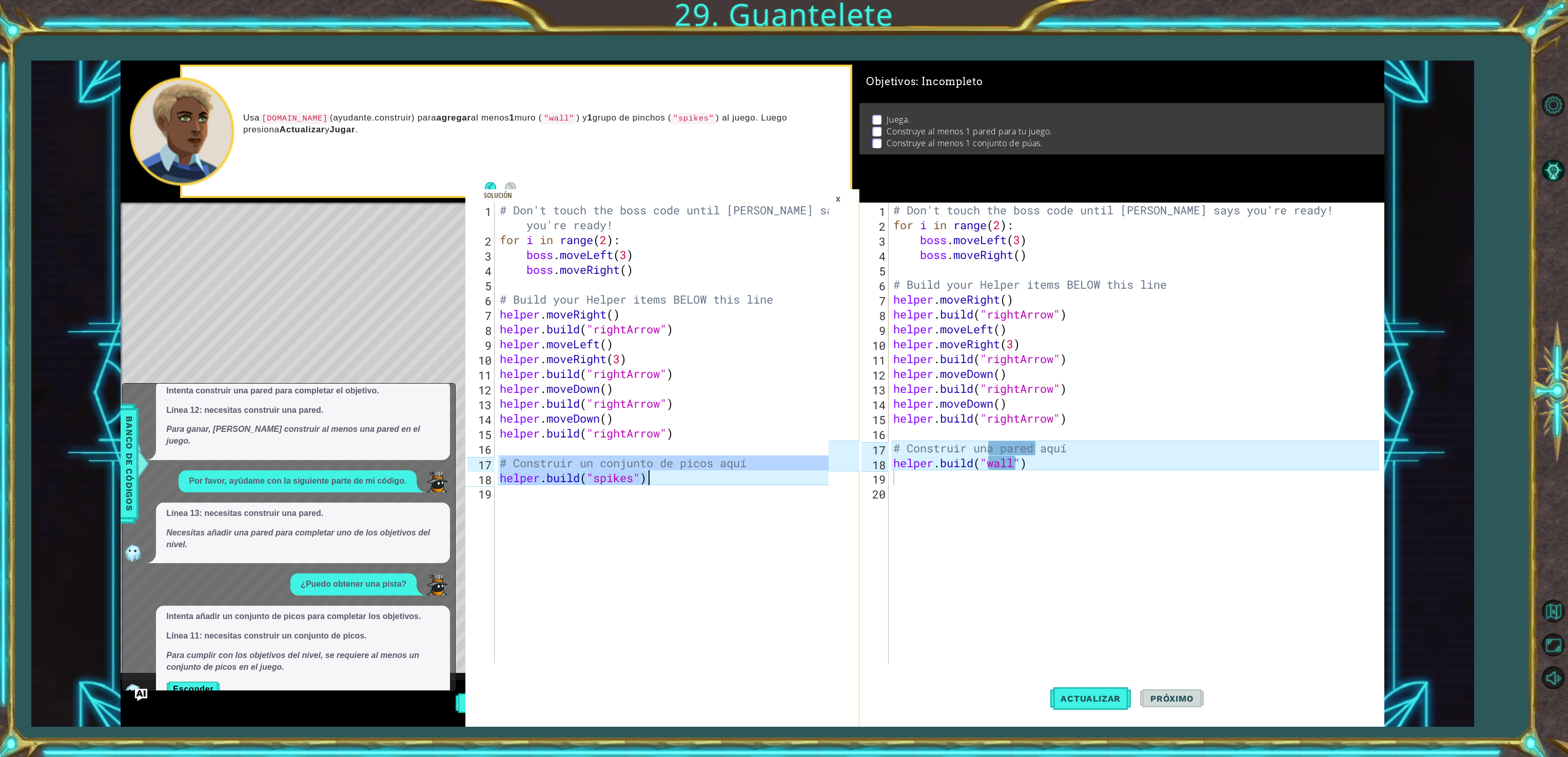
drag, startPoint x: 498, startPoint y: 464, endPoint x: 674, endPoint y: 483, distance: 177.0
click at [674, 483] on div "# Don't touch the boss code until [PERSON_NAME] says you're ready! for i in ran…" at bounding box center [665, 455] width 336 height 506
type textarea "# Construir un conjunto de picos aquí [DOMAIN_NAME]("spikes")"
click at [663, 581] on div "# Don't touch the boss code until [PERSON_NAME] says you're ready! for i in ran…" at bounding box center [665, 455] width 336 height 506
click at [665, 605] on div "# Don't touch the boss code until [PERSON_NAME] says you're ready! for i in ran…" at bounding box center [665, 455] width 336 height 506
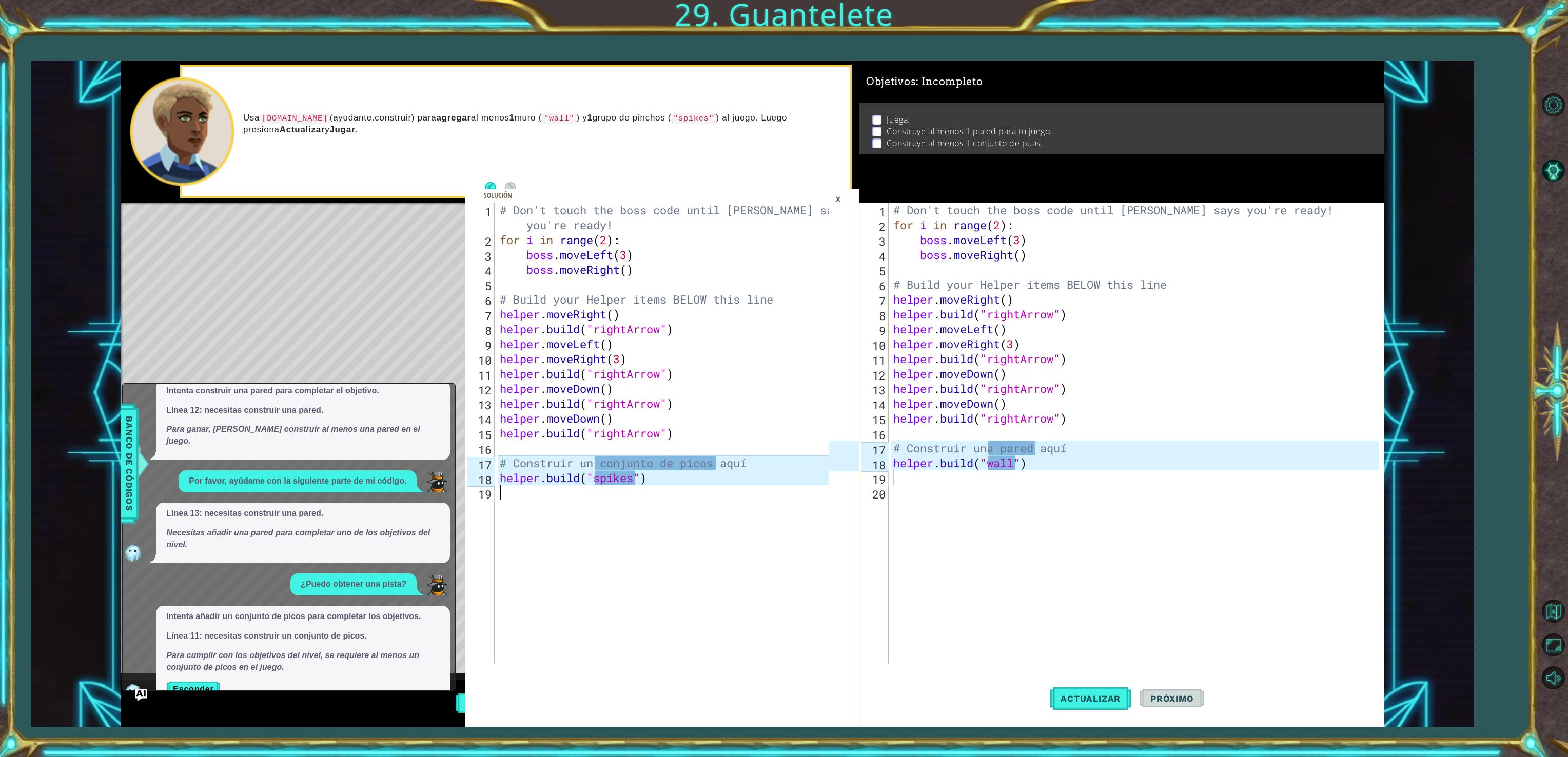
click at [1240, 484] on div "# Don't touch the boss code until [PERSON_NAME] says you're ready! for i in ran…" at bounding box center [1137, 448] width 493 height 490
click at [1037, 474] on div "# Don't touch the boss code until [PERSON_NAME] says you're ready! for i in ran…" at bounding box center [1137, 448] width 493 height 490
click at [1035, 550] on div "# Don't touch the boss code until [PERSON_NAME] says you're ready! for i in ran…" at bounding box center [1137, 448] width 493 height 490
click at [1002, 521] on div "# Don't touch the boss code until [PERSON_NAME] says you're ready! for i in ran…" at bounding box center [1137, 448] width 493 height 490
paste textarea "[DOMAIN_NAME]("spikes")"
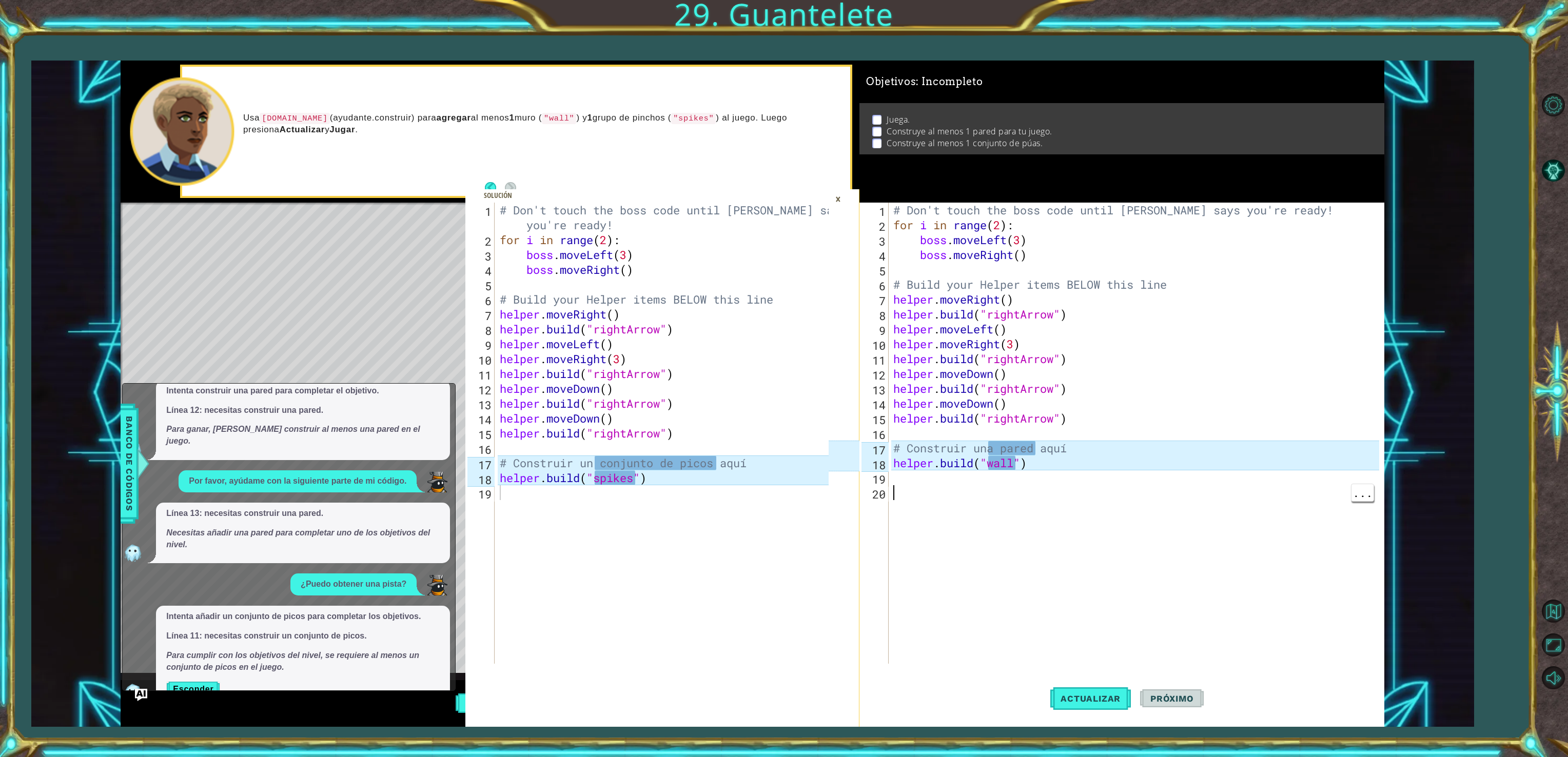
type textarea "[DOMAIN_NAME]("spikes")"
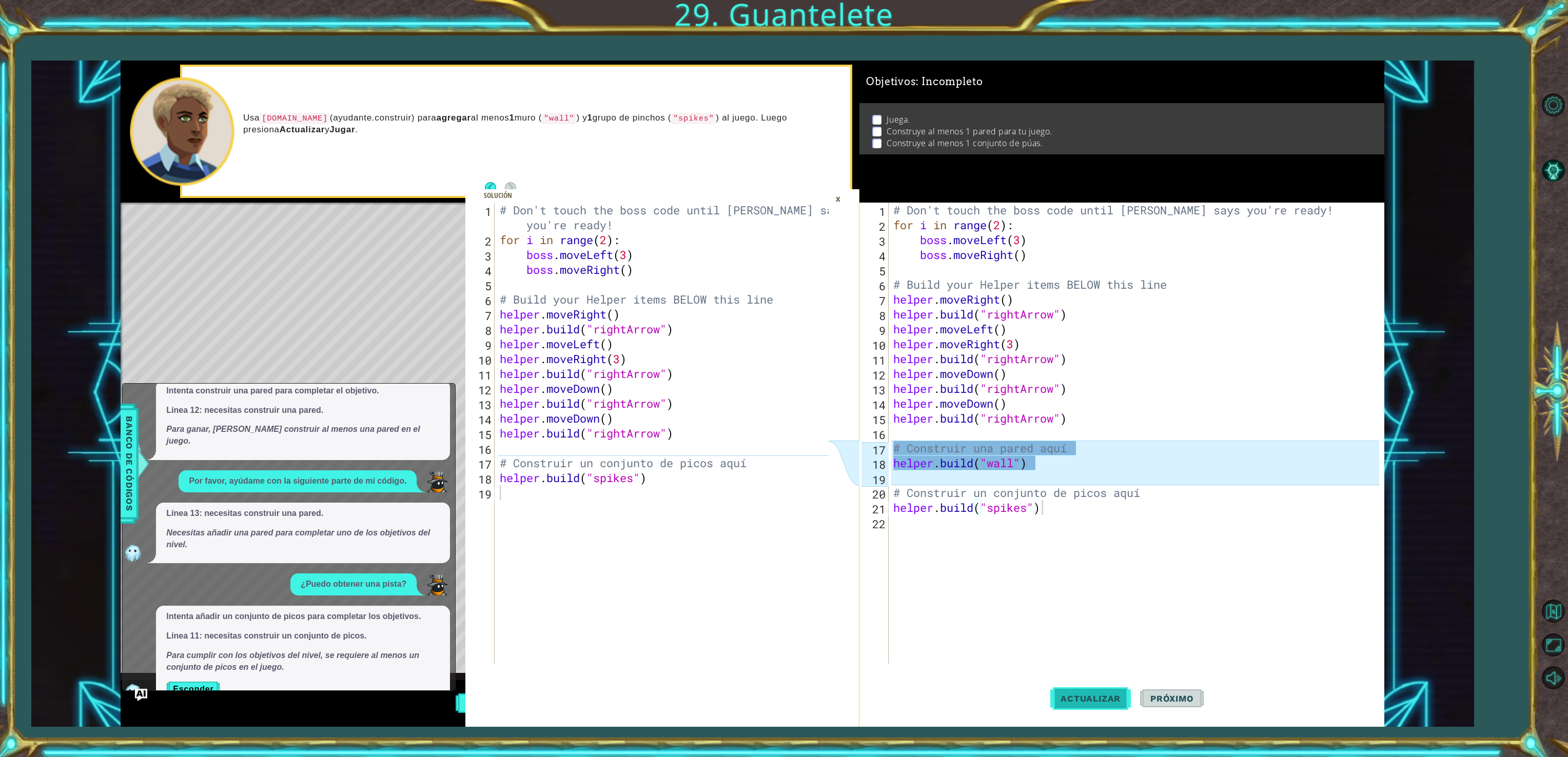
click at [1086, 713] on button "Actualizar" at bounding box center [1090, 698] width 80 height 52
click at [1046, 476] on div "# Don't touch the boss code until [PERSON_NAME] says you're ready! for i in ran…" at bounding box center [1137, 448] width 493 height 490
click at [1024, 444] on div "# Don't touch the boss code until [PERSON_NAME] says you're ready! for i in ran…" at bounding box center [1137, 448] width 493 height 490
click at [1441, 470] on div "1 2 3 4 5 6 7 8 9 10 11 12 13 14 15 16 17 18 19 # Don't touch the boss code unt…" at bounding box center [753, 394] width 1443 height 666
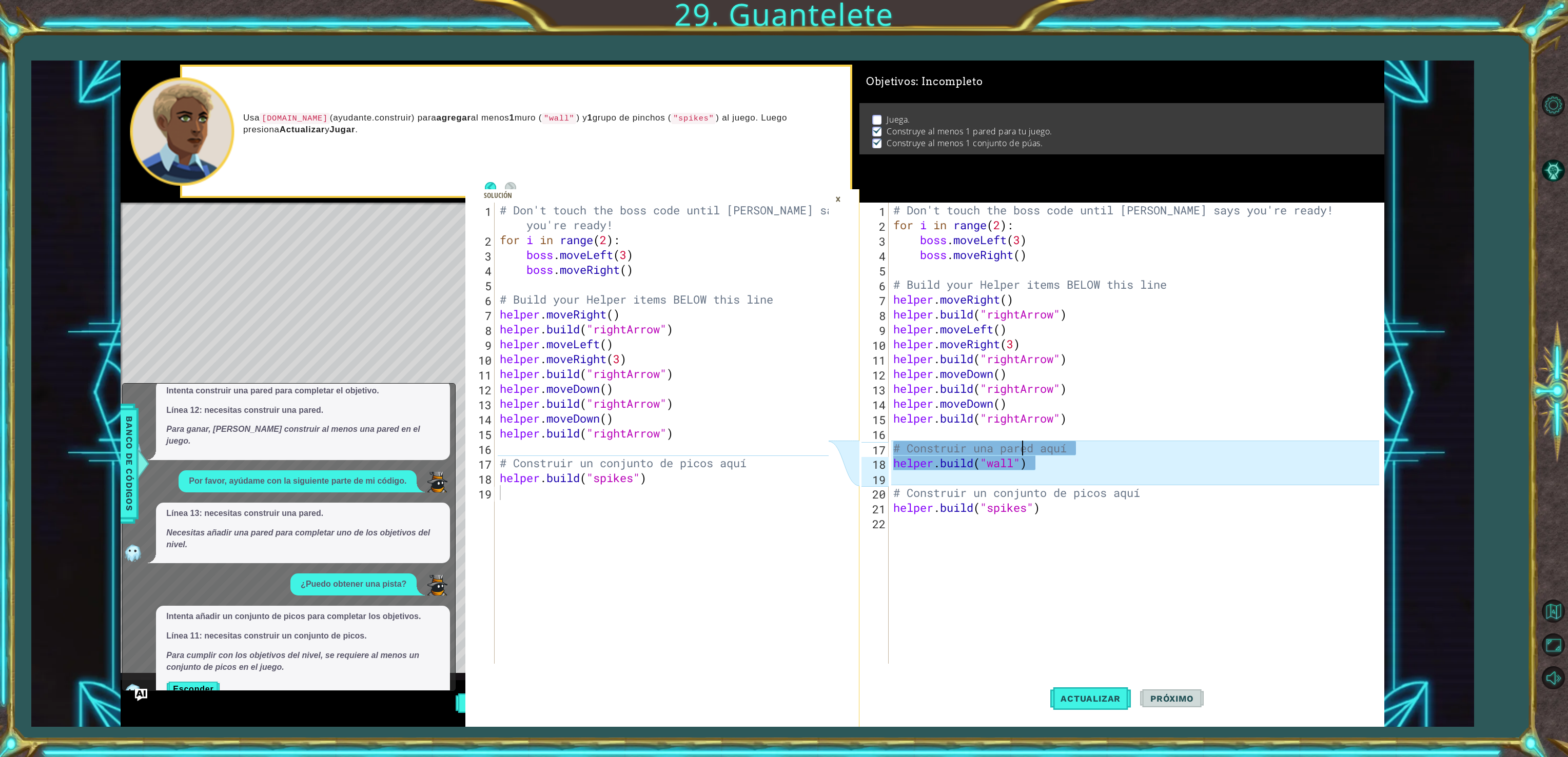
click at [154, 703] on div "Jugar" at bounding box center [490, 703] width 739 height 47
click at [134, 710] on div "Jugar" at bounding box center [490, 703] width 739 height 47
click at [142, 694] on img "Ask AI" at bounding box center [141, 695] width 14 height 14
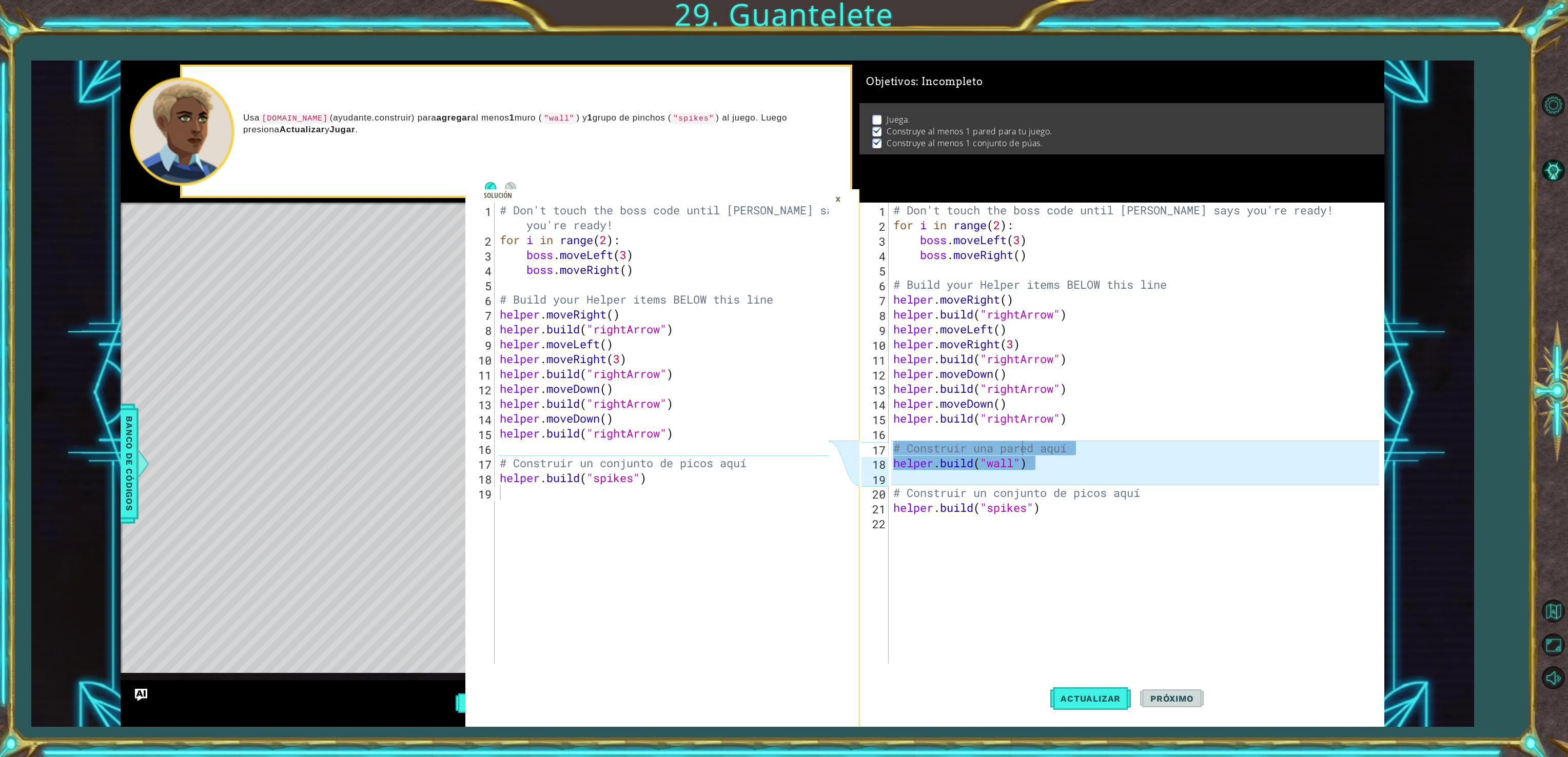
click at [1333, 425] on div "# Don't touch the boss code until [PERSON_NAME] says you're ready! for i in ran…" at bounding box center [1137, 448] width 493 height 490
type textarea "[DOMAIN_NAME]("rightArrow")"
click at [834, 198] on div "×" at bounding box center [838, 199] width 16 height 17
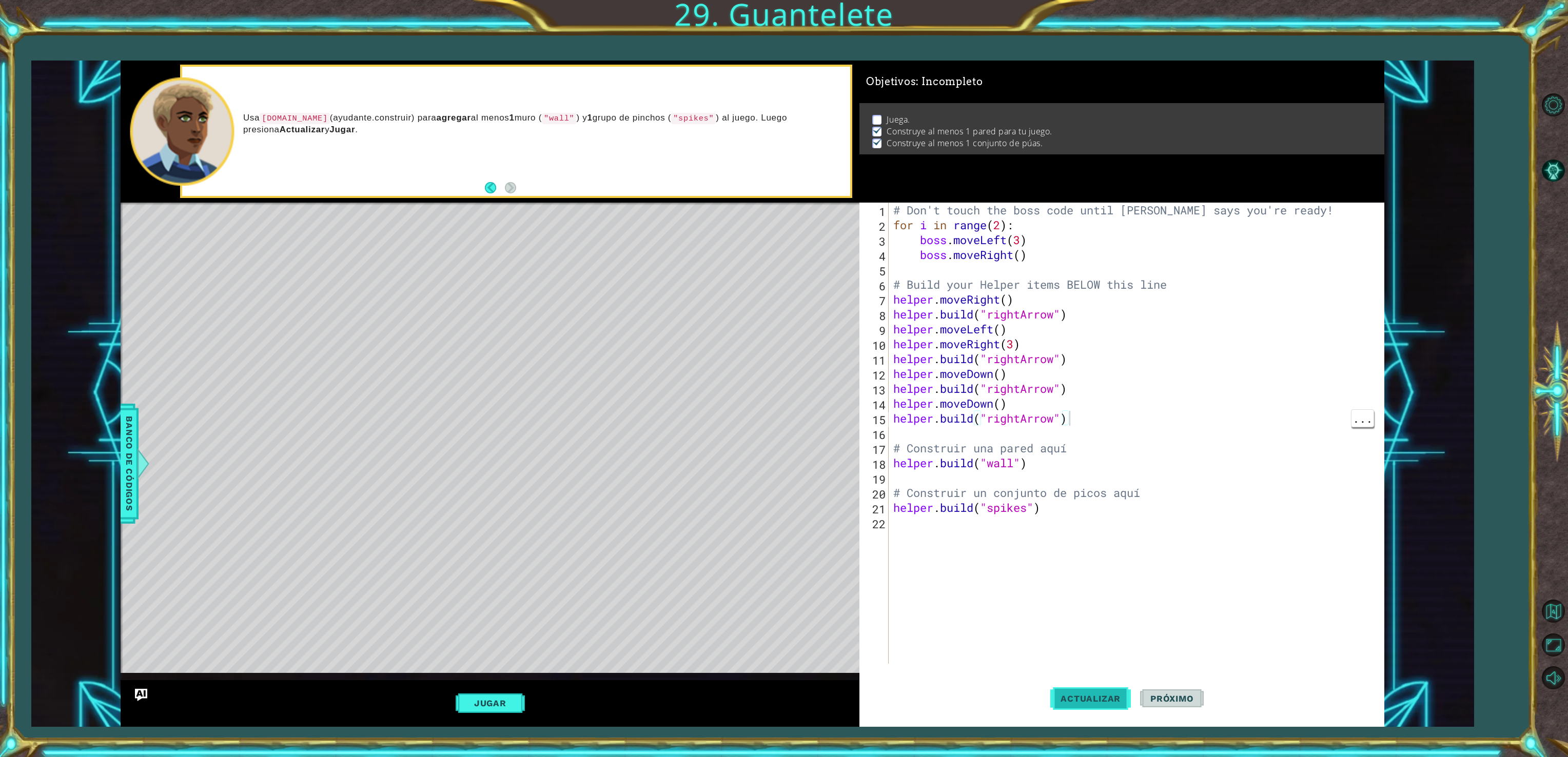
click at [1088, 707] on button "Actualizar" at bounding box center [1090, 698] width 80 height 52
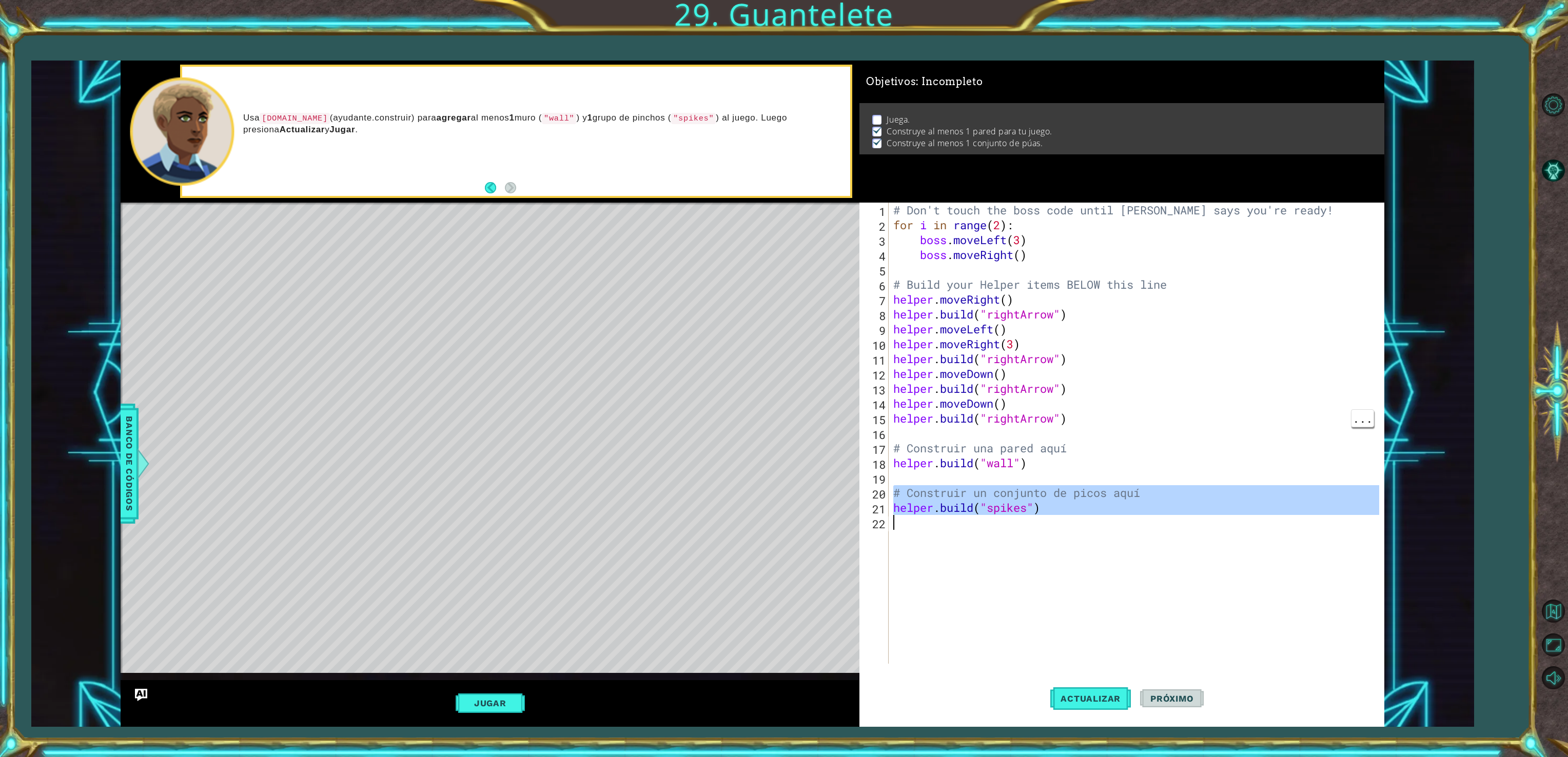
drag, startPoint x: 897, startPoint y: 487, endPoint x: 1036, endPoint y: 542, distance: 149.5
click at [1036, 542] on div "# Don't touch the boss code until [PERSON_NAME] says you're ready! for i in ran…" at bounding box center [1137, 448] width 493 height 490
type textarea "[DOMAIN_NAME]("spikes")"
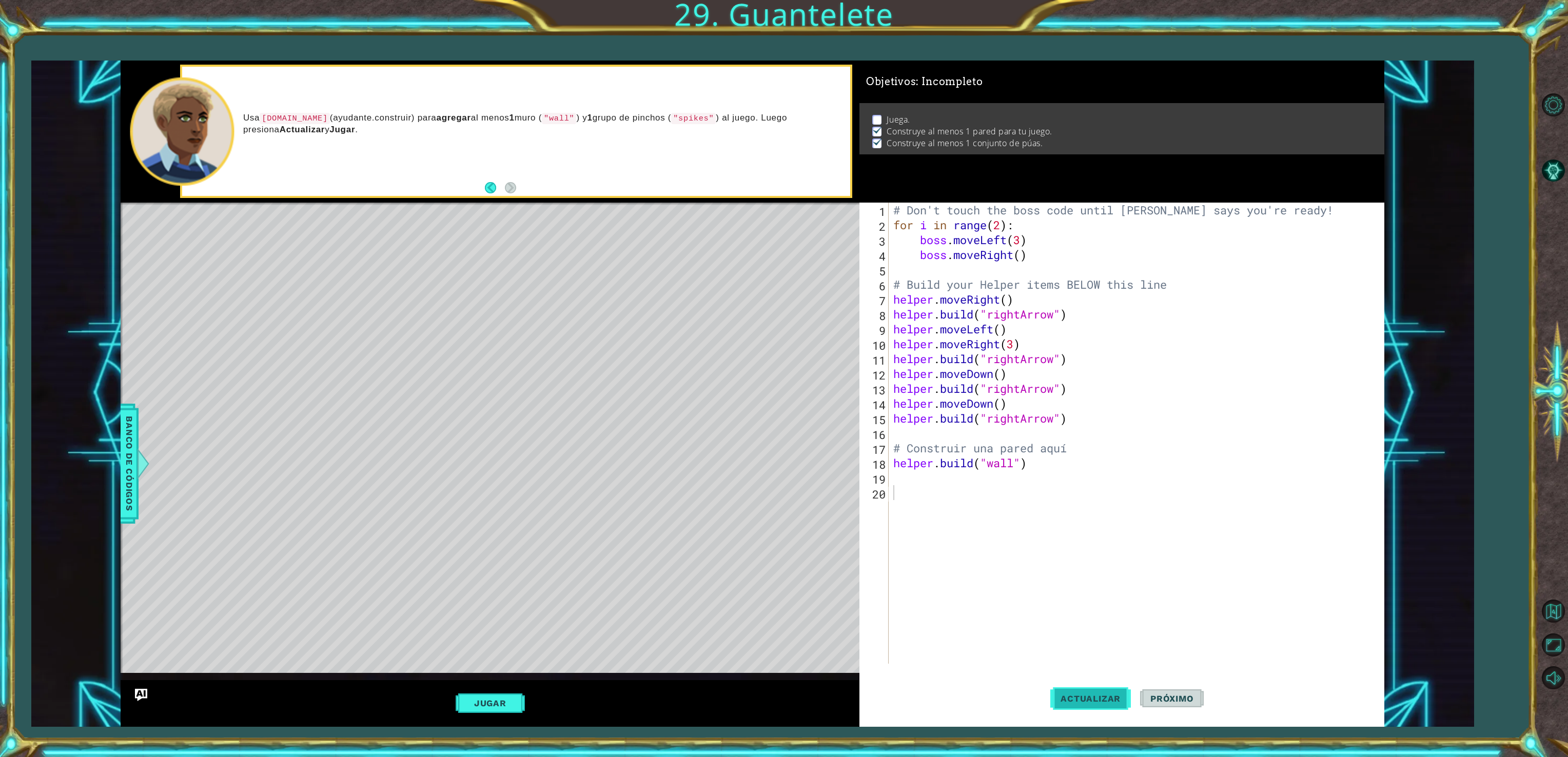
click at [1077, 690] on button "Actualizar" at bounding box center [1090, 698] width 80 height 52
click at [478, 703] on button "Jugar" at bounding box center [490, 702] width 69 height 20
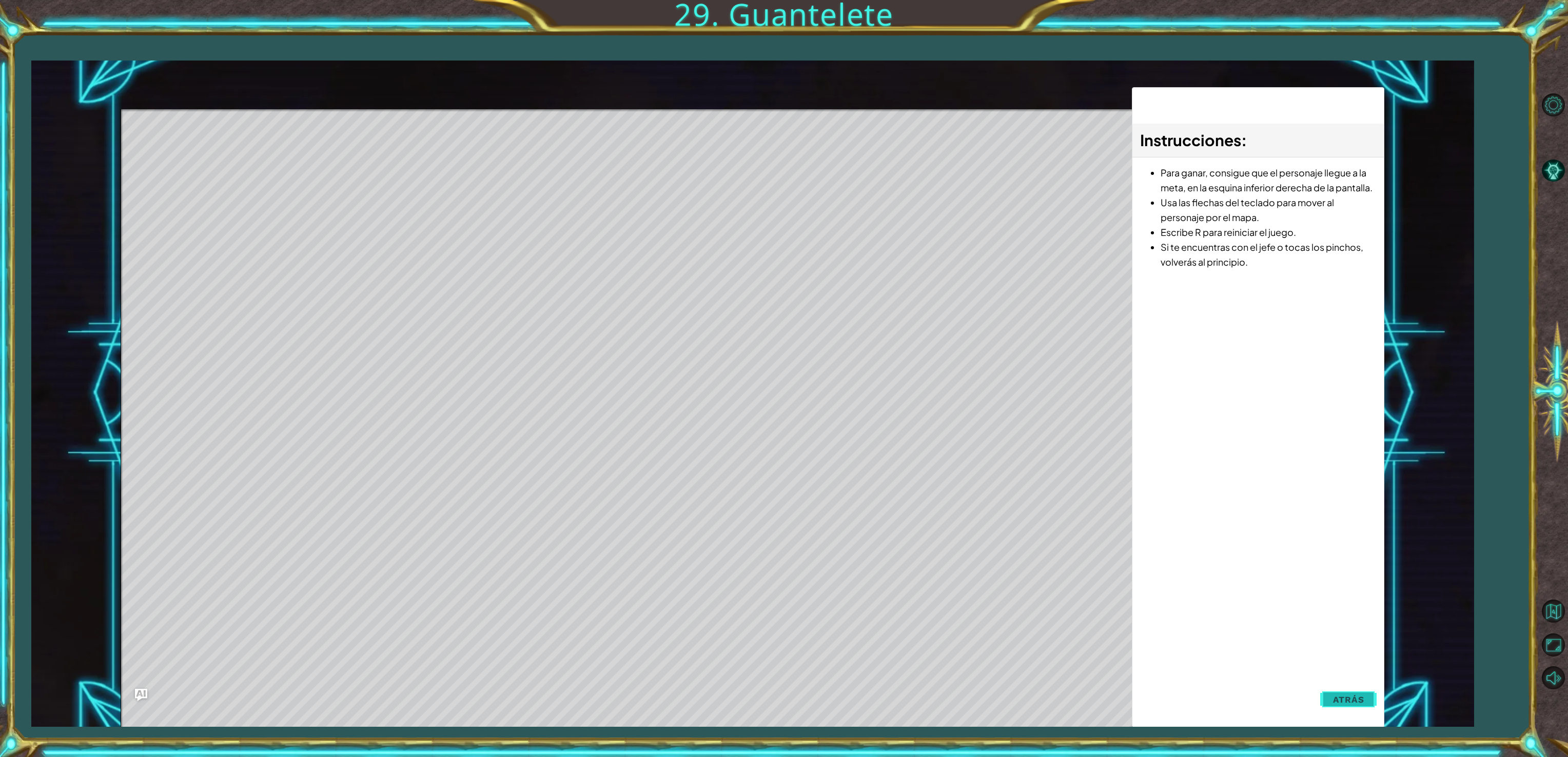
click at [1344, 697] on span "Atrás" at bounding box center [1348, 700] width 32 height 10
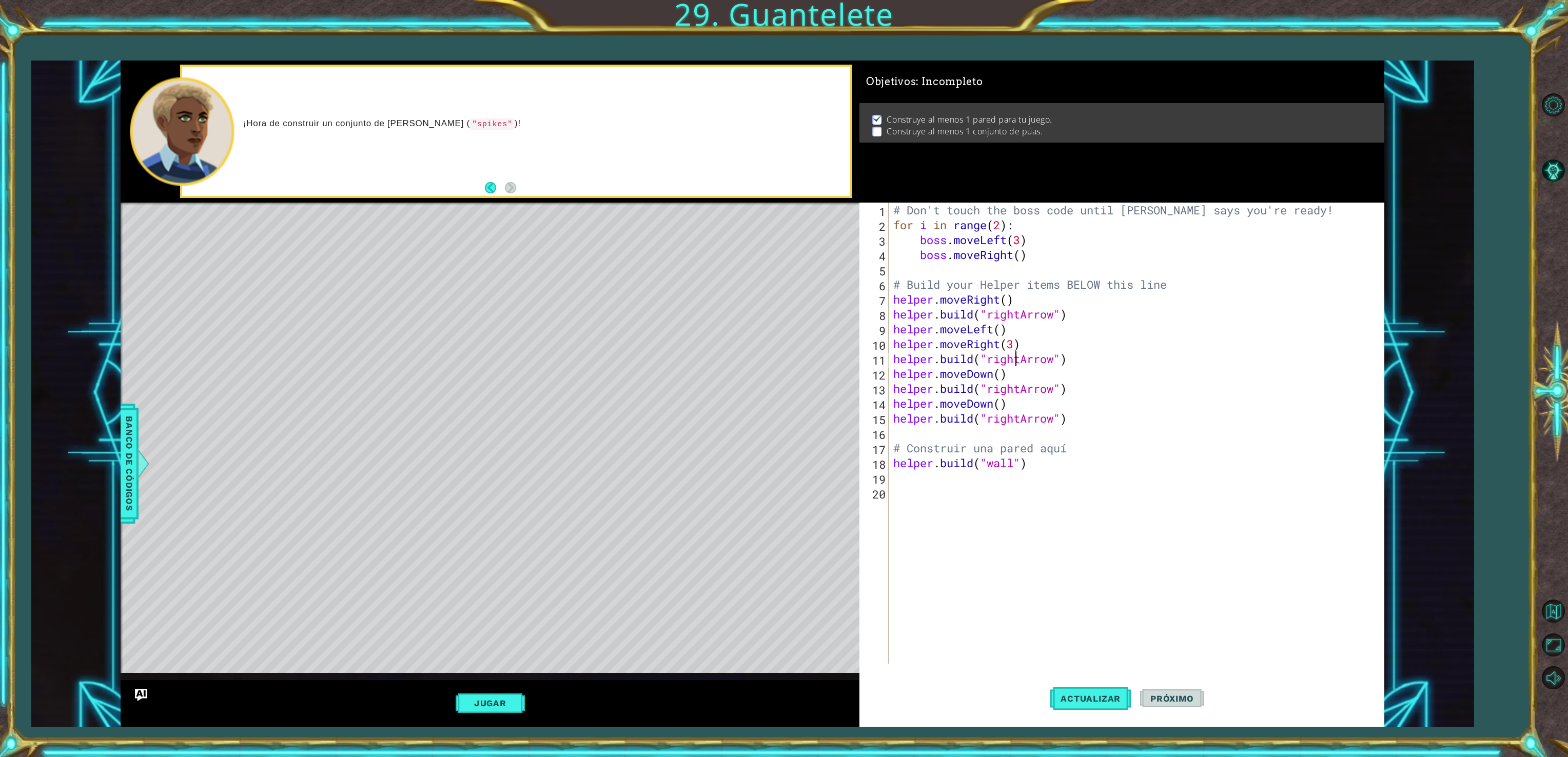
click at [1018, 354] on div "# Don't touch the boss code until [PERSON_NAME] says you're ready! for i in ran…" at bounding box center [1137, 448] width 493 height 490
click at [1028, 354] on div "# Don't touch the boss code until [PERSON_NAME] says you're ready! for i in ran…" at bounding box center [1137, 448] width 493 height 490
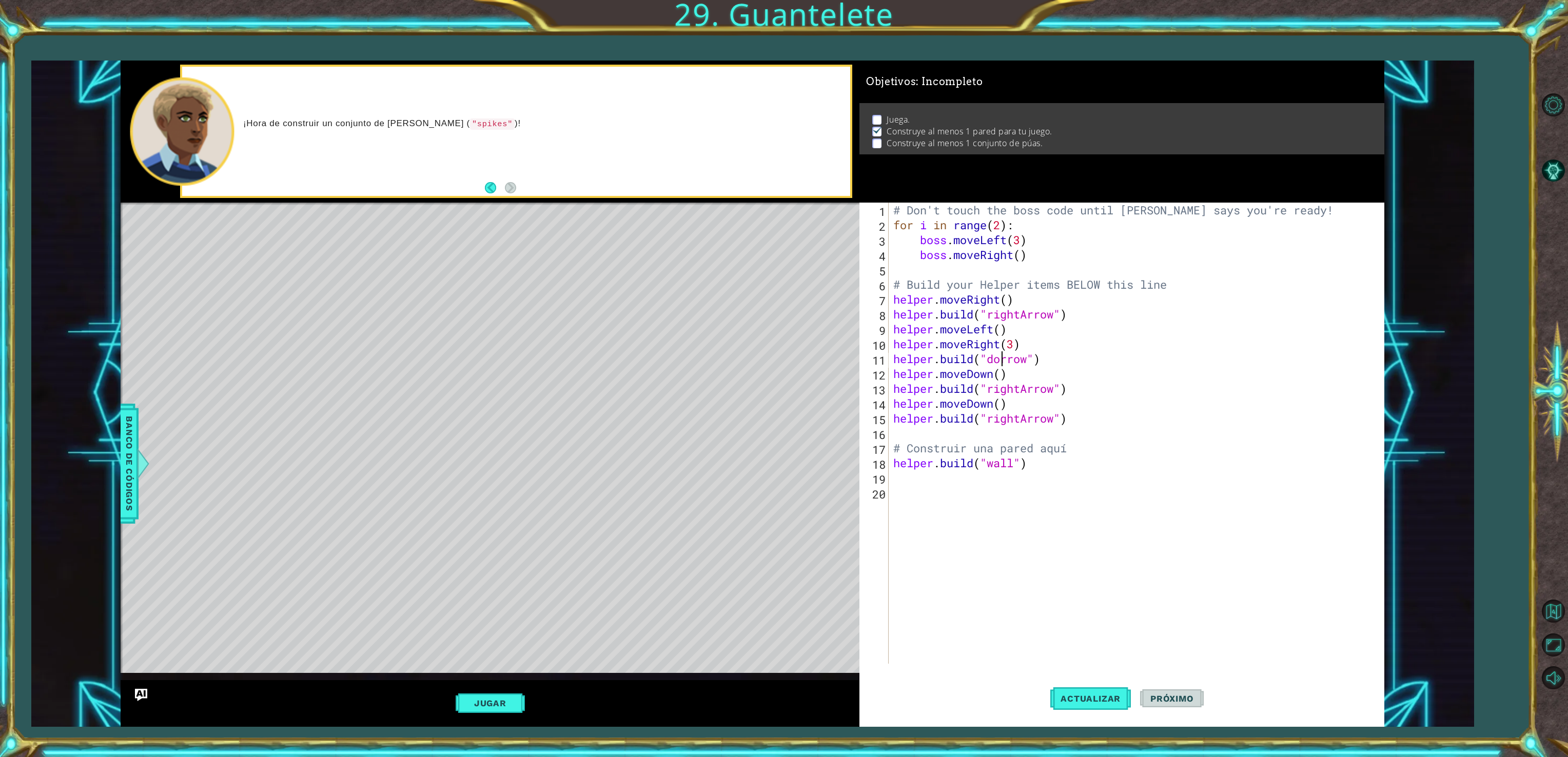
scroll to position [0, 4]
click at [1086, 704] on button "Actualizar" at bounding box center [1090, 698] width 80 height 52
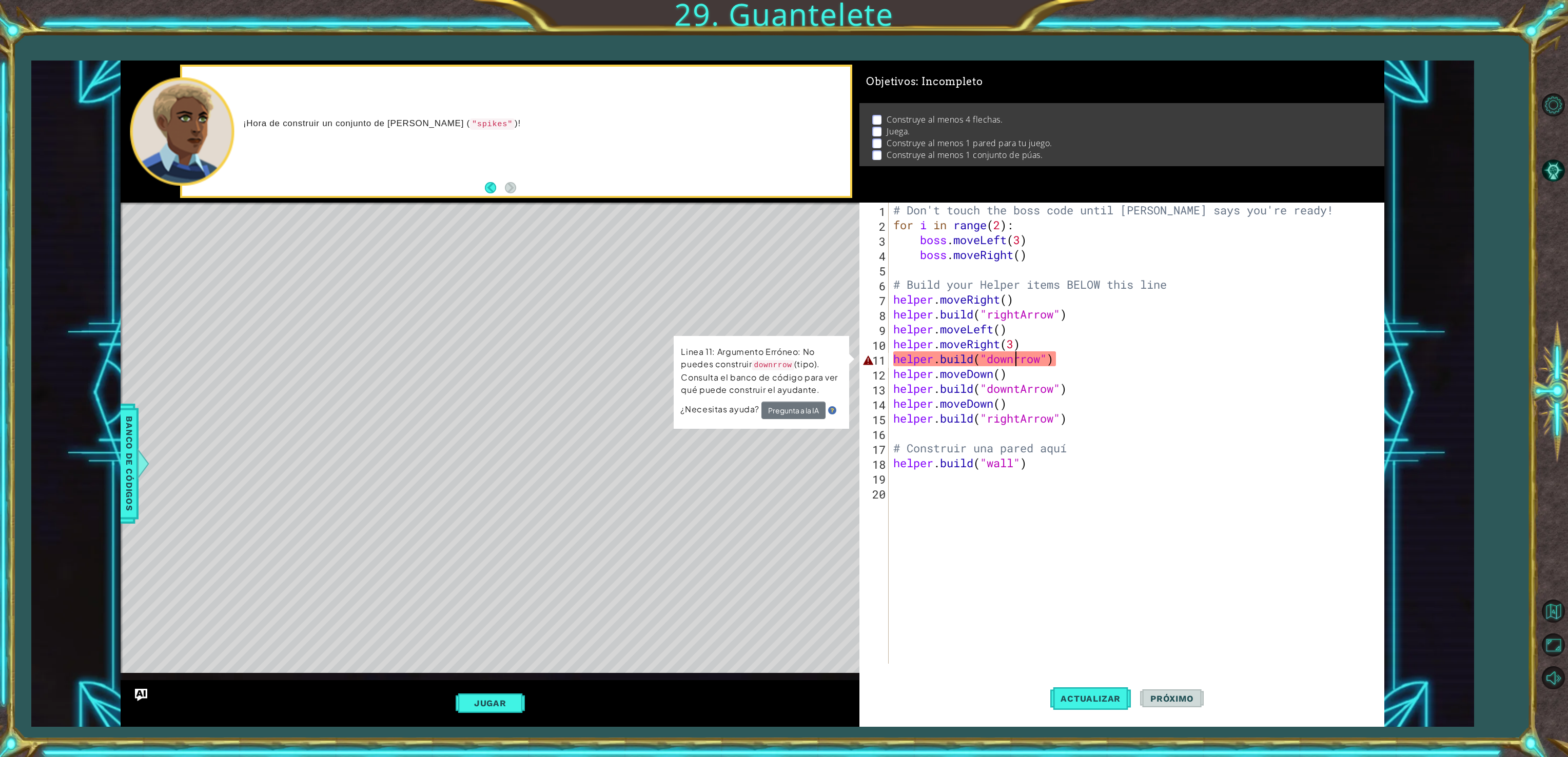
click at [1014, 351] on div "# Don't touch the boss code until [PERSON_NAME] says you're ready! for i in ran…" at bounding box center [1137, 448] width 493 height 490
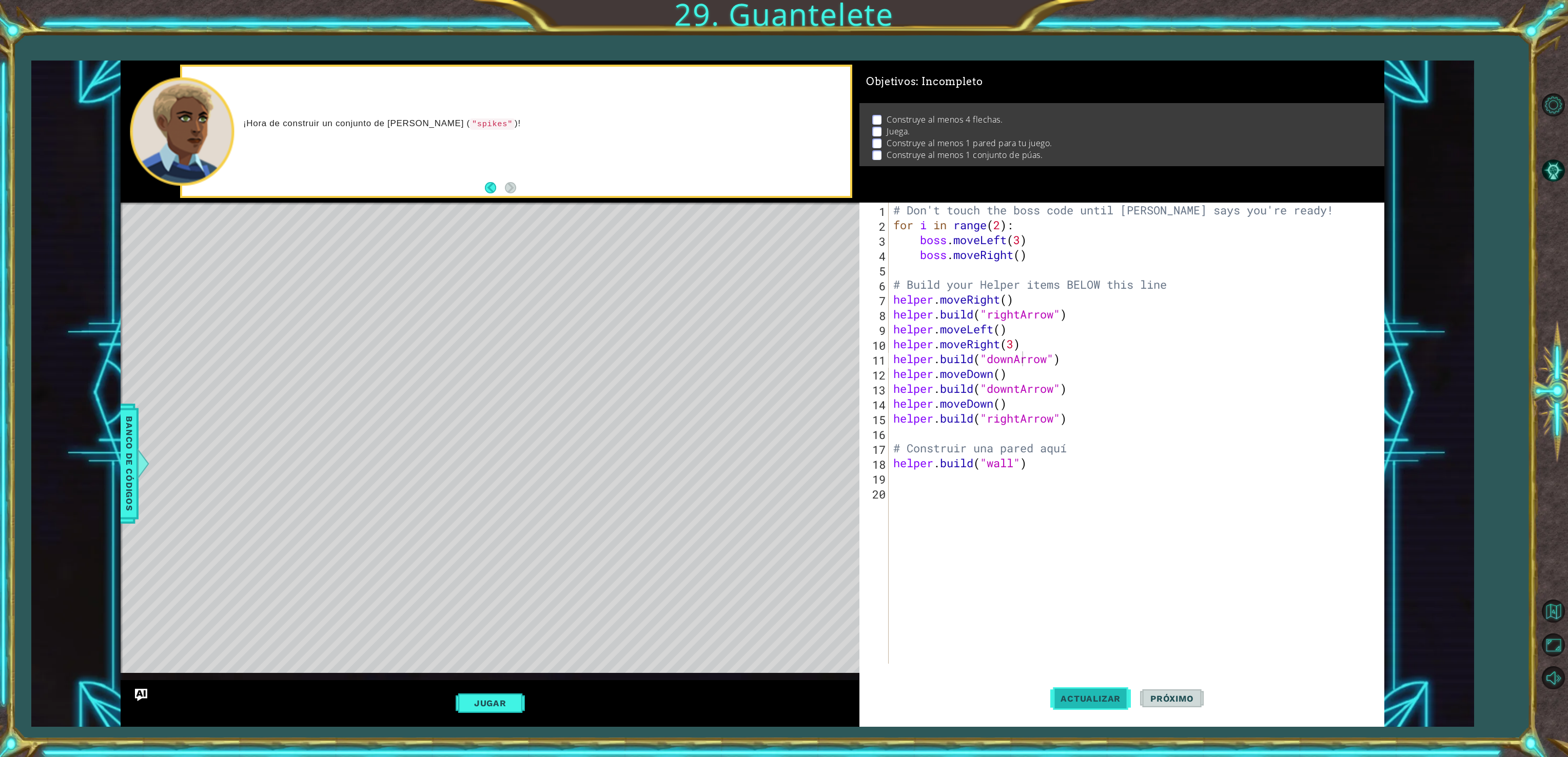
click at [1087, 695] on span "Actualizar" at bounding box center [1090, 698] width 80 height 10
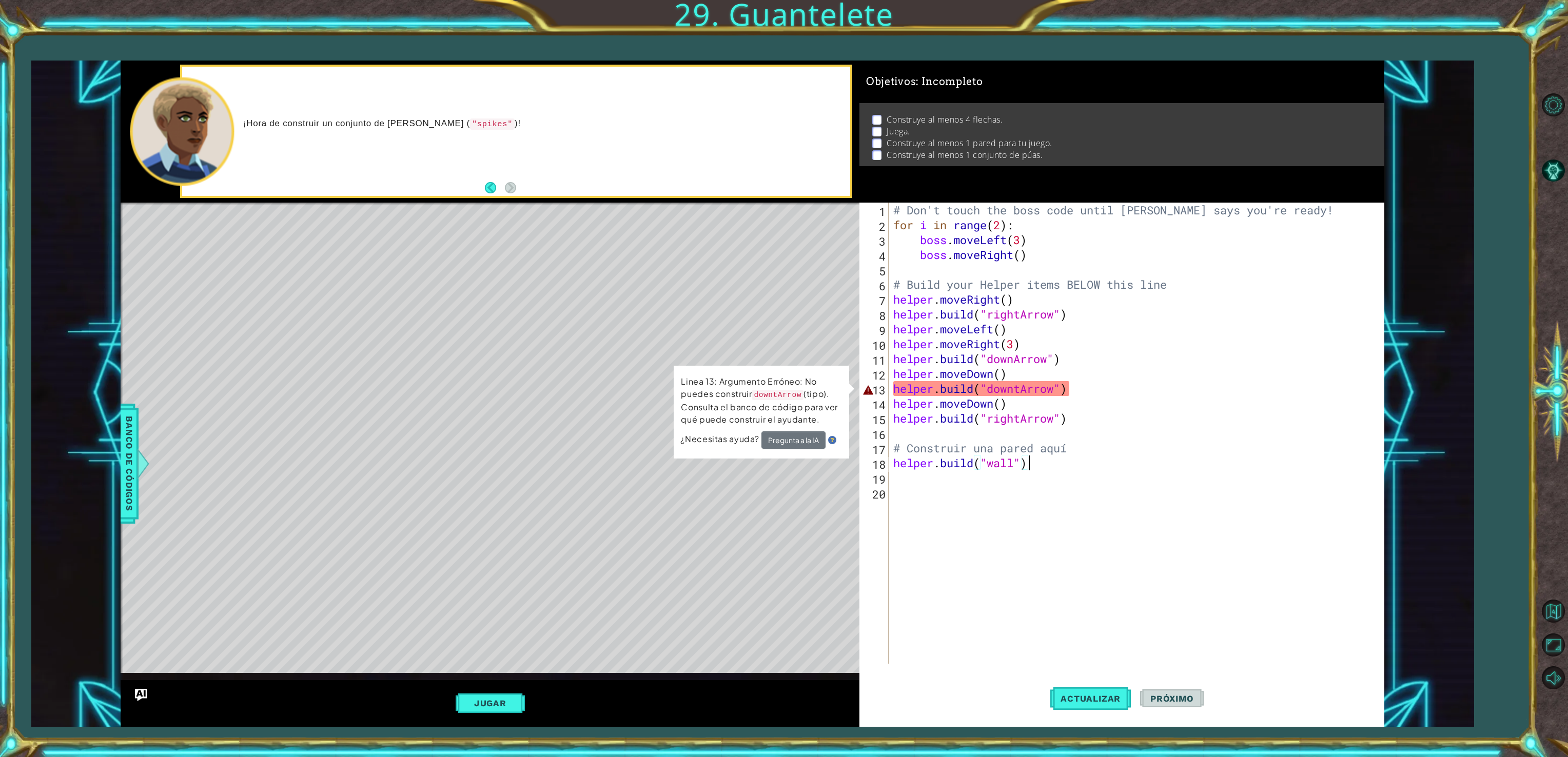
click at [1036, 455] on div "# Don't touch the boss code until [PERSON_NAME] says you're ready! for i in ran…" at bounding box center [1137, 448] width 493 height 490
click at [1018, 390] on div "# Don't touch the boss code until [PERSON_NAME] says you're ready! for i in ran…" at bounding box center [1137, 448] width 493 height 490
type textarea "[DOMAIN_NAME]("downArrow")"
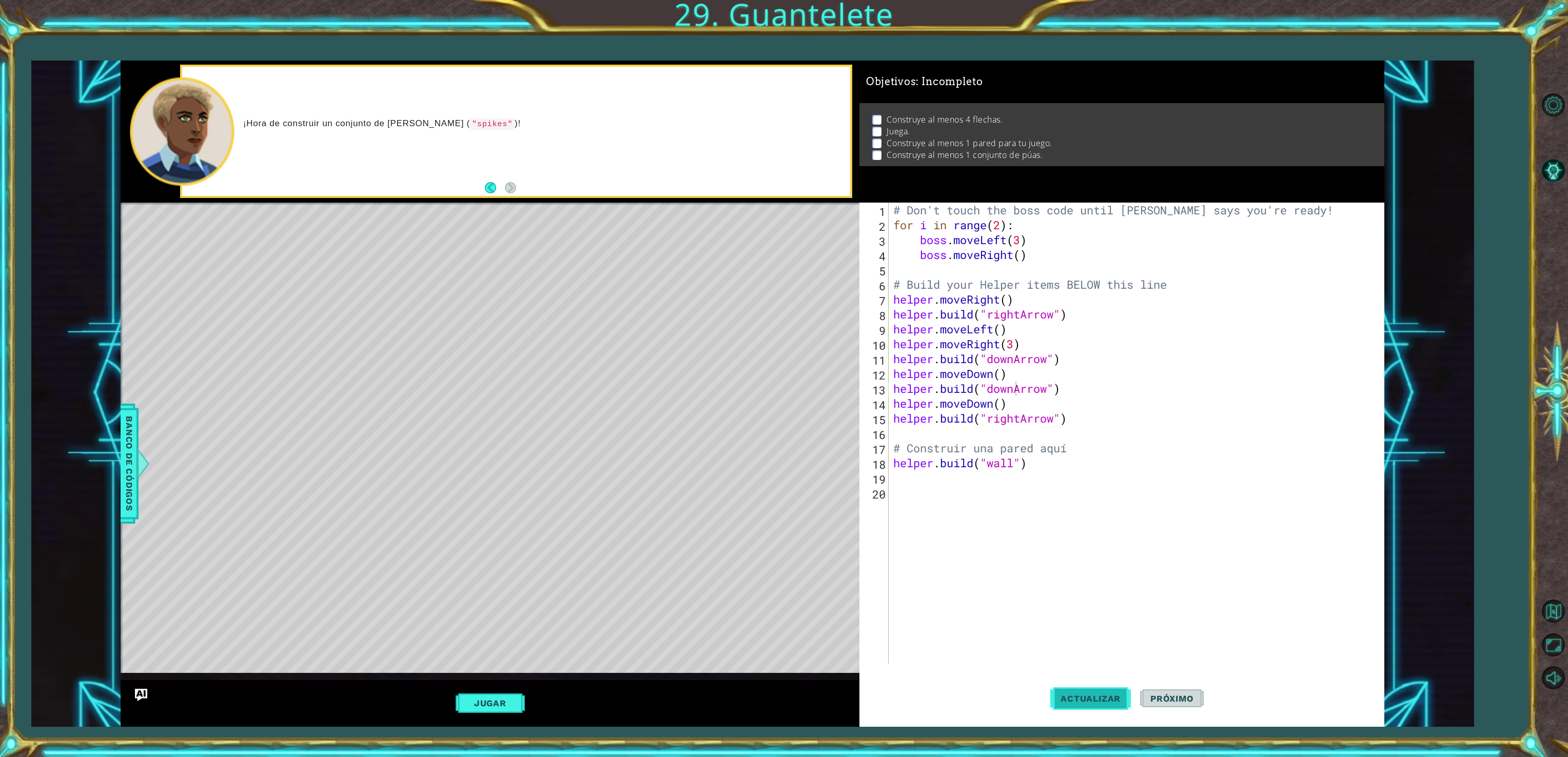
click at [1082, 688] on button "Actualizar" at bounding box center [1090, 698] width 80 height 52
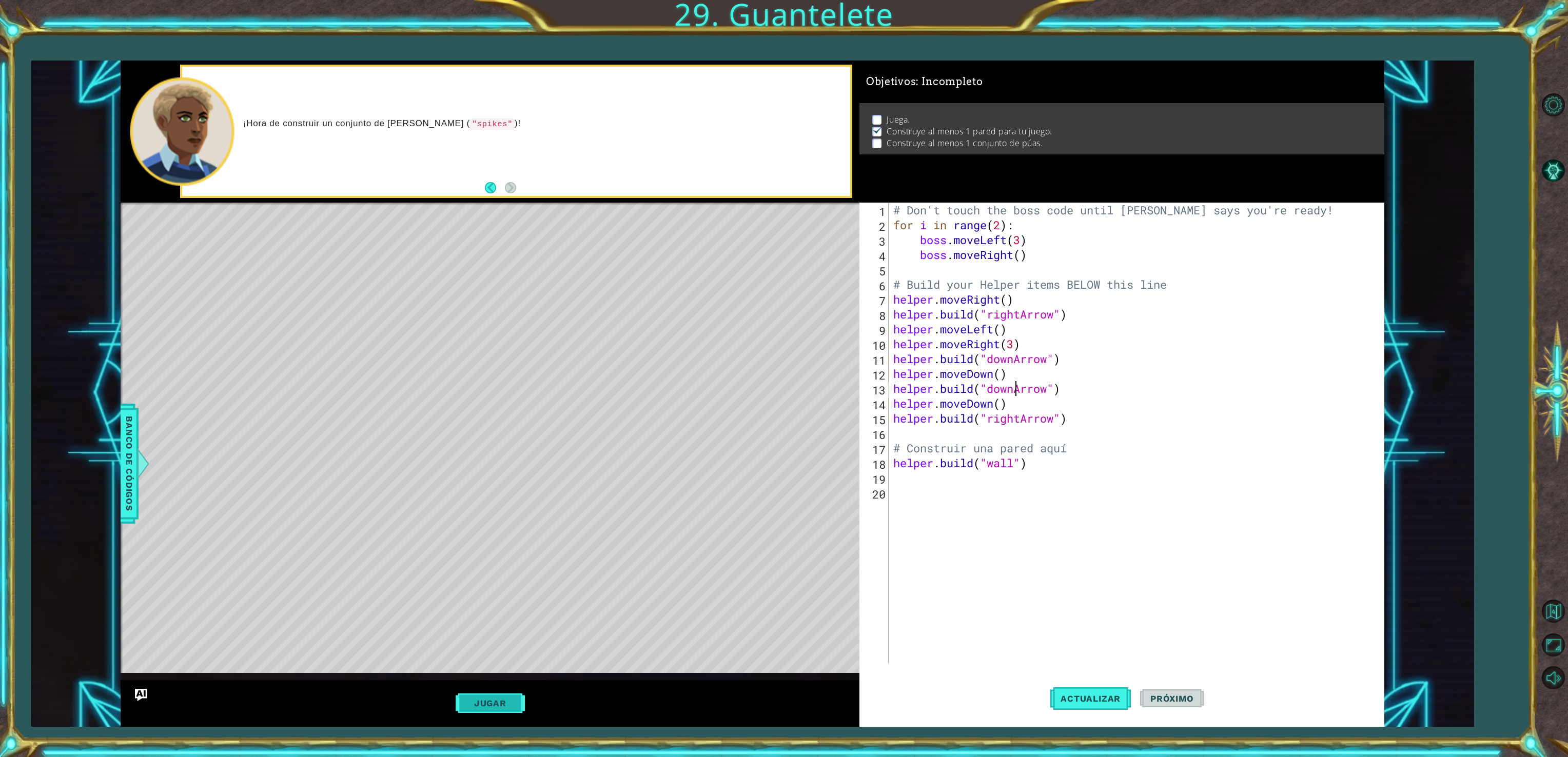
click at [486, 700] on button "Jugar" at bounding box center [490, 702] width 69 height 20
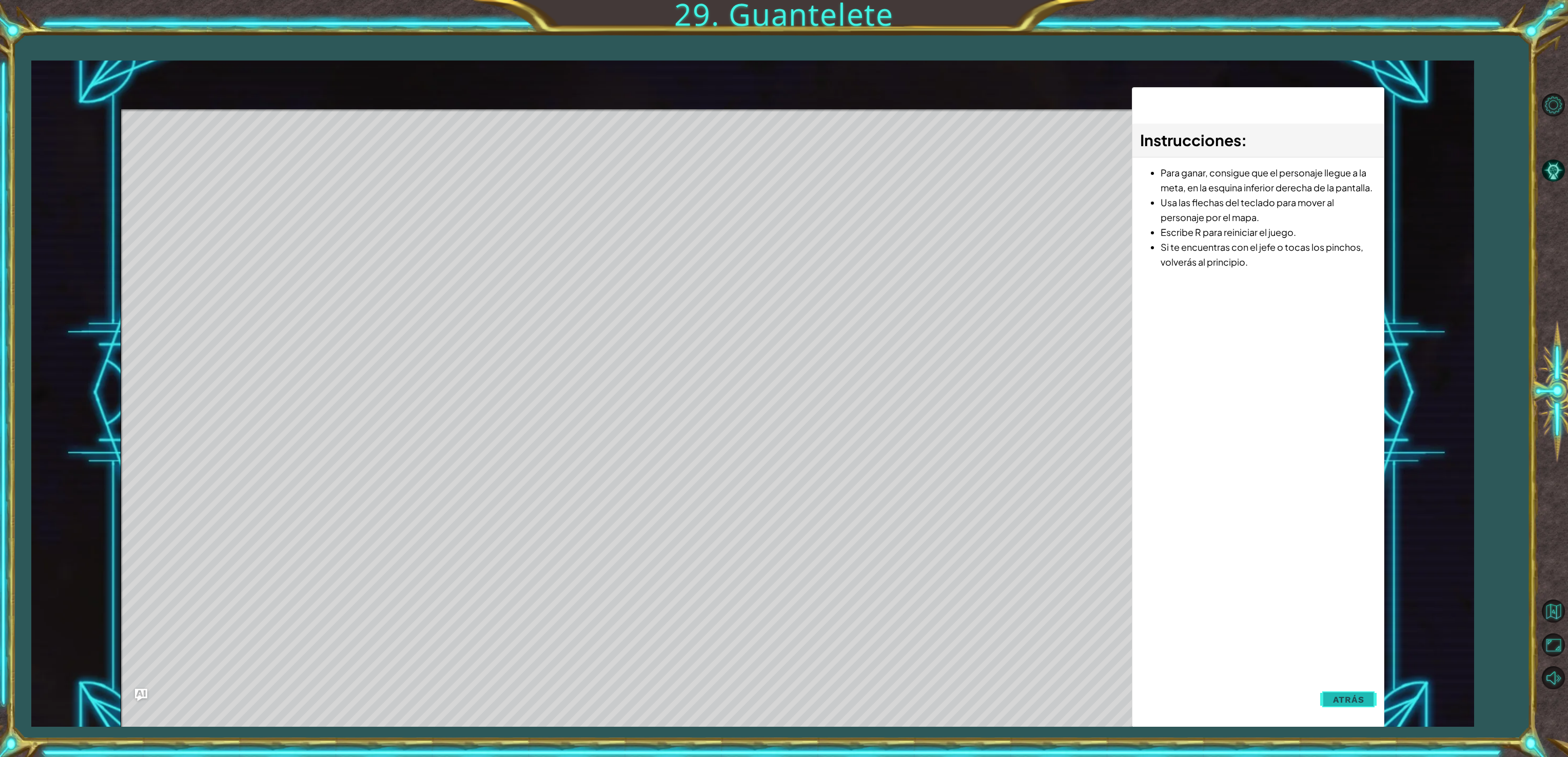
click at [1365, 702] on button "Atrás" at bounding box center [1348, 700] width 57 height 21
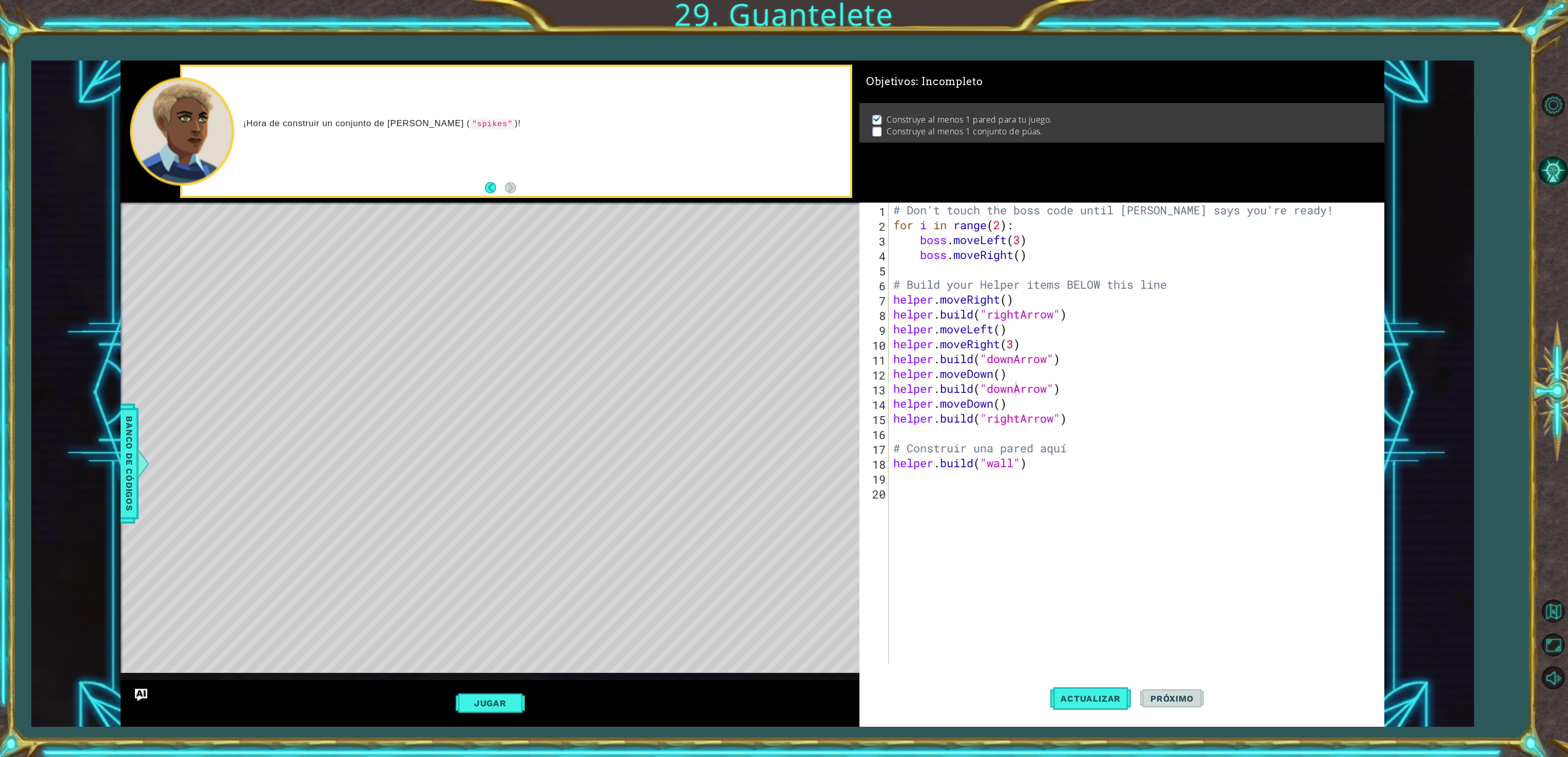
click at [1552, 184] on button "Pista IA" at bounding box center [1553, 170] width 30 height 30
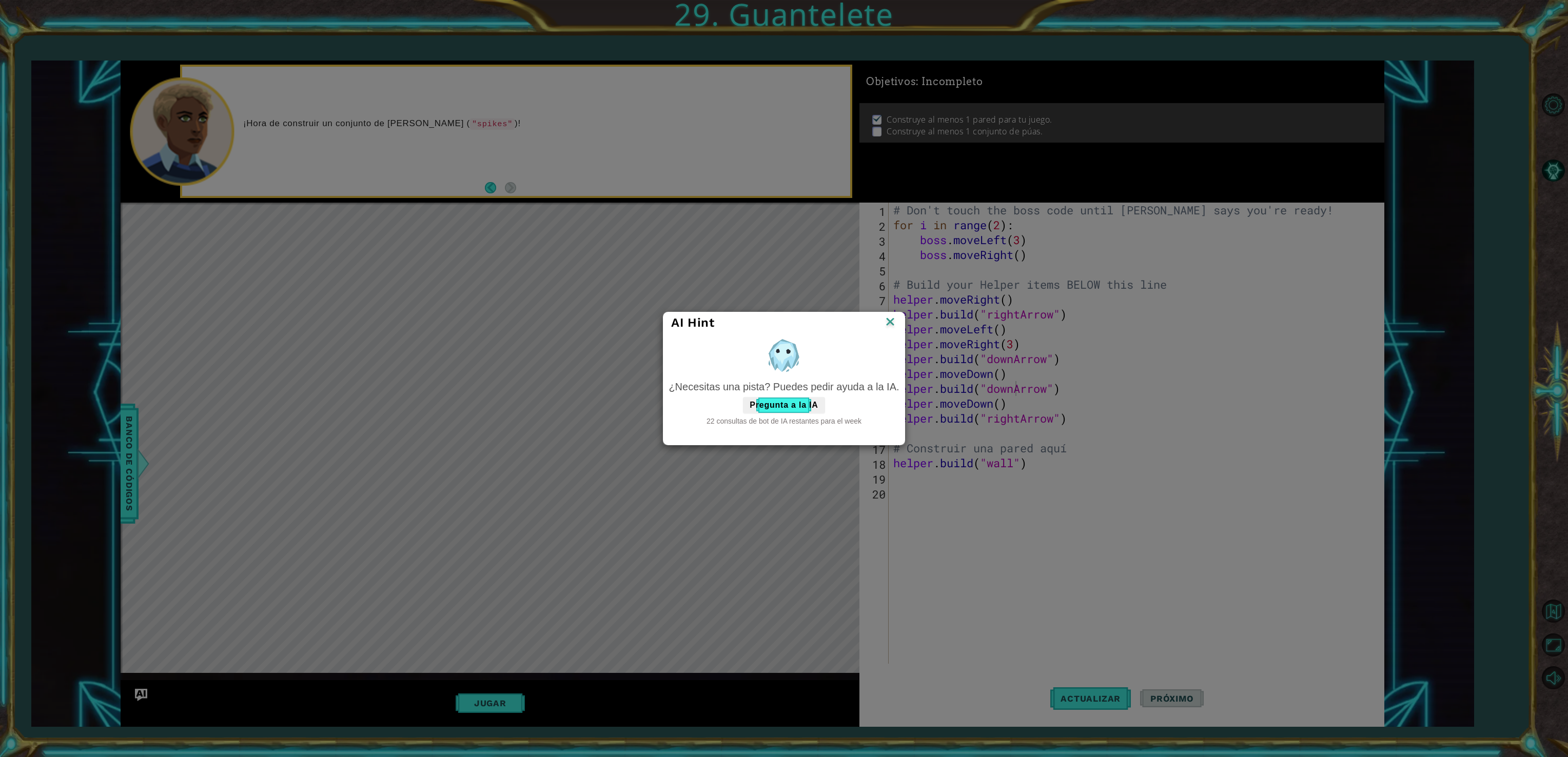
click at [755, 420] on div "22 consultas de bot de IA restantes para el week" at bounding box center [783, 421] width 230 height 10
click at [791, 419] on div "22 consultas de bot de IA restantes para el week" at bounding box center [783, 421] width 230 height 10
click at [793, 406] on button "Pregunta a la IA" at bounding box center [783, 405] width 81 height 16
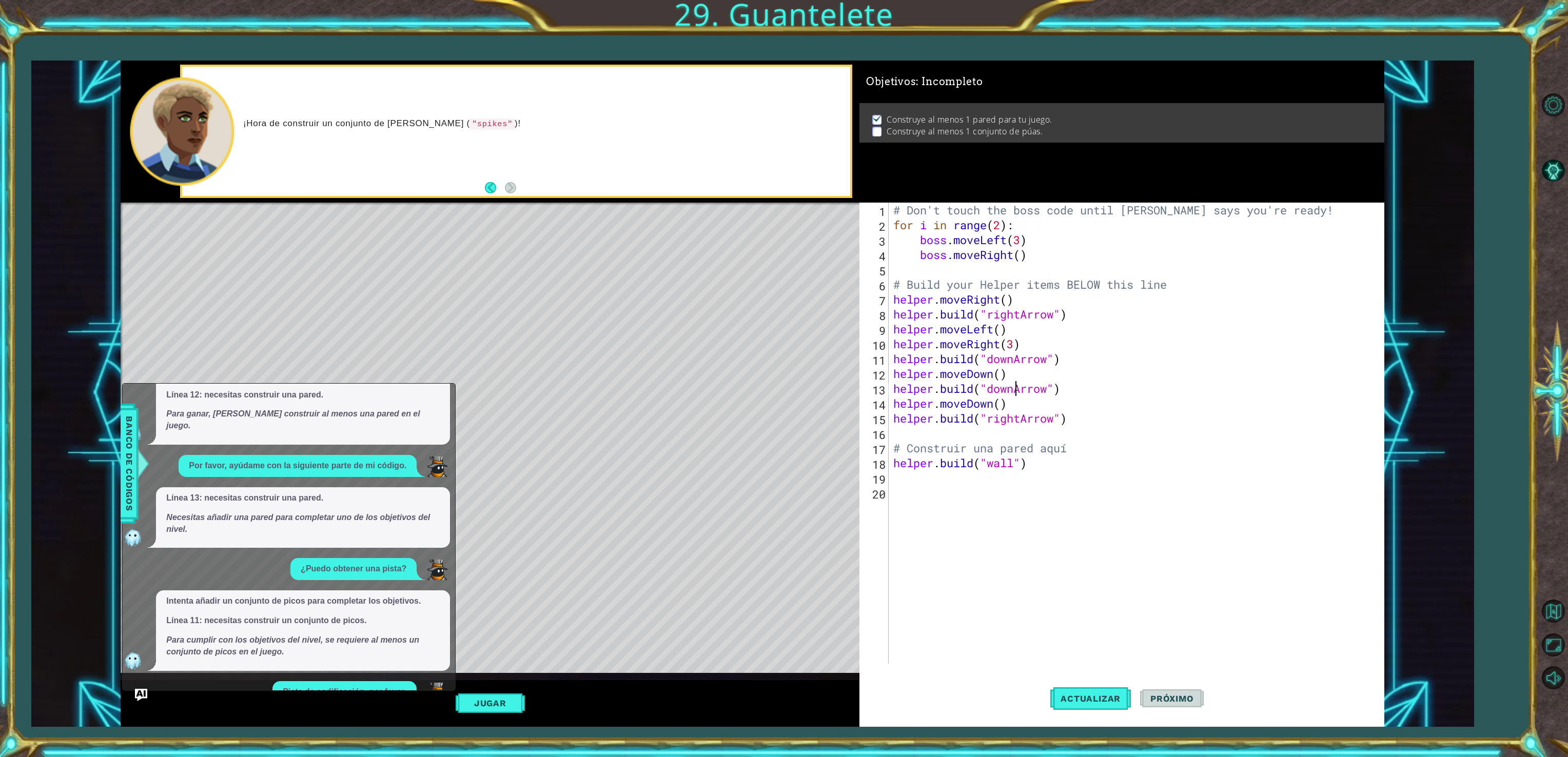
scroll to position [357, 0]
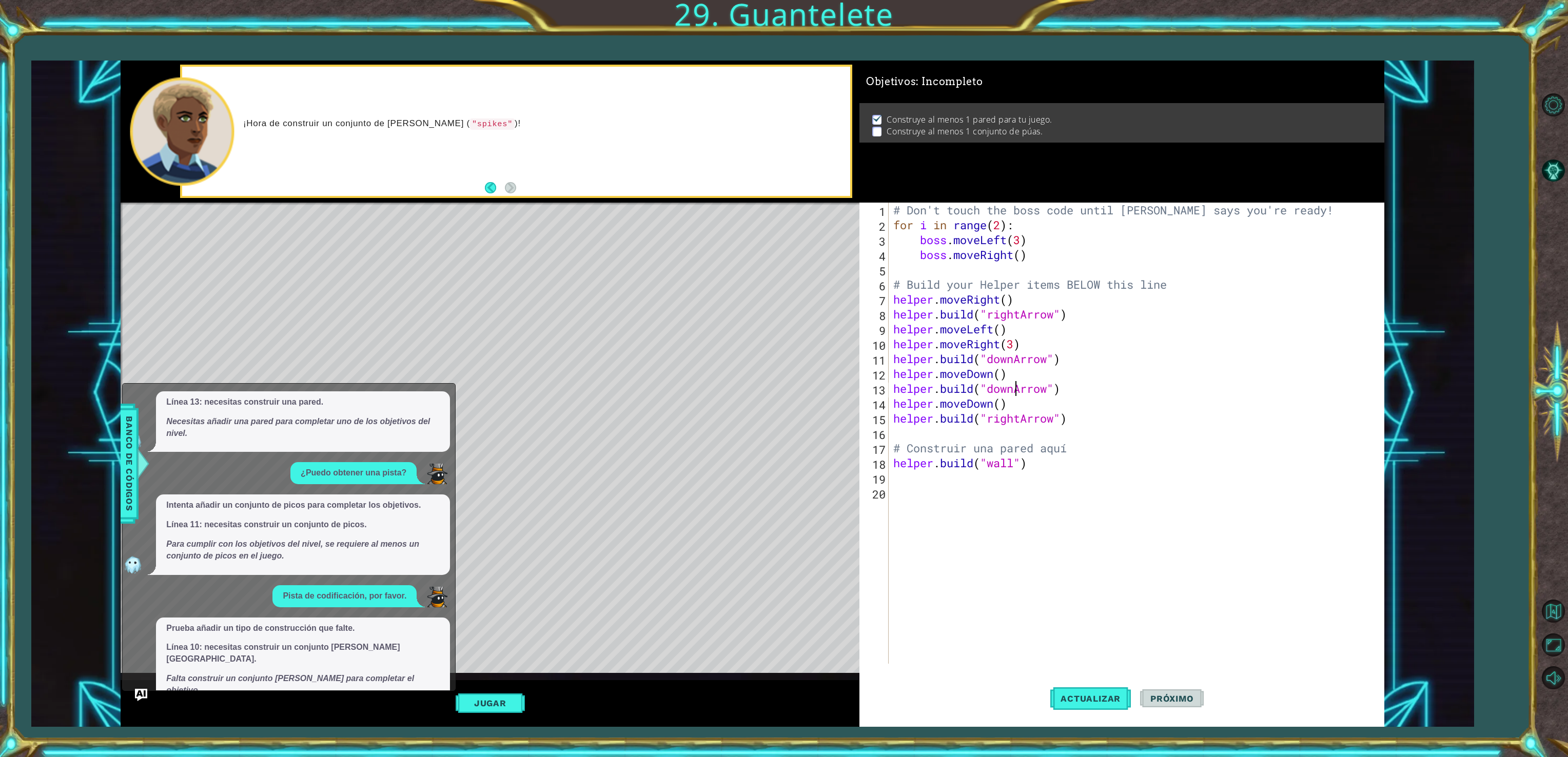
click at [214, 704] on button "Muéstrame" at bounding box center [196, 712] width 60 height 16
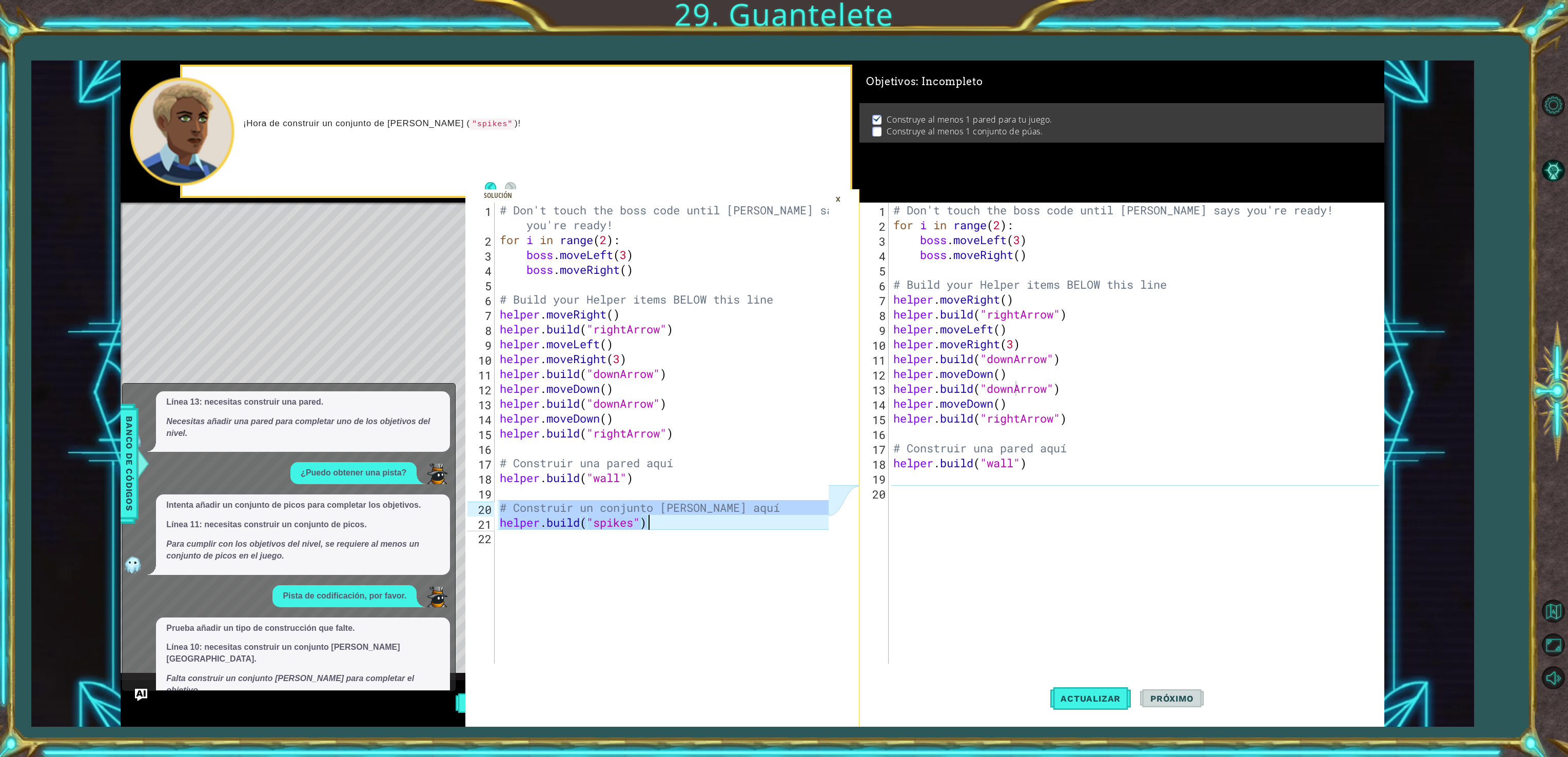
drag, startPoint x: 498, startPoint y: 510, endPoint x: 651, endPoint y: 520, distance: 153.3
click at [651, 520] on div "# Don't touch the boss code until [PERSON_NAME] says you're ready! for i in ran…" at bounding box center [665, 455] width 336 height 506
type textarea "# Construir un conjunto [PERSON_NAME] aquí [DOMAIN_NAME]("spikes")"
click at [1032, 564] on div "# Don't touch the boss code until [PERSON_NAME] says you're ready! for i in ran…" at bounding box center [1137, 448] width 493 height 490
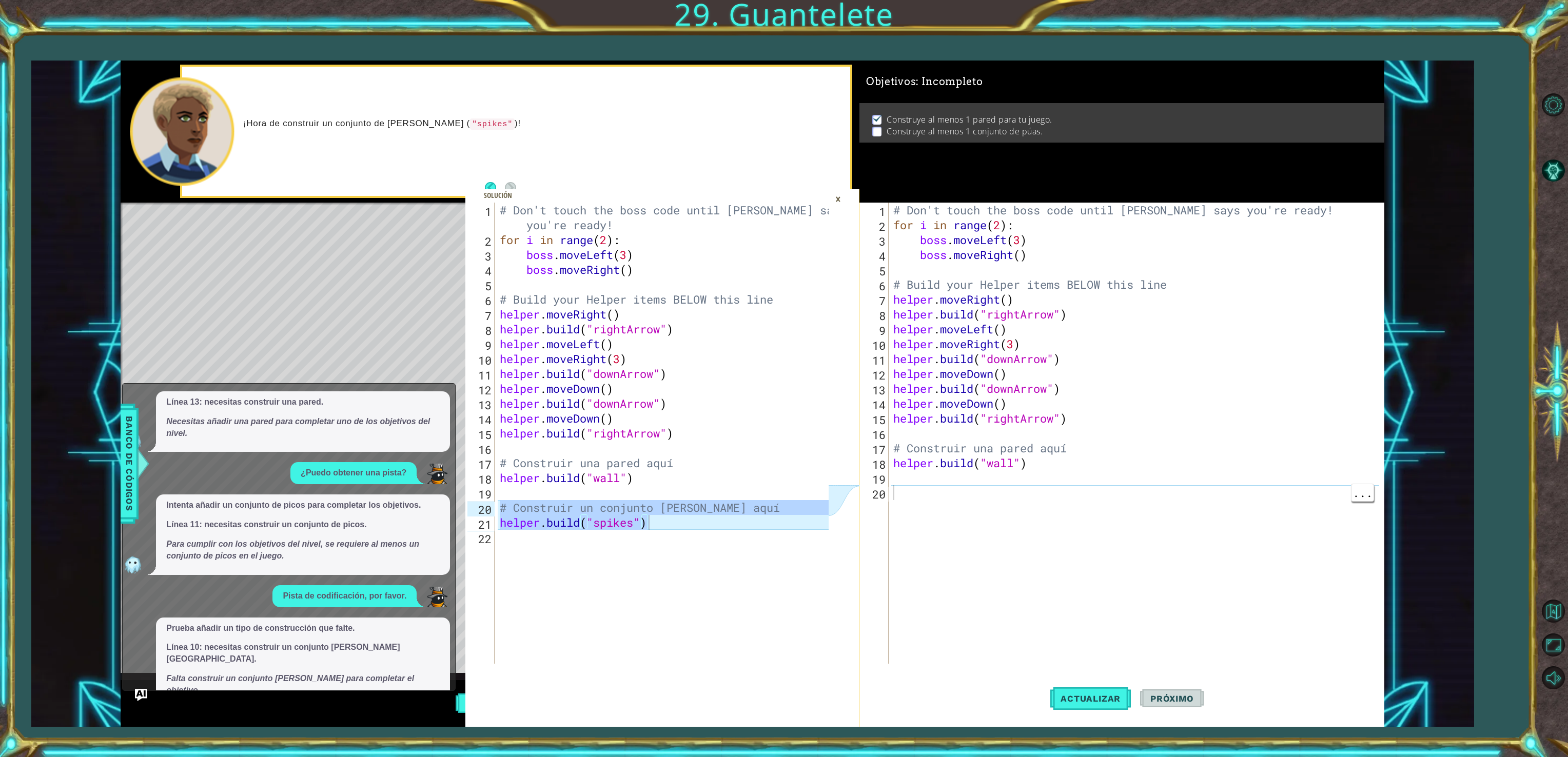
click at [837, 197] on div "×" at bounding box center [838, 199] width 16 height 17
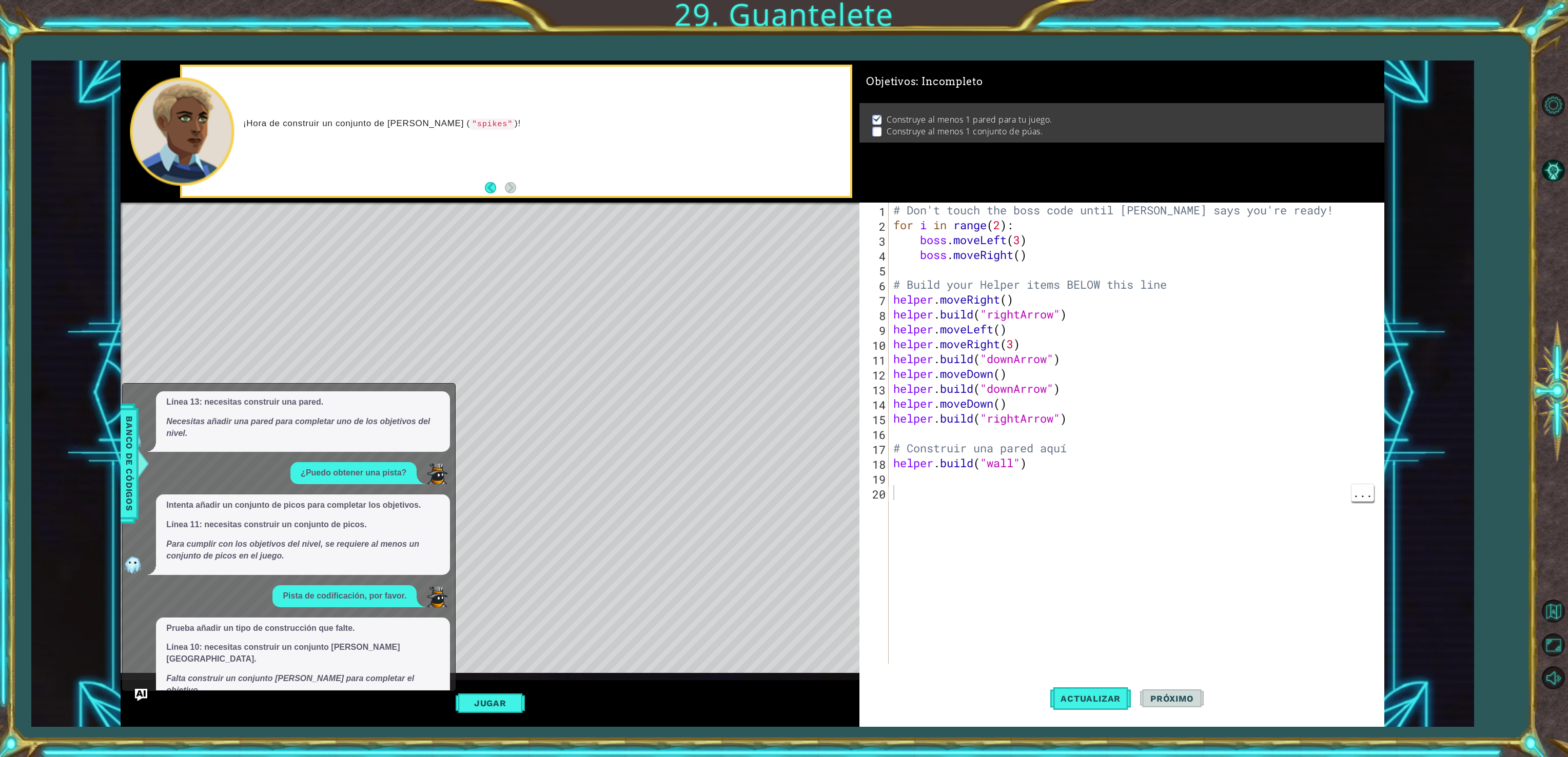
click at [209, 704] on button "Muéstrame" at bounding box center [196, 712] width 60 height 16
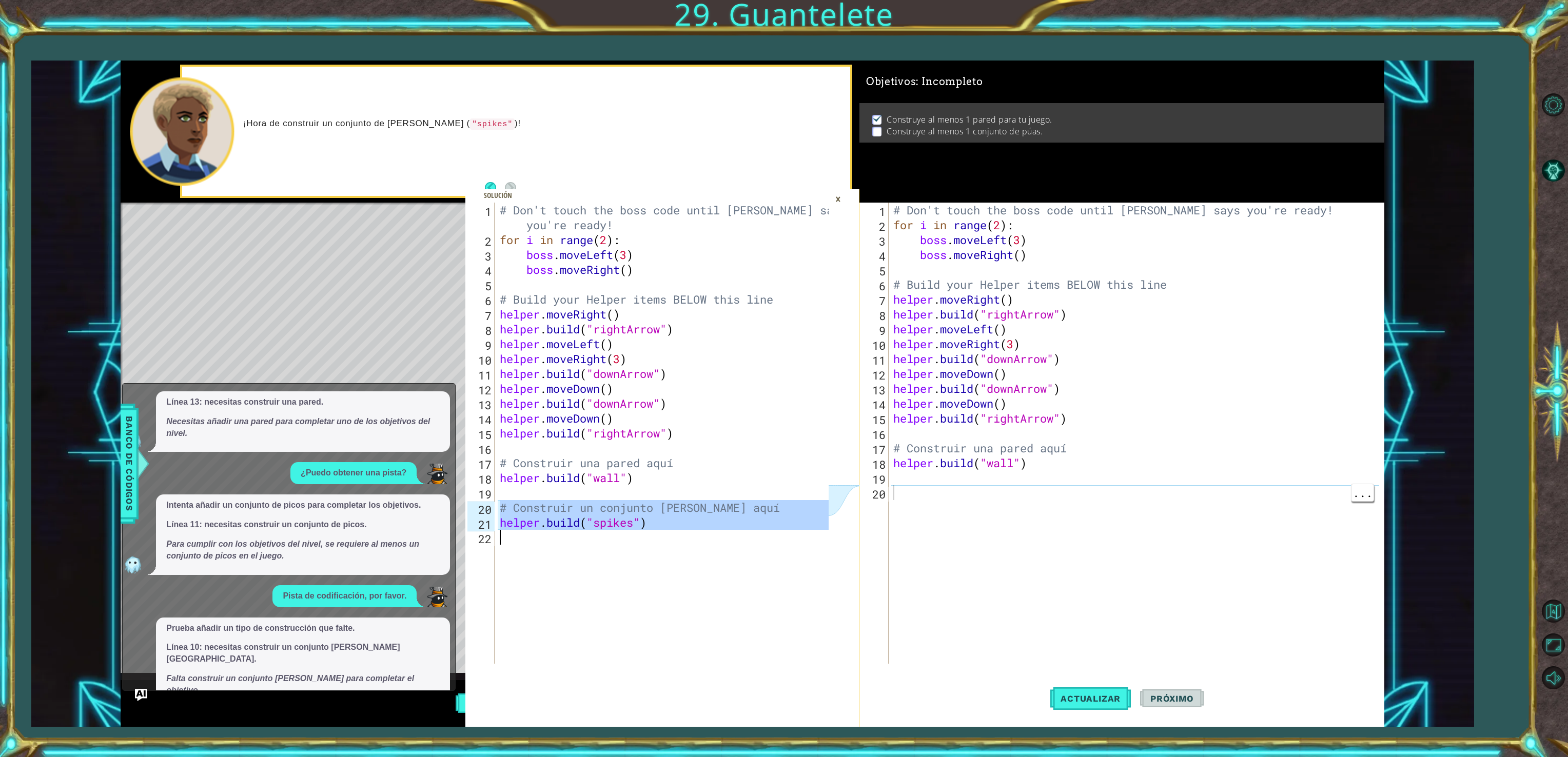
drag, startPoint x: 497, startPoint y: 502, endPoint x: 651, endPoint y: 537, distance: 157.9
click at [651, 537] on div "# Don't touch the boss code until [PERSON_NAME] says you're ready! for i in ran…" at bounding box center [663, 433] width 331 height 461
type textarea "[DOMAIN_NAME]("spikes")"
click at [836, 197] on div "×" at bounding box center [838, 199] width 16 height 17
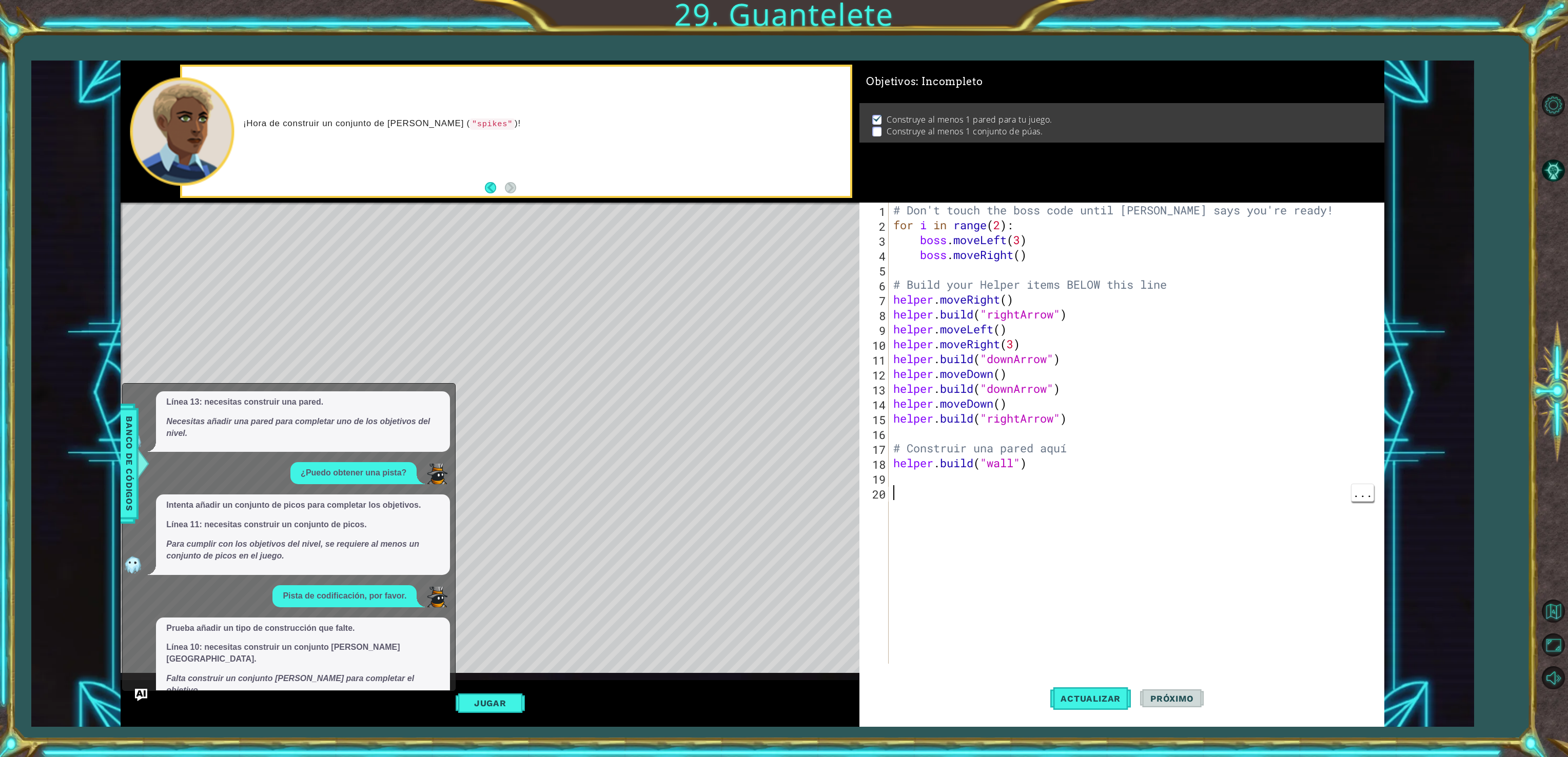
click at [902, 492] on div "# Don't touch the boss code until [PERSON_NAME] says you're ready! for i in ran…" at bounding box center [1137, 448] width 493 height 490
type textarea "V"
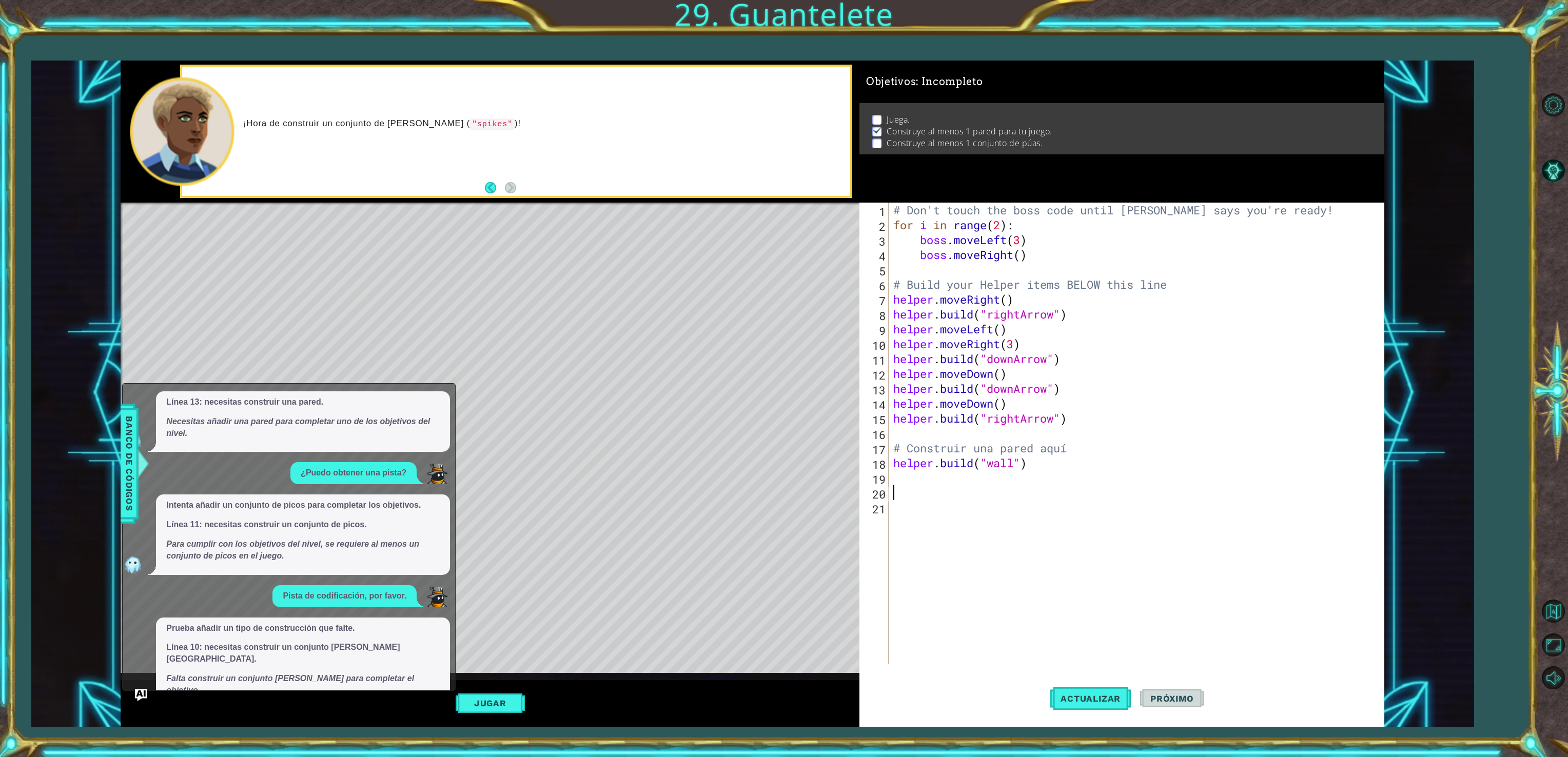
type textarea "V"
click at [1084, 705] on button "Actualizar" at bounding box center [1090, 698] width 80 height 52
click at [133, 689] on div "x ¿Qué es lo siguiente que debería hacer? Línea 5: necesitas construir una flec…" at bounding box center [289, 537] width 333 height 308
click at [138, 697] on img "Ask AI" at bounding box center [141, 695] width 14 height 14
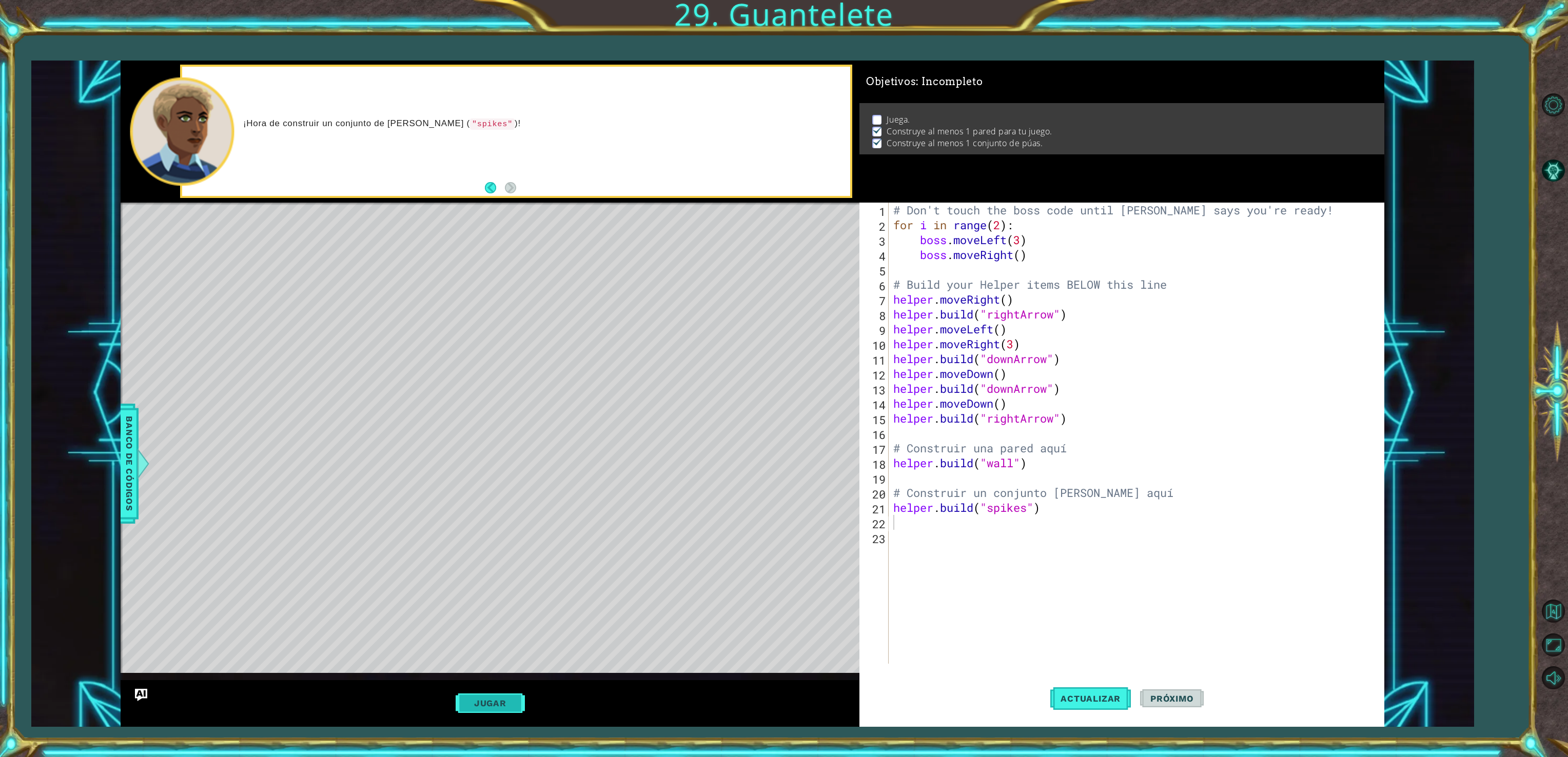
click at [495, 697] on button "Jugar" at bounding box center [490, 702] width 69 height 20
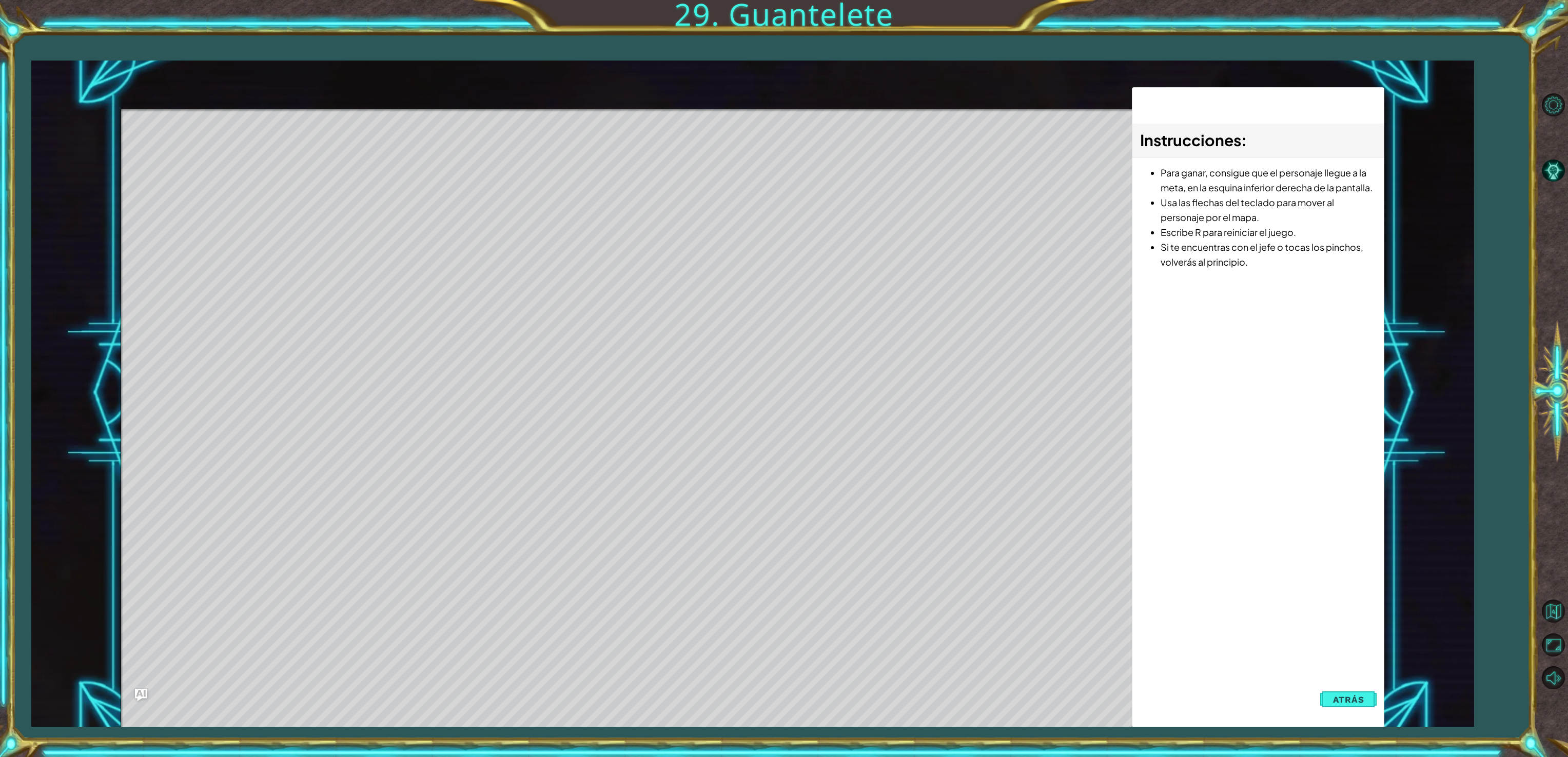
click at [1419, 662] on div "[DOMAIN_NAME]("spikes") 1 2 3 4 5 6 7 8 9 10 11 12 13 14 15 16 17 18 19 20 21 2…" at bounding box center [753, 394] width 1443 height 666
click at [1359, 691] on button "Atrás" at bounding box center [1348, 700] width 57 height 21
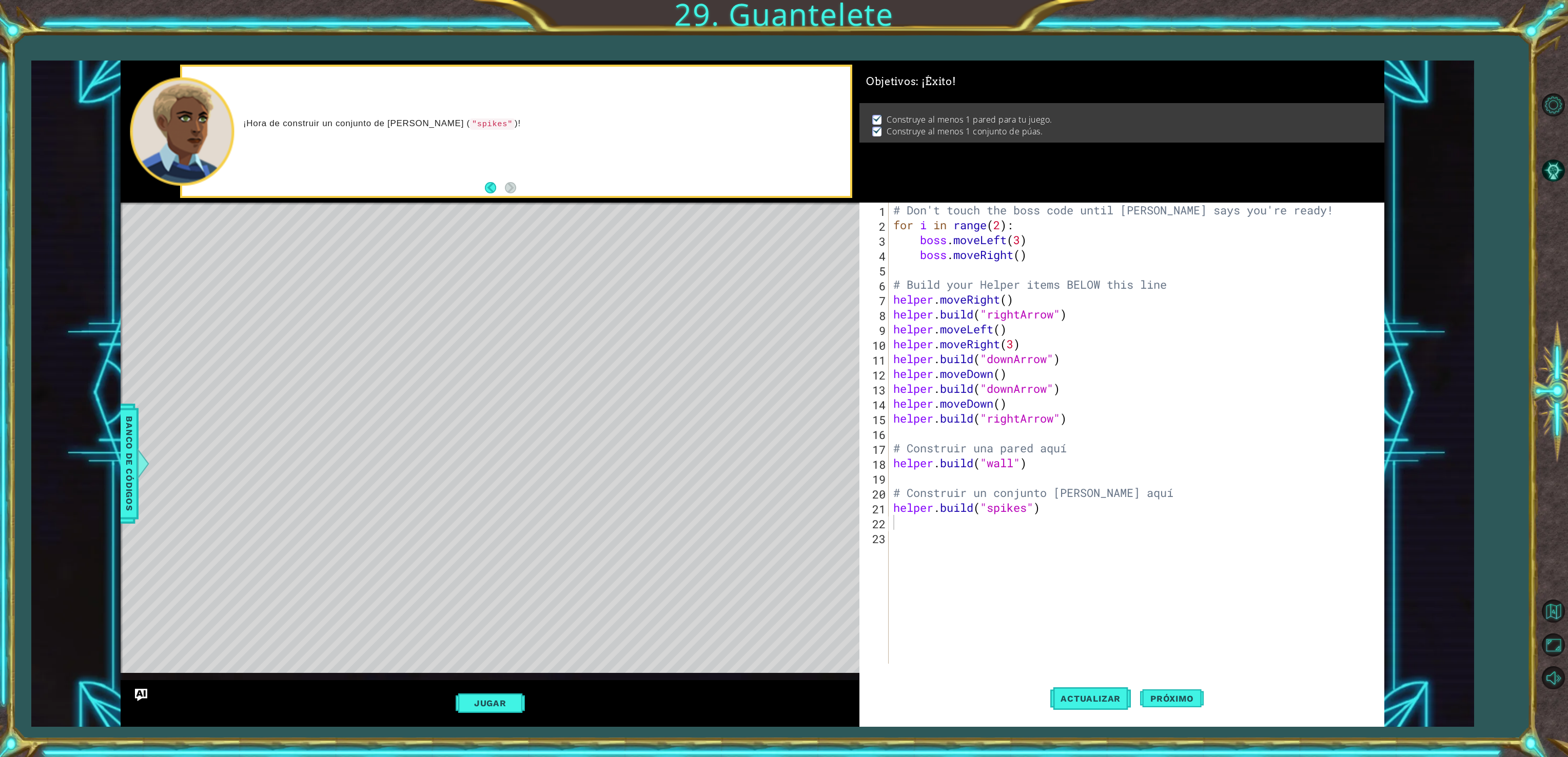
click at [1276, 469] on div "# Don't touch the boss code until [PERSON_NAME] says you're ready! for i in ran…" at bounding box center [1137, 448] width 493 height 490
click at [12, 118] on div "[DOMAIN_NAME]("spikes") 1 2 3 4 5 6 7 8 9 10 11 12 13 14 15 16 17 18 19 20 21 2…" at bounding box center [784, 378] width 1568 height 757
click at [967, 510] on div "# Don't touch the boss code until [PERSON_NAME] says you're ready! for i in ran…" at bounding box center [1137, 448] width 493 height 490
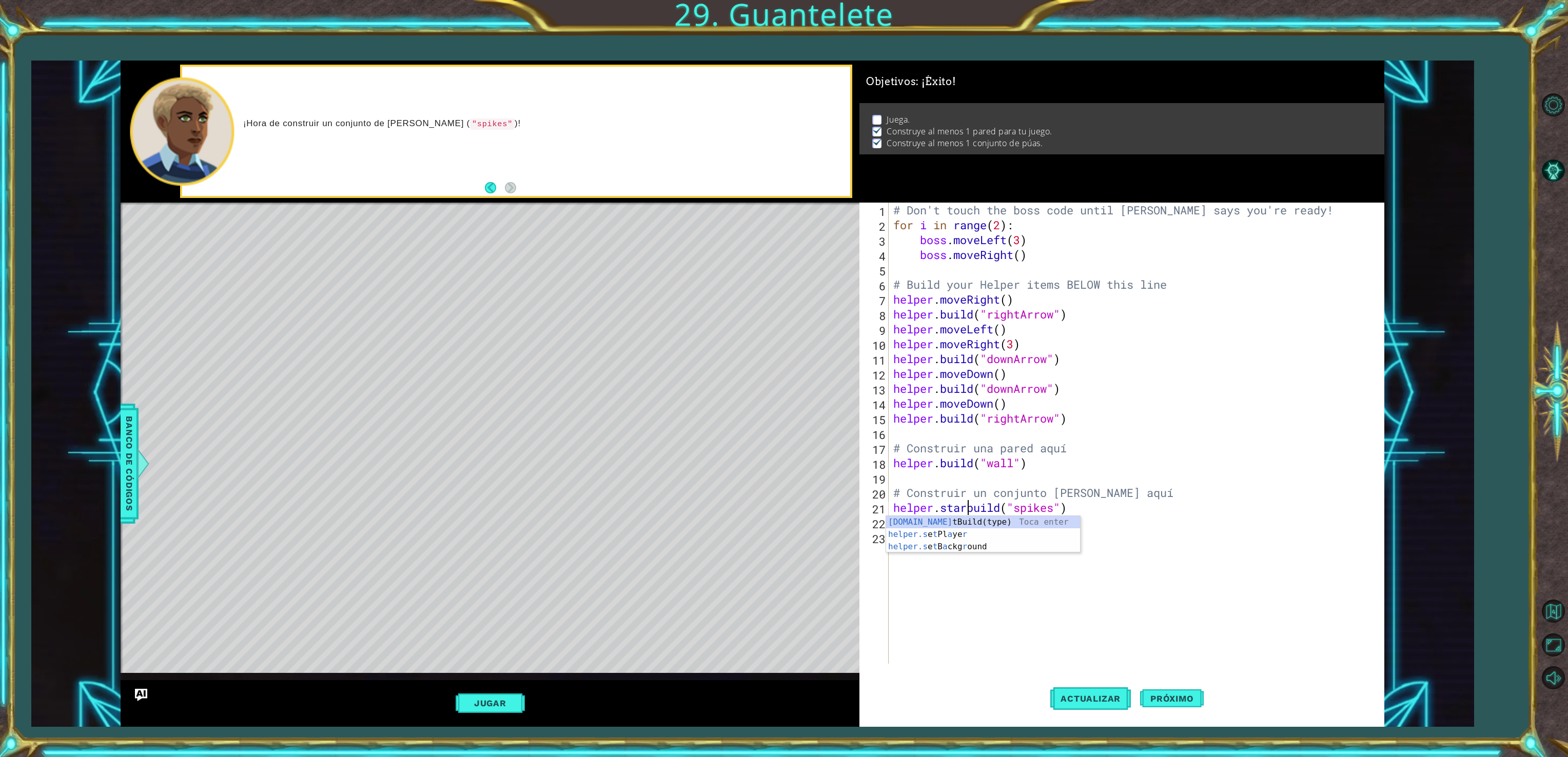
type textarea "helper.startbuild("spikes")"
click at [1054, 534] on div "# Don't touch the boss code until [PERSON_NAME] says you're ready! for i in ran…" at bounding box center [1137, 448] width 493 height 490
click at [1025, 543] on div "# Don't touch the boss code until [PERSON_NAME] says you're ready! for i in ran…" at bounding box center [1137, 448] width 493 height 490
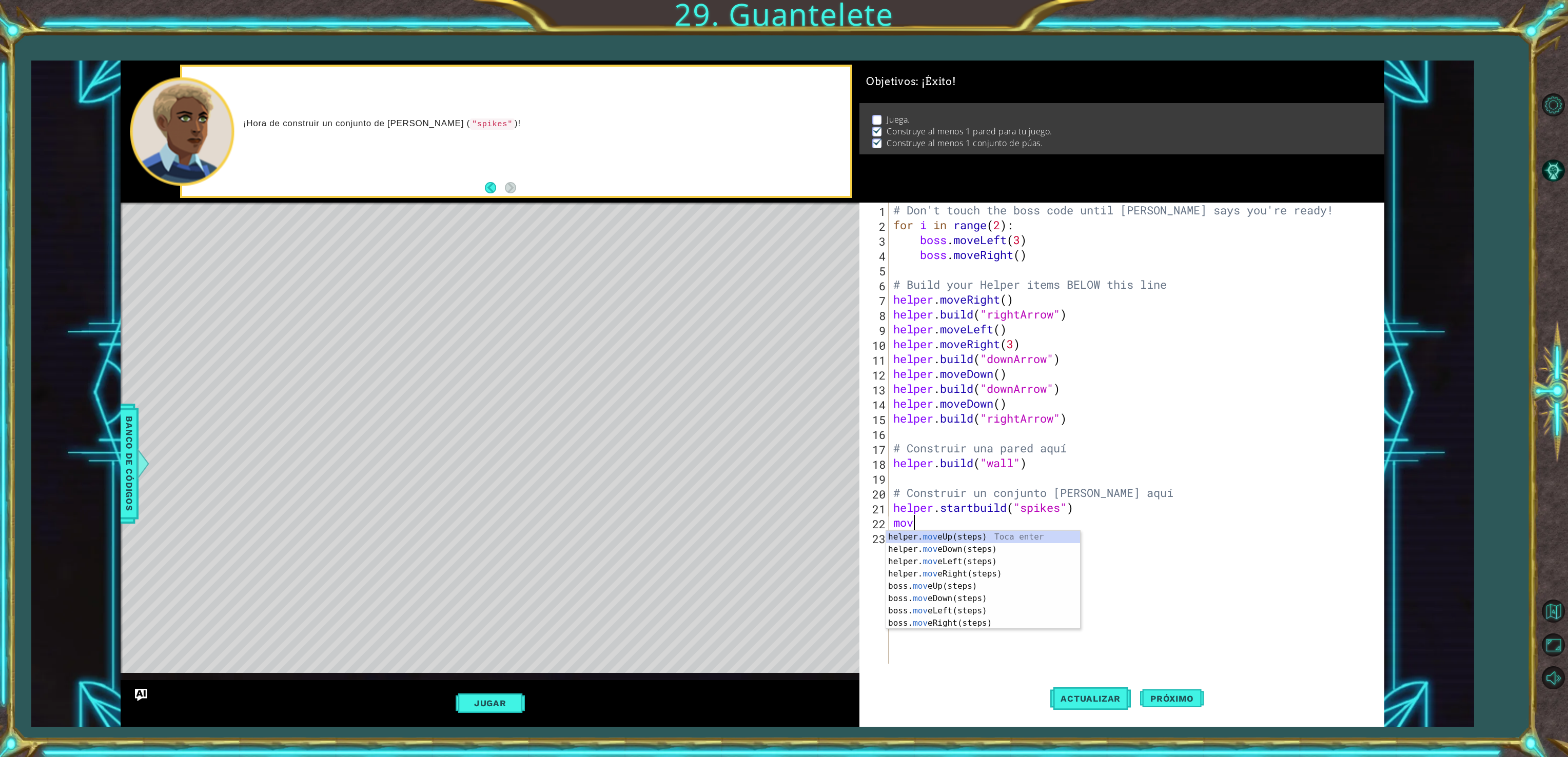
type textarea "move"
click at [920, 543] on div "helper. move Up(steps) Toca enter helper. move Down(steps) Toca enter helper. m…" at bounding box center [982, 592] width 194 height 123
type textarea "helper.moveDown(4)"
type textarea "endbui"
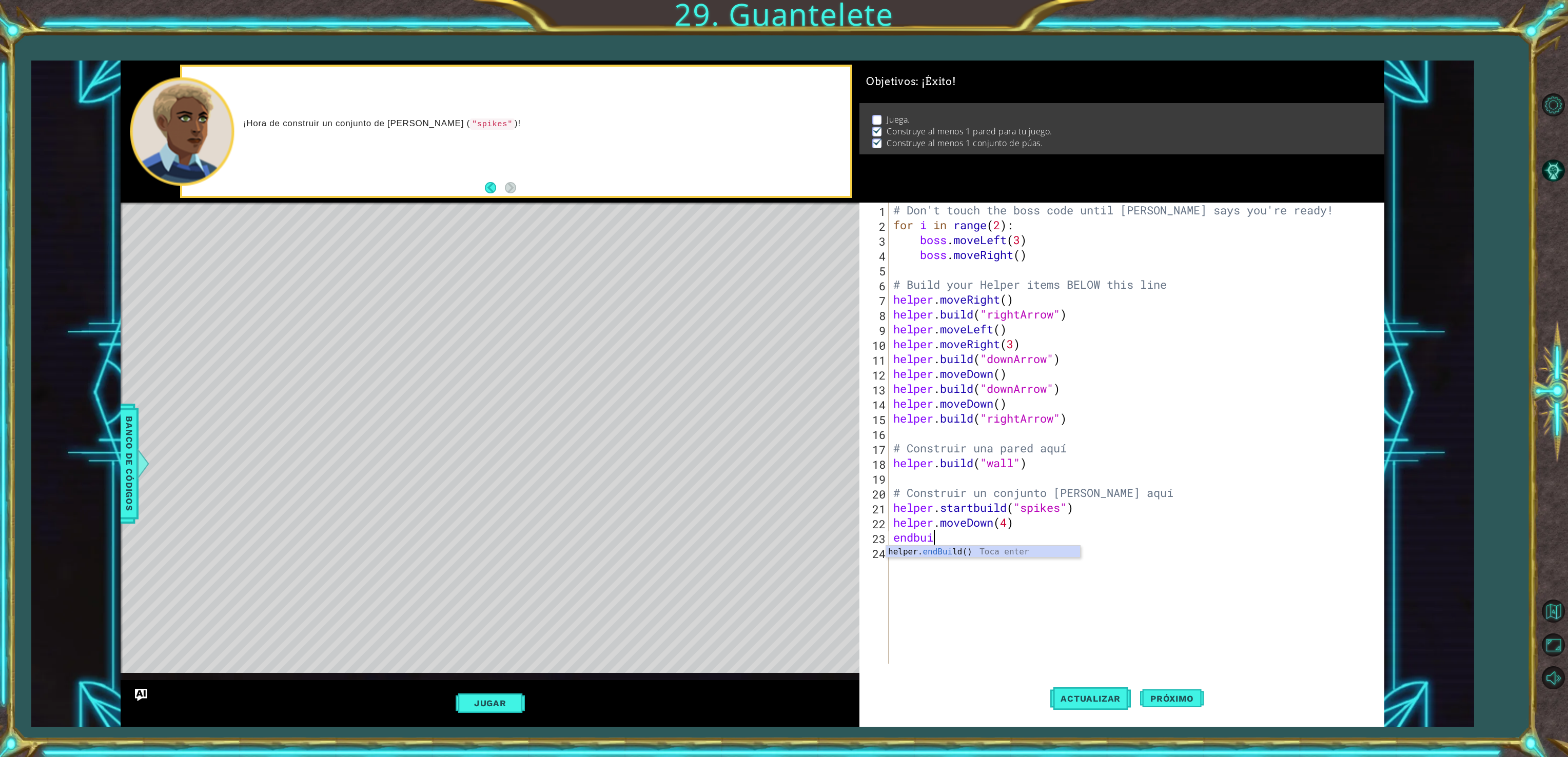
scroll to position [0, 0]
type textarea "movedown"
type textarea "[DOMAIN_NAME]("wall")"
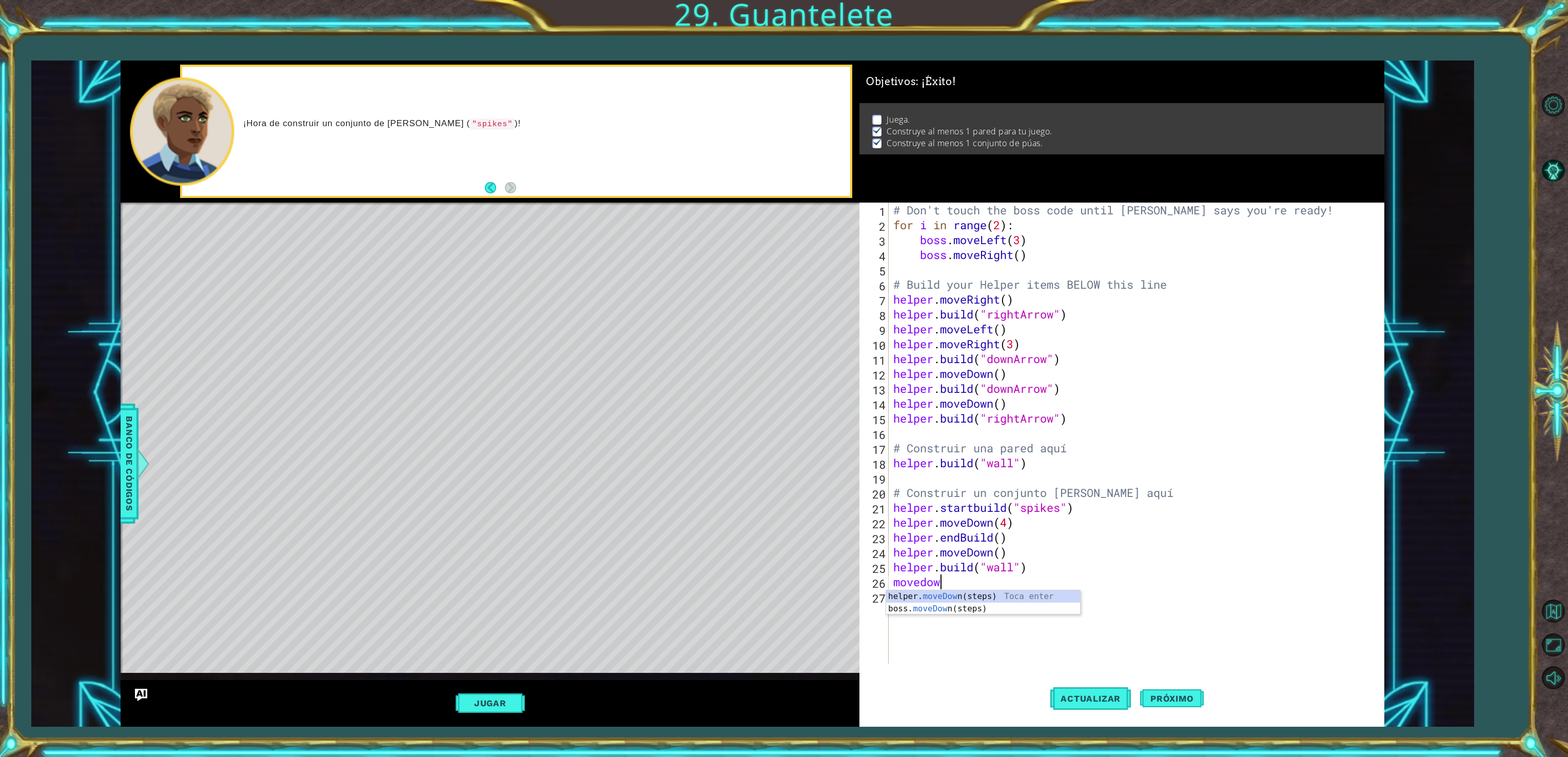
type textarea "movedown"
click at [1104, 700] on span "Actualizar" at bounding box center [1090, 698] width 80 height 10
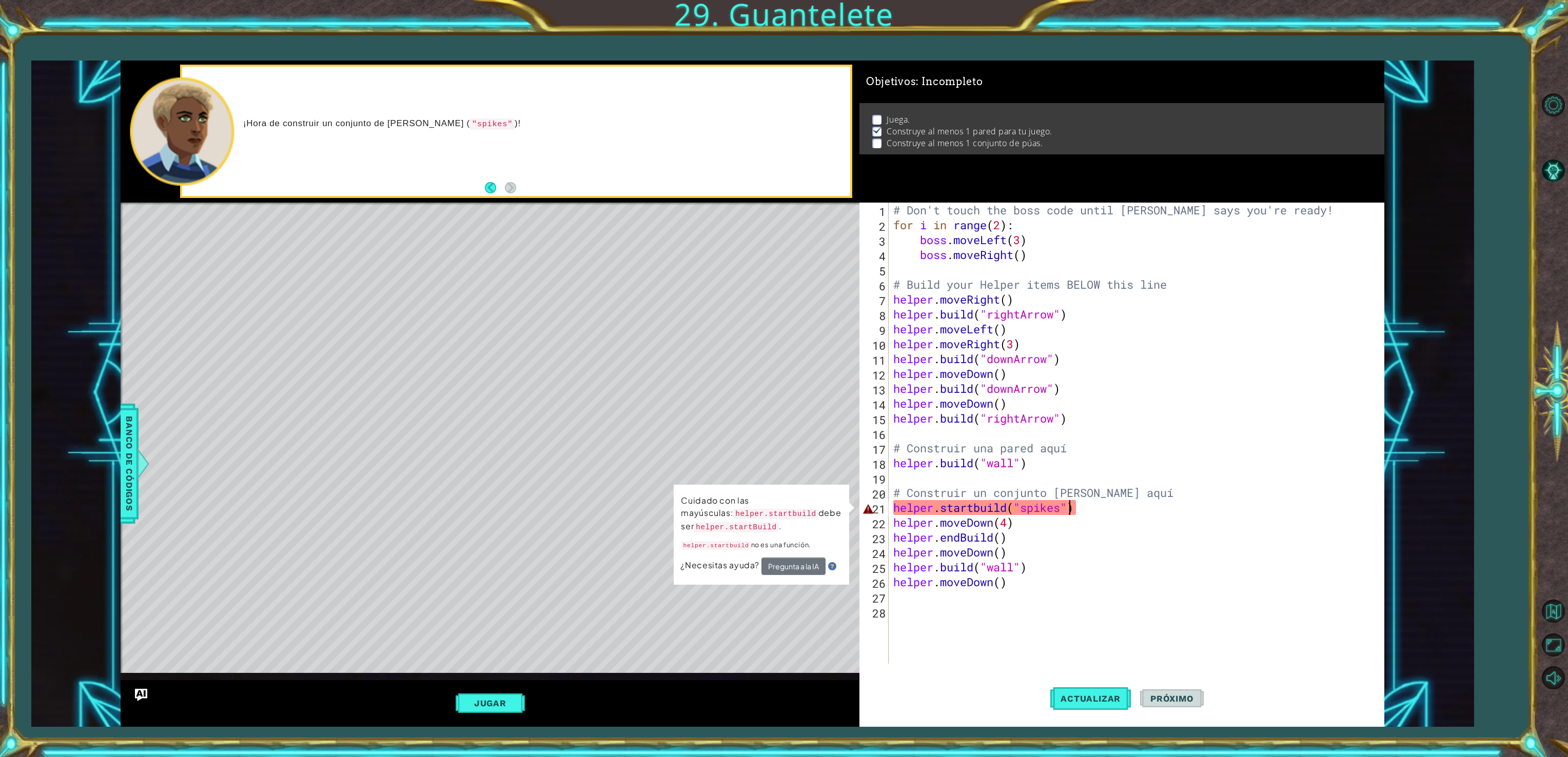
click at [1069, 508] on div "# Don't touch the boss code until [PERSON_NAME] says you're ready! for i in ran…" at bounding box center [1137, 448] width 493 height 490
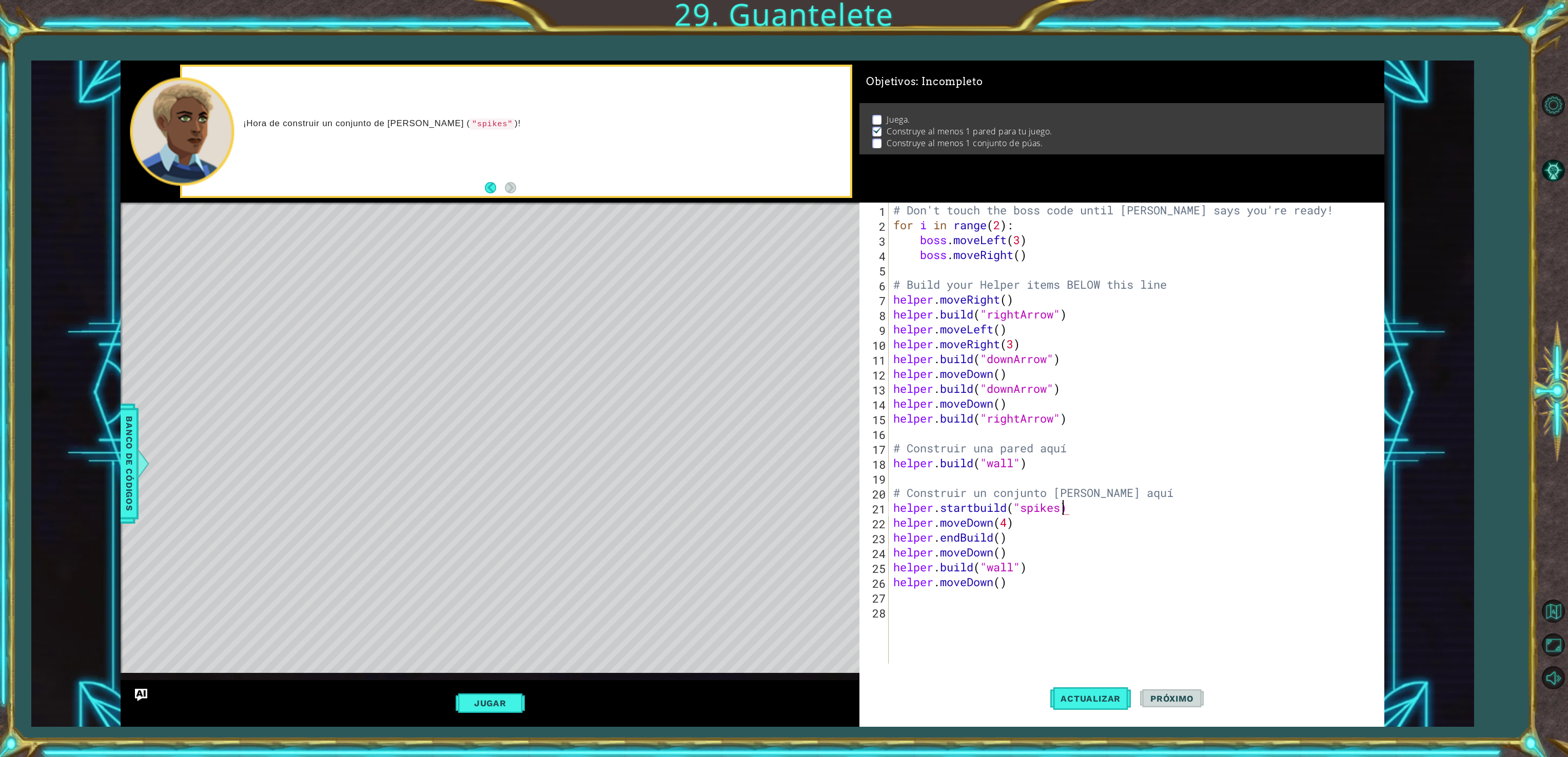
click at [981, 511] on div "# Don't touch the boss code until [PERSON_NAME] says you're ready! for i in ran…" at bounding box center [1137, 448] width 493 height 490
click at [1093, 710] on button "Actualizar" at bounding box center [1090, 698] width 80 height 52
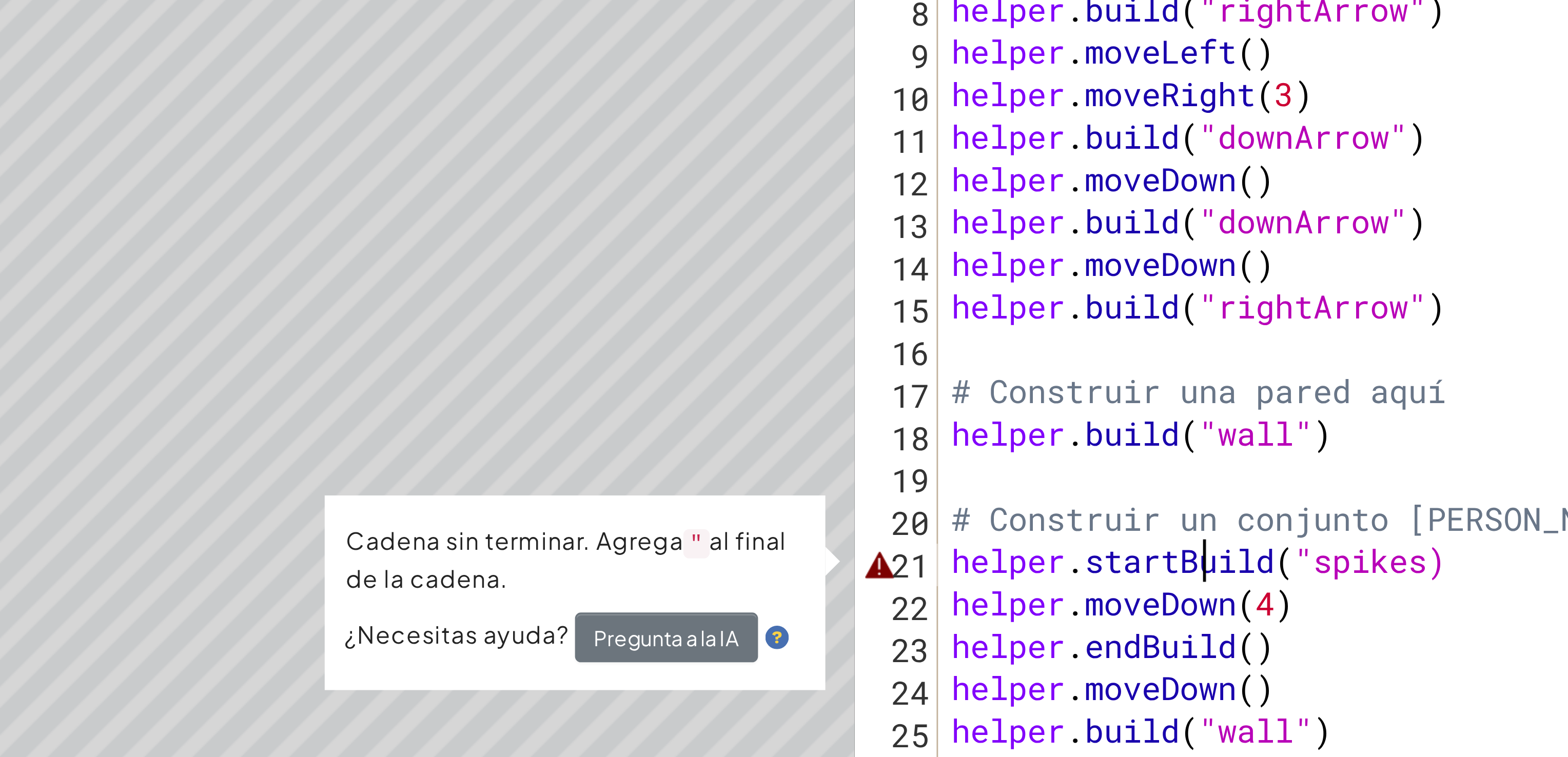
click at [1064, 506] on div "# Don't touch the boss code until [PERSON_NAME] says you're ready! for i in ran…" at bounding box center [1137, 448] width 493 height 490
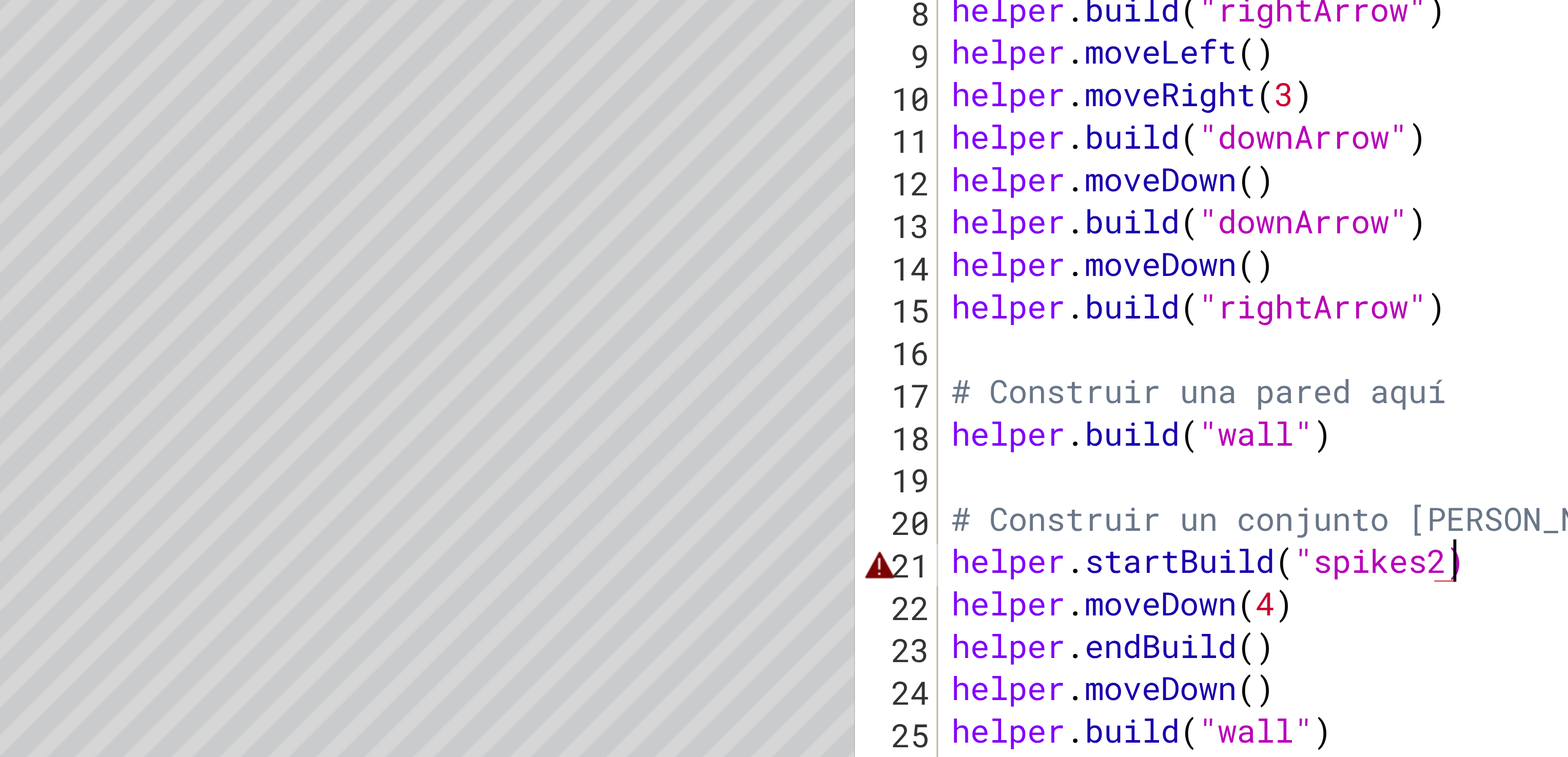
scroll to position [0, 6]
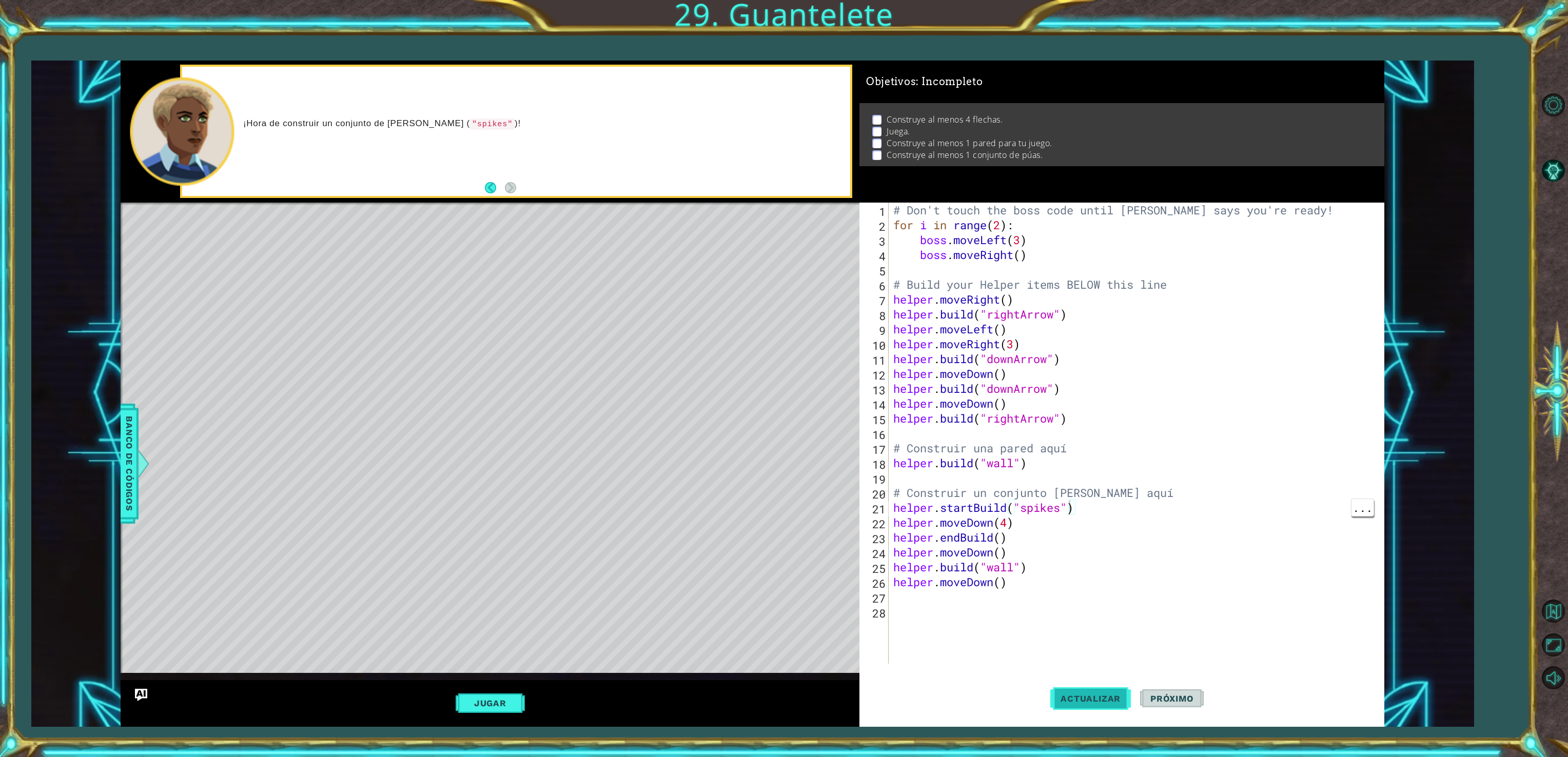
click at [1092, 698] on span "Actualizar" at bounding box center [1090, 698] width 80 height 10
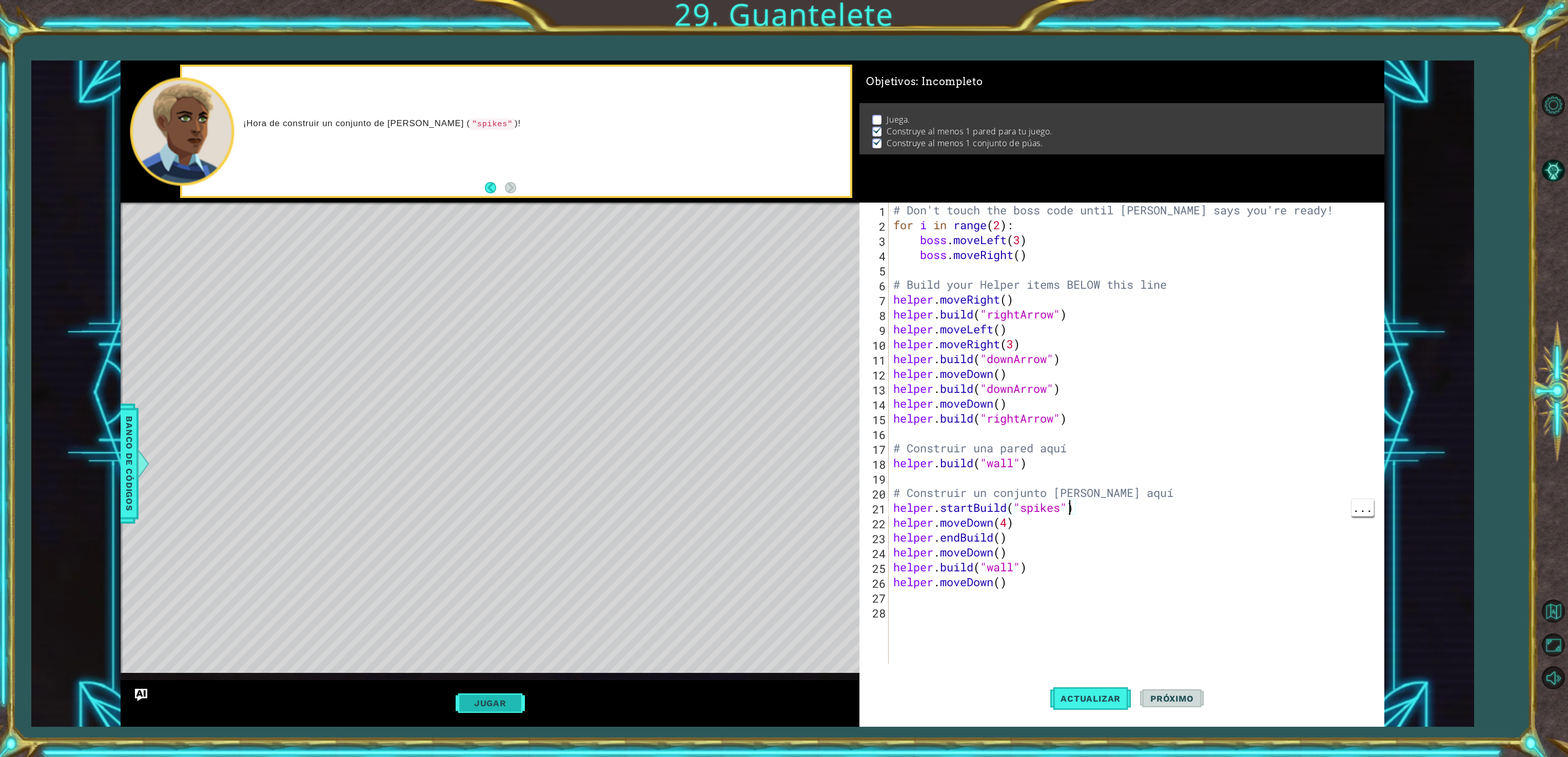
click at [480, 706] on button "Jugar" at bounding box center [490, 702] width 69 height 20
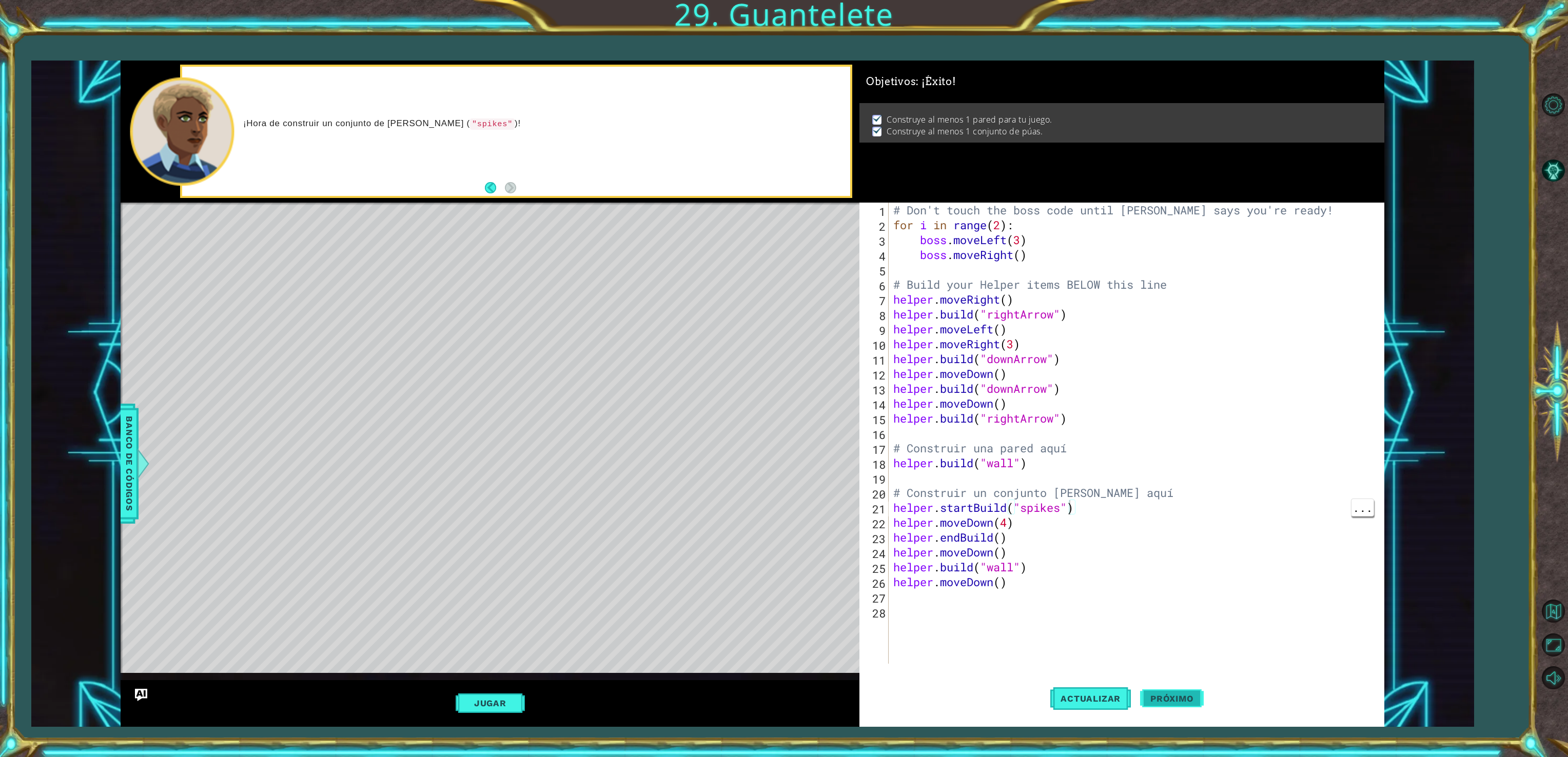
click at [1184, 706] on button "Próximo" at bounding box center [1171, 700] width 63 height 52
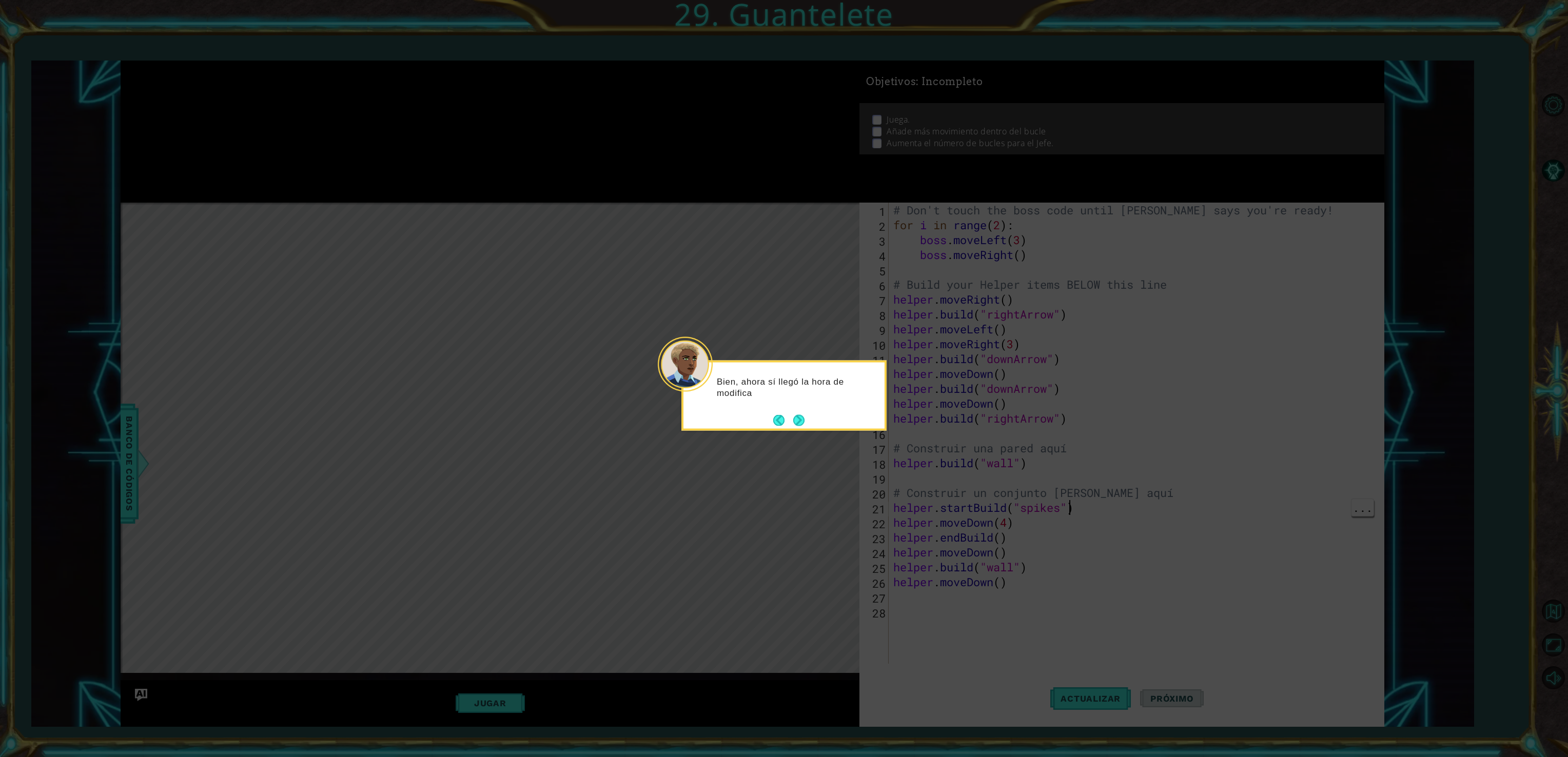
click at [805, 437] on icon at bounding box center [784, 378] width 1568 height 757
click at [808, 425] on div "Bien, ahora sí llegó la hora de modificar al jefe." at bounding box center [784, 396] width 205 height 70
click at [796, 419] on button "Next" at bounding box center [799, 420] width 12 height 12
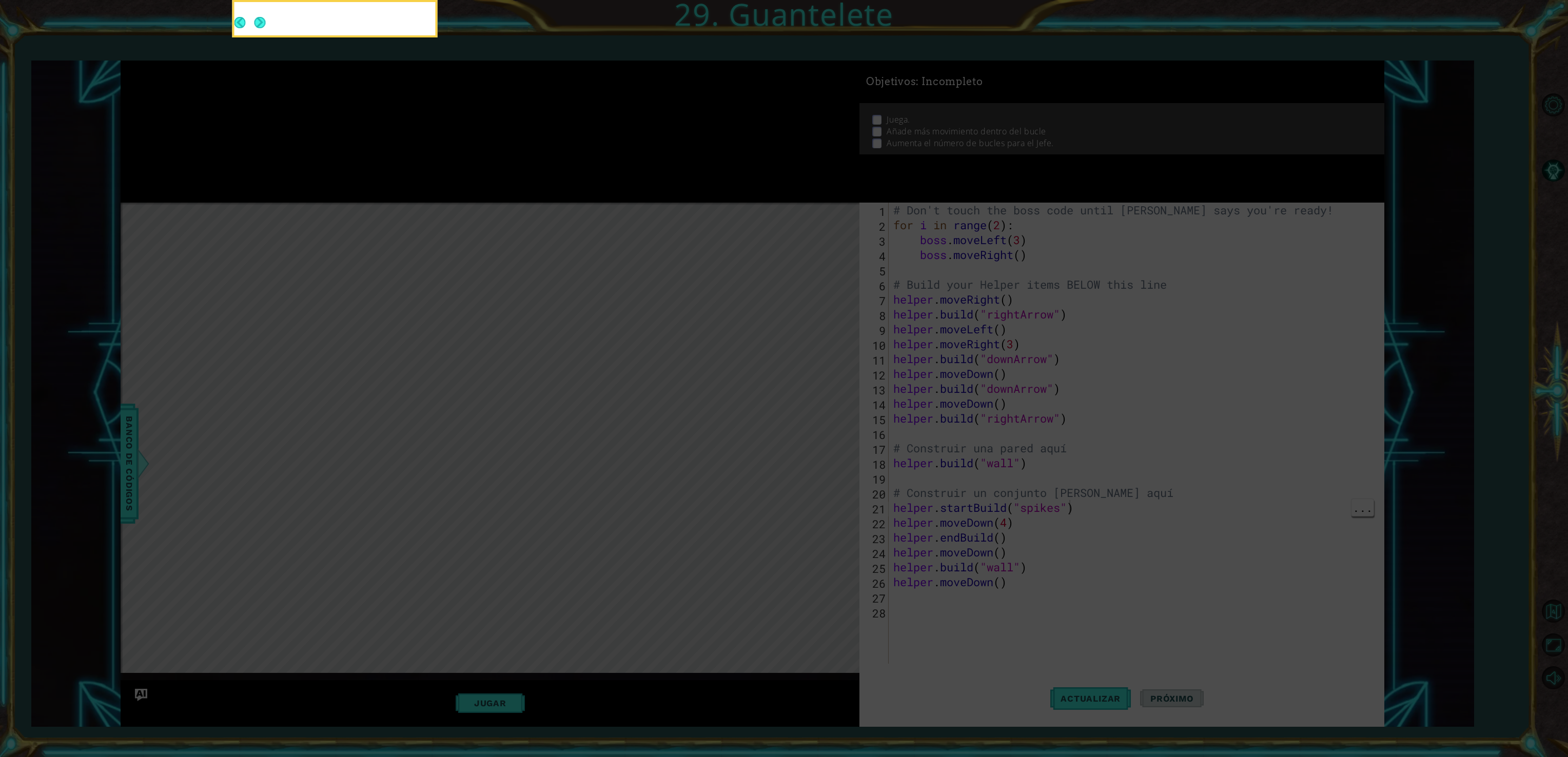
click at [801, 434] on icon at bounding box center [784, 113] width 1568 height 1288
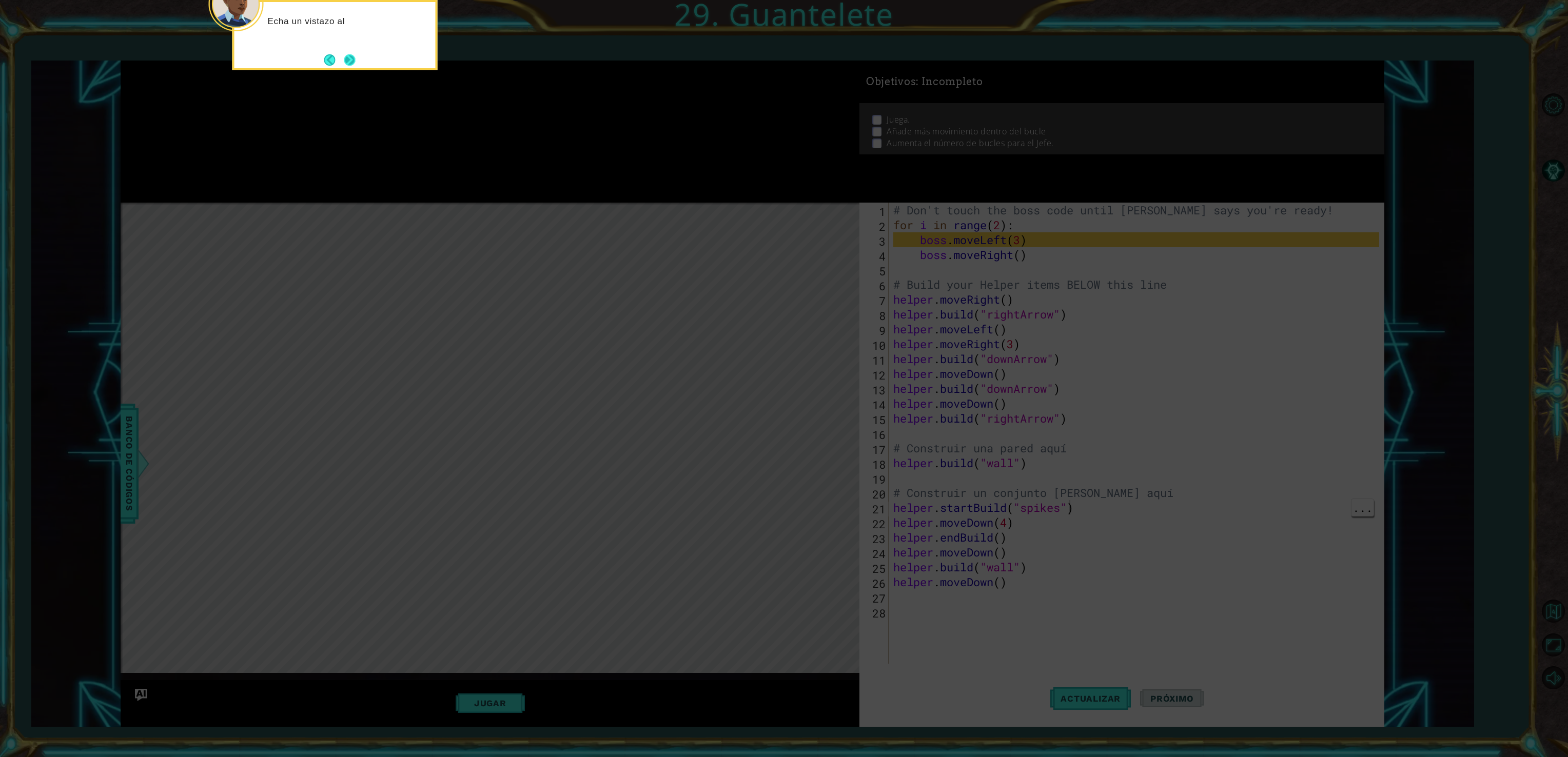
click at [353, 58] on button "Next" at bounding box center [349, 60] width 11 height 11
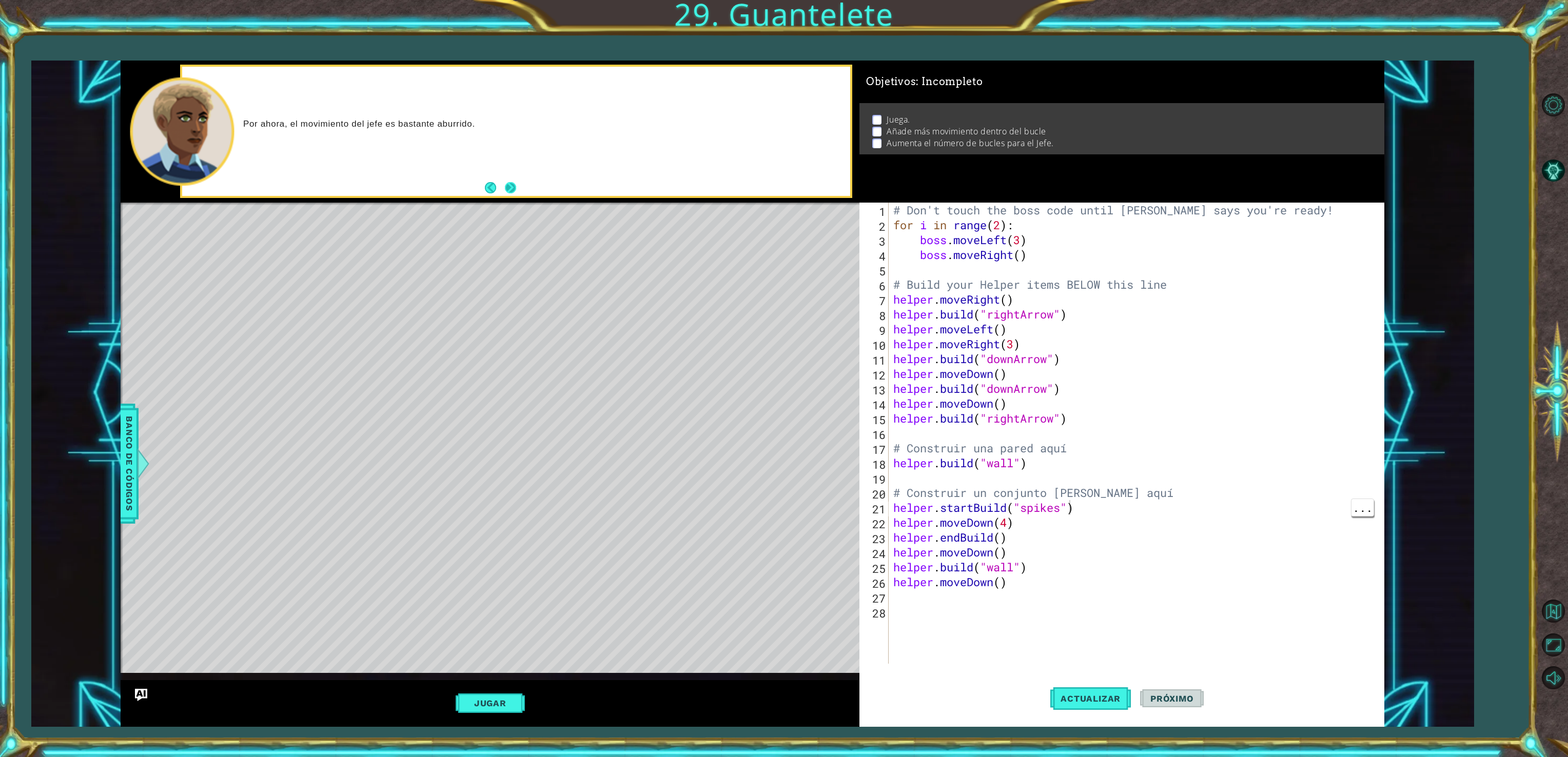
click at [515, 183] on button "Next" at bounding box center [510, 187] width 11 height 11
click at [515, 183] on div "Por ahora, el movimiento del jefe es bastante aburrido." at bounding box center [490, 132] width 739 height 142
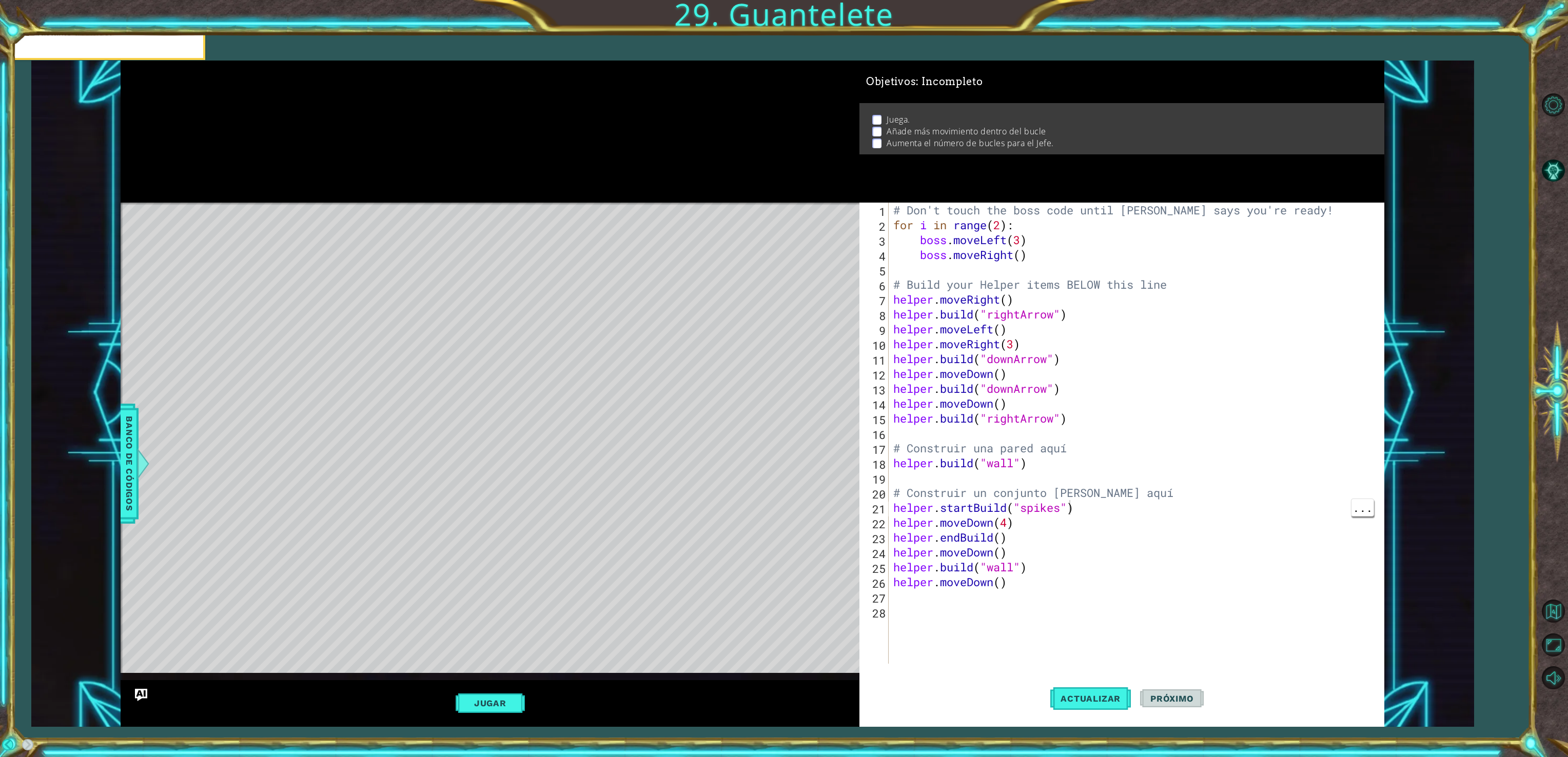
click at [515, 183] on div at bounding box center [490, 132] width 739 height 142
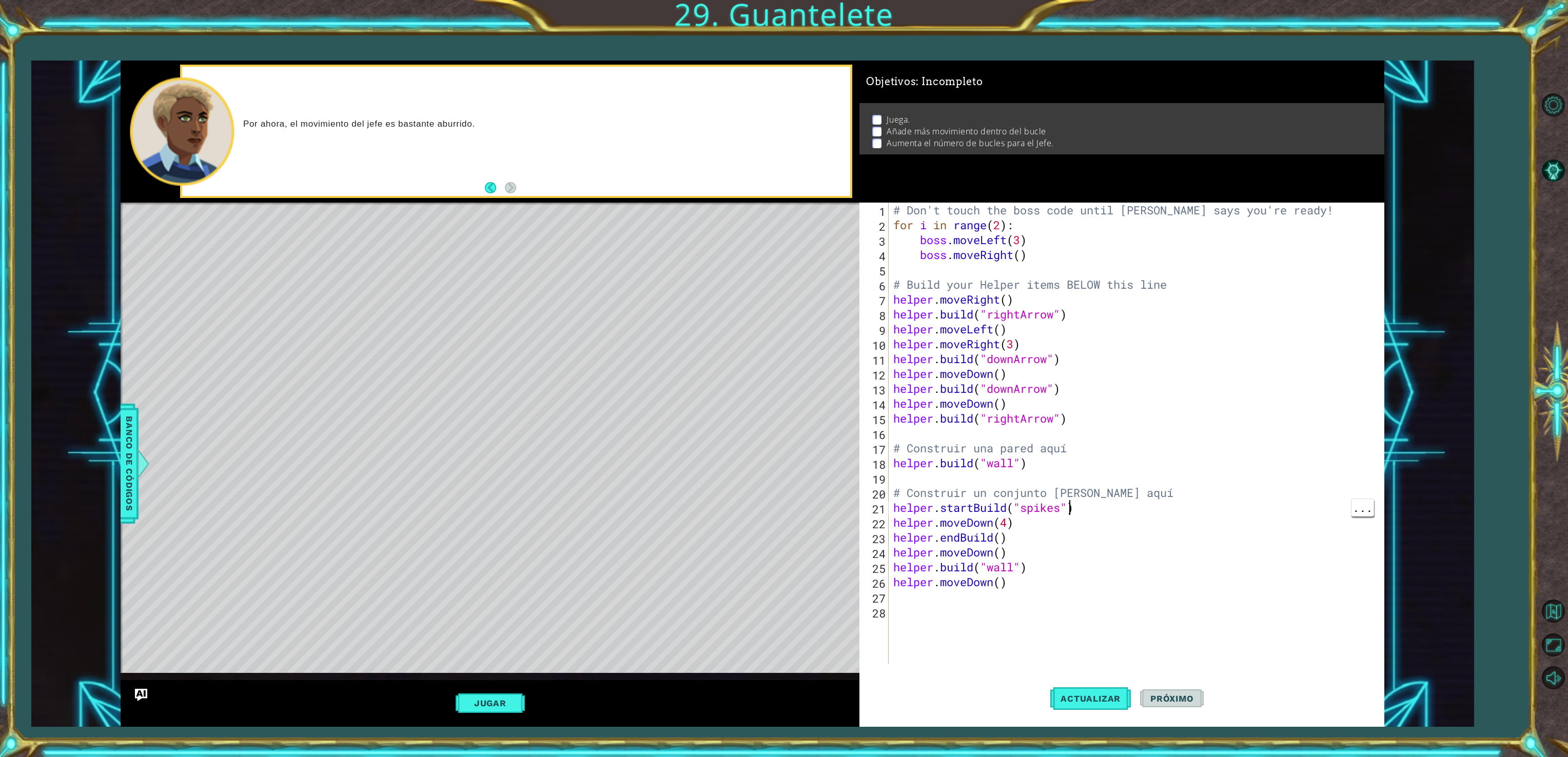
drag, startPoint x: 515, startPoint y: 183, endPoint x: 439, endPoint y: 188, distance: 76.2
click at [439, 188] on div "Por ahora, el movimiento del jefe es bastante aburrido." at bounding box center [490, 132] width 739 height 142
type textarea "helper.endBuild()"
click at [500, 707] on button "Jugar" at bounding box center [490, 702] width 69 height 20
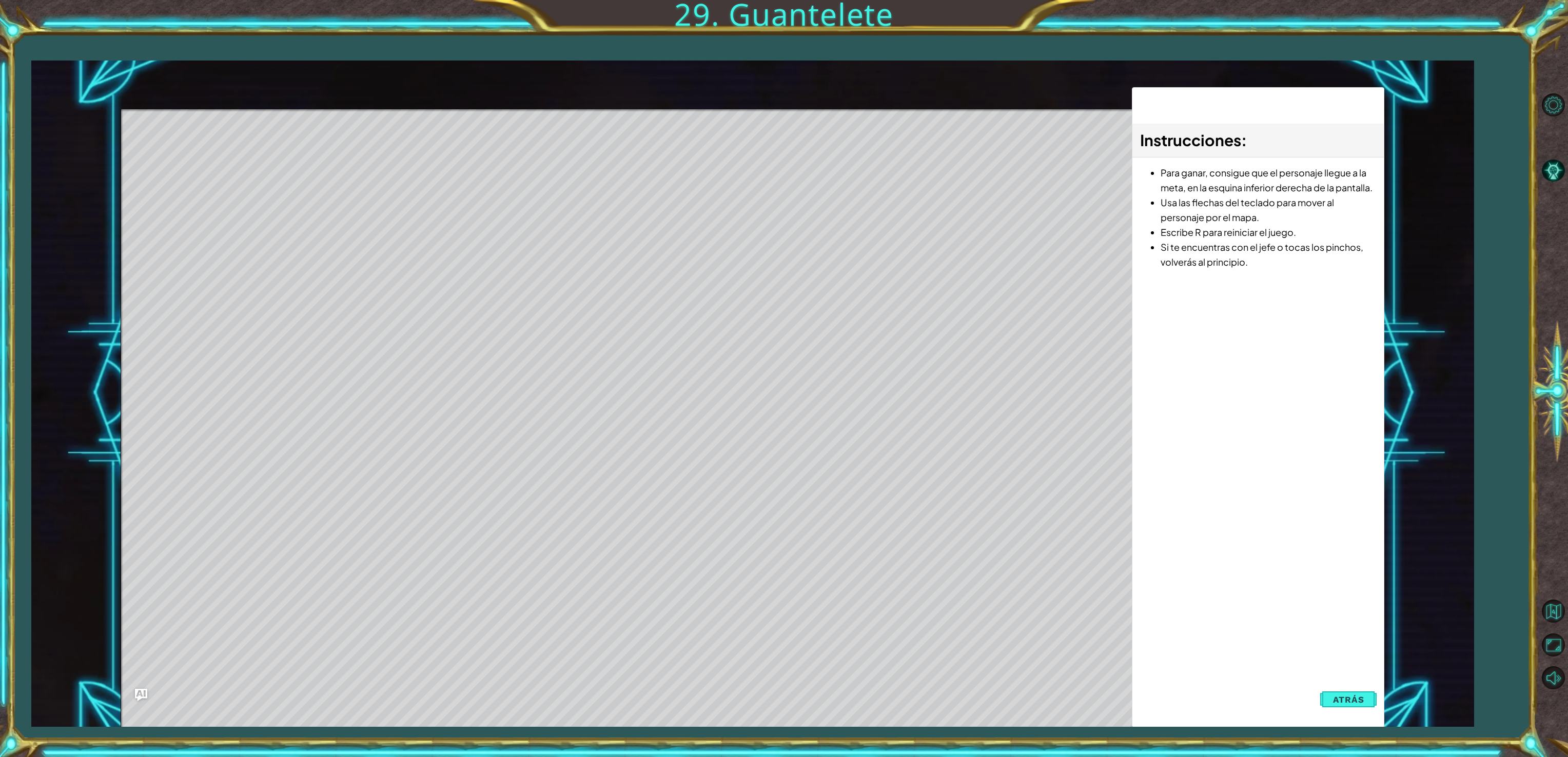
click at [1478, 322] on div "[DOMAIN_NAME]("spikes") 1 2 3 4 5 6 7 8 9 10 11 12 13 14 15 16 17 18 19 20 21 2…" at bounding box center [784, 378] width 1568 height 757
click at [1364, 710] on div "Instrucciones : Para ganar, consigue que el personaje llegue a la meta, en la e…" at bounding box center [1259, 408] width 253 height 641
click at [1346, 706] on button "Atrás" at bounding box center [1348, 700] width 57 height 21
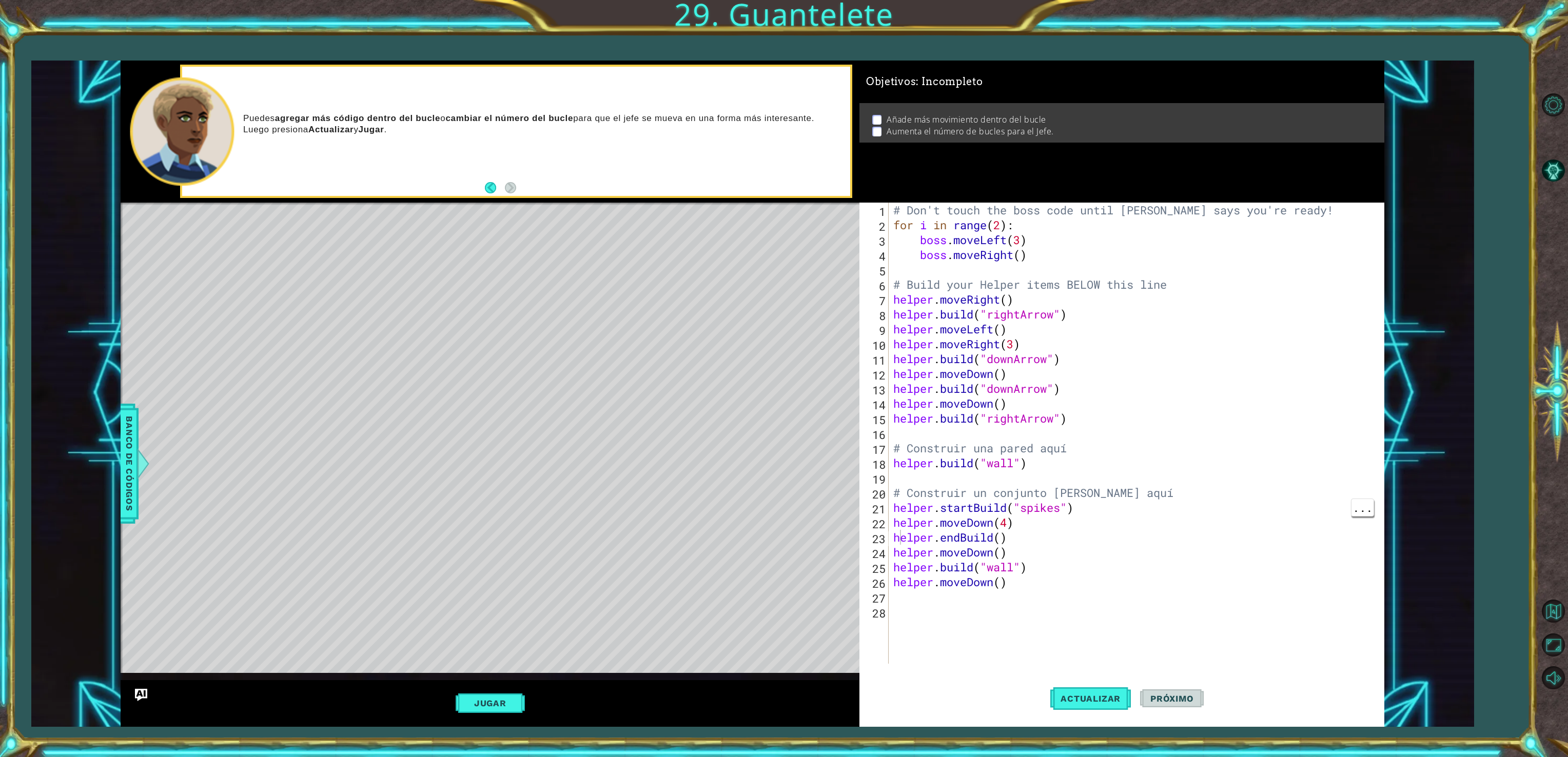
click at [1334, 624] on div "# Don't touch the boss code until [PERSON_NAME] says you're ready! for i in ran…" at bounding box center [1137, 448] width 493 height 490
click at [1100, 696] on span "Actualizar" at bounding box center [1090, 698] width 80 height 10
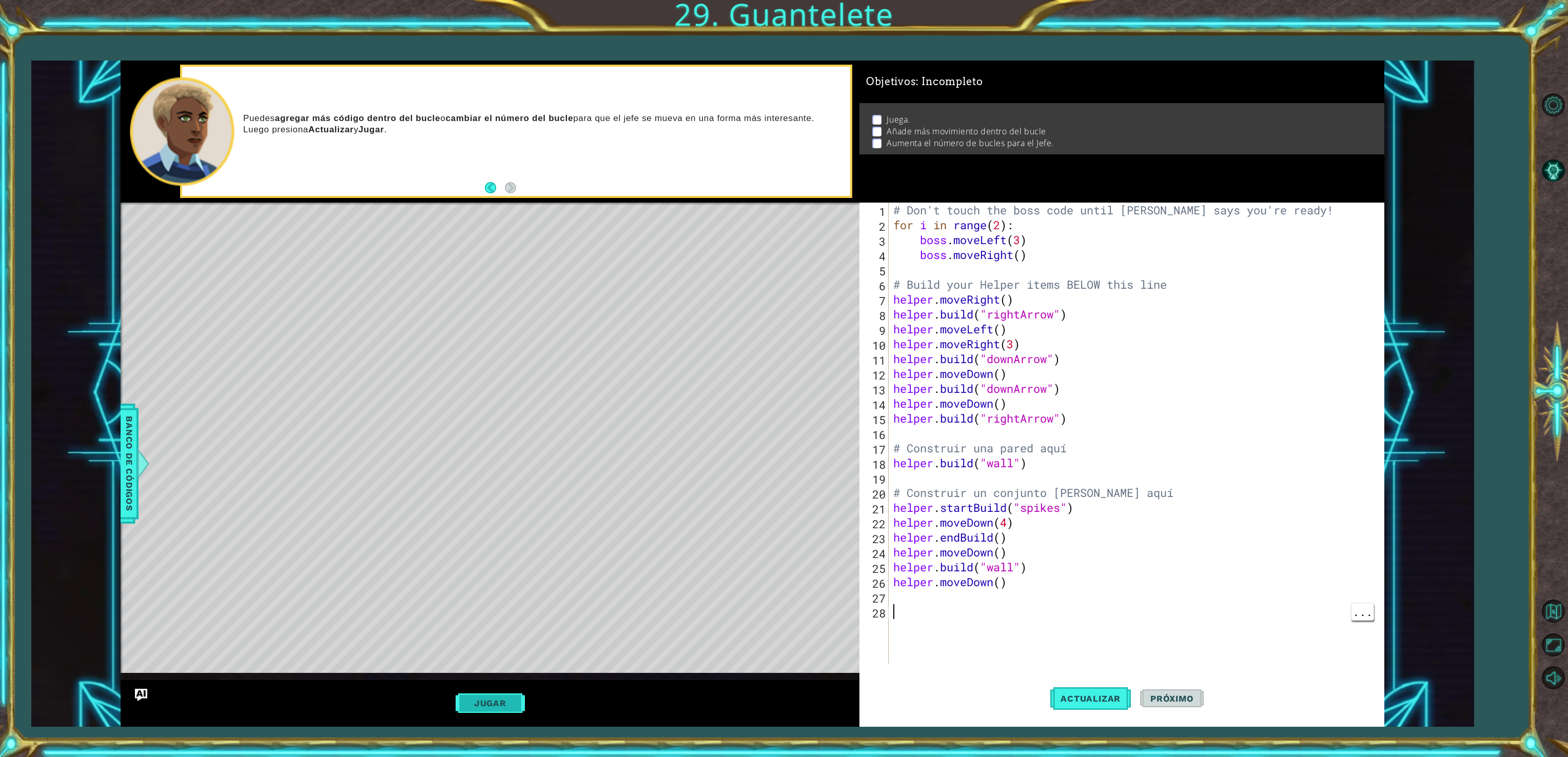
click at [480, 710] on button "Jugar" at bounding box center [490, 702] width 69 height 20
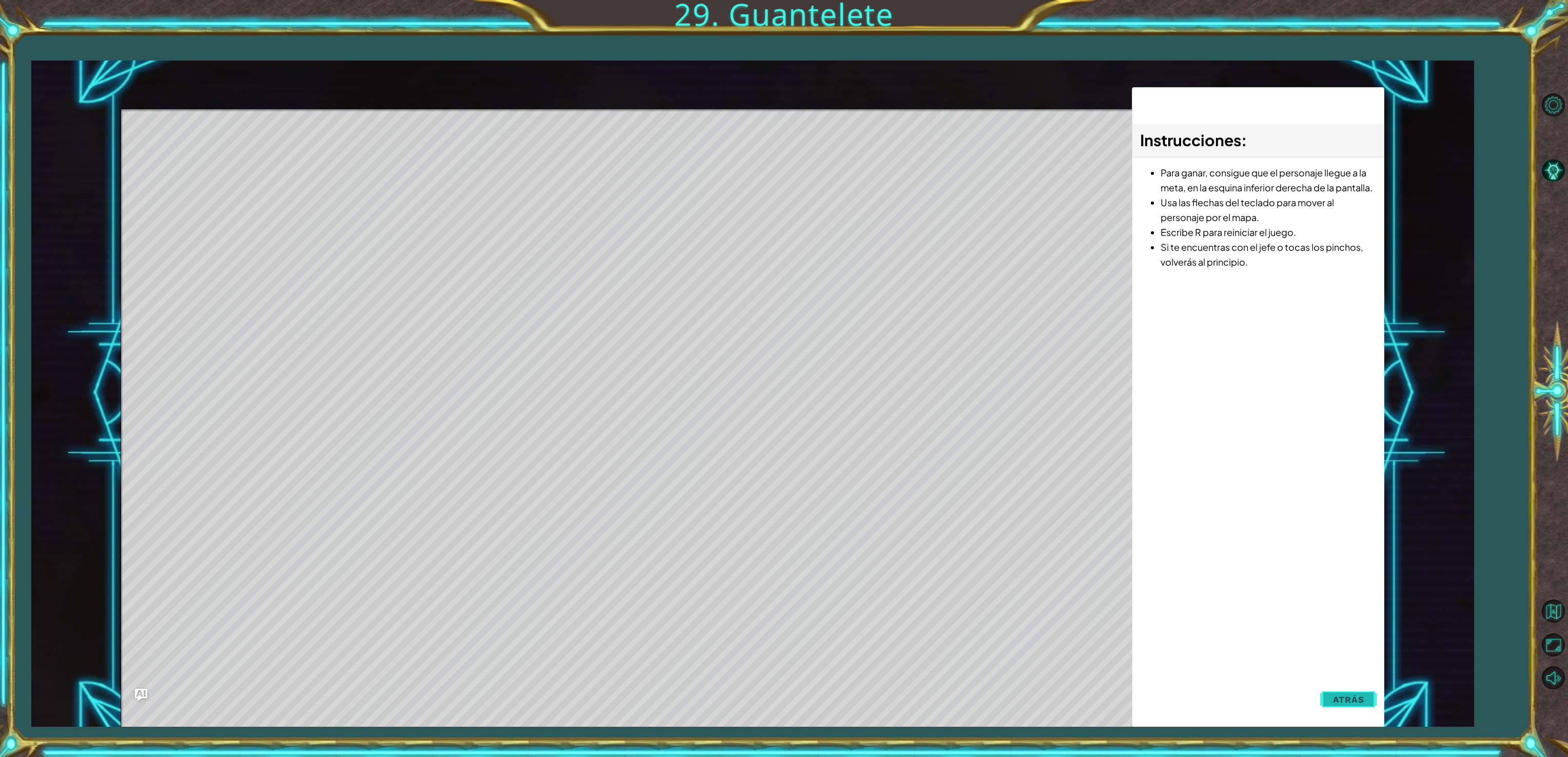
click at [1356, 701] on span "Atrás" at bounding box center [1348, 700] width 32 height 10
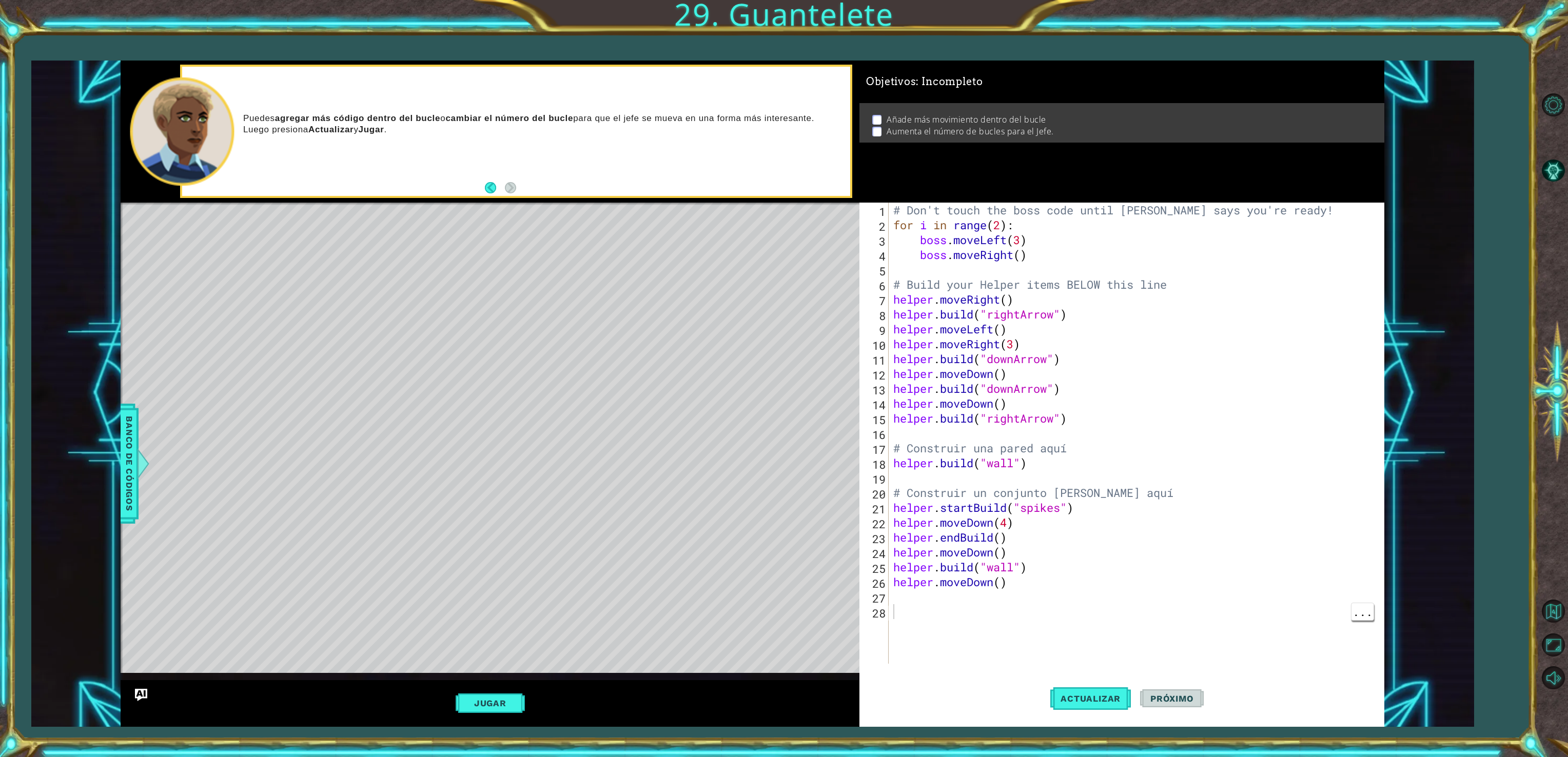
click at [976, 608] on div "# Don't touch the boss code until [PERSON_NAME] says you're ready! for i in ran…" at bounding box center [1137, 448] width 493 height 490
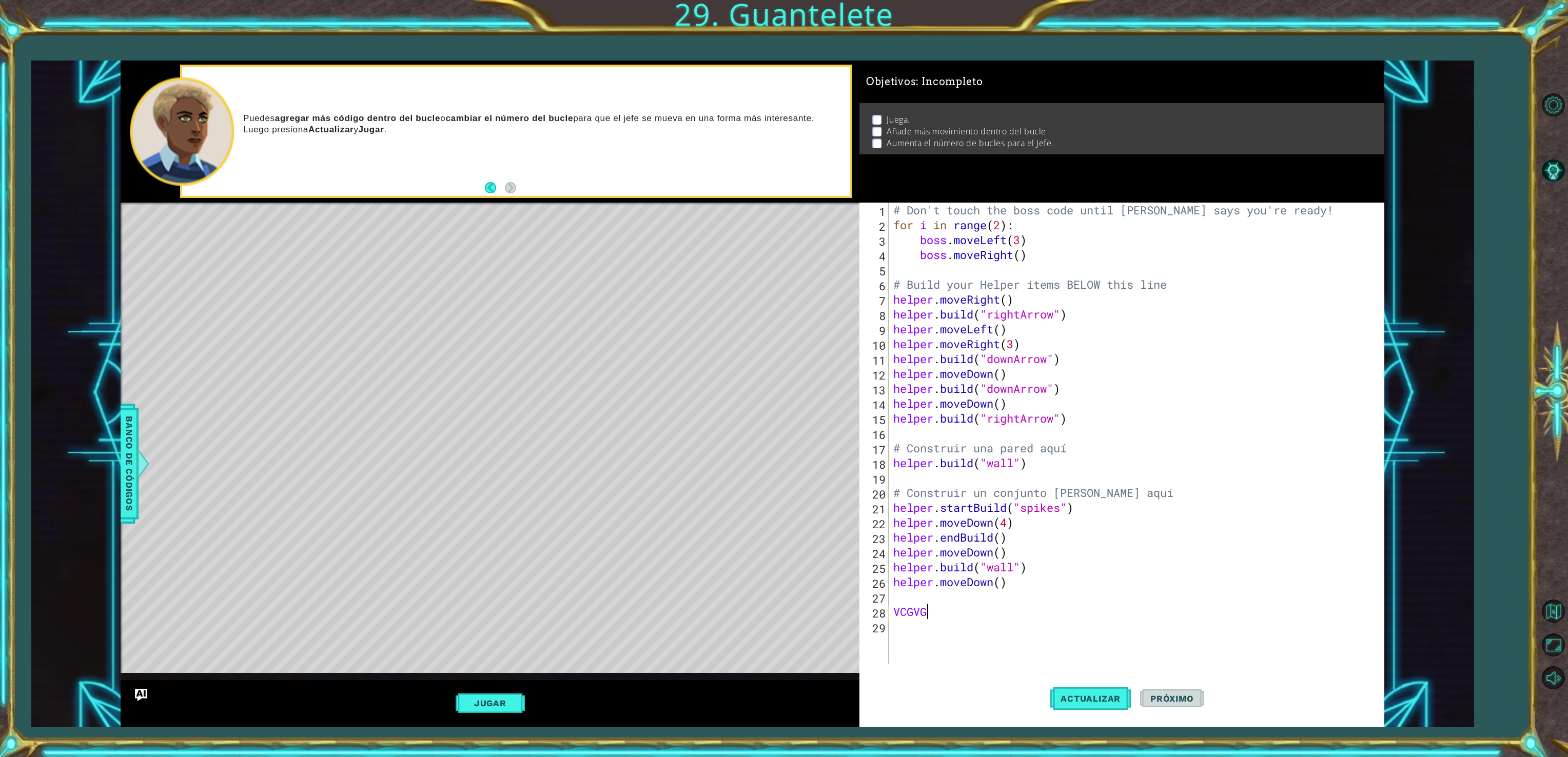
type textarea "V"
type textarea "H"
type textarea "[DOMAIN_NAME]("wall")"
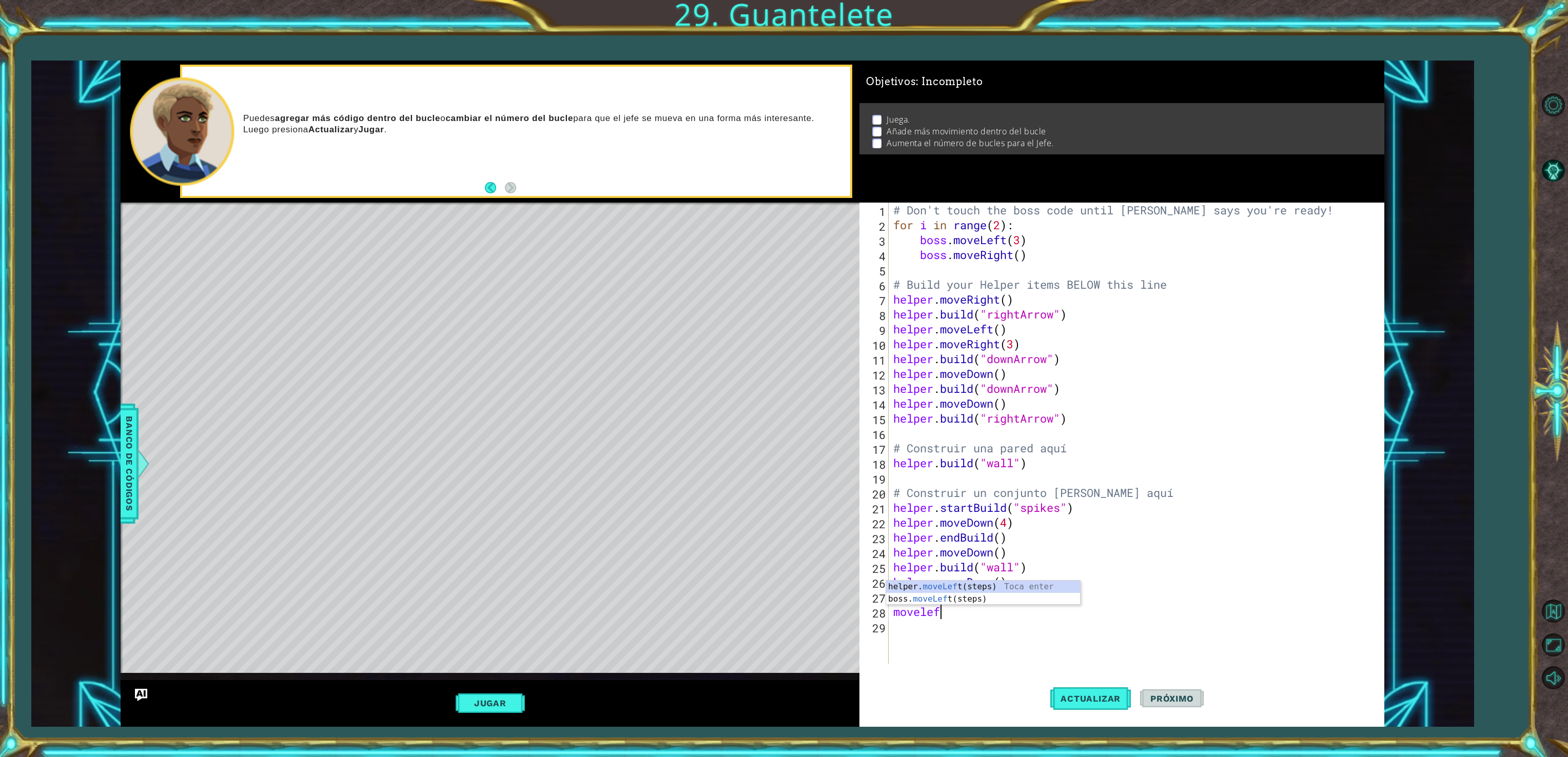
type textarea "moveleft"
type textarea "2"
type textarea "helper.moveLeft(2)"
click at [1099, 696] on span "Actualizar" at bounding box center [1090, 698] width 80 height 10
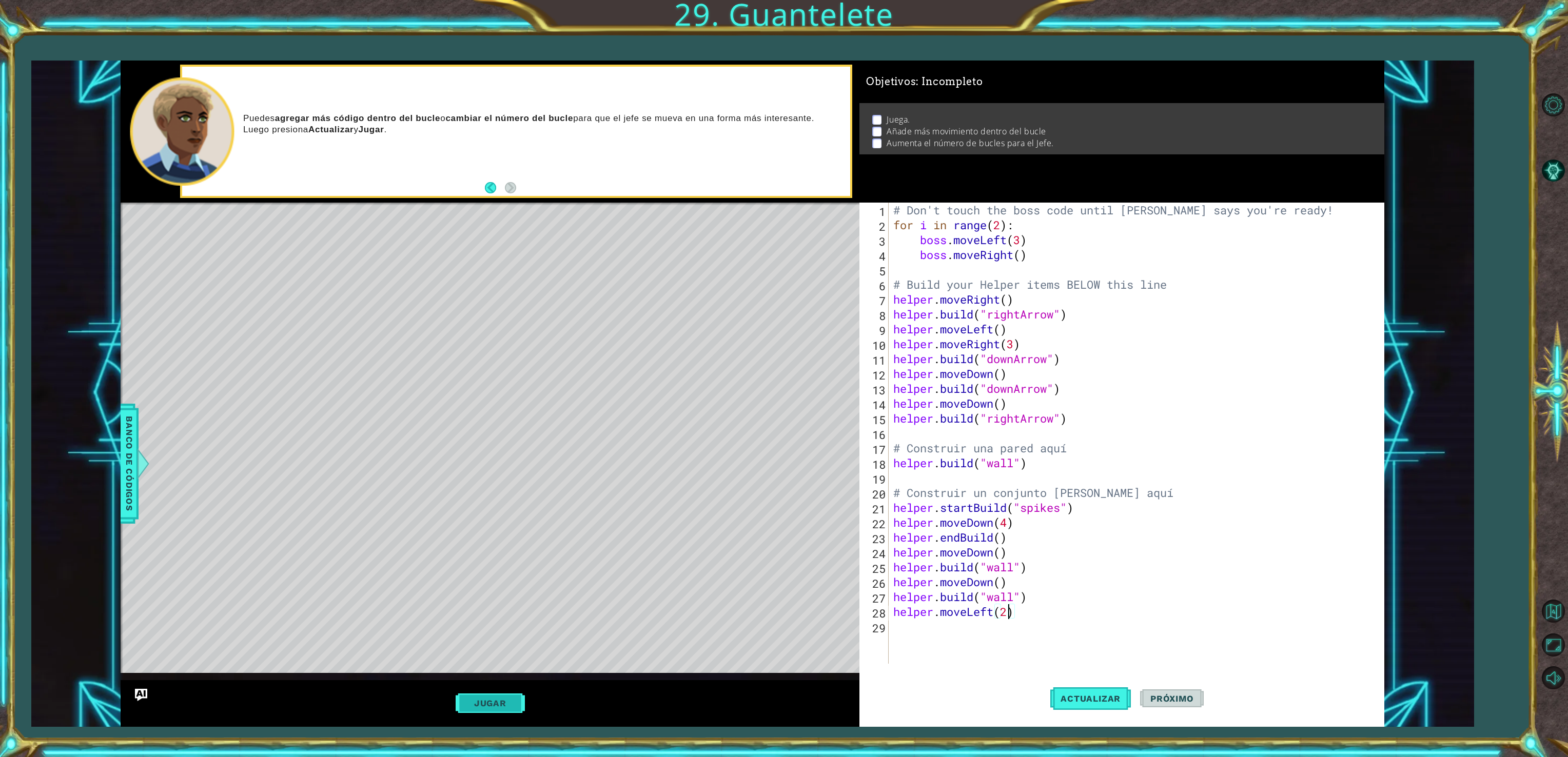
click at [462, 708] on button "Jugar" at bounding box center [490, 702] width 69 height 20
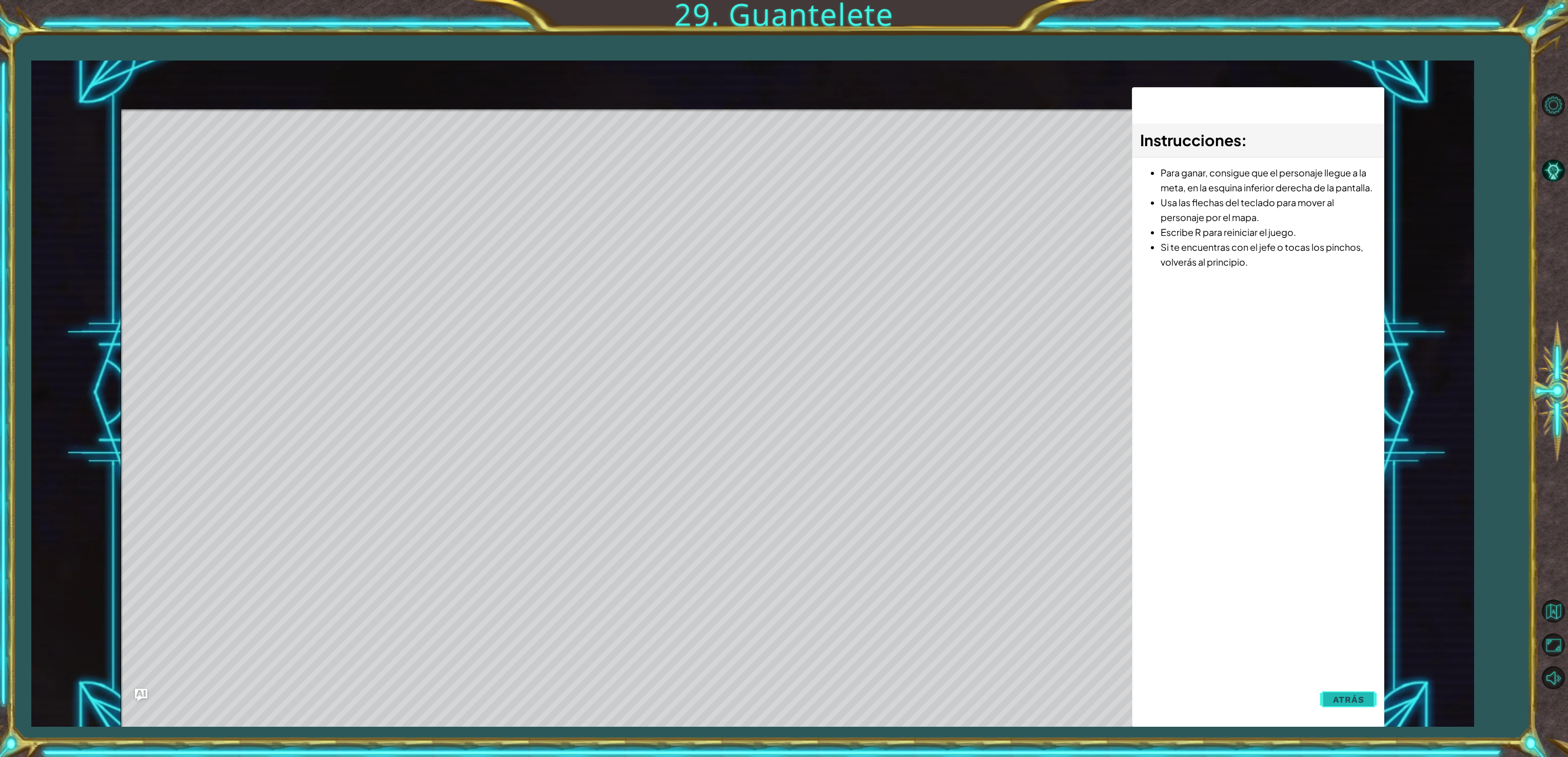
click at [1354, 695] on span "Atrás" at bounding box center [1348, 700] width 32 height 10
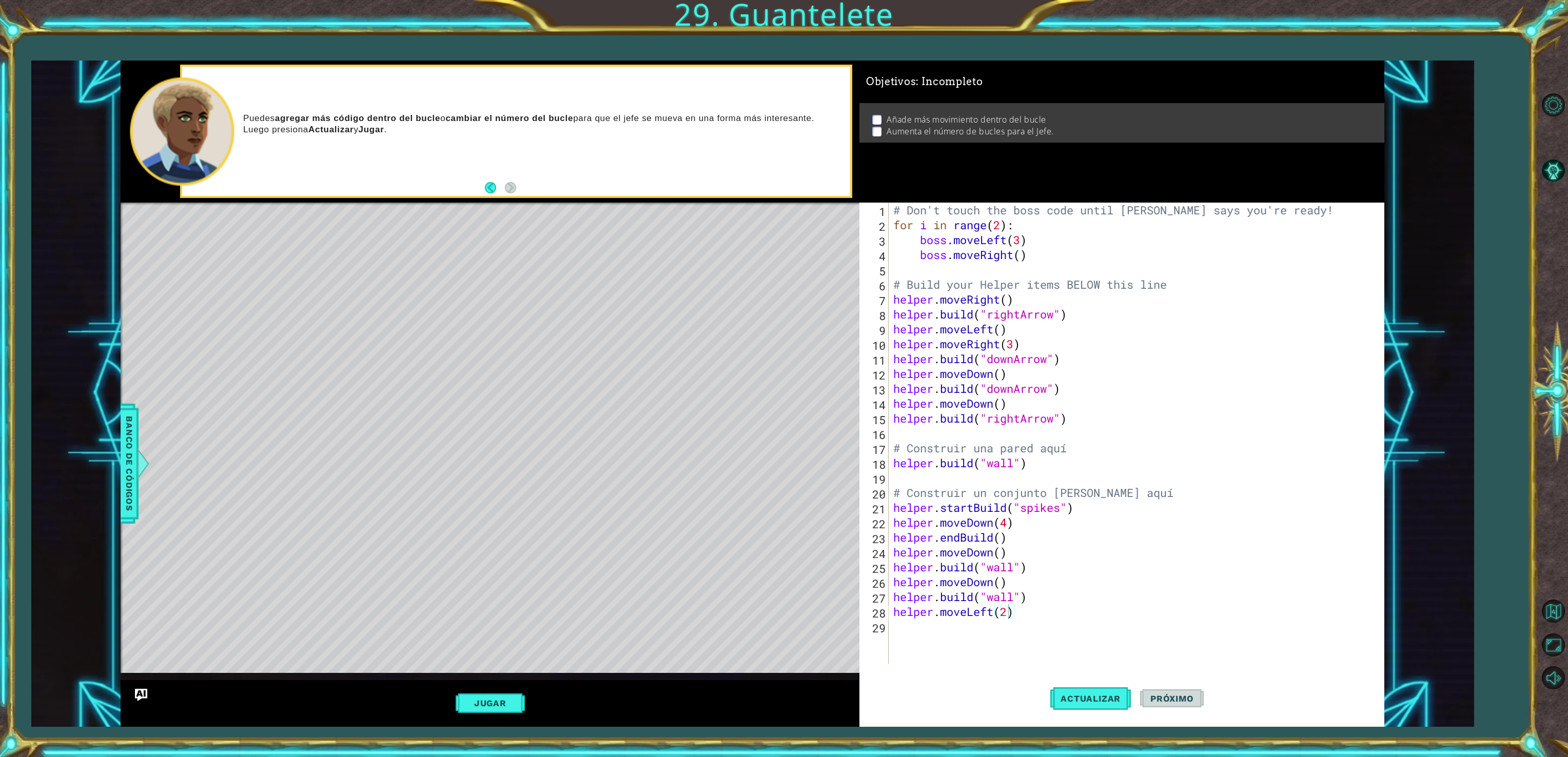
click at [1481, 293] on div "[DOMAIN_NAME]("spikes") 1 2 3 4 5 6 7 8 9 10 11 12 13 14 15 16 17 18 19 20 21 2…" at bounding box center [784, 378] width 1568 height 757
click at [467, 703] on button "Jugar" at bounding box center [490, 702] width 69 height 20
